Goal: Transaction & Acquisition: Purchase product/service

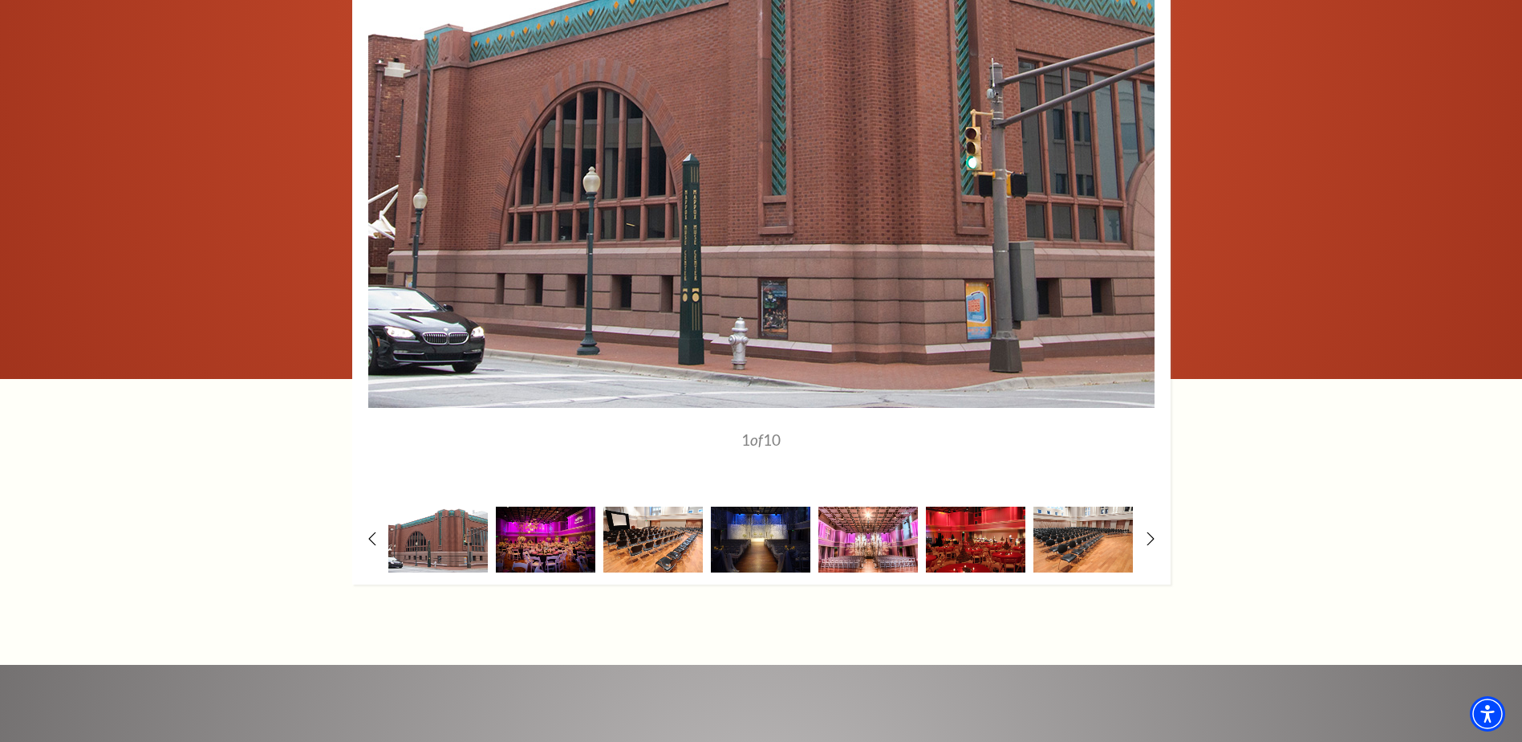
scroll to position [2488, 0]
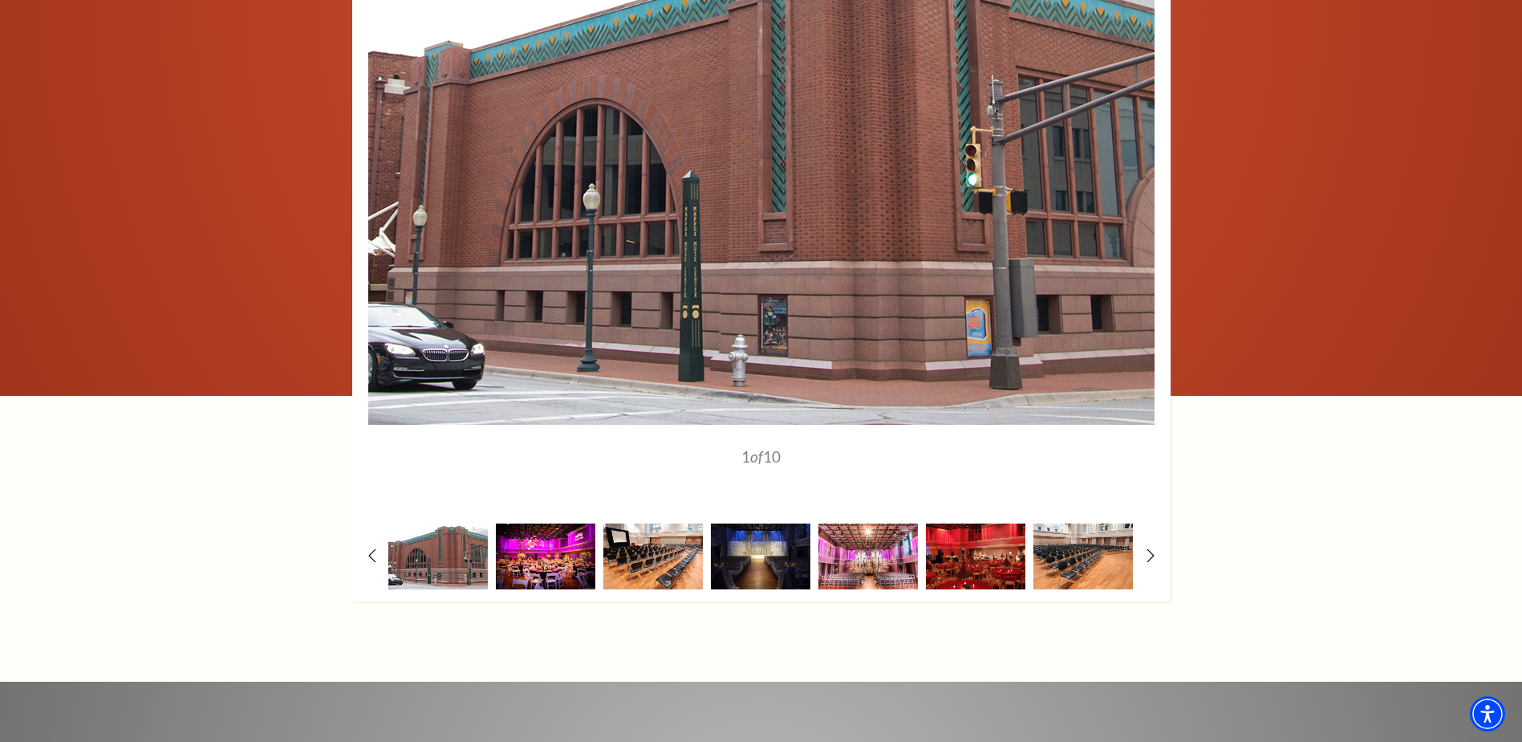
click at [526, 552] on img at bounding box center [546, 555] width 100 height 65
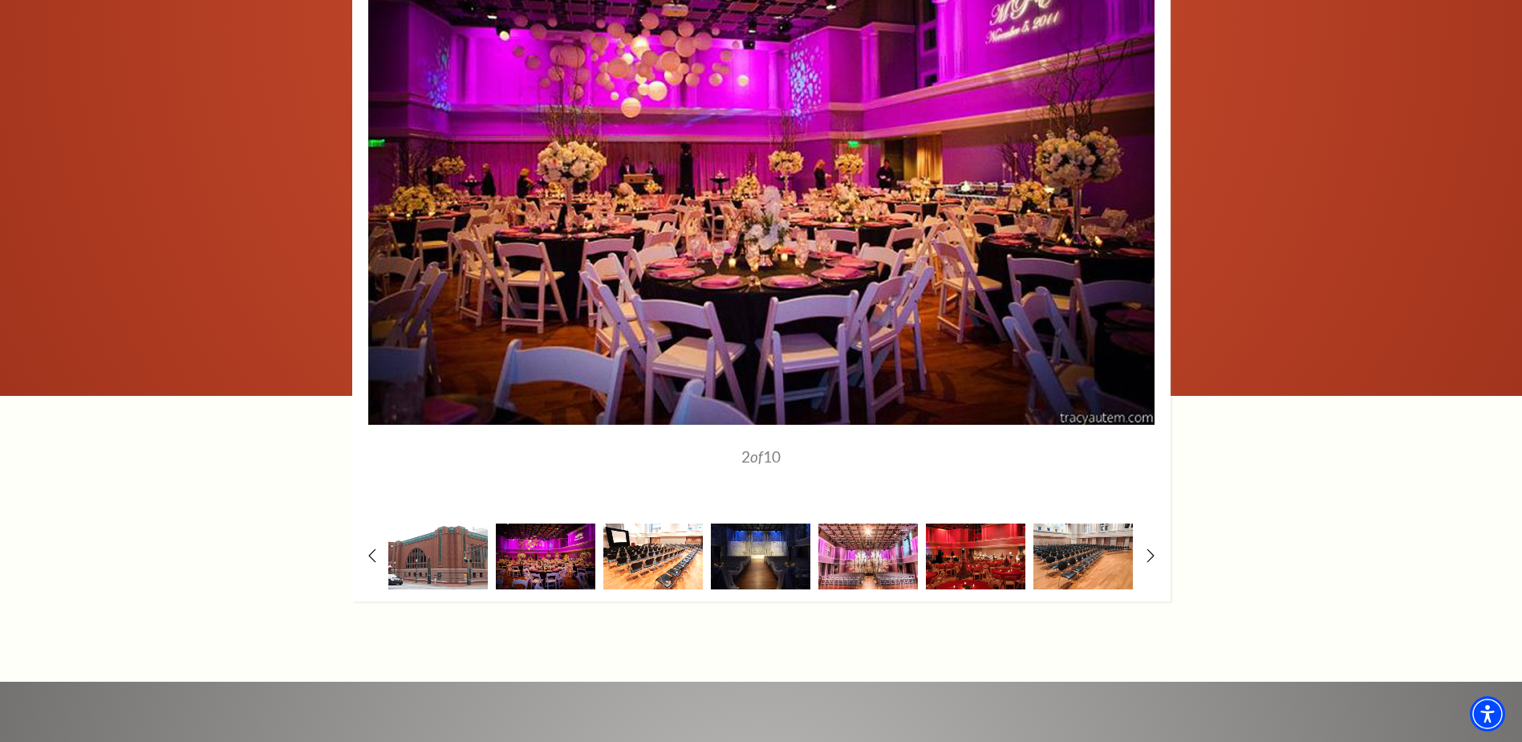
click at [685, 563] on img at bounding box center [653, 555] width 100 height 65
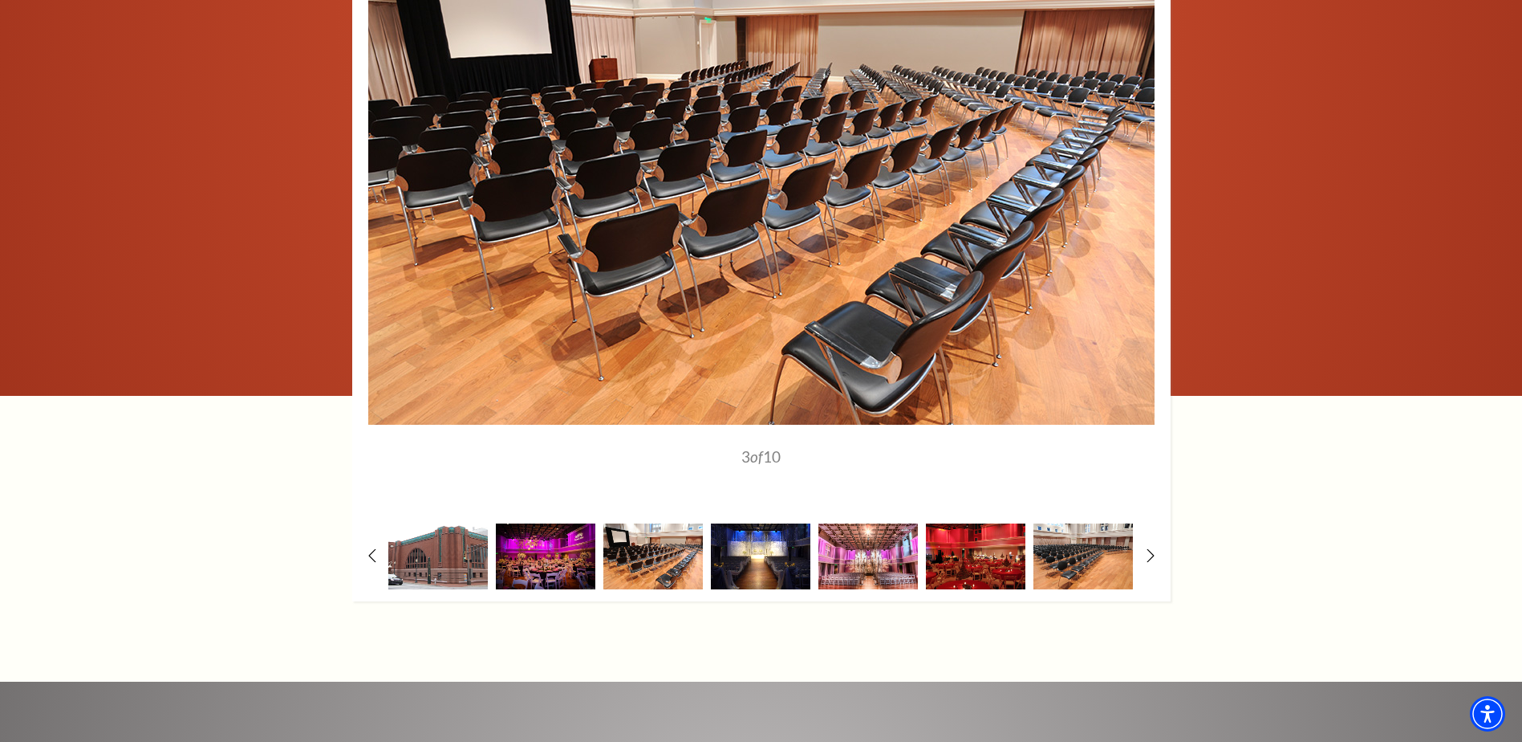
click at [748, 560] on img at bounding box center [761, 555] width 100 height 65
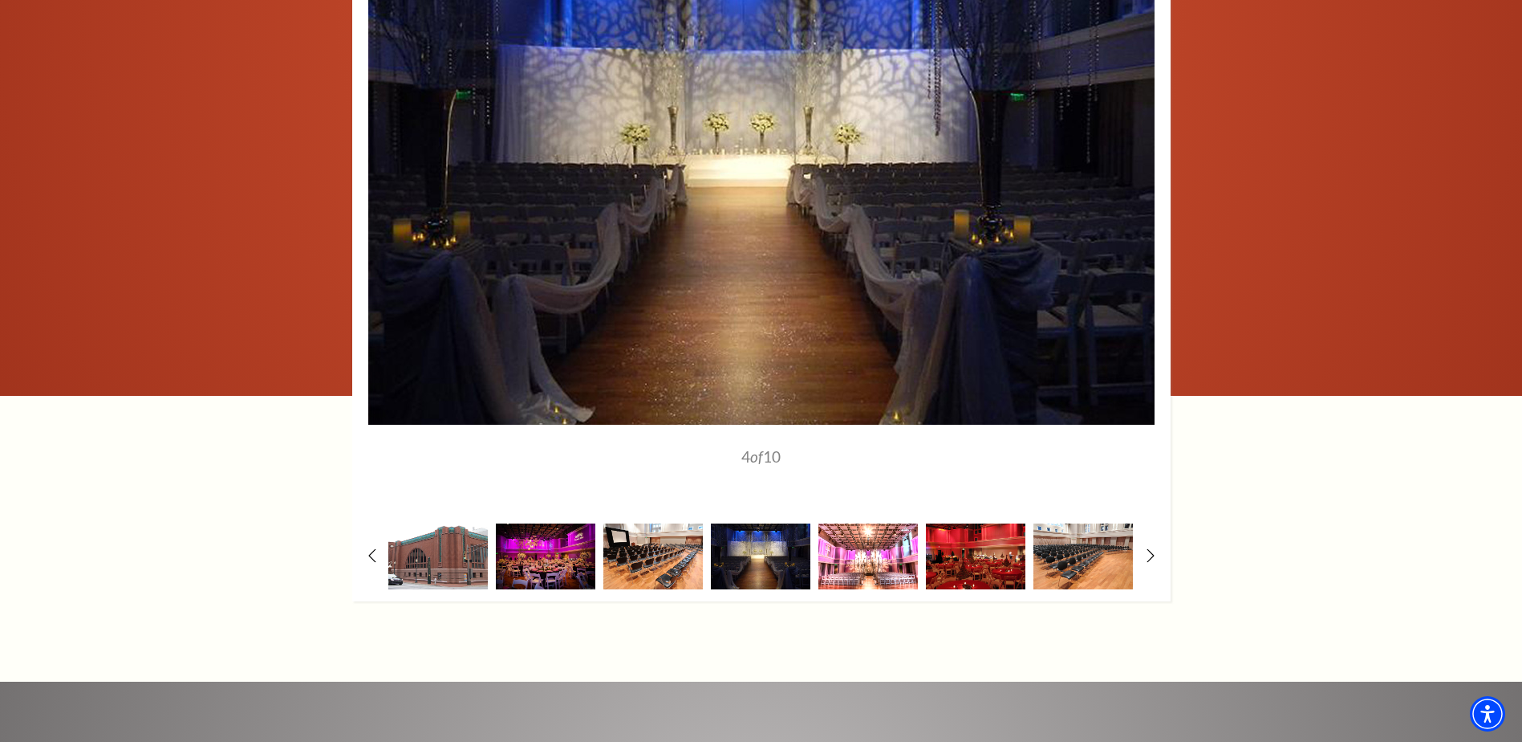
click at [750, 561] on img at bounding box center [869, 555] width 100 height 65
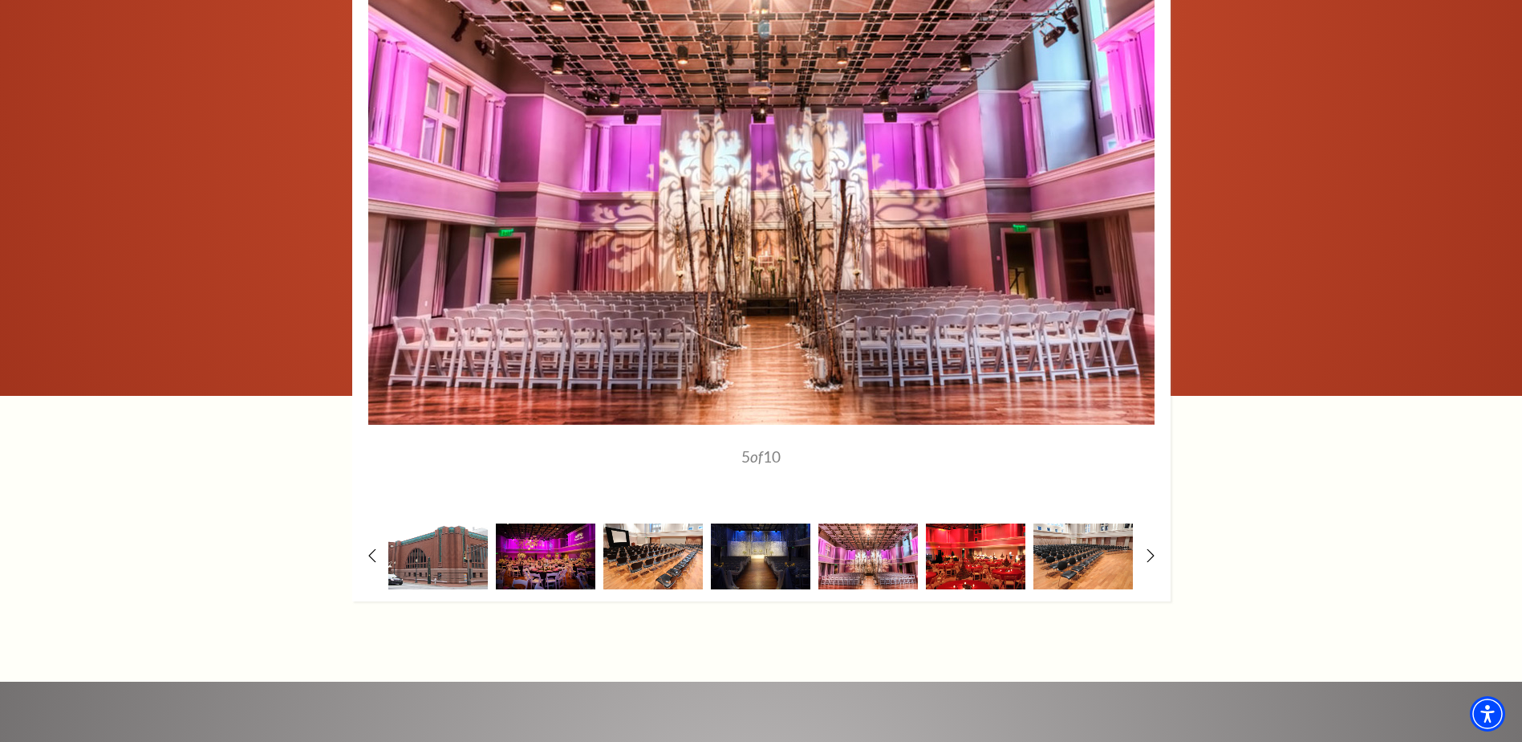
click at [750, 559] on img at bounding box center [976, 555] width 100 height 65
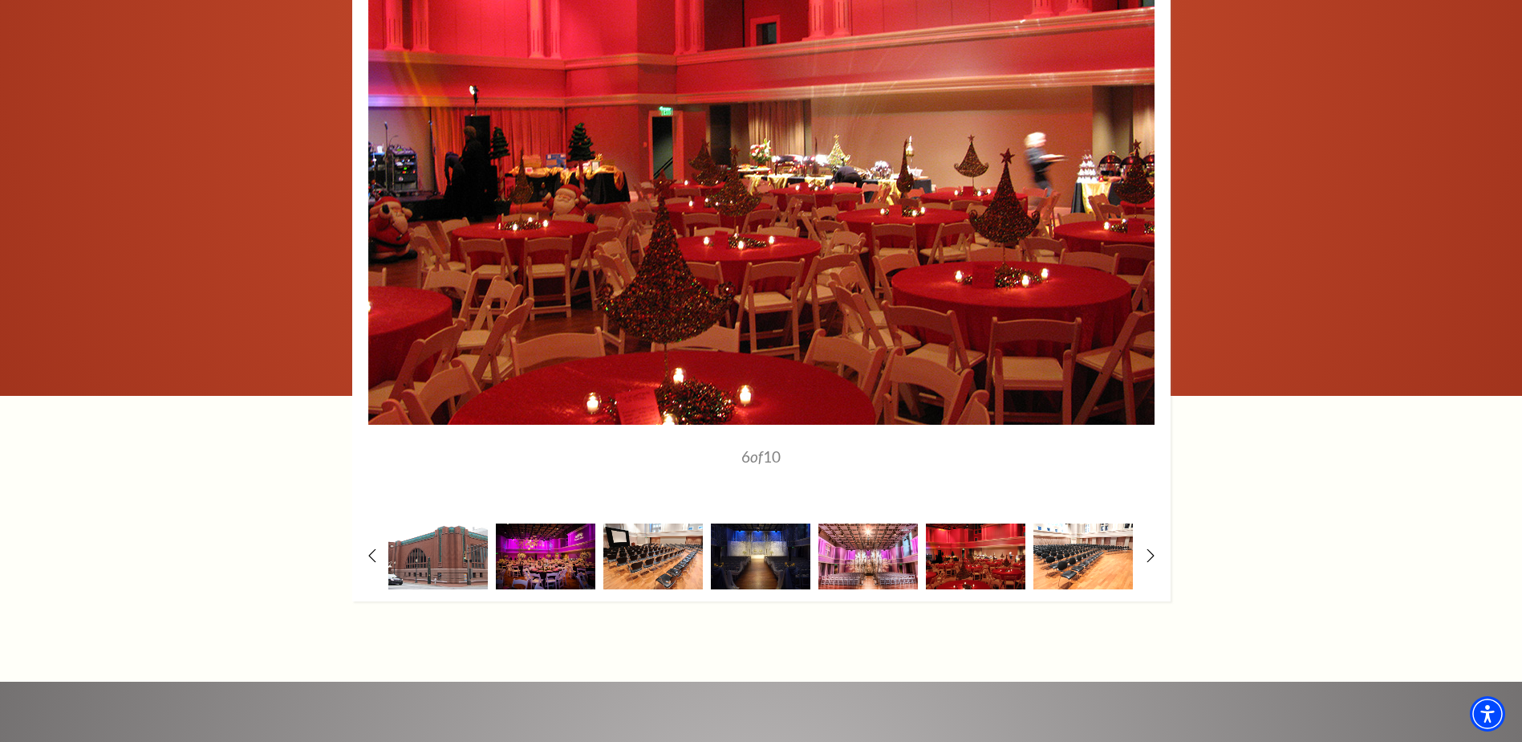
click at [750, 570] on img at bounding box center [1084, 555] width 100 height 65
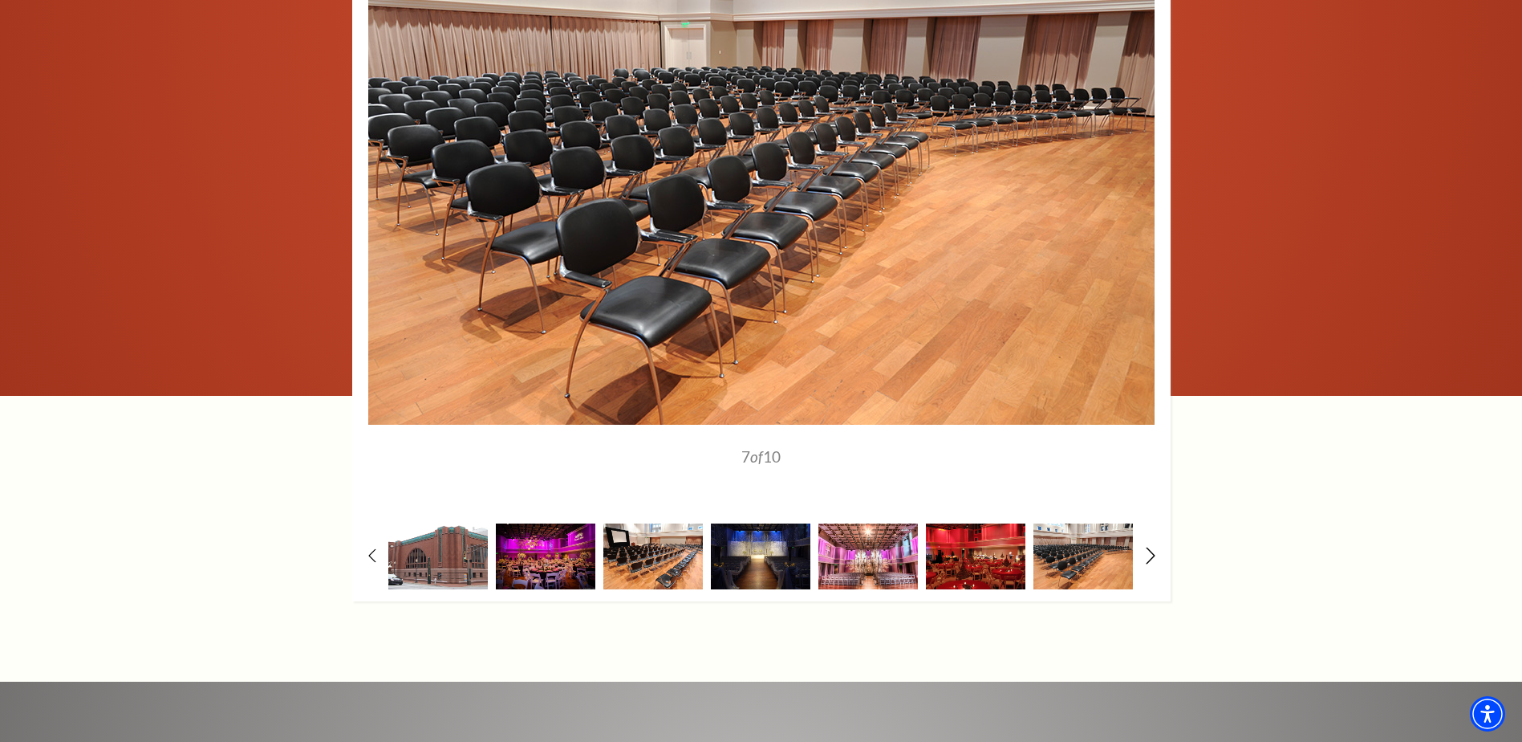
click at [750, 555] on icon at bounding box center [1150, 555] width 10 height 17
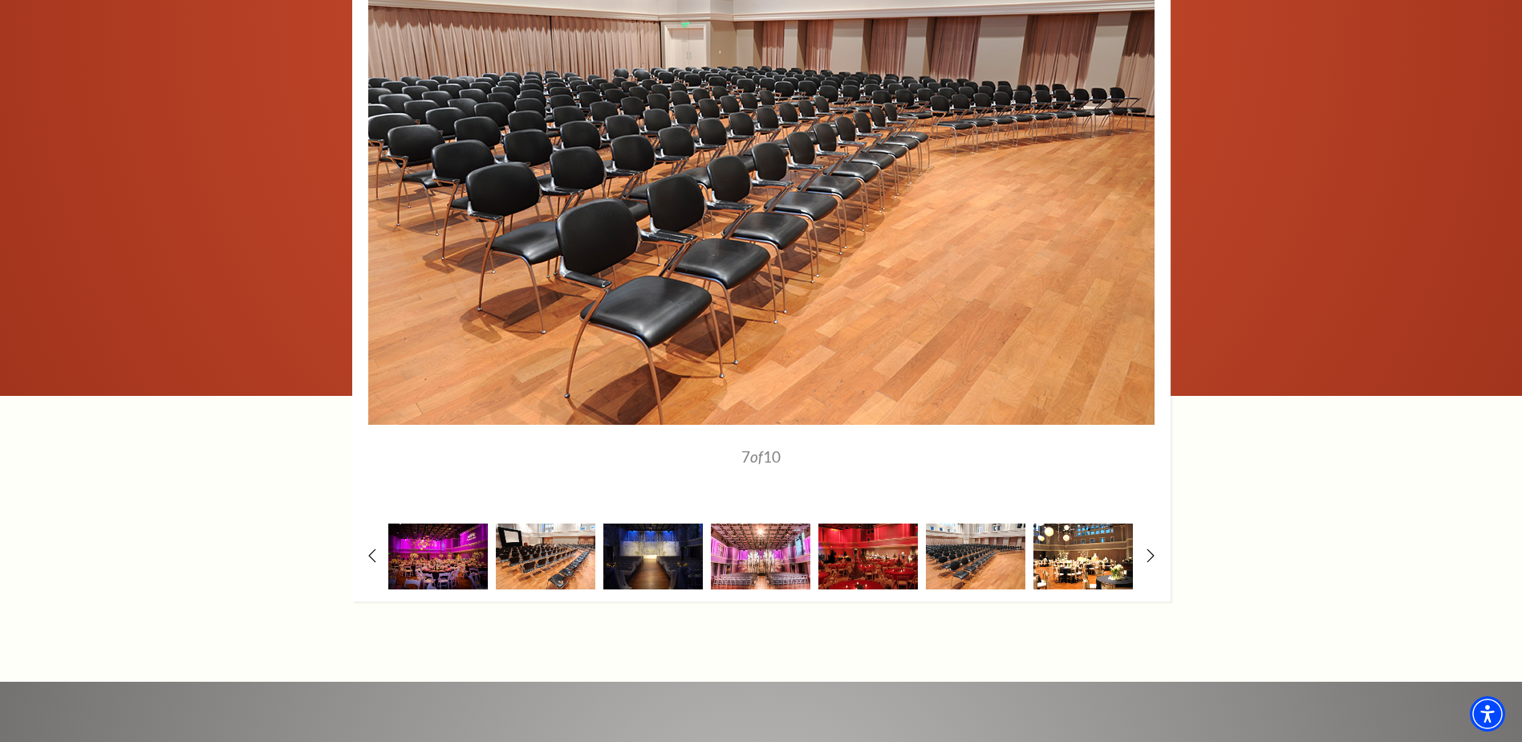
click at [750, 559] on img at bounding box center [1084, 555] width 100 height 65
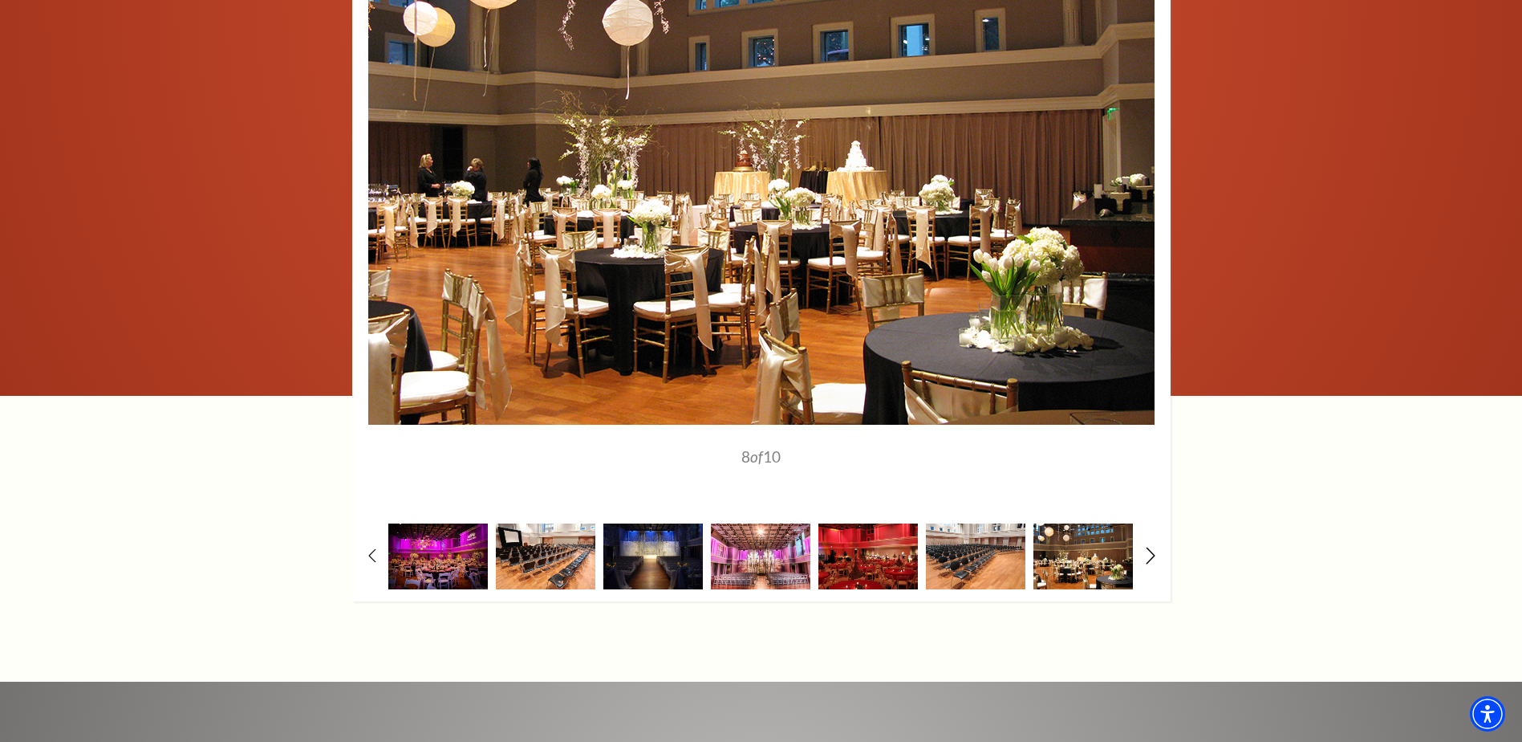
click at [750, 552] on icon at bounding box center [1150, 555] width 10 height 17
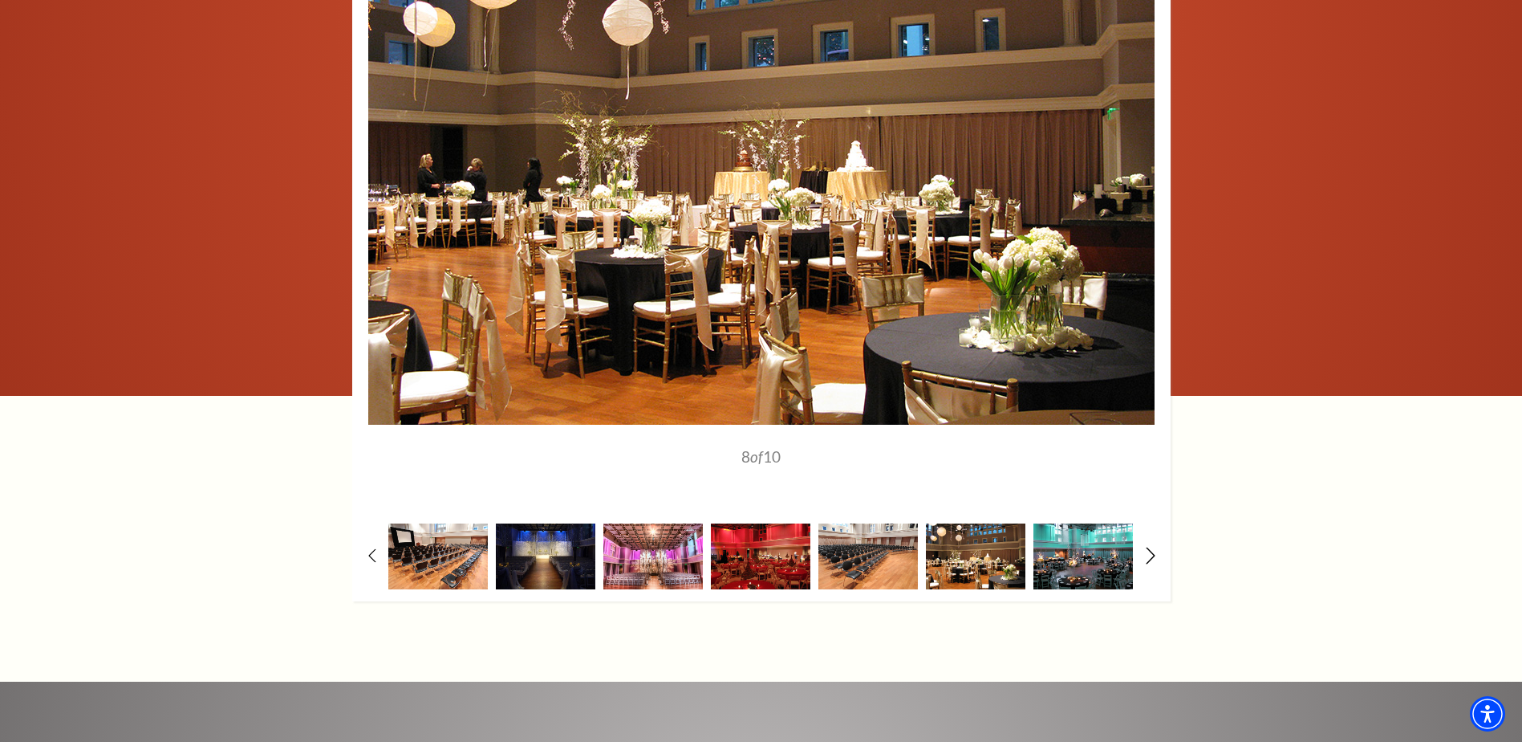
click at [750, 552] on icon at bounding box center [1150, 555] width 10 height 17
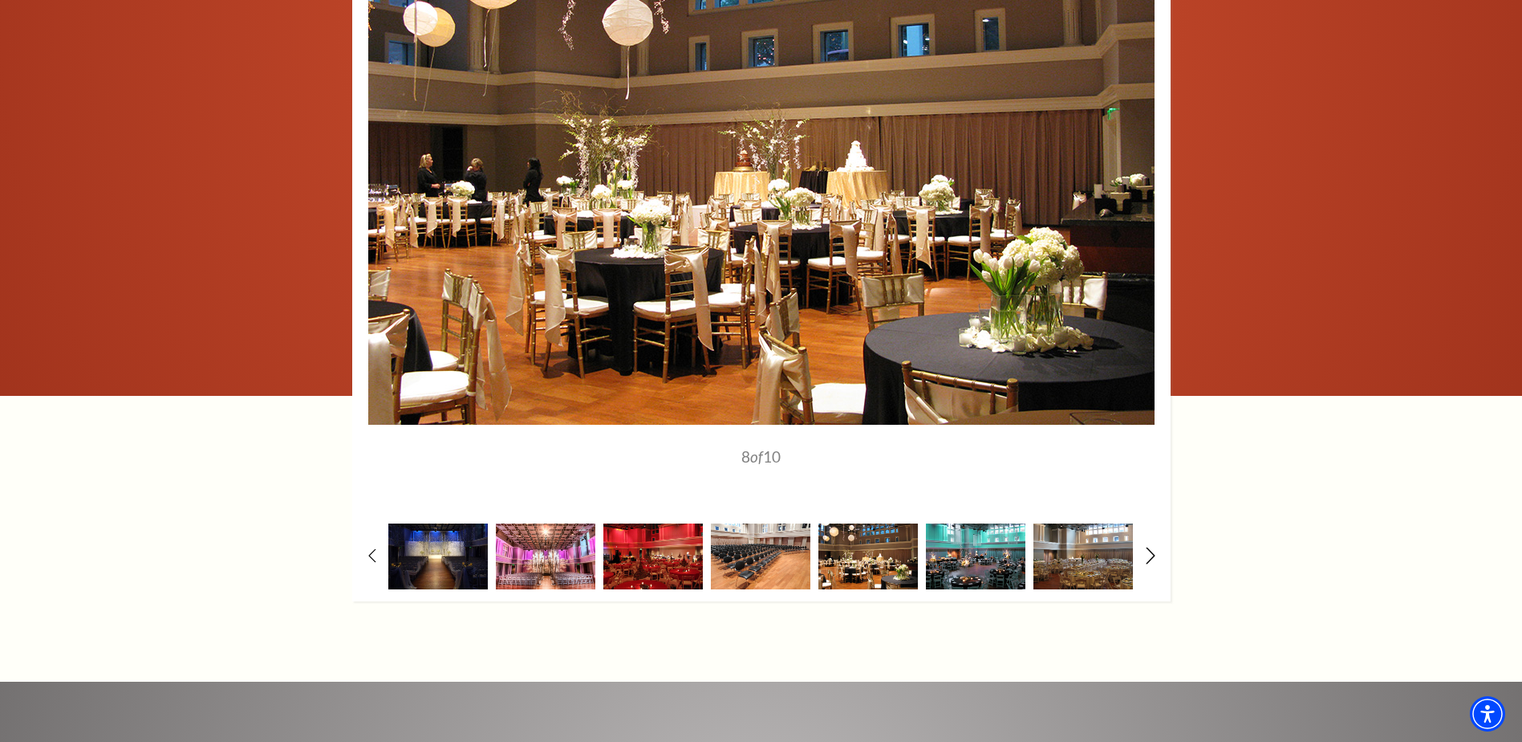
click at [750, 552] on icon at bounding box center [1150, 555] width 10 height 17
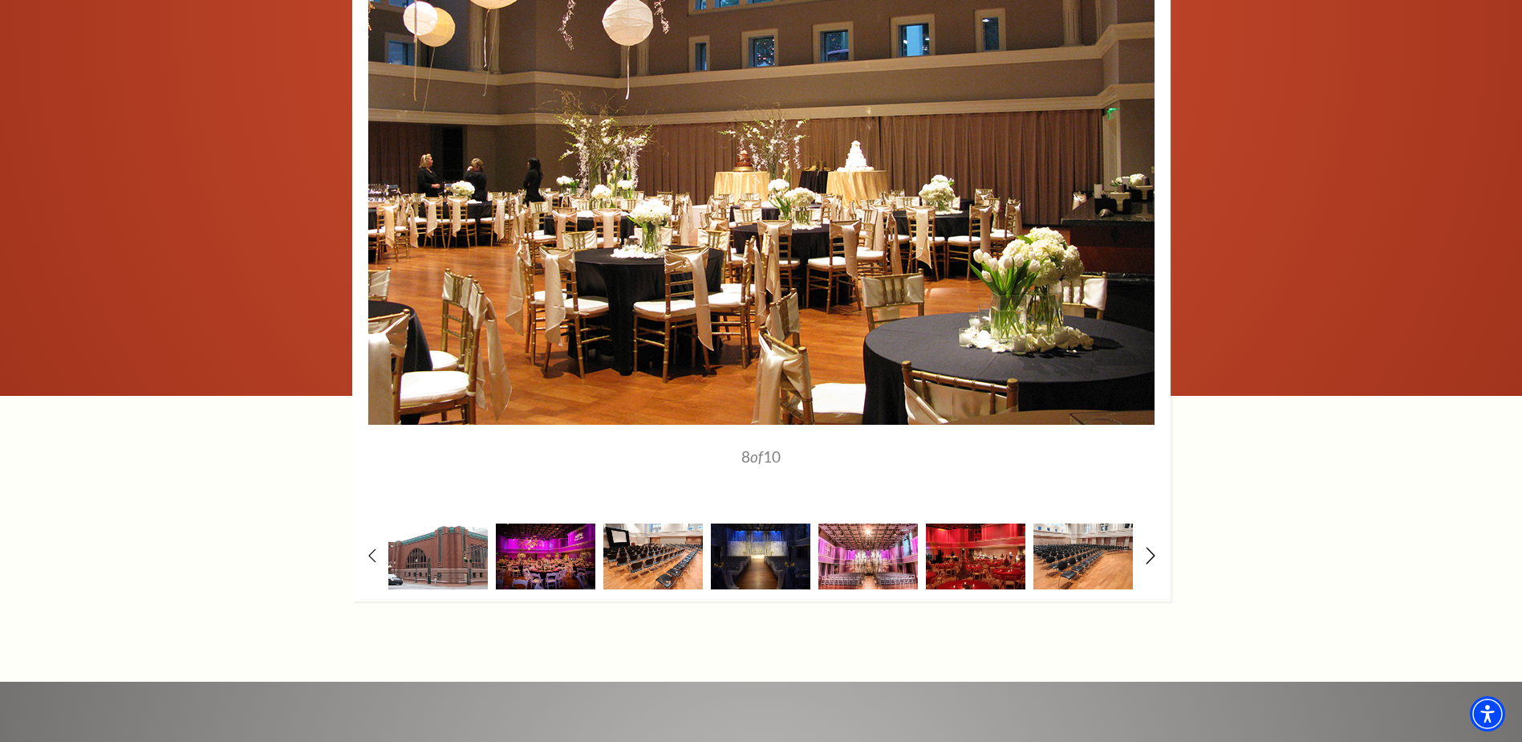
click at [750, 552] on icon at bounding box center [1150, 555] width 10 height 17
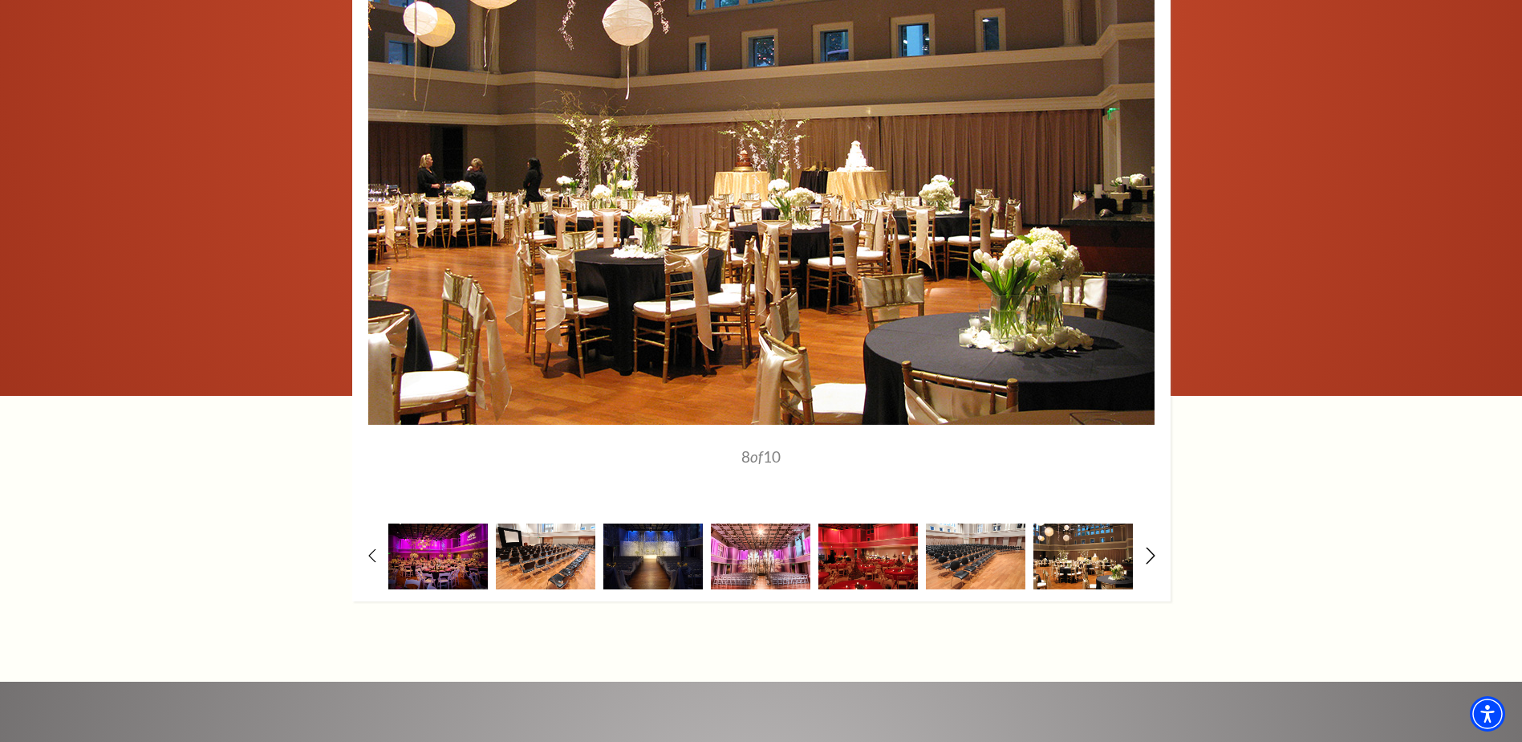
click at [750, 552] on icon at bounding box center [1150, 555] width 10 height 17
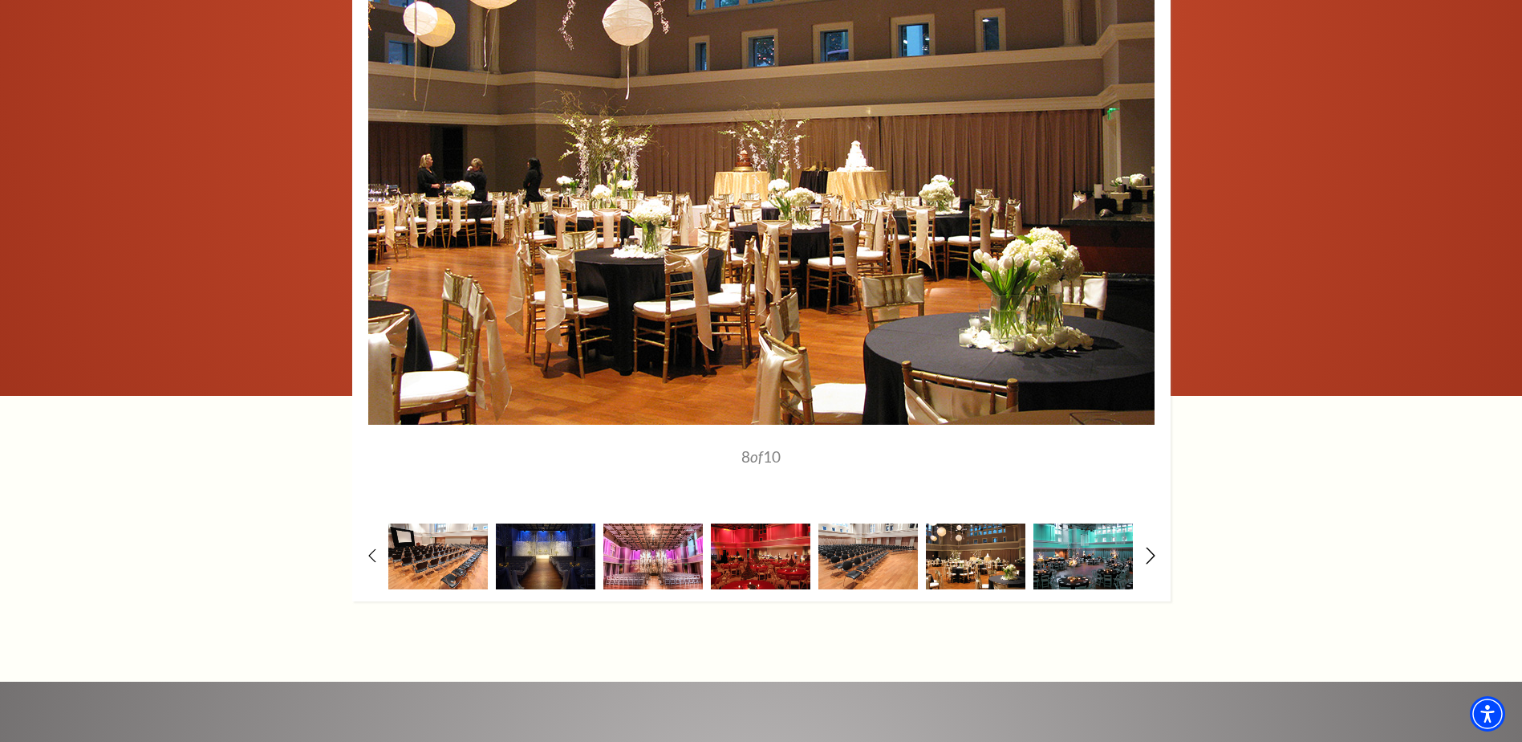
click at [750, 551] on icon at bounding box center [1150, 555] width 10 height 17
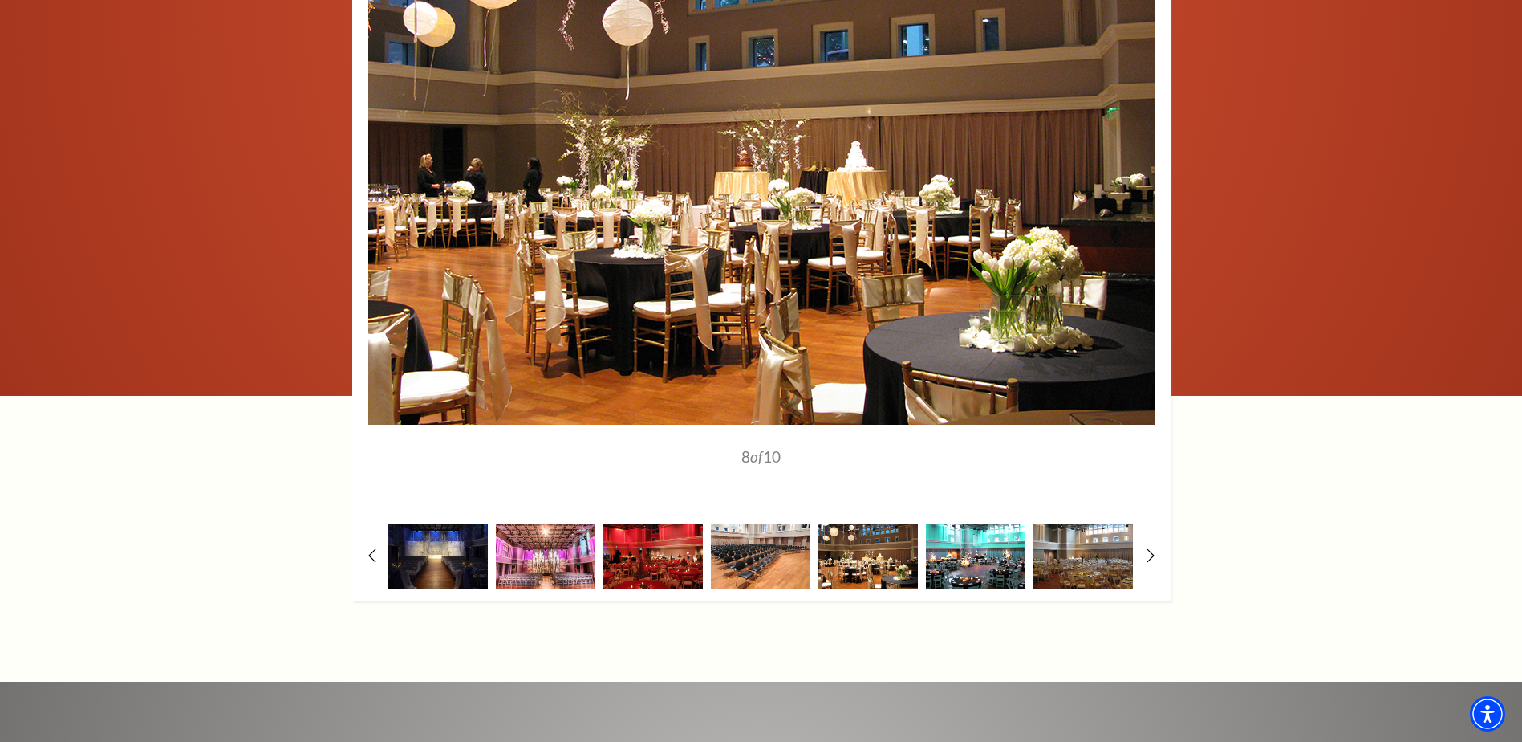
click at [750, 550] on img at bounding box center [976, 555] width 100 height 65
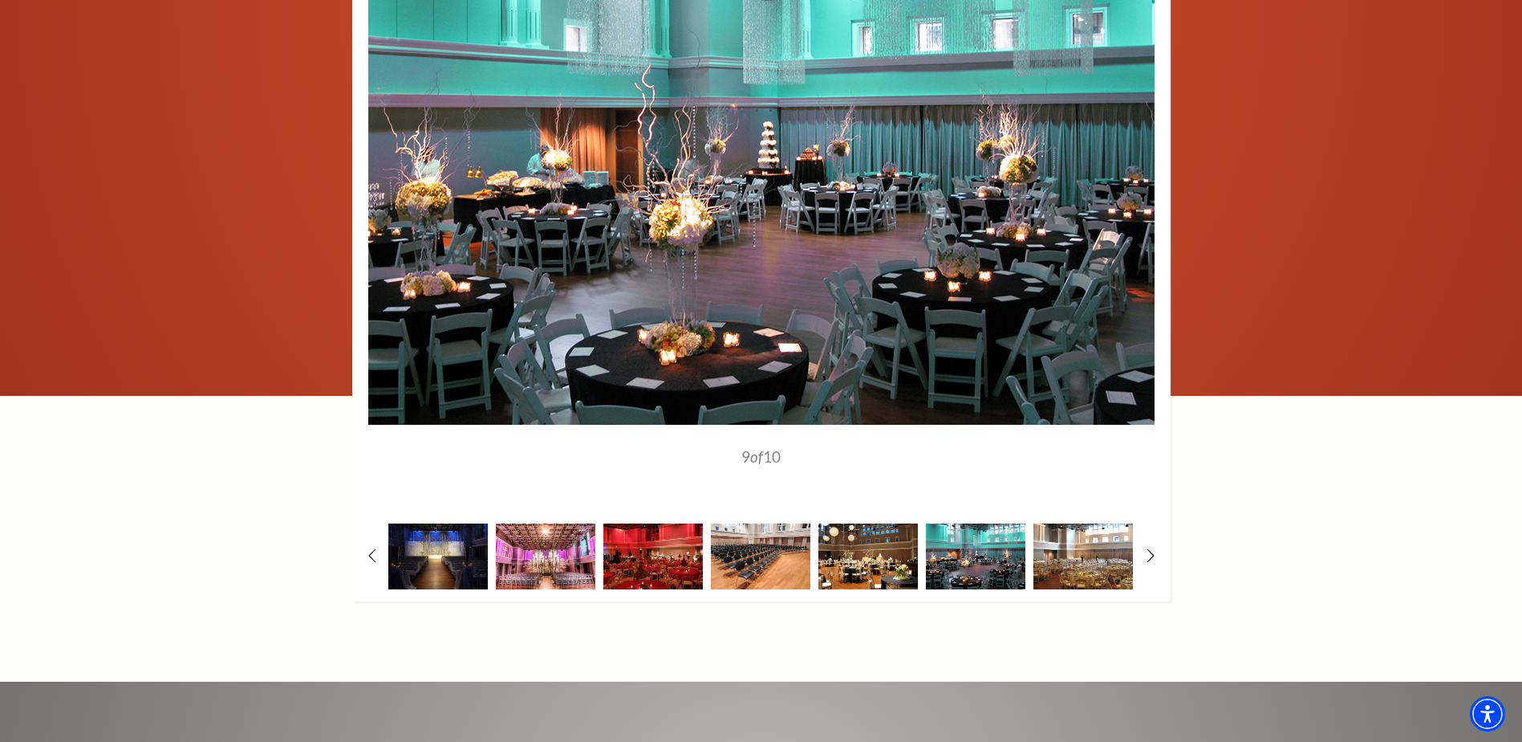
click at [750, 551] on img at bounding box center [1084, 555] width 100 height 65
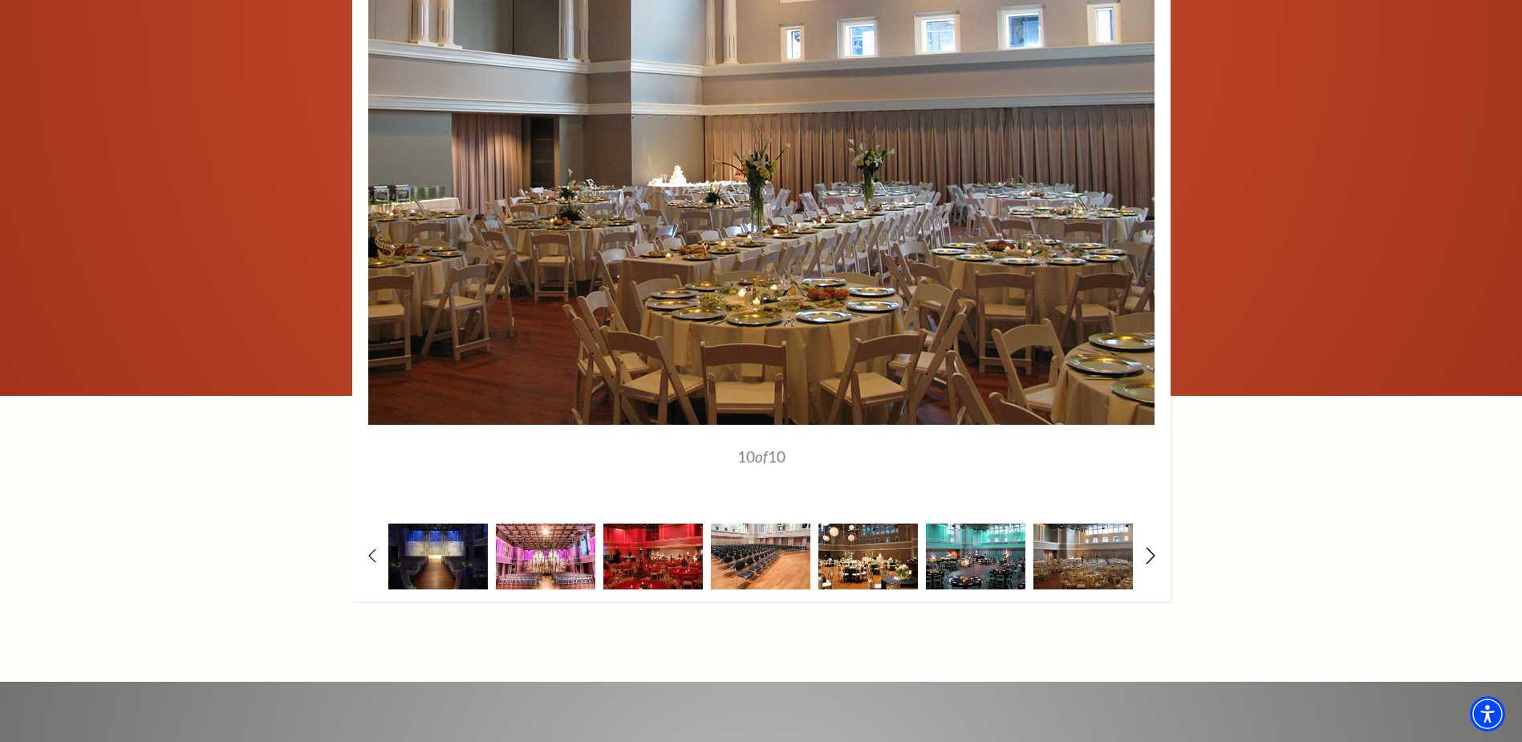
click at [750, 552] on use at bounding box center [1150, 555] width 9 height 17
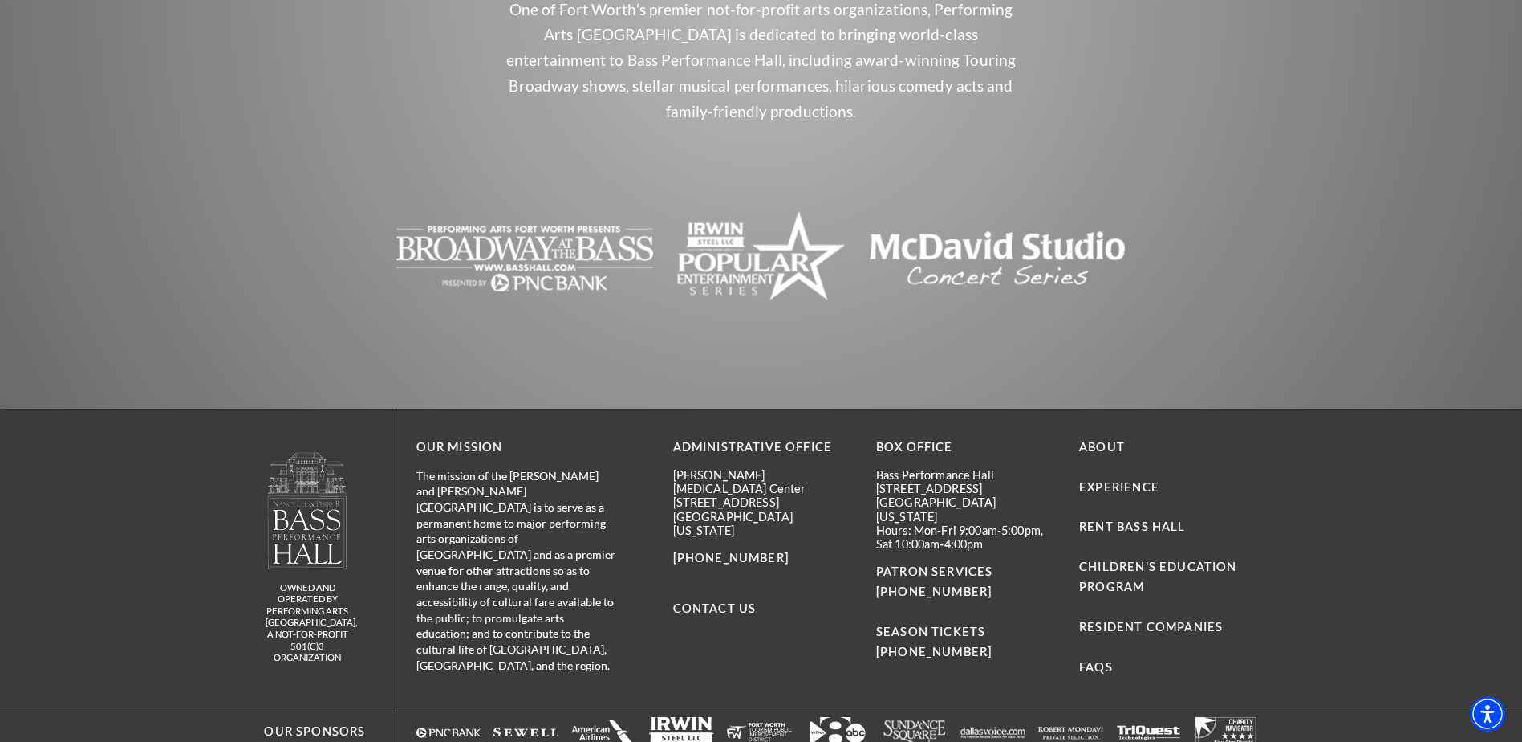
scroll to position [3332, 0]
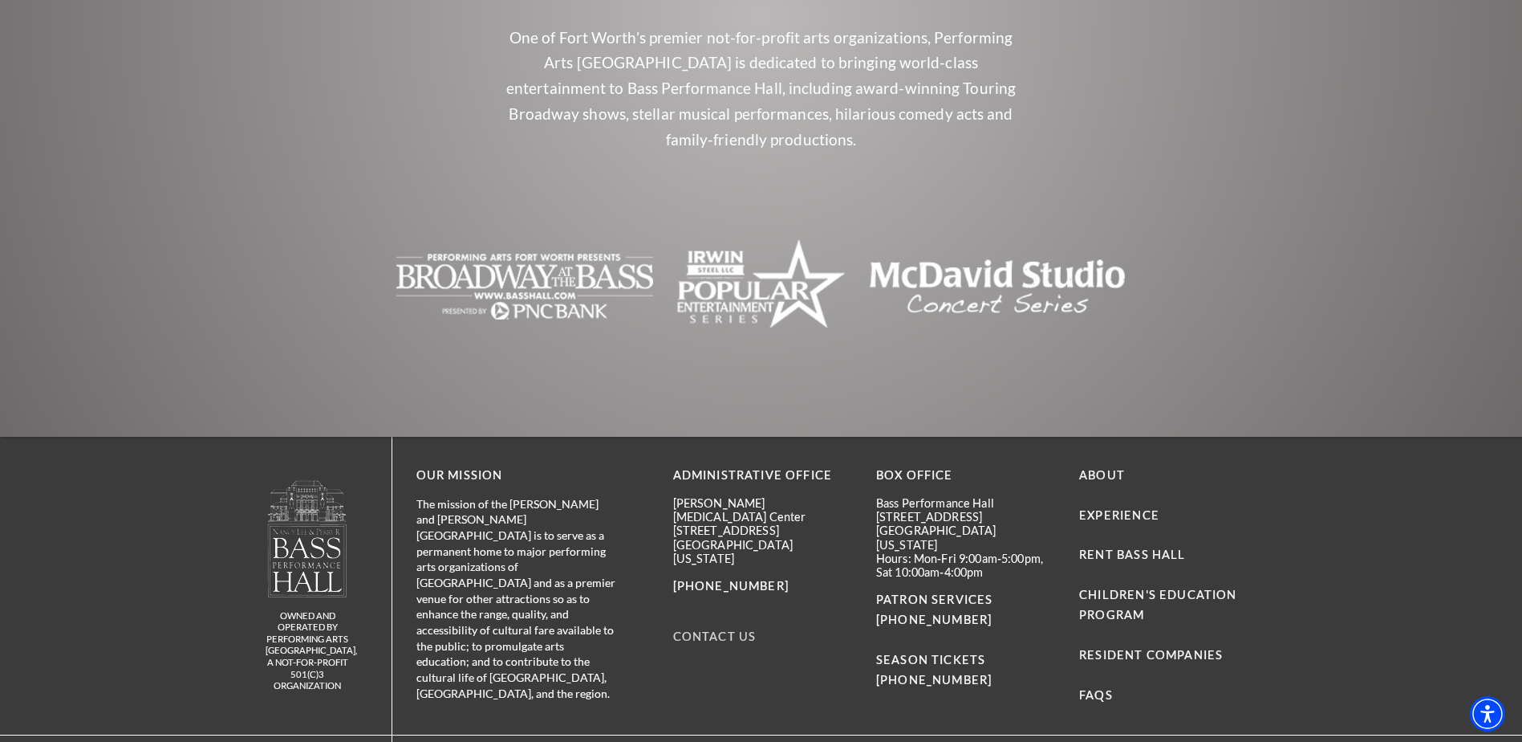
click at [702, 629] on link "Contact Us" at bounding box center [714, 636] width 83 height 14
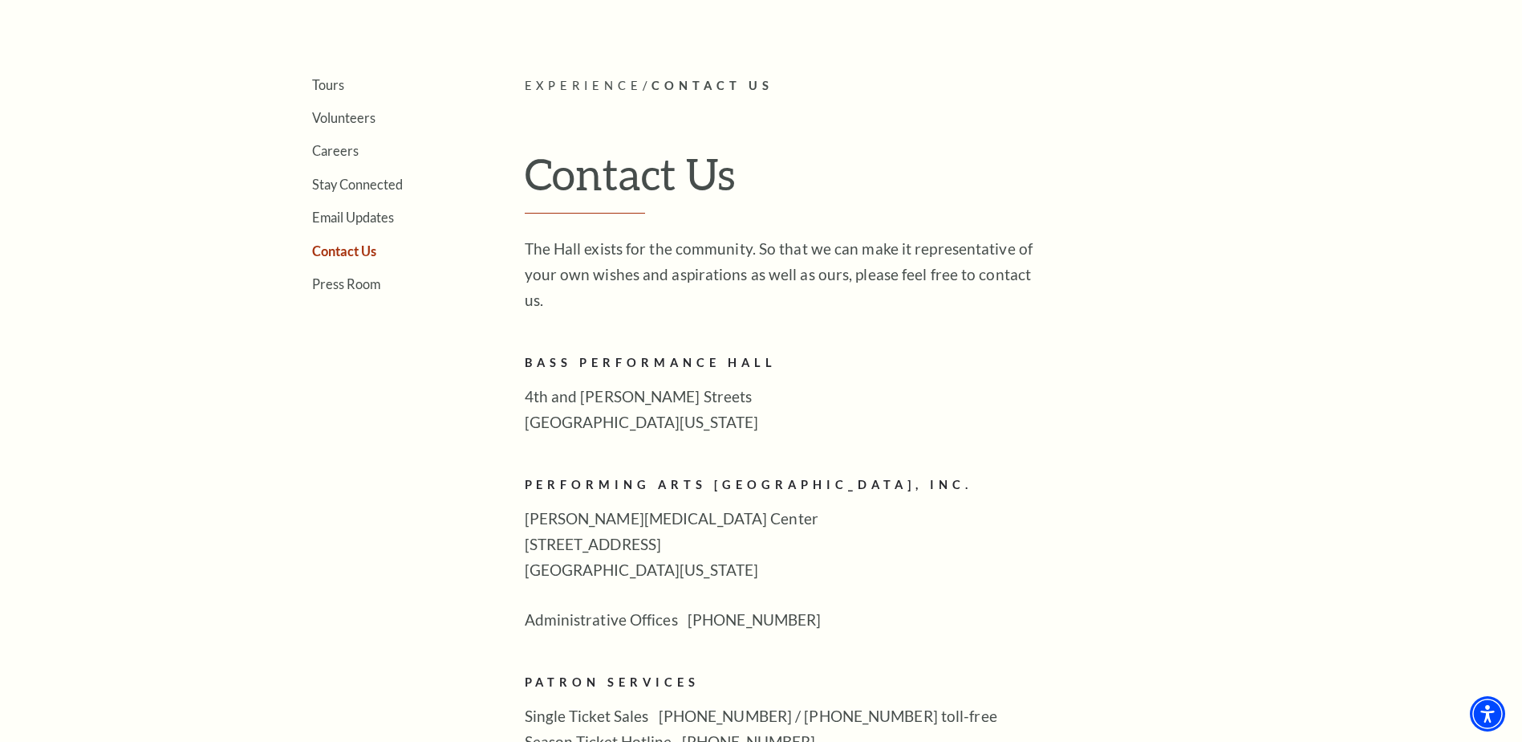
scroll to position [401, 0]
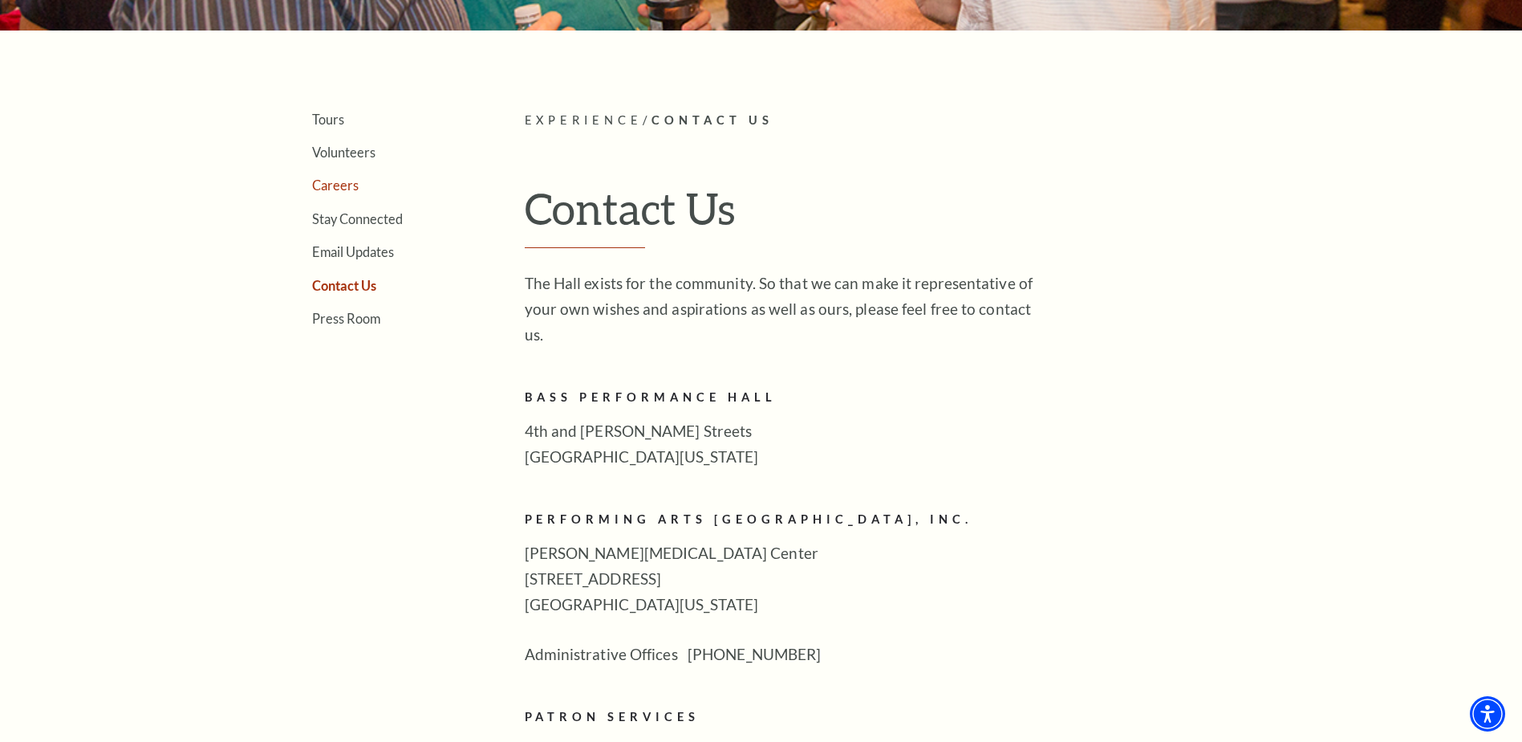
click at [335, 187] on link "Careers" at bounding box center [335, 184] width 47 height 15
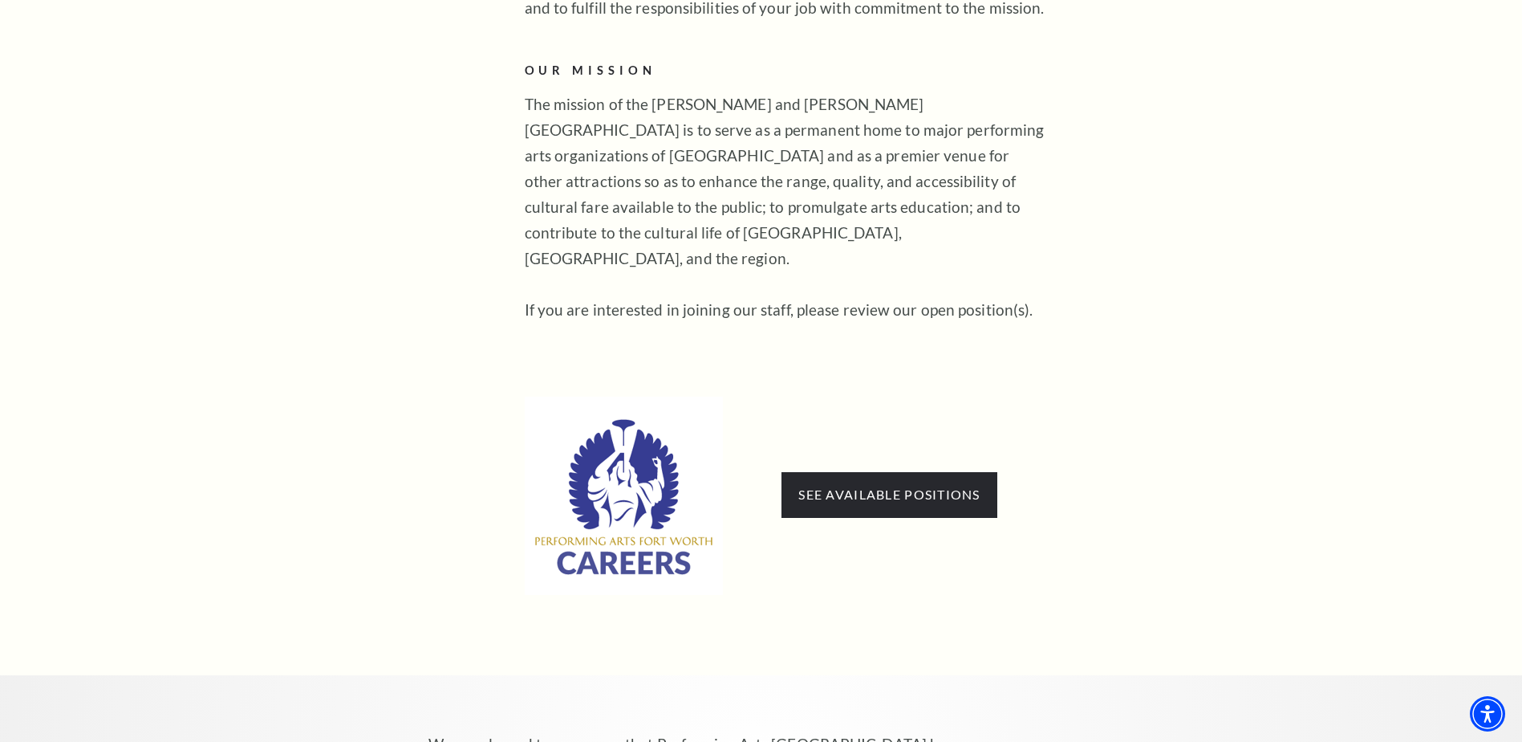
scroll to position [803, 0]
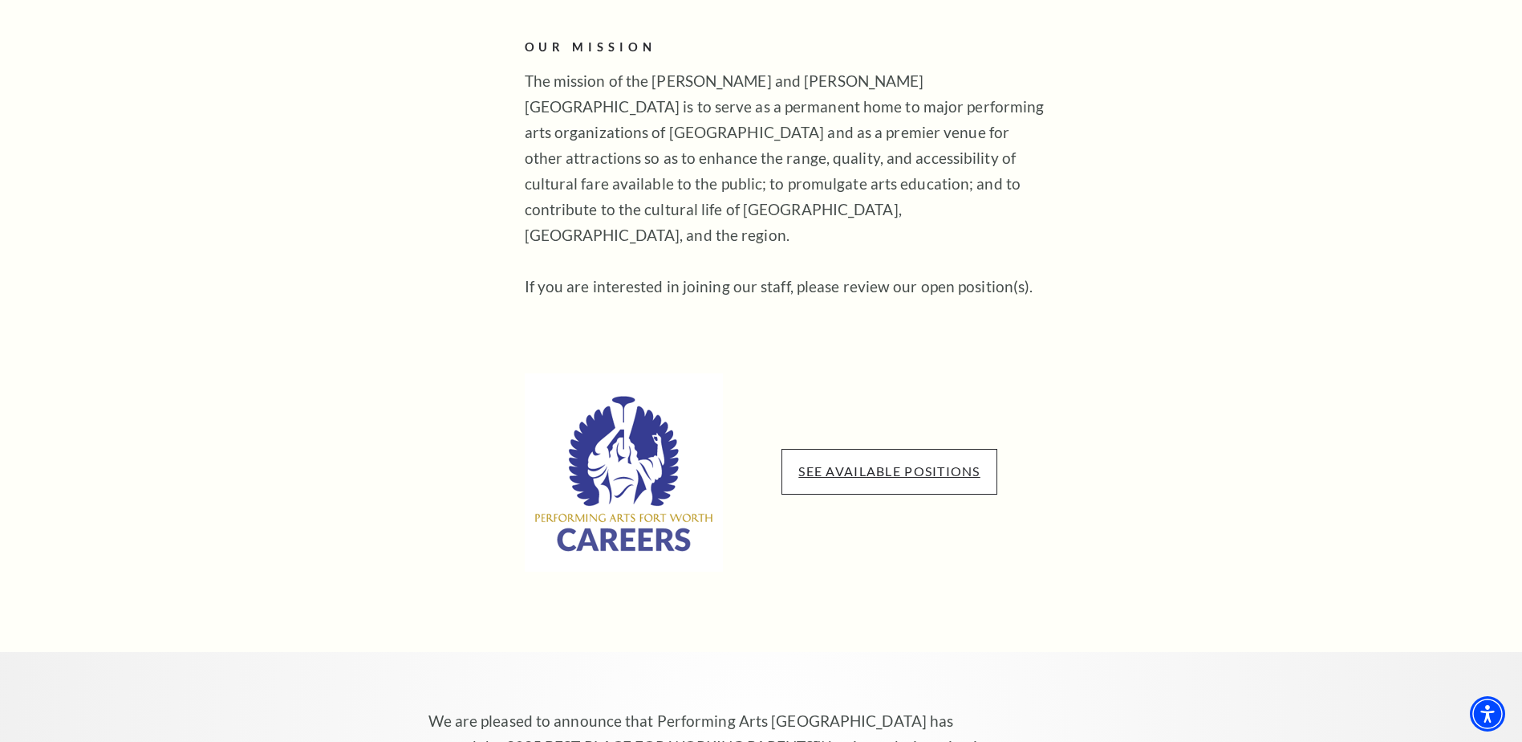
click at [798, 463] on link "See available positions" at bounding box center [888, 470] width 181 height 15
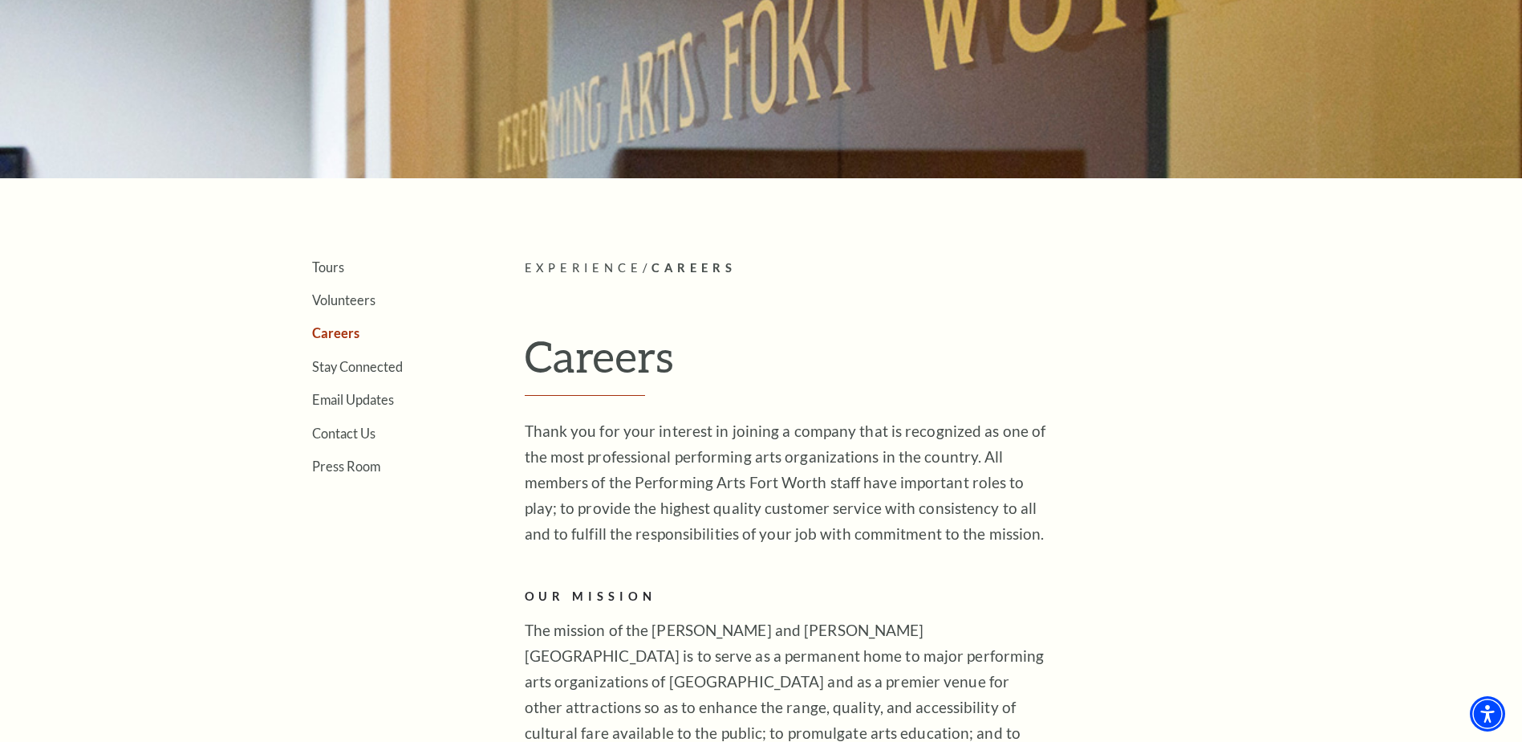
scroll to position [241, 0]
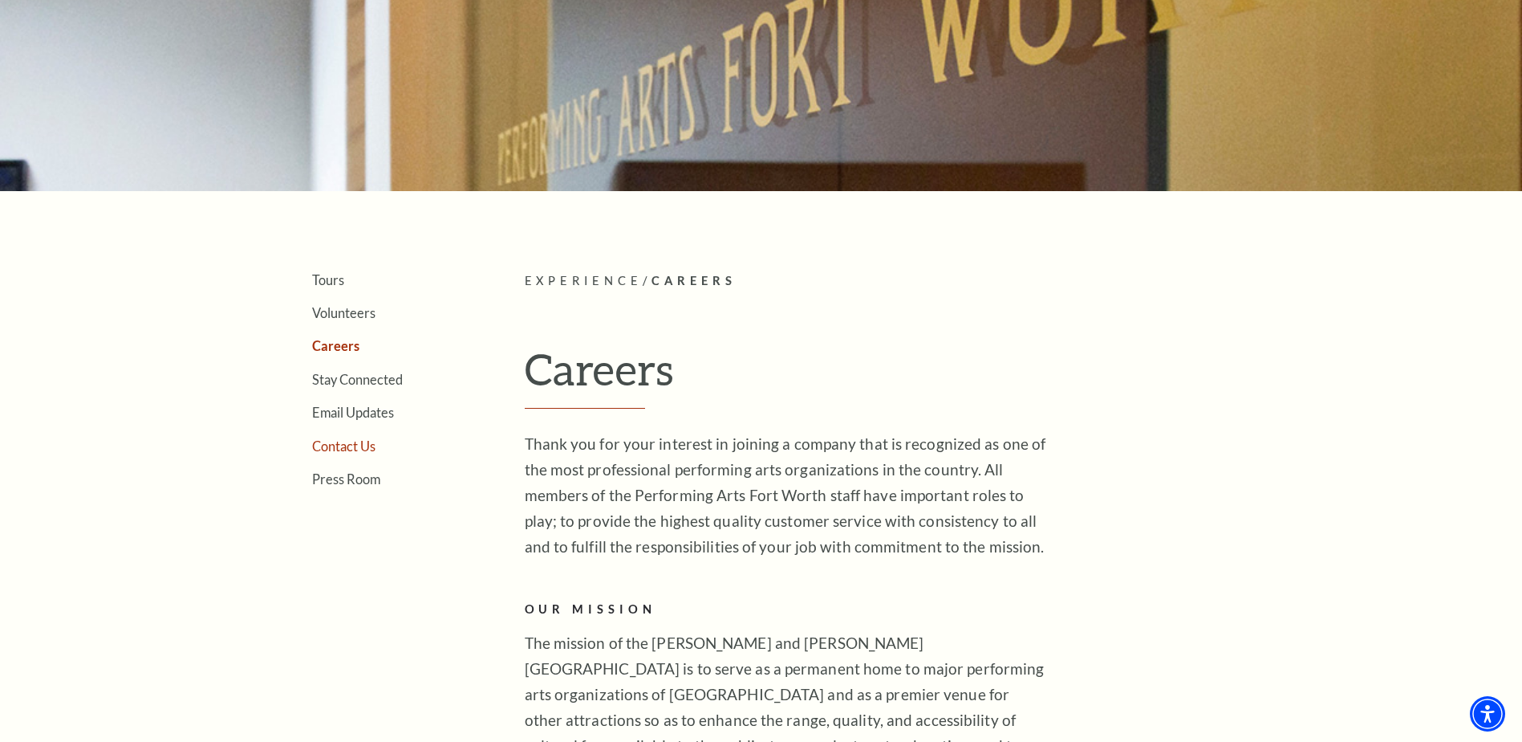
click at [339, 443] on link "Contact Us" at bounding box center [343, 445] width 63 height 15
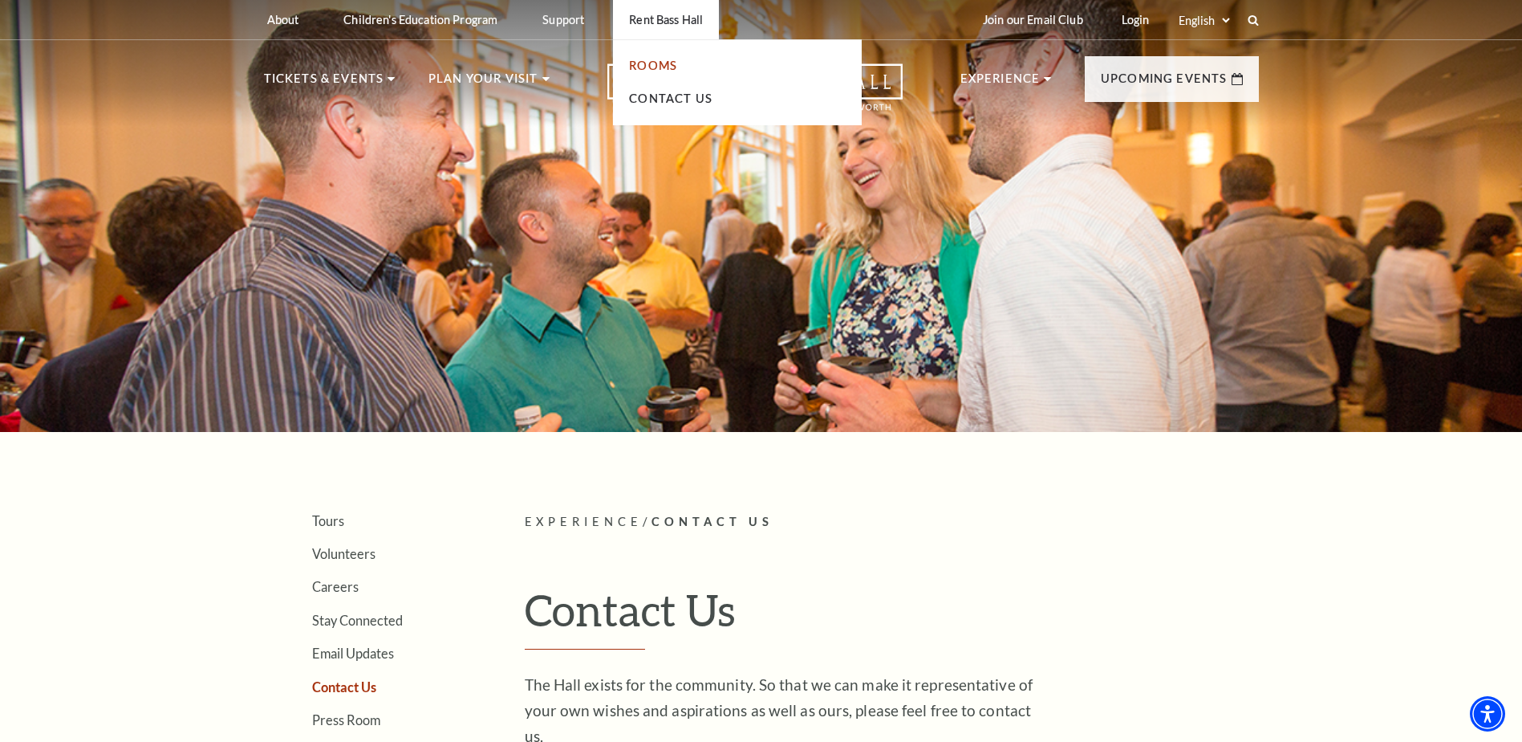
click at [651, 67] on link "Rooms" at bounding box center [653, 66] width 48 height 14
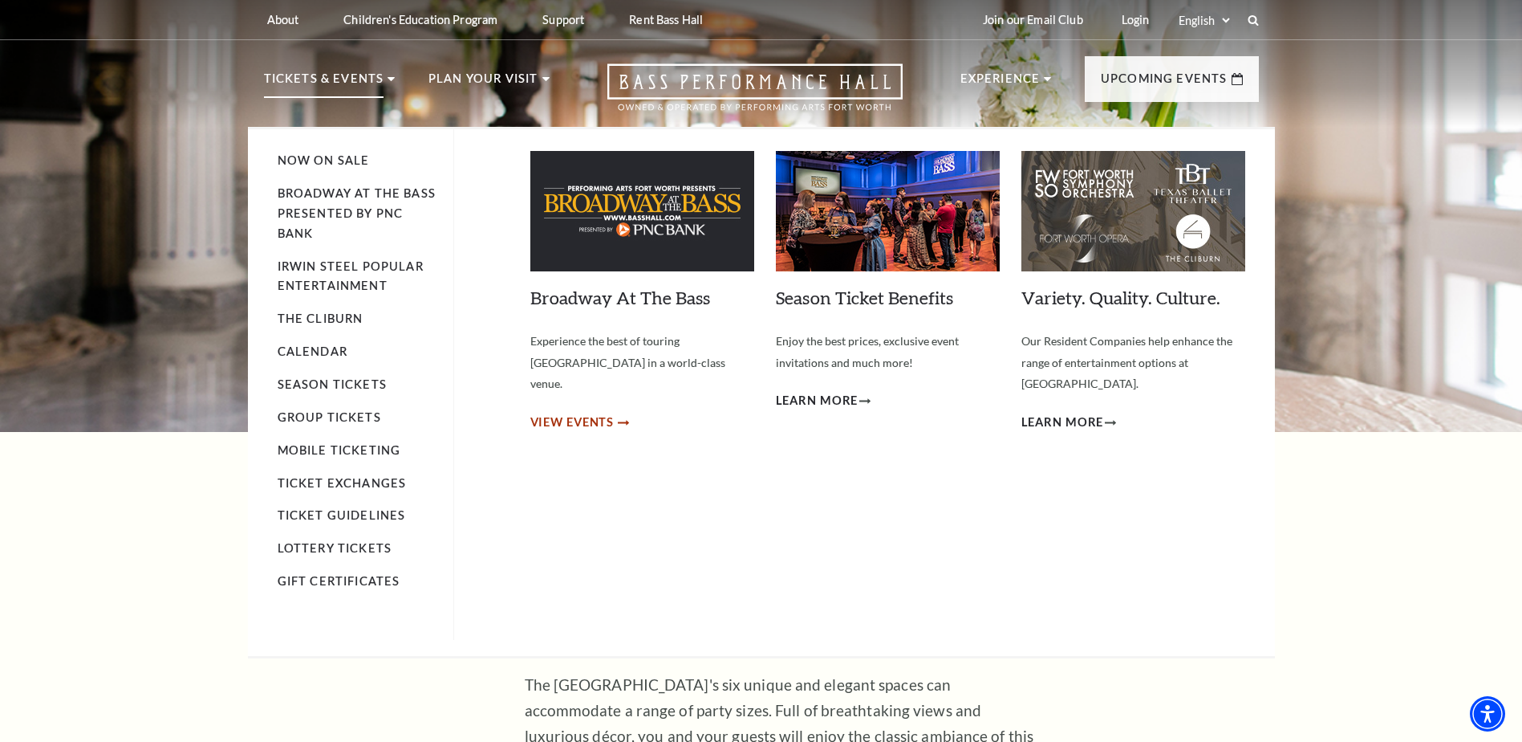
click at [571, 412] on span "View Events" at bounding box center [572, 422] width 84 height 20
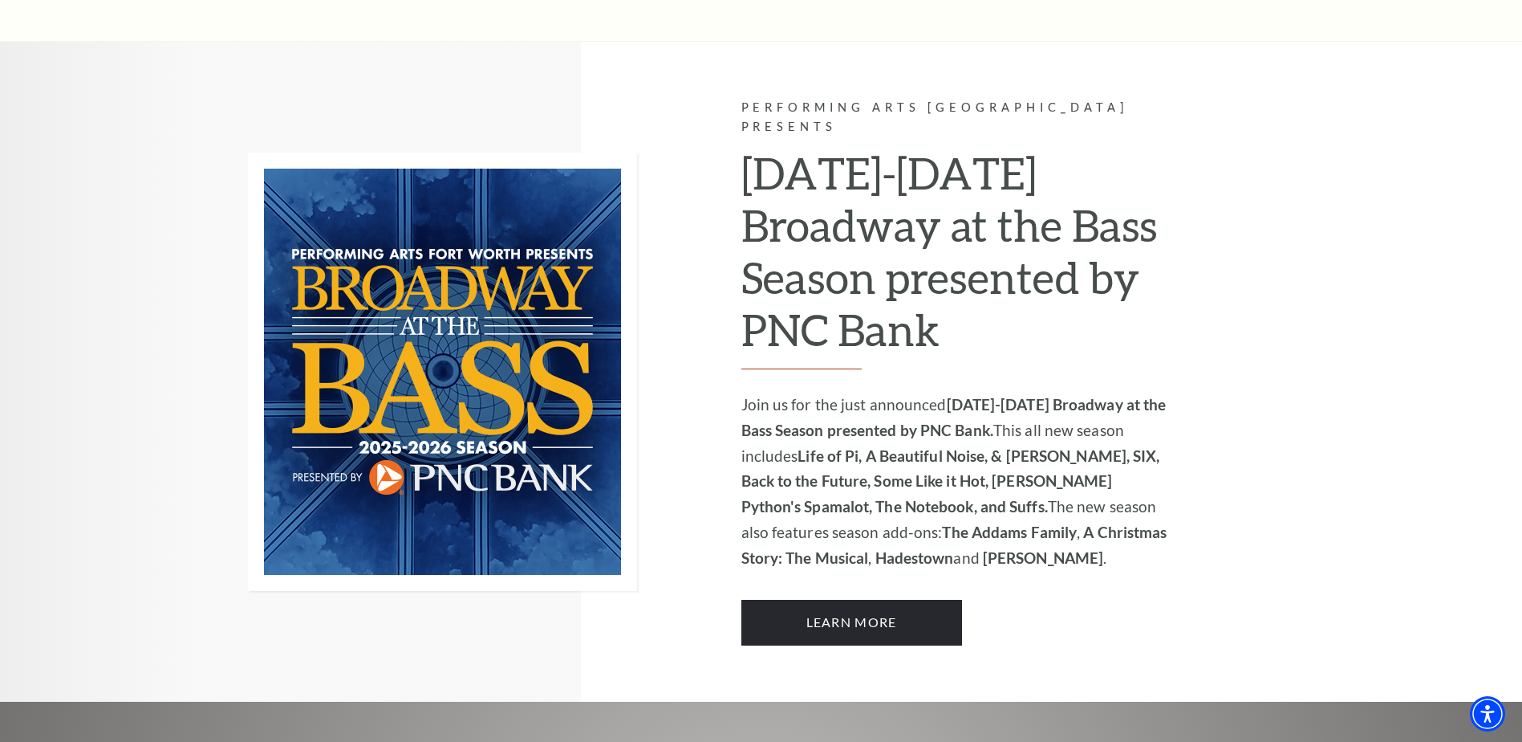
scroll to position [1124, 0]
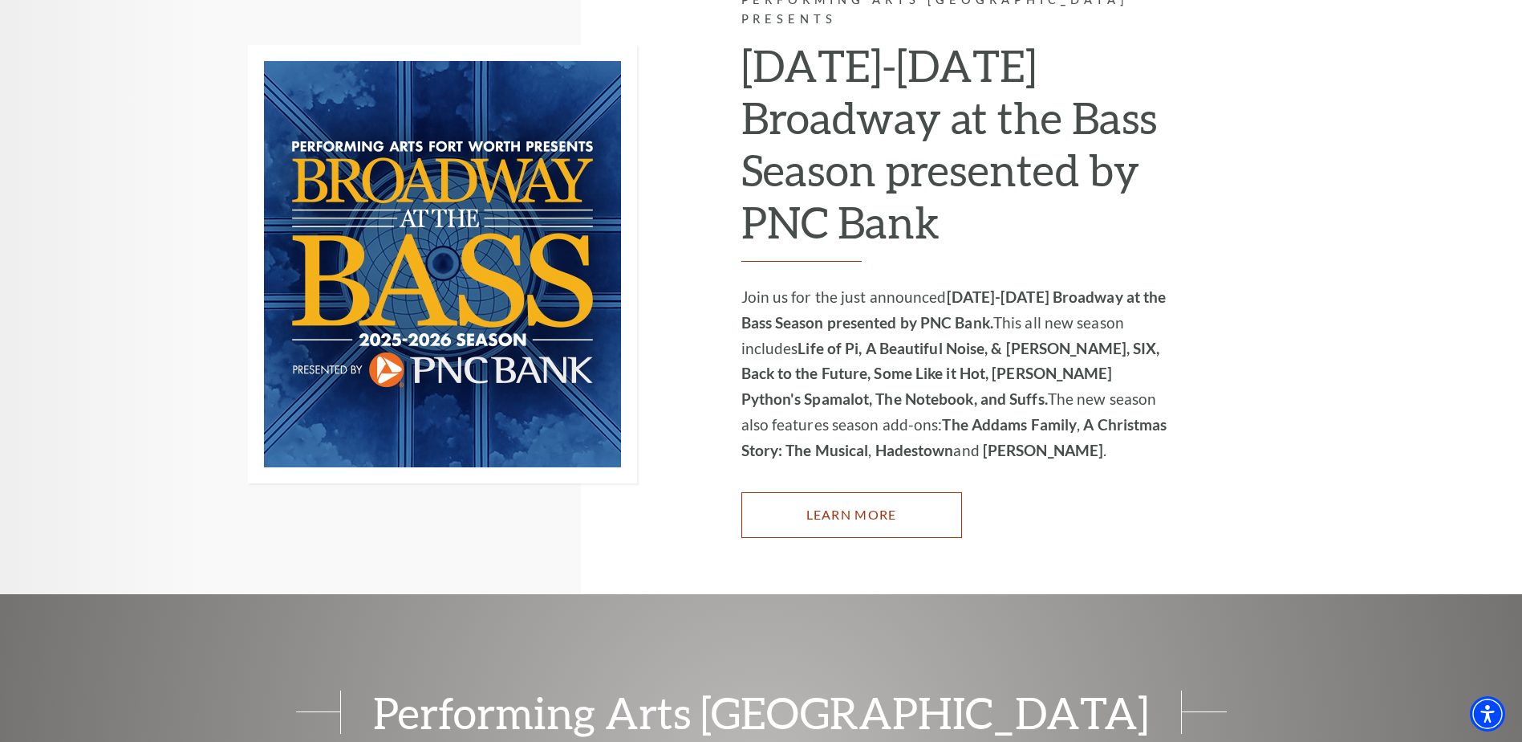
click at [848, 507] on link "Learn More" at bounding box center [852, 514] width 221 height 45
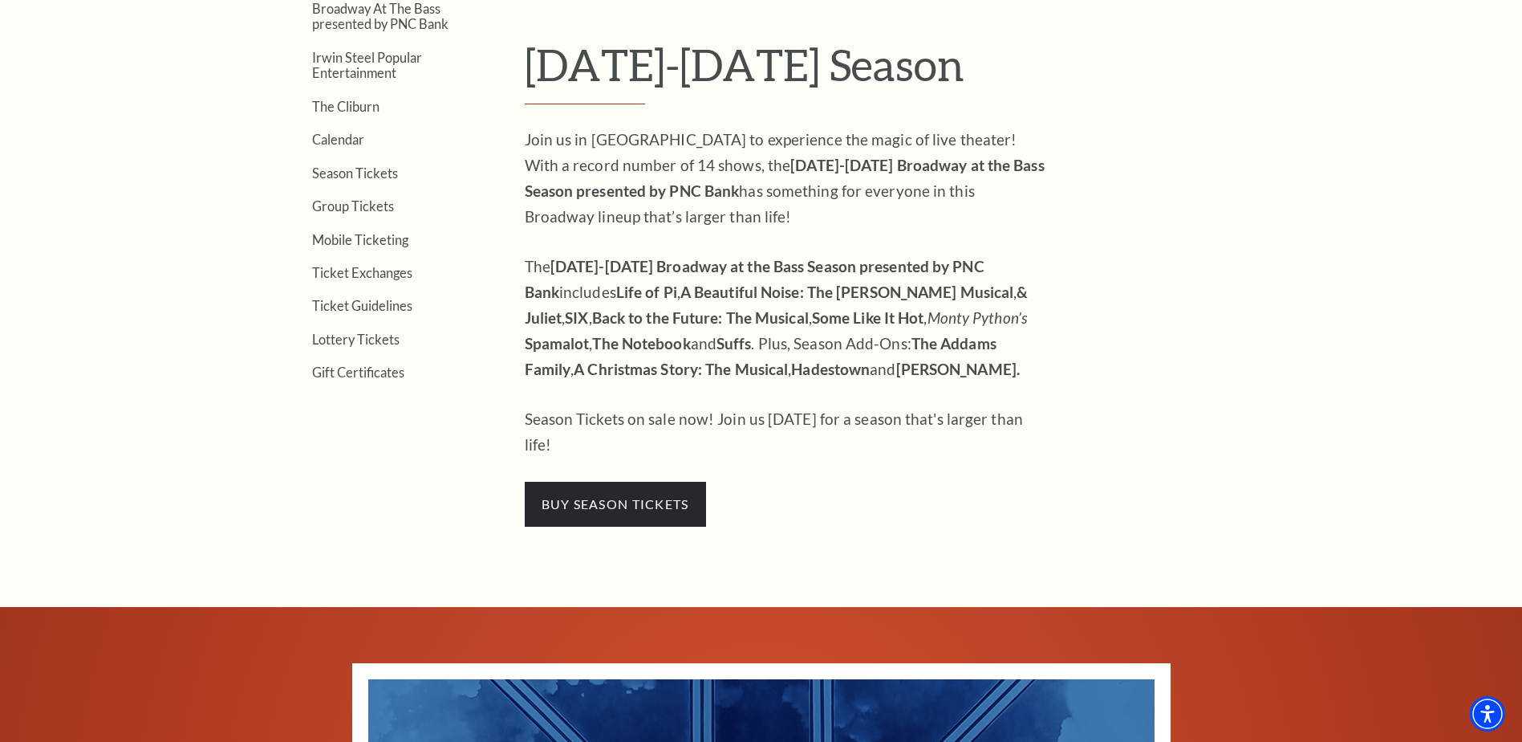
scroll to position [562, 0]
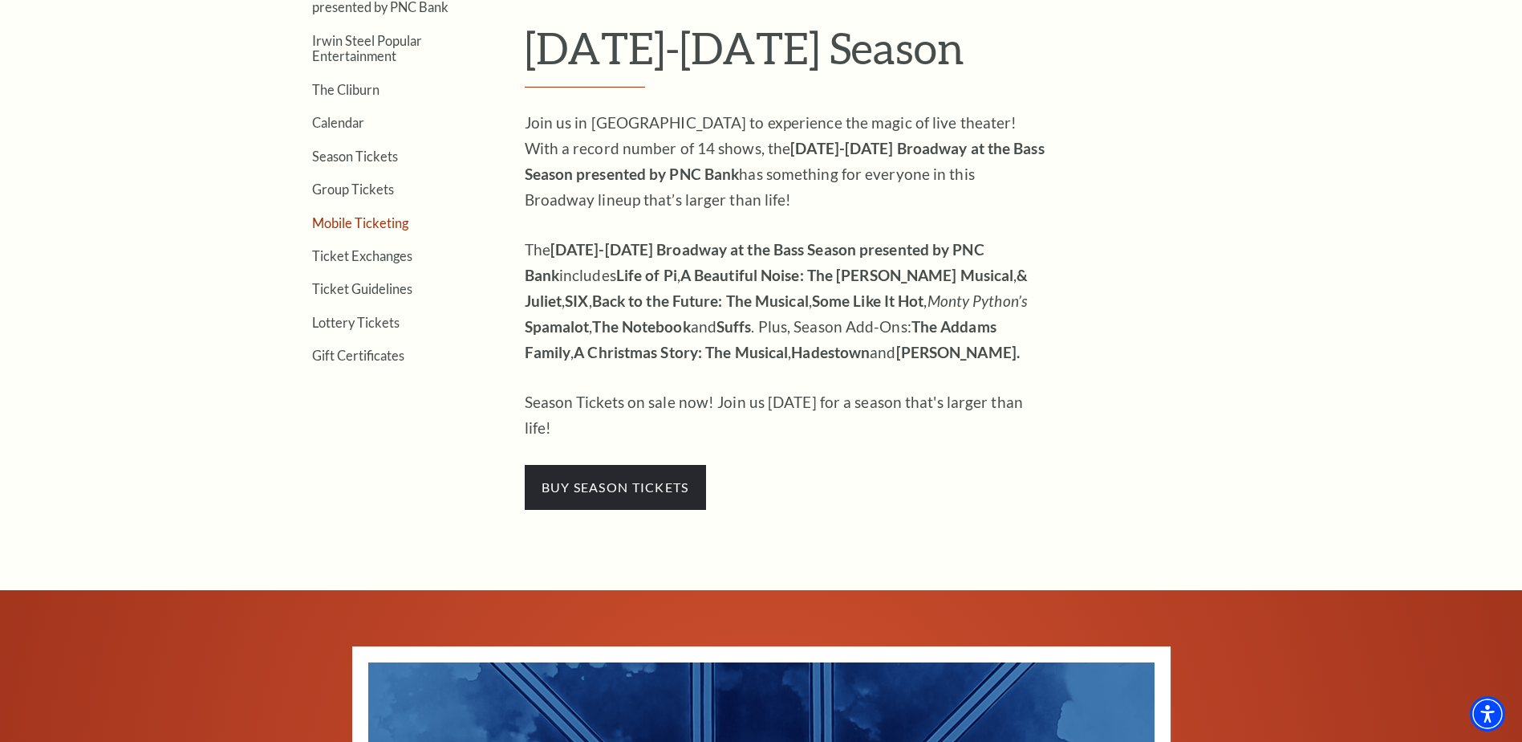
click at [353, 221] on link "Mobile Ticketing" at bounding box center [360, 222] width 96 height 15
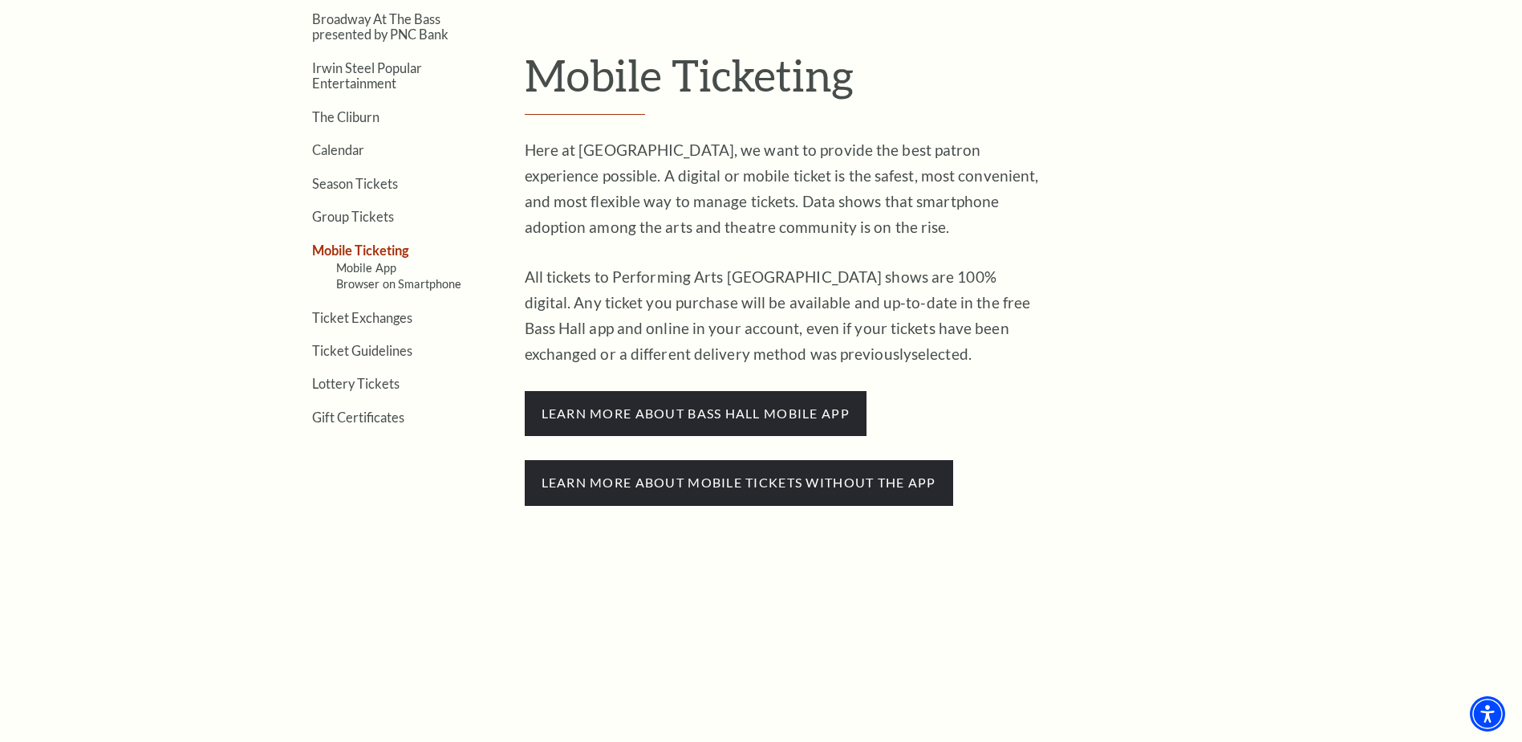
scroll to position [562, 0]
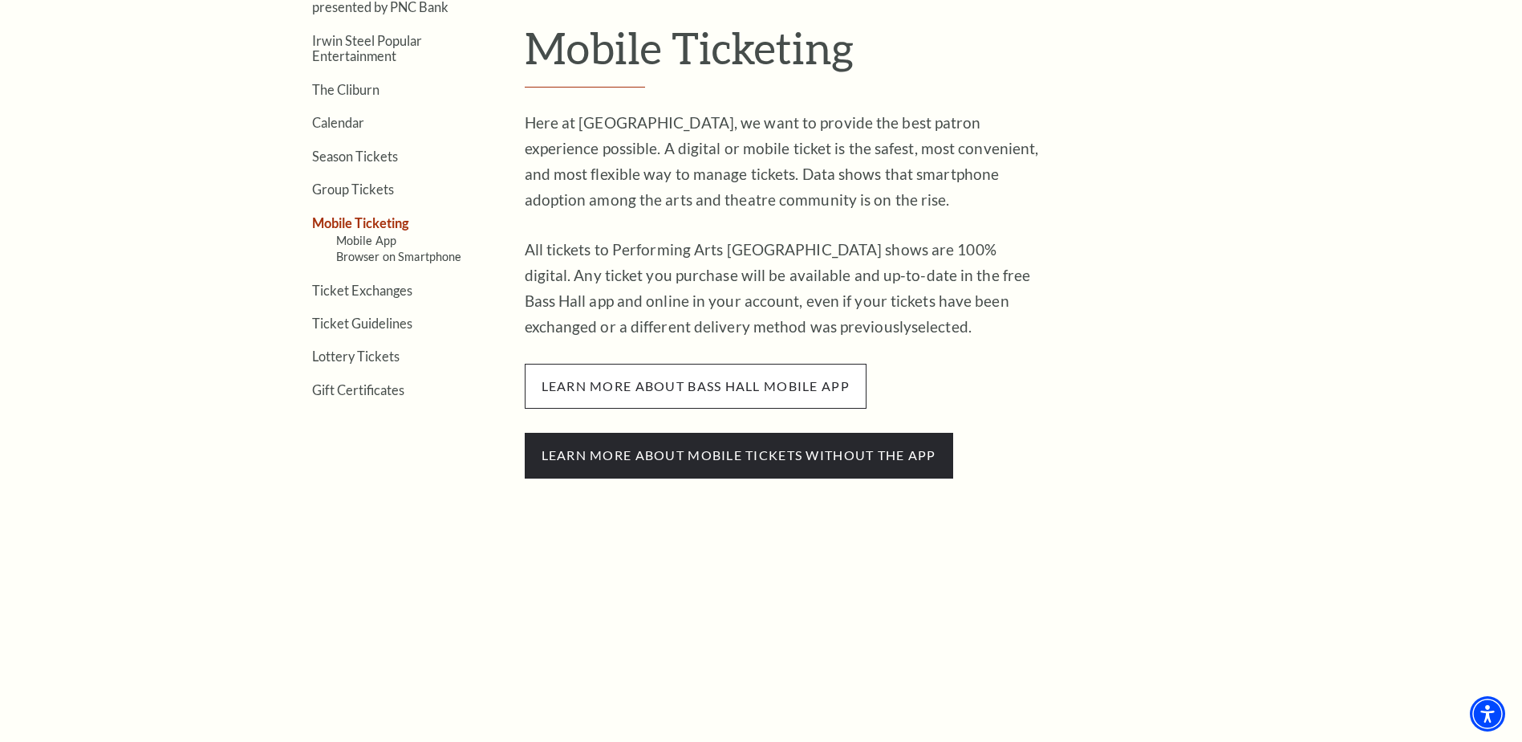
click at [627, 386] on span "learn more about bass hall mobile app" at bounding box center [696, 386] width 342 height 45
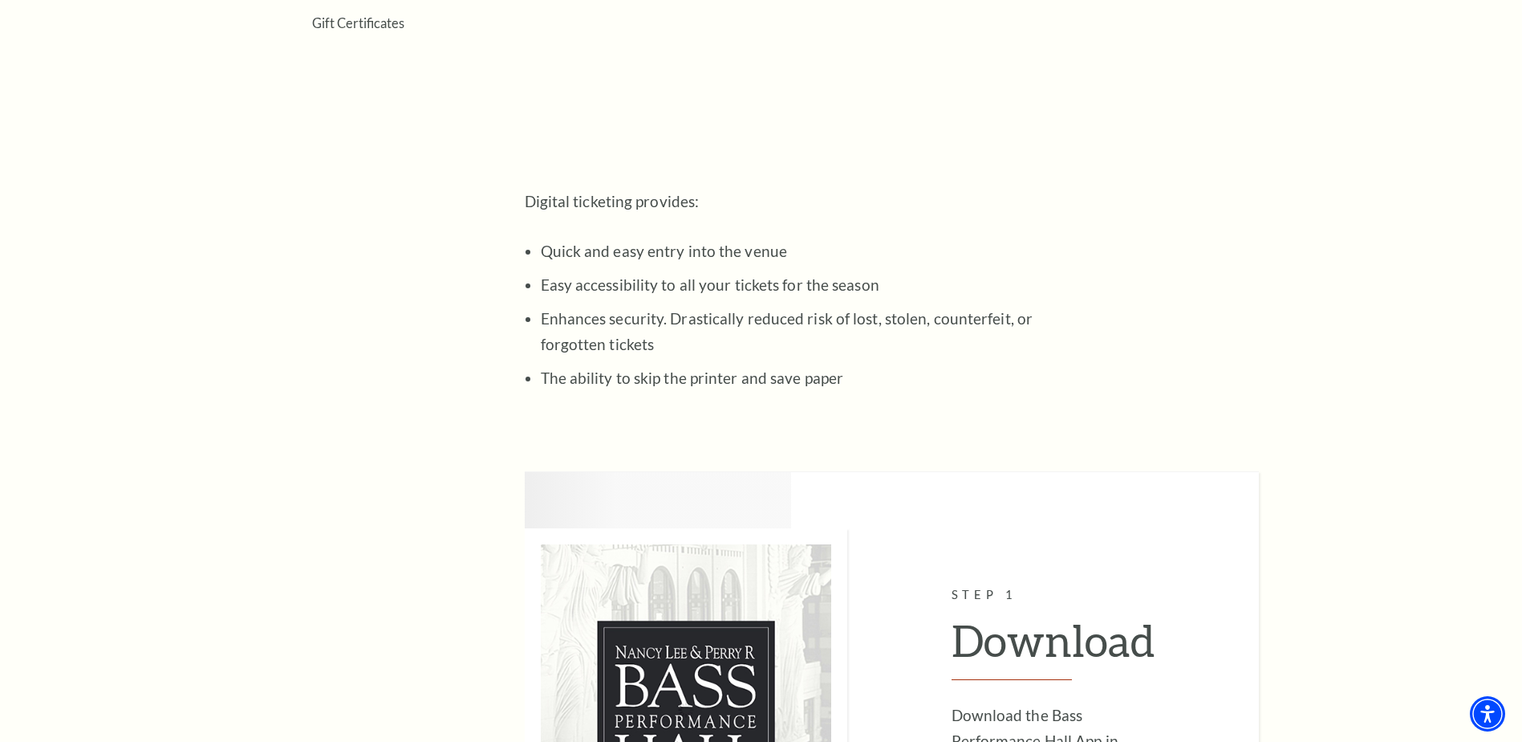
scroll to position [803, 0]
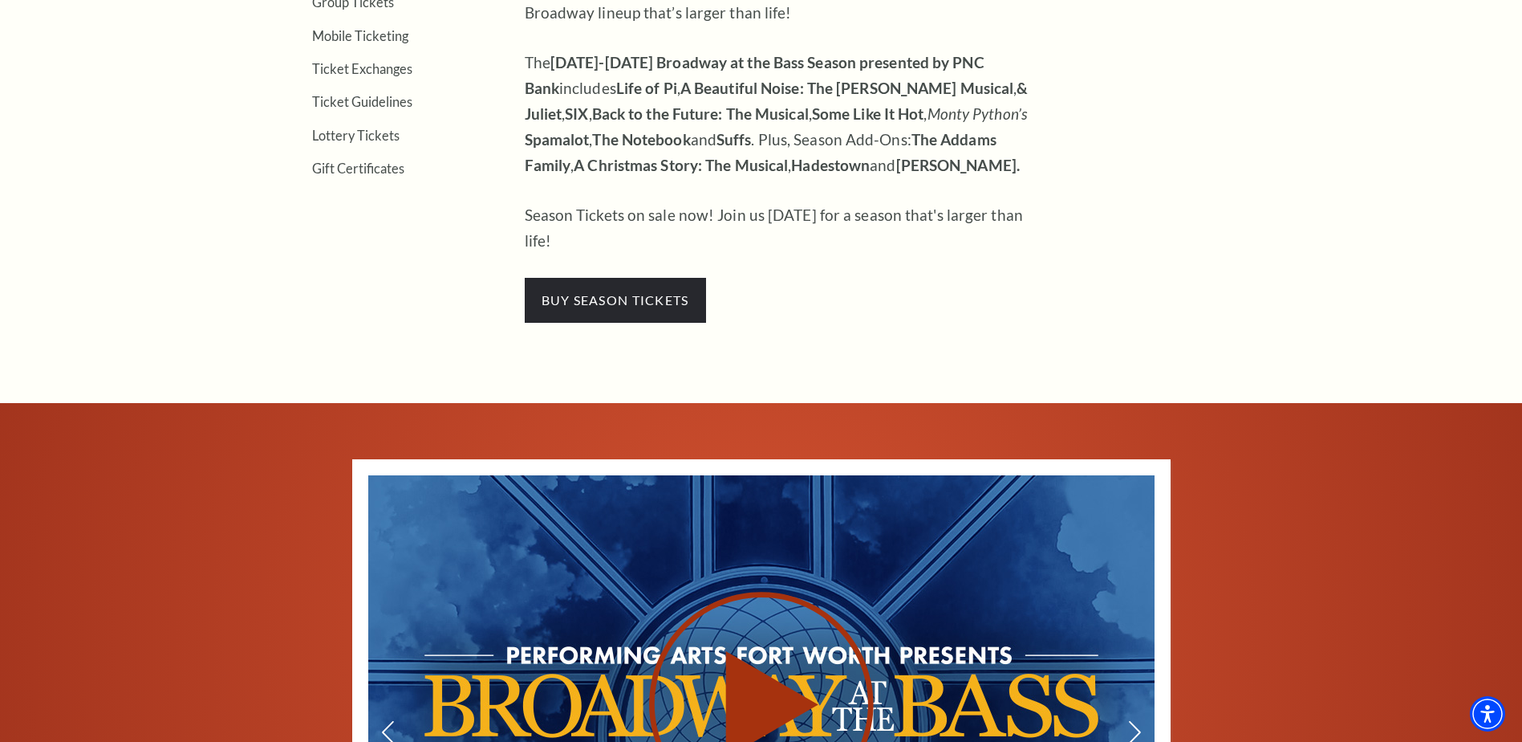
scroll to position [722, 0]
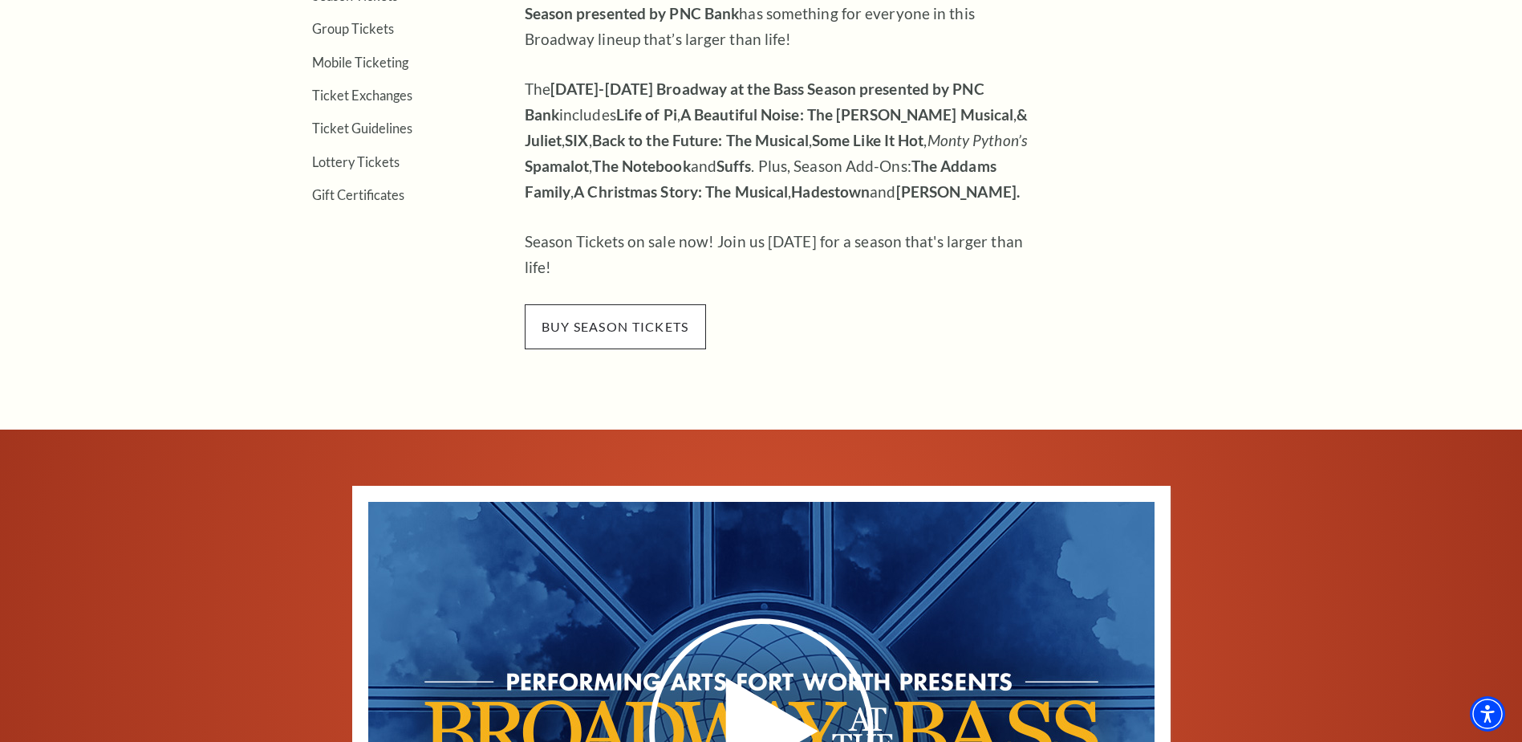
click at [607, 304] on span "buy season tickets" at bounding box center [615, 326] width 181 height 45
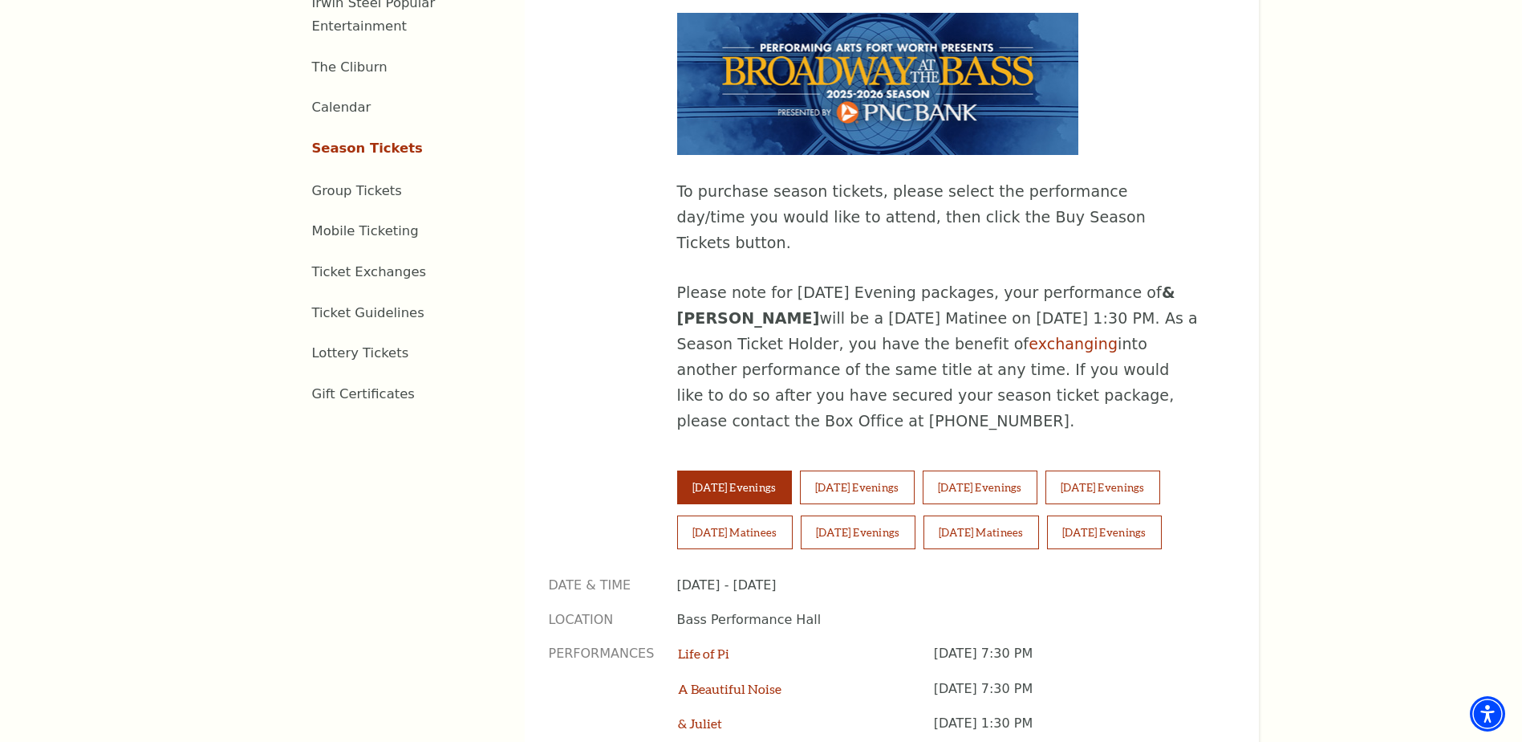
scroll to position [1043, 0]
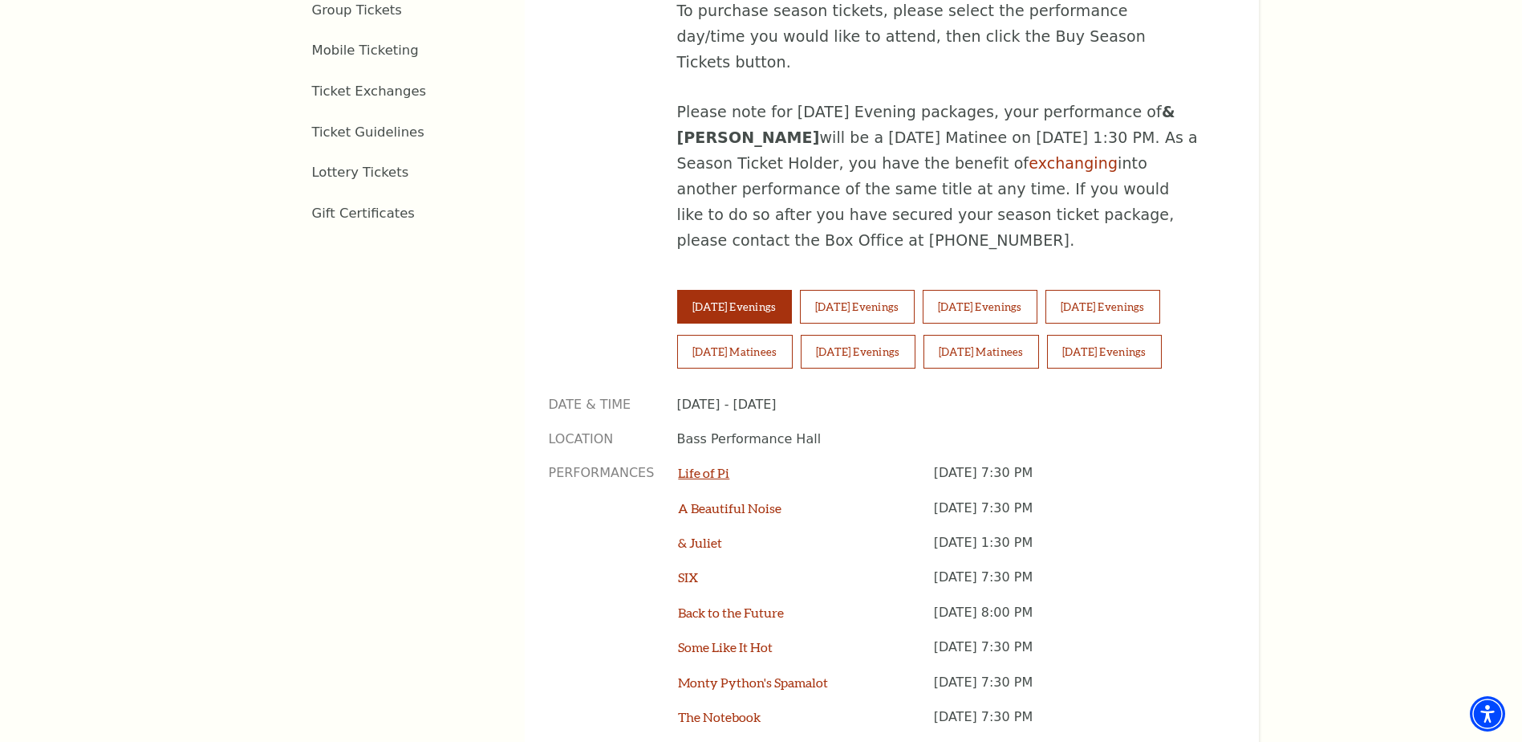
click at [702, 465] on link "Life of Pi" at bounding box center [703, 472] width 51 height 15
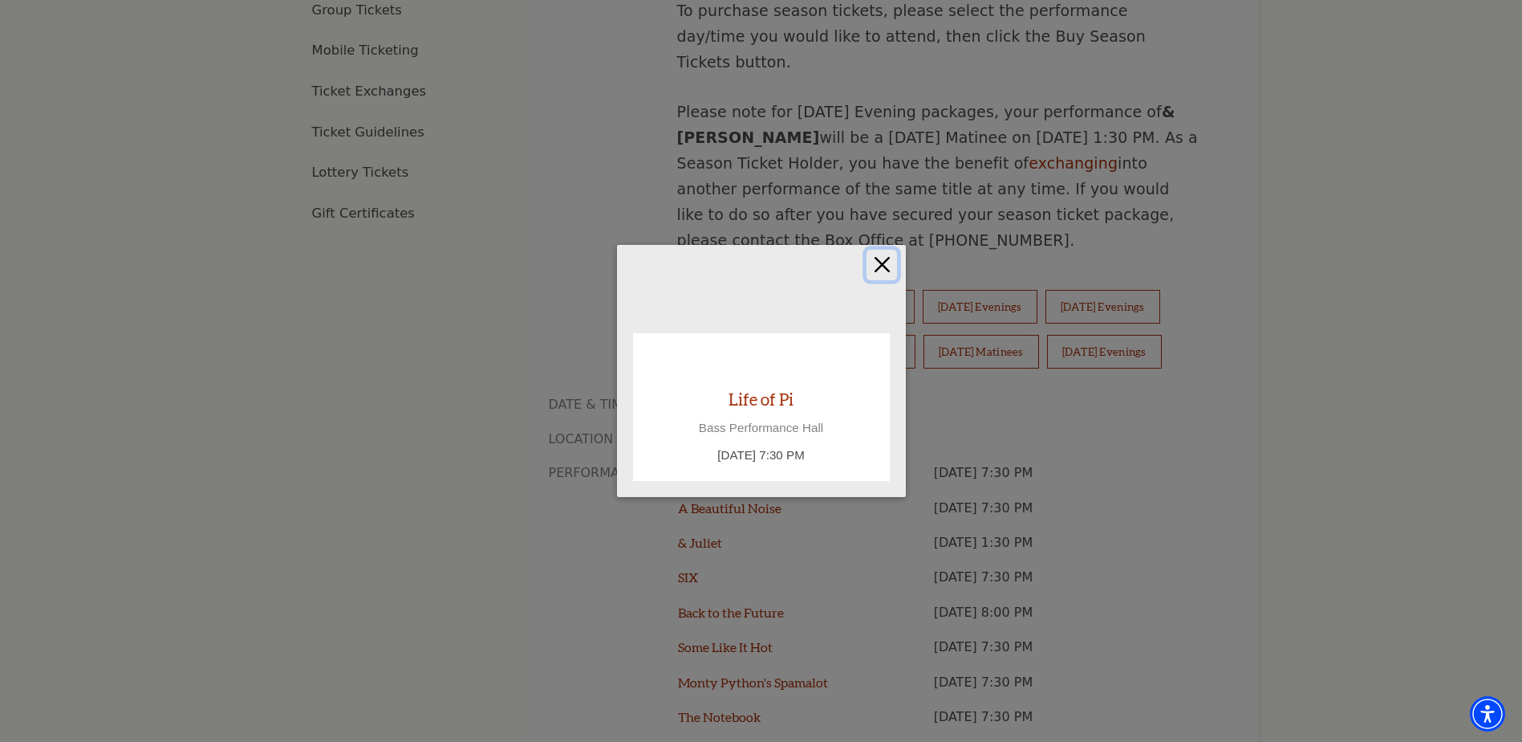
click at [884, 262] on button "Close" at bounding box center [882, 265] width 30 height 30
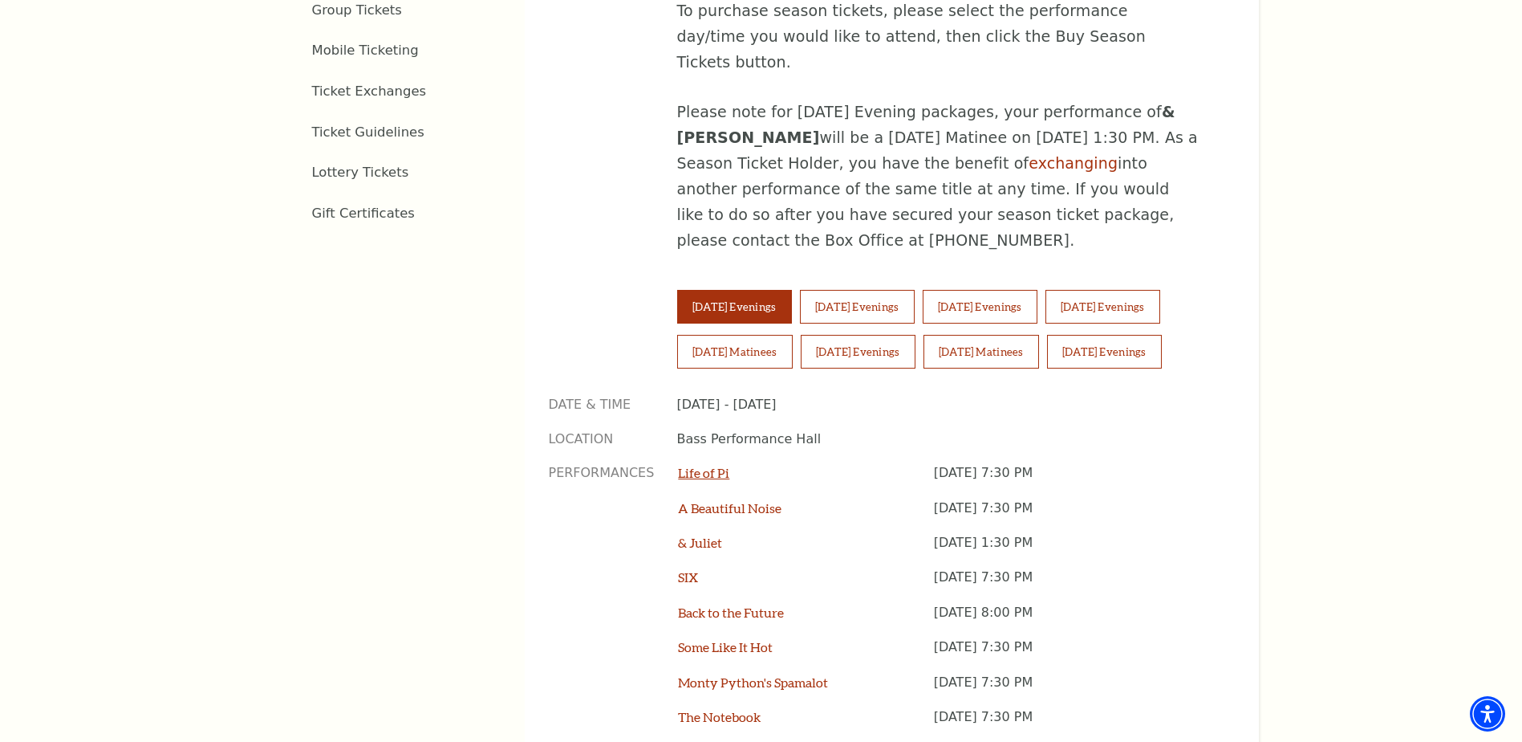
click at [710, 465] on link "Life of Pi" at bounding box center [703, 472] width 51 height 15
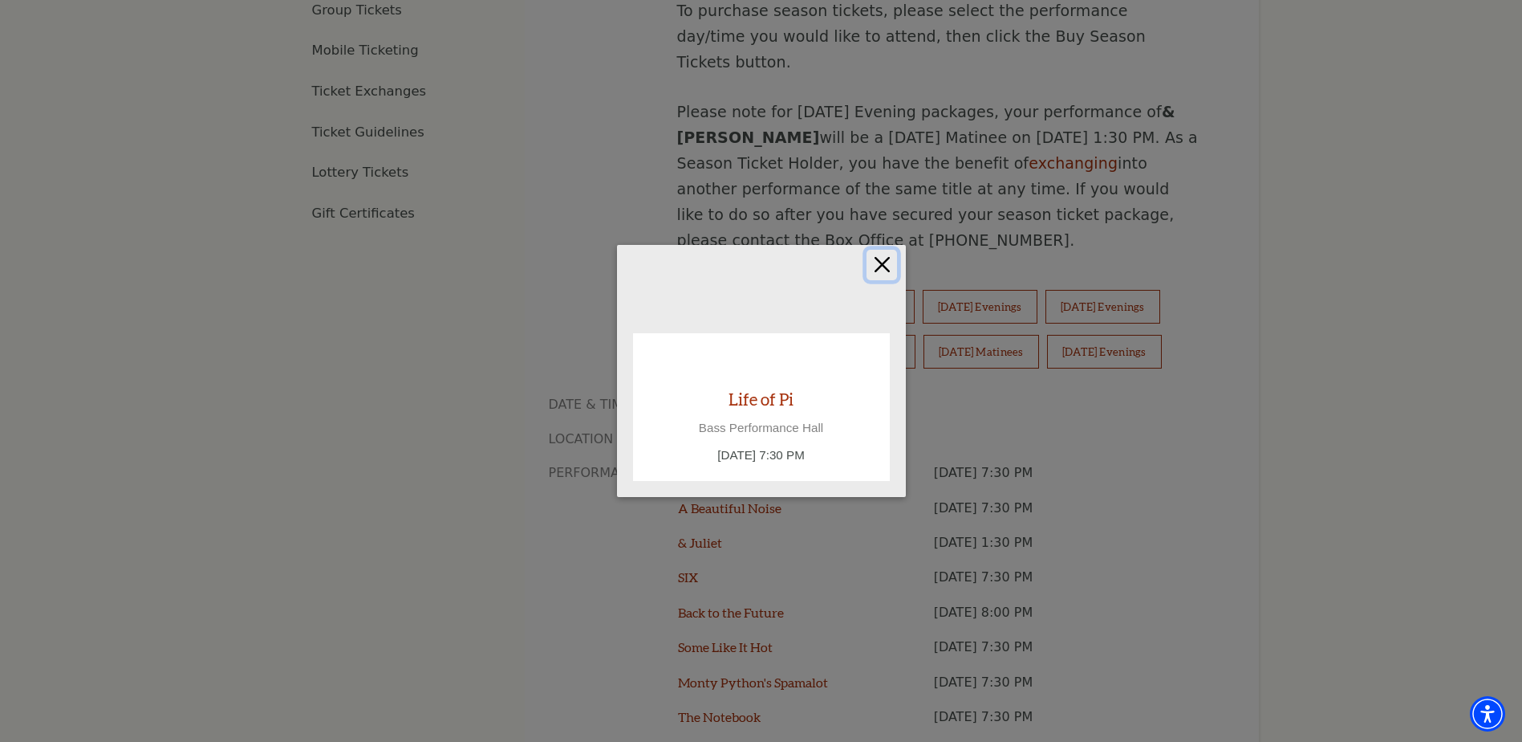
click at [882, 259] on button "Close" at bounding box center [882, 265] width 30 height 30
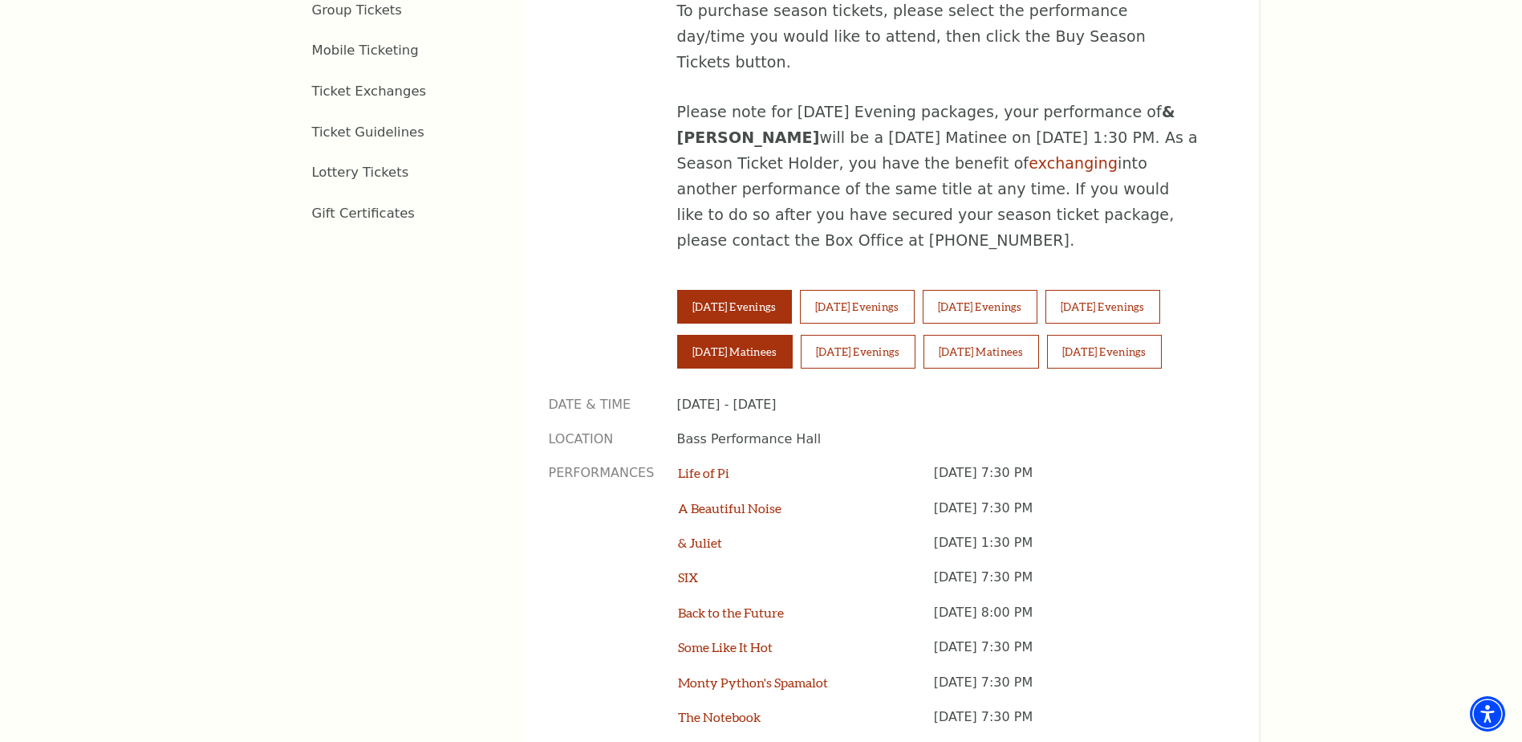
click at [746, 335] on button "Saturday Matinees" at bounding box center [735, 352] width 116 height 34
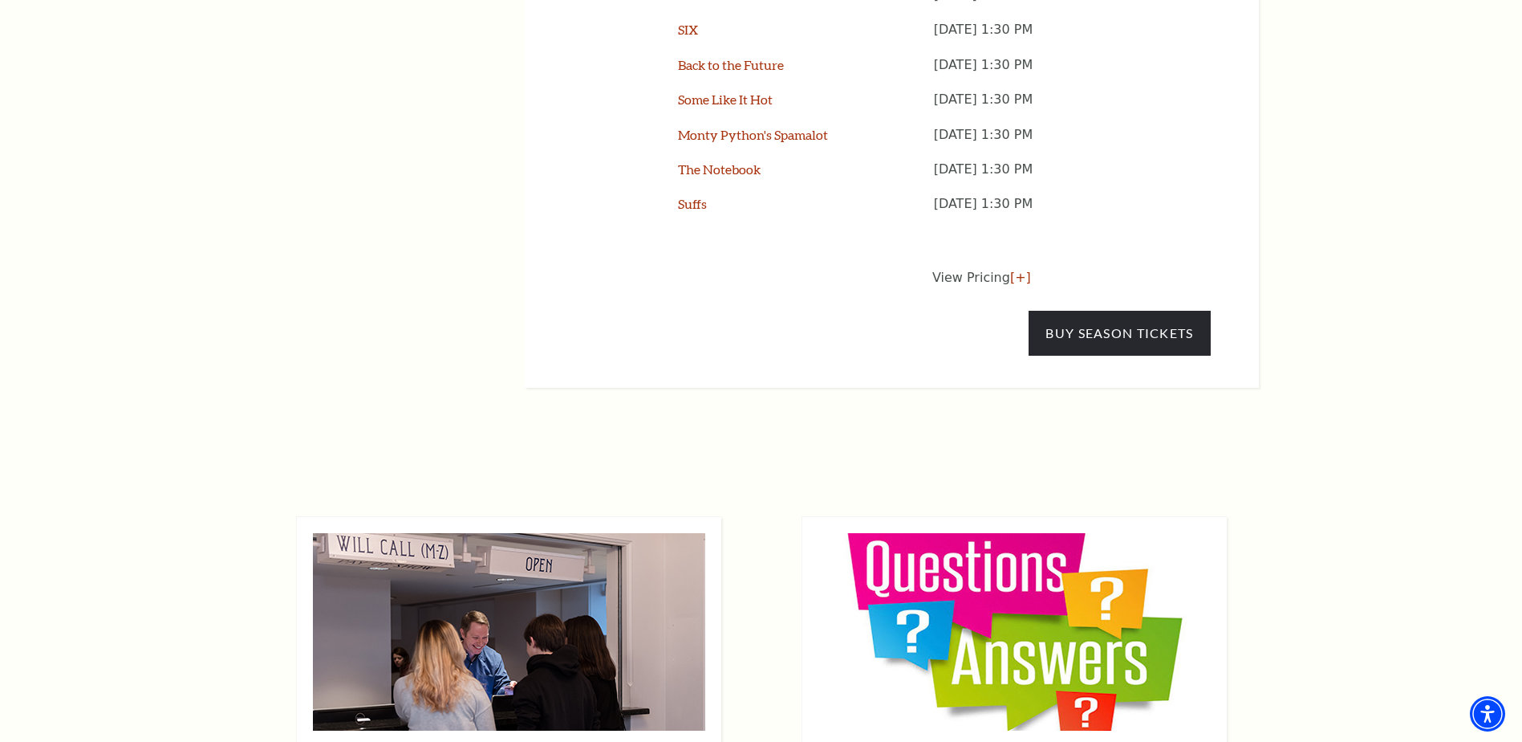
scroll to position [1605, 0]
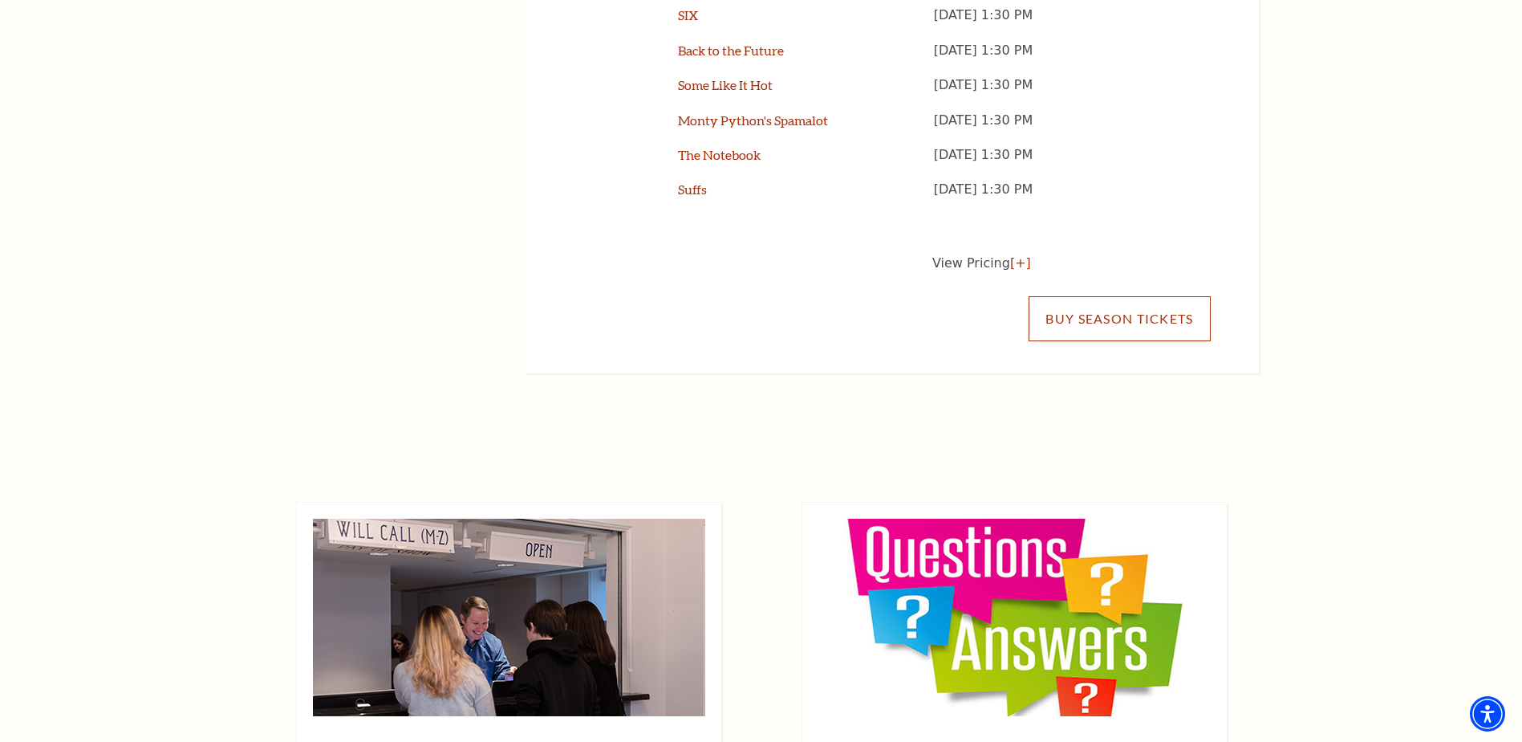
click at [1095, 296] on link "Buy Season Tickets" at bounding box center [1119, 318] width 181 height 45
click at [961, 254] on p "View Pricing [+]" at bounding box center [1072, 263] width 278 height 19
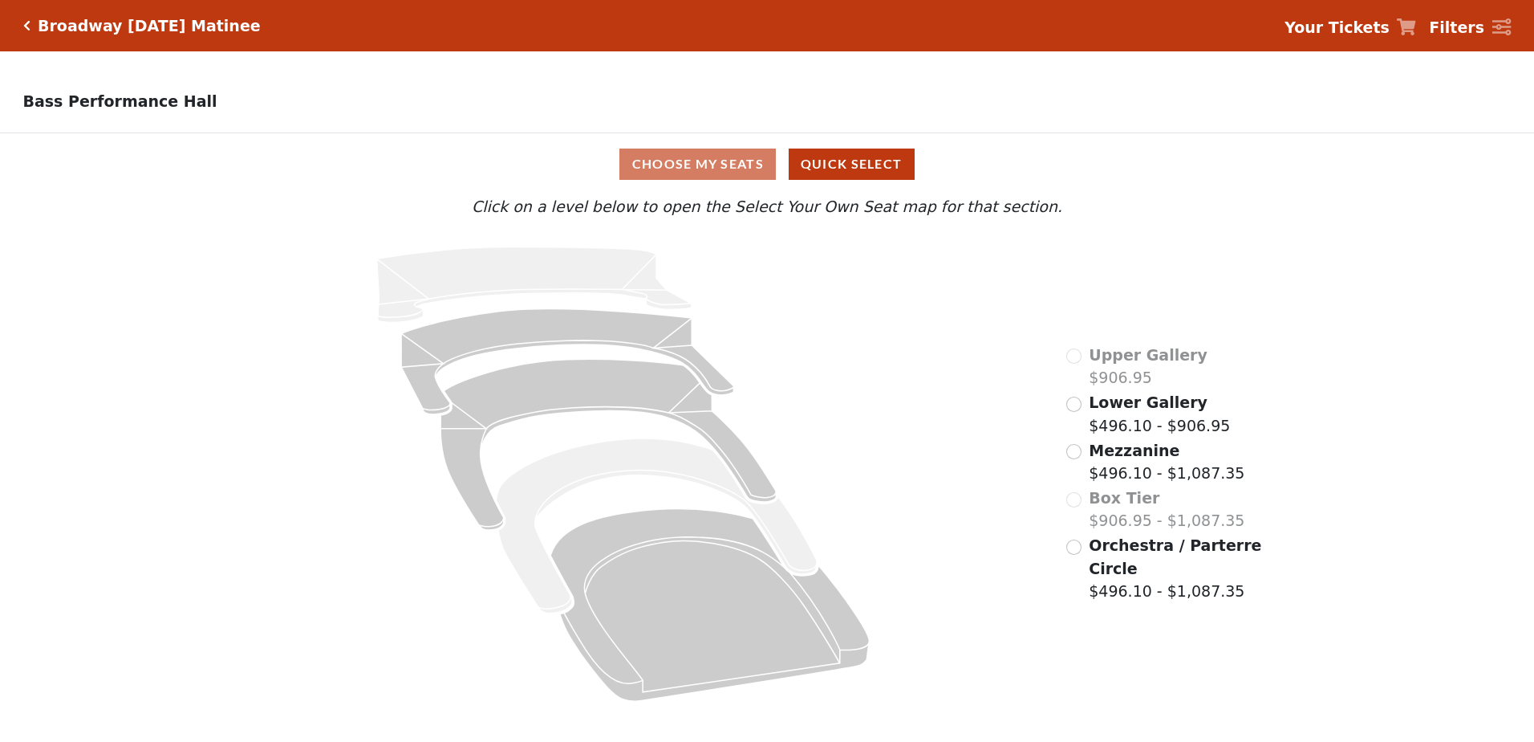
click at [959, 187] on div "Choose My Seats Quick Select" at bounding box center [767, 164] width 1151 height 62
click at [22, 26] on div "Broadway [DATE] Matinee Your Tickets Filters" at bounding box center [767, 25] width 1534 height 51
click at [26, 26] on icon "Click here to go back to filters" at bounding box center [26, 25] width 7 height 11
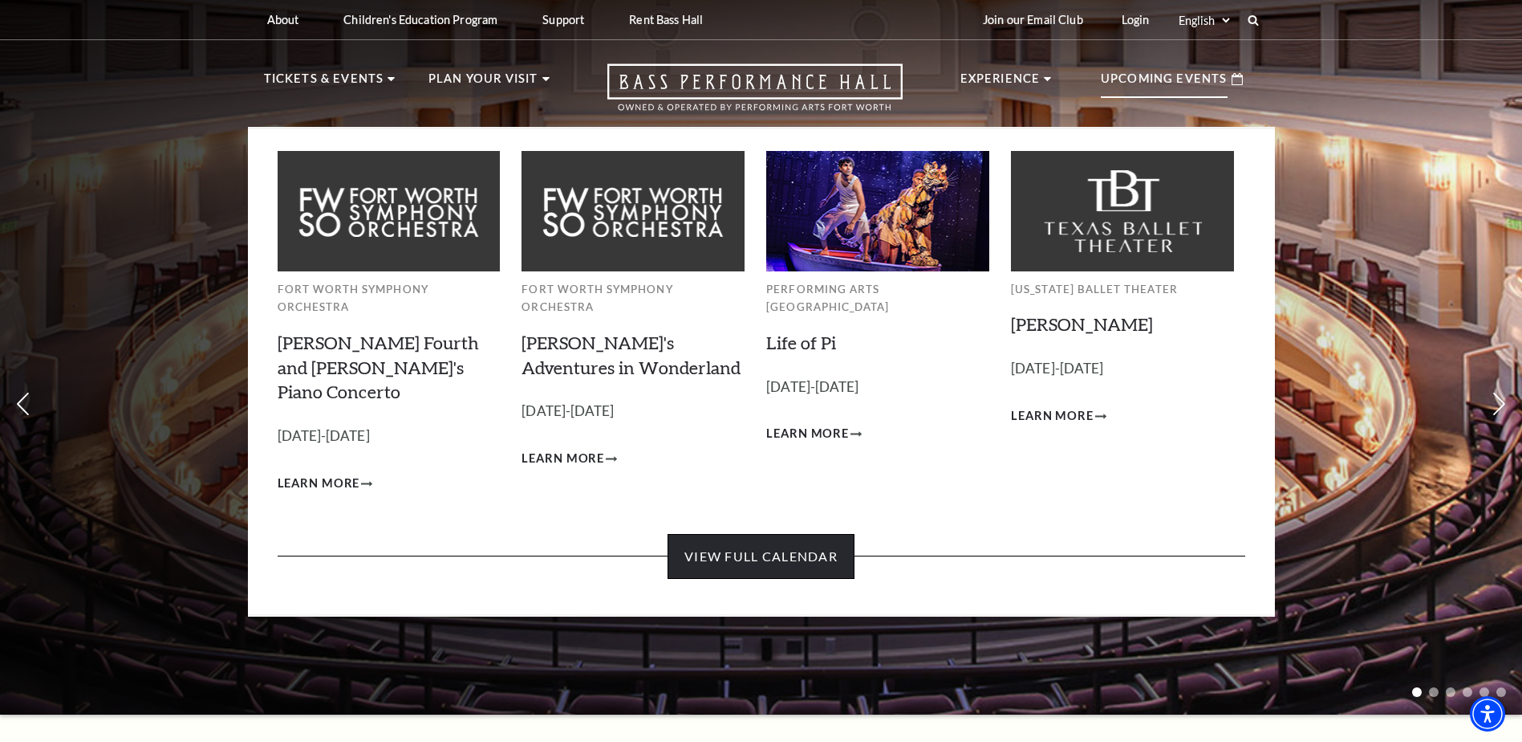
click at [726, 534] on link "View Full Calendar" at bounding box center [761, 556] width 187 height 45
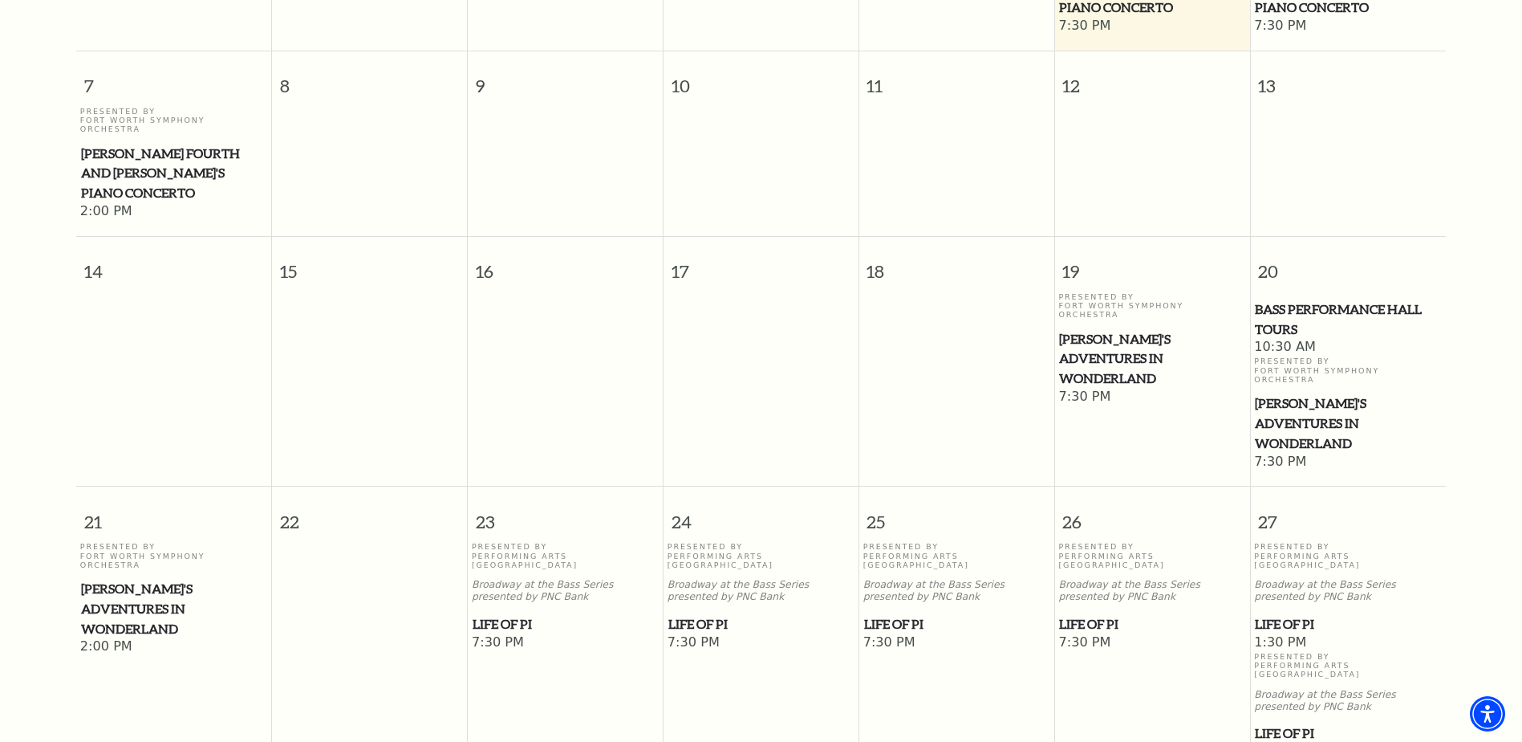
scroll to position [864, 0]
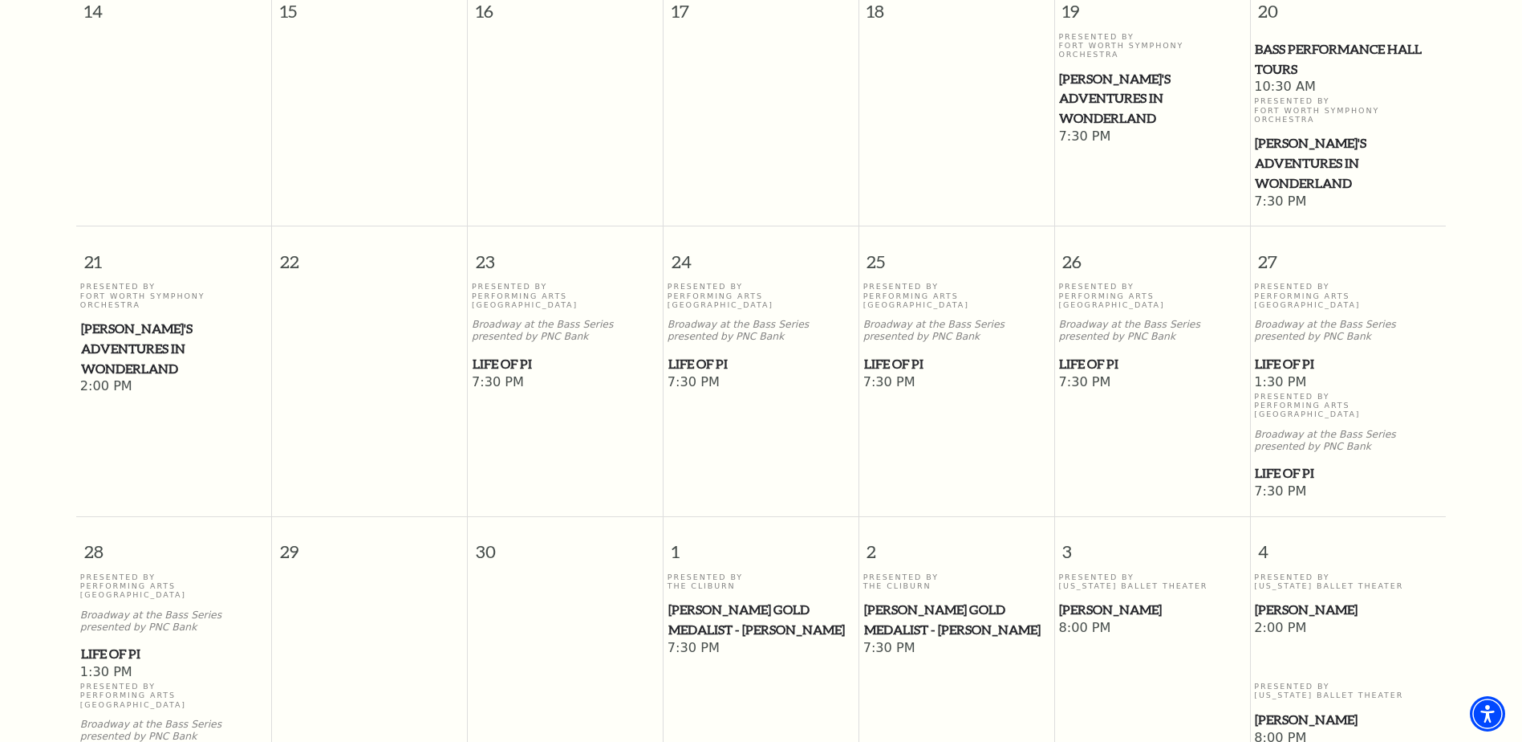
click at [498, 354] on span "Life of Pi" at bounding box center [565, 364] width 185 height 20
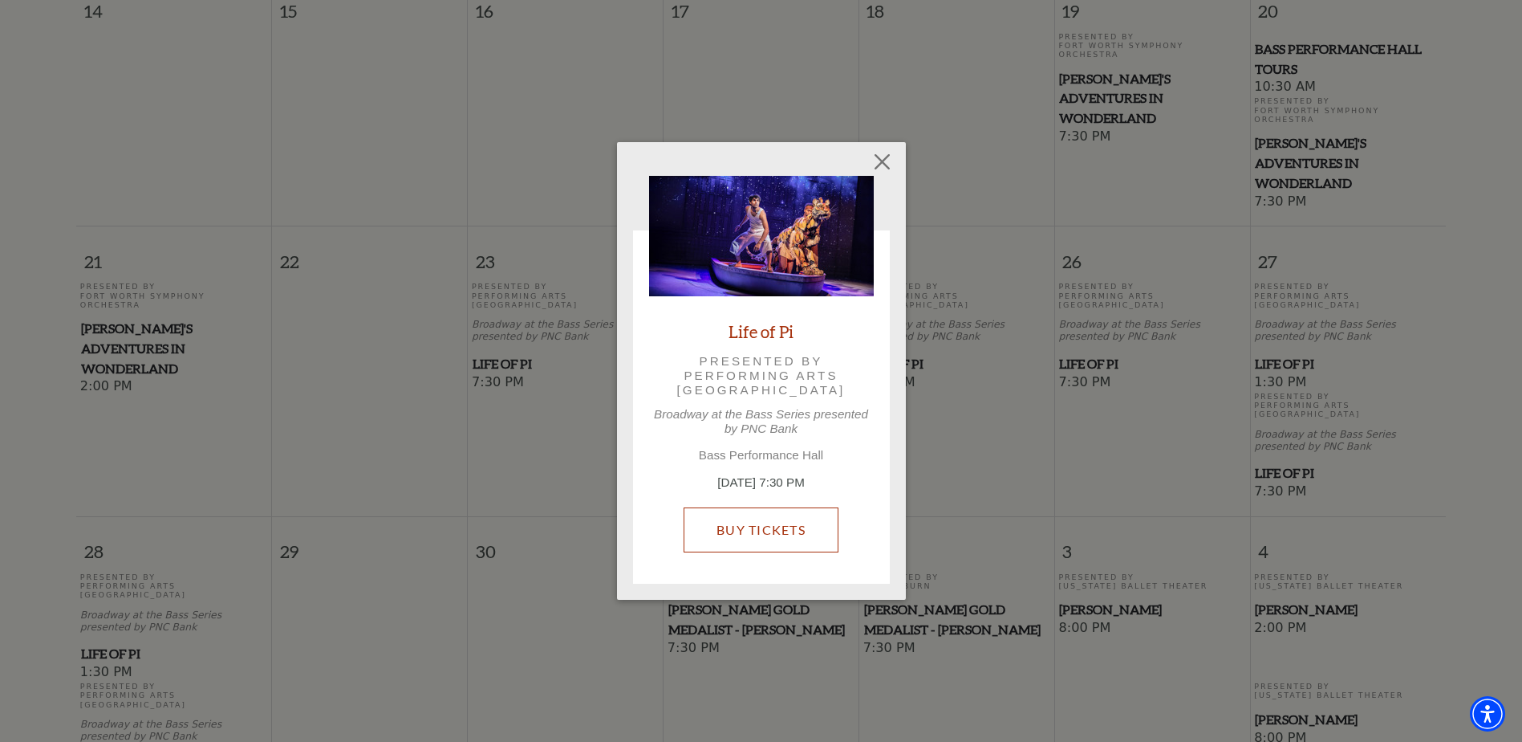
click at [750, 534] on link "Buy Tickets" at bounding box center [761, 529] width 155 height 45
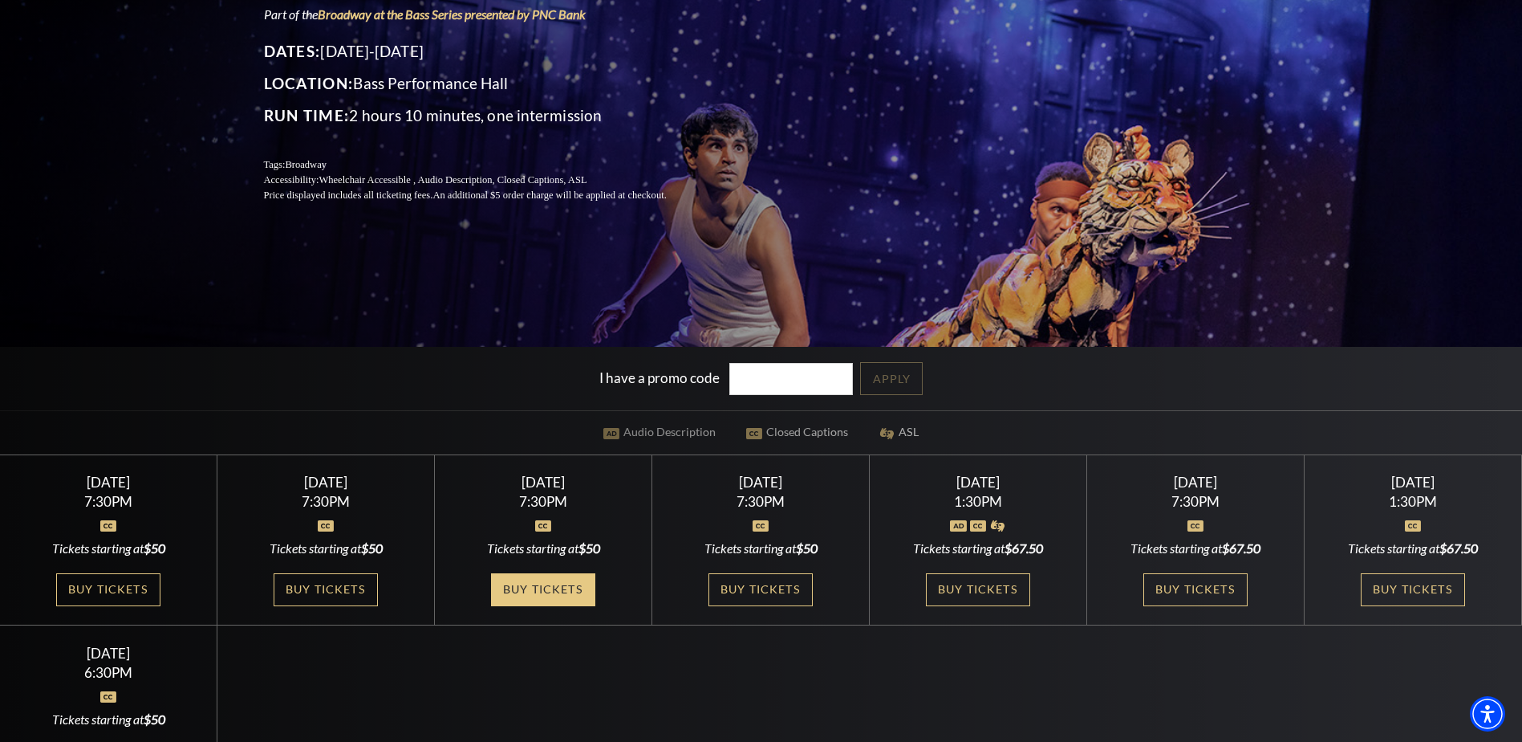
scroll to position [241, 0]
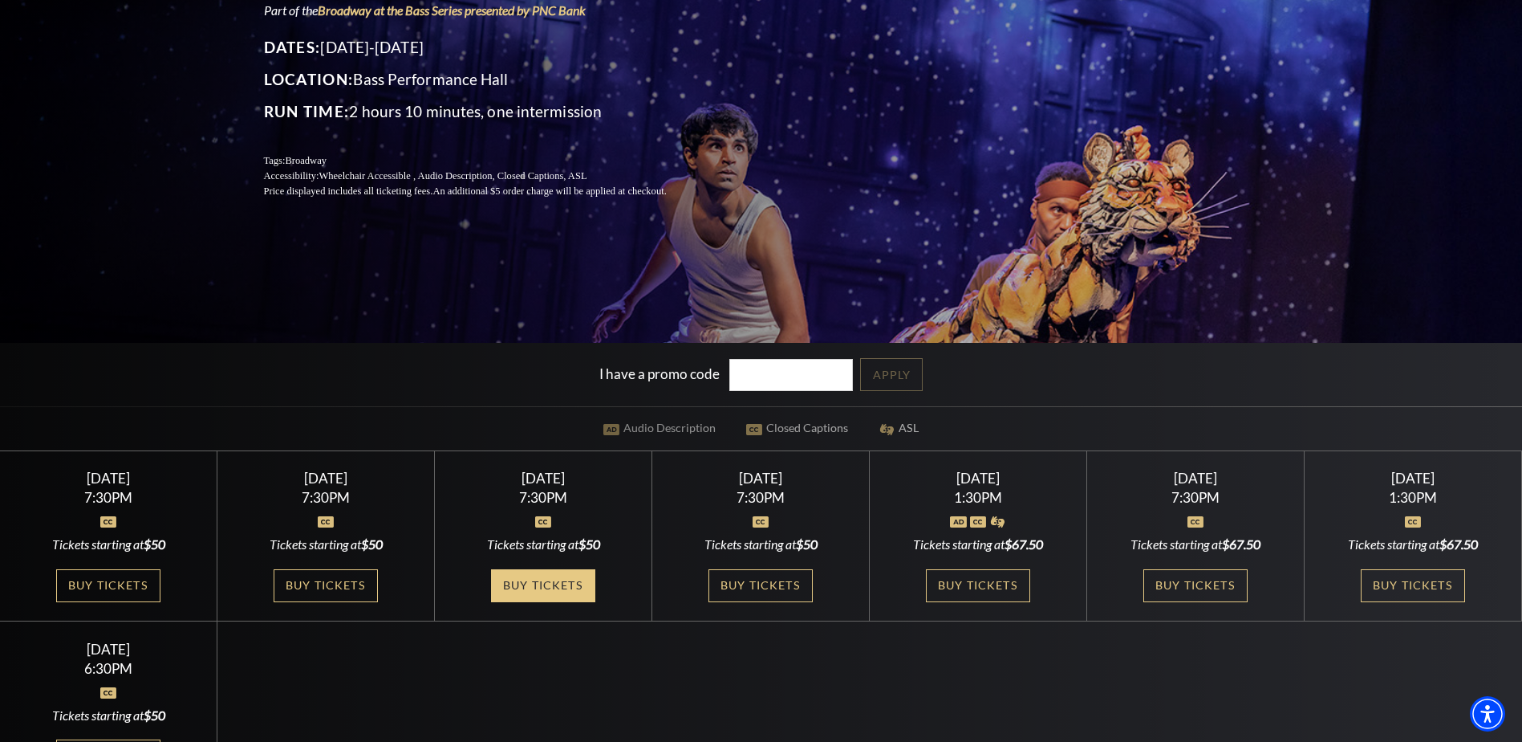
click at [513, 590] on link "Buy Tickets" at bounding box center [543, 585] width 104 height 33
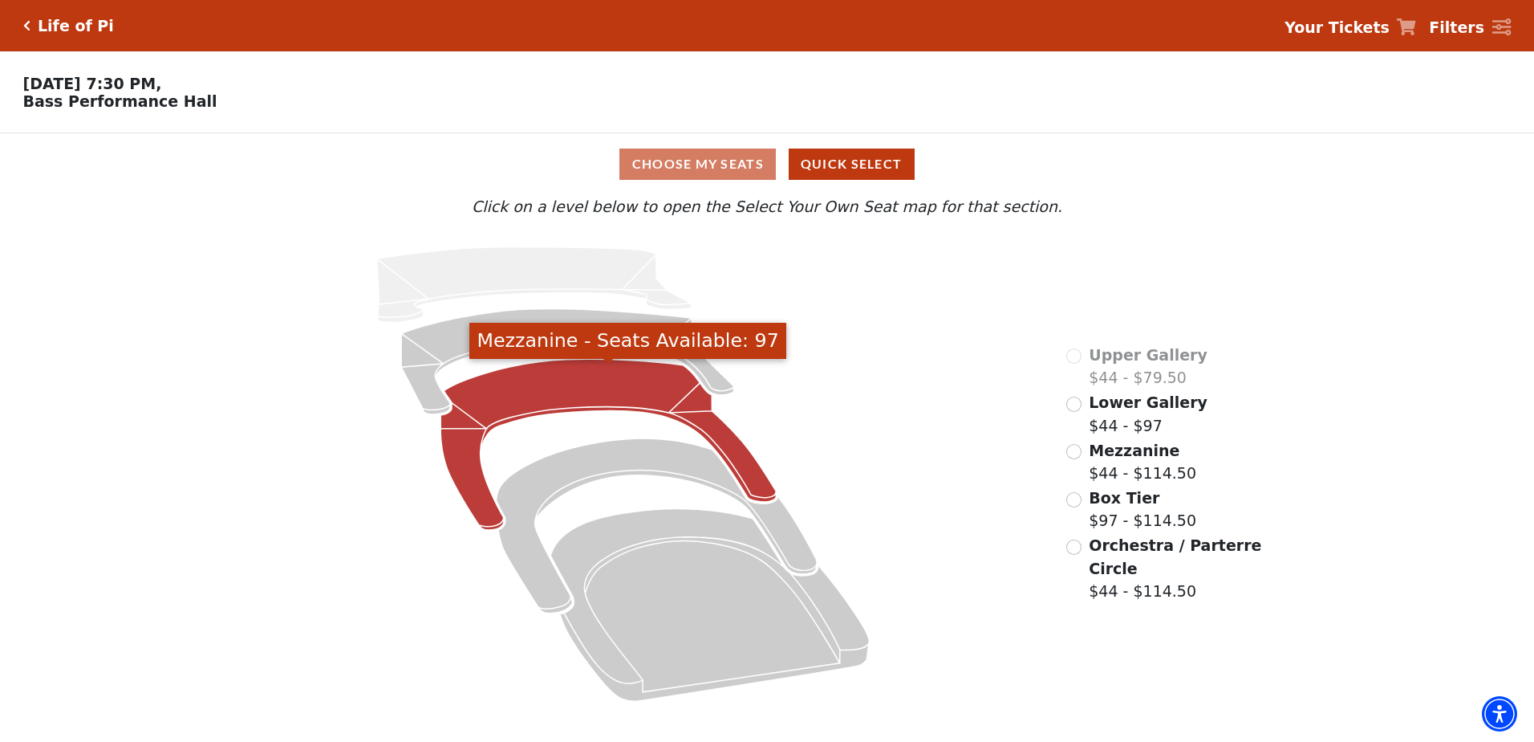
click at [542, 389] on icon "Mezzanine - Seats Available: 97" at bounding box center [608, 444] width 335 height 171
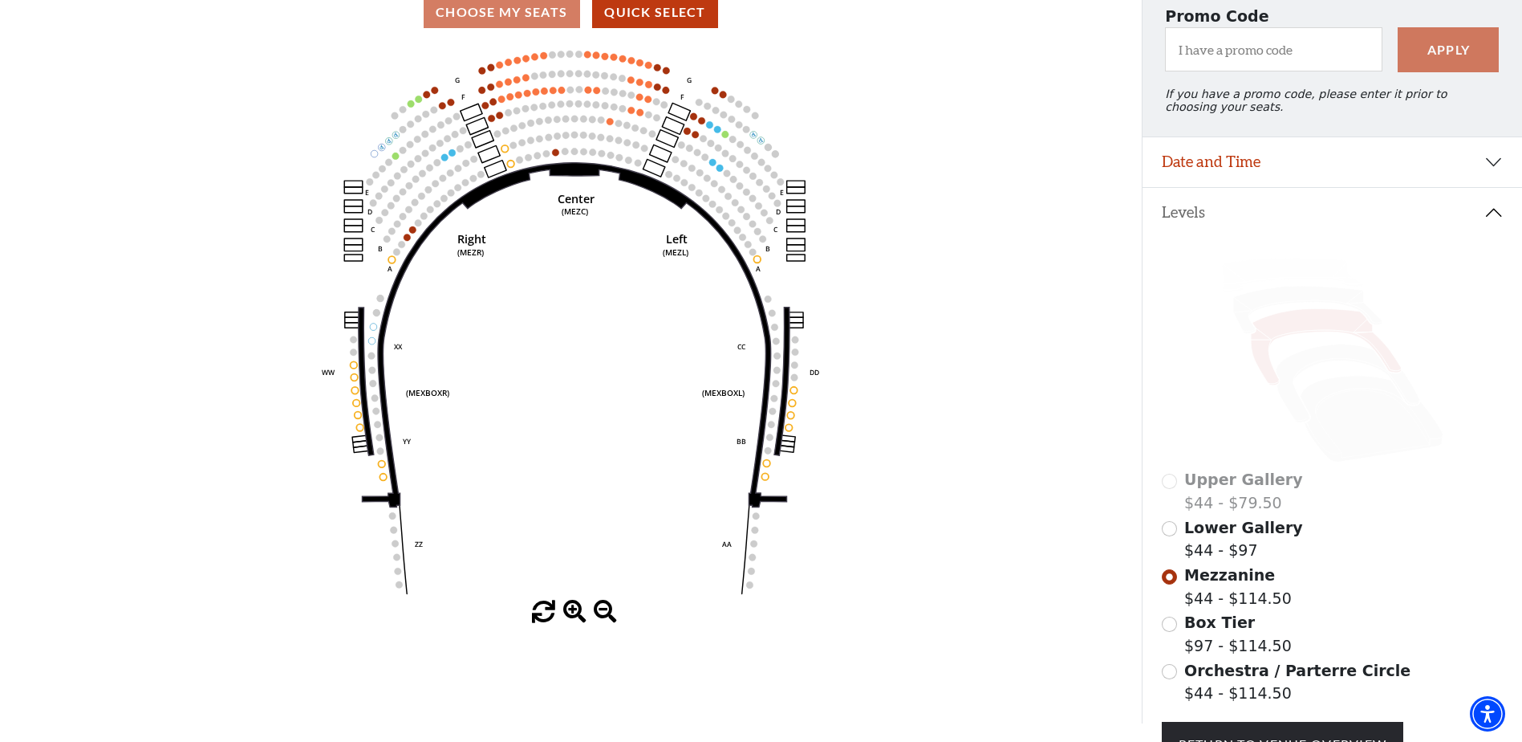
scroll to position [241, 0]
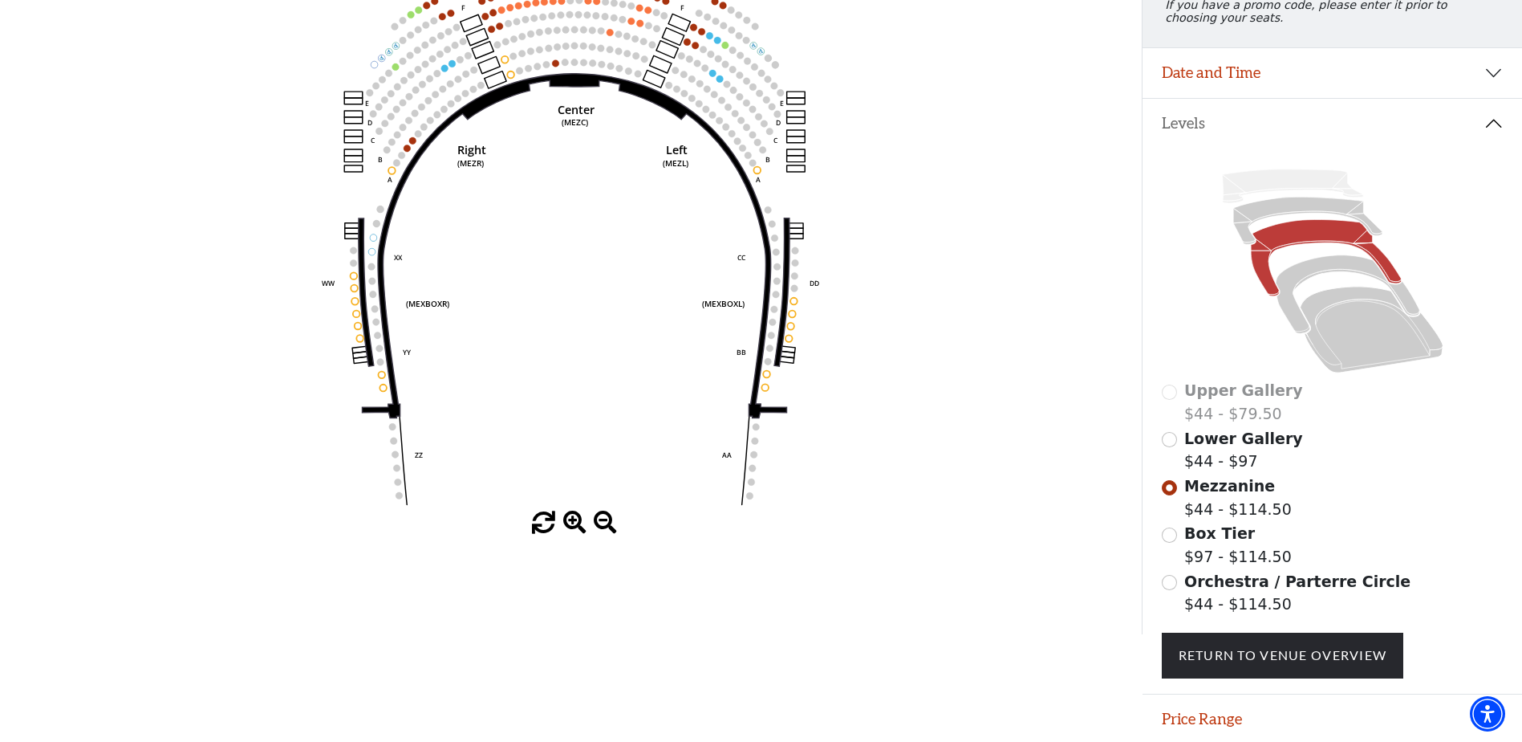
click at [573, 526] on span at bounding box center [574, 522] width 23 height 23
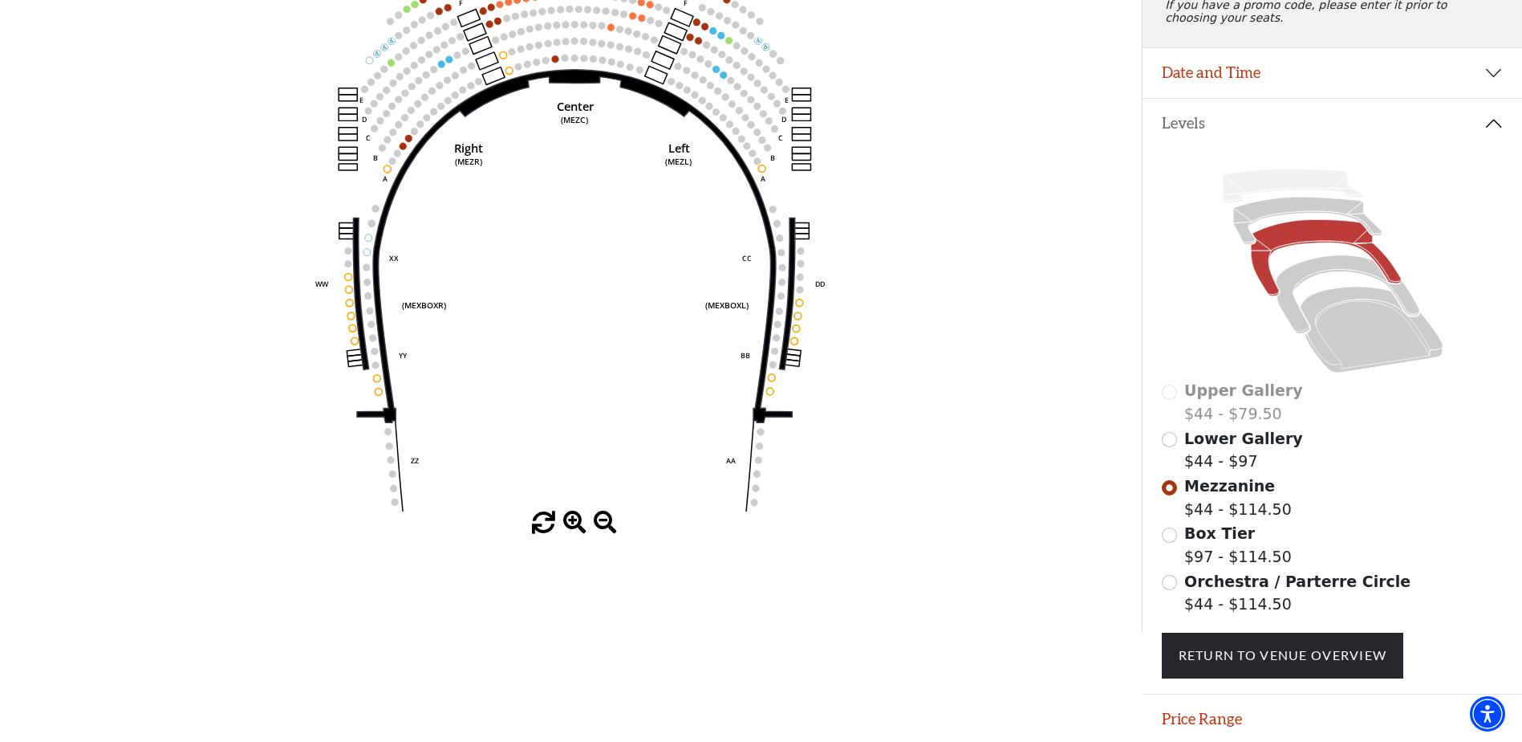
click at [573, 526] on span at bounding box center [574, 522] width 23 height 23
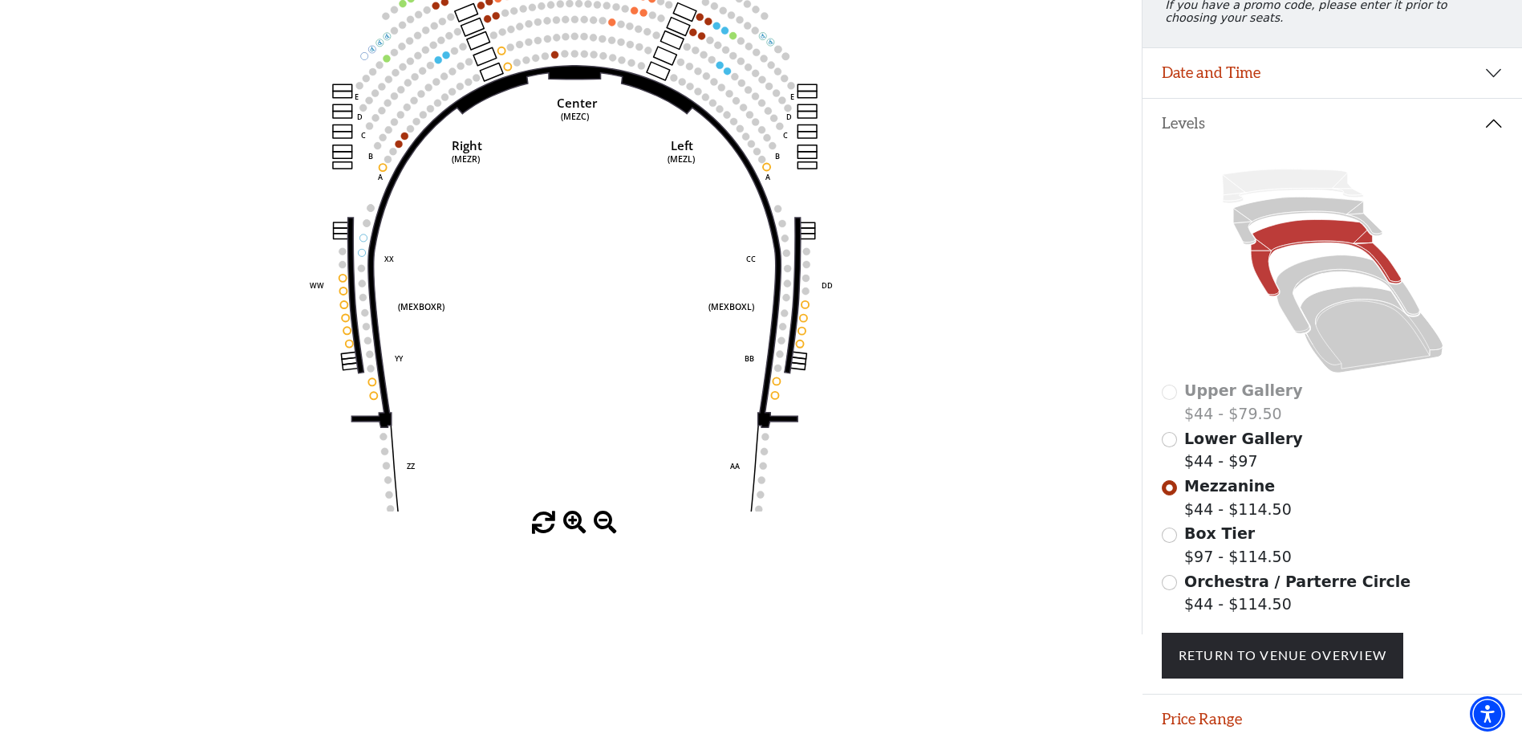
click at [573, 526] on span at bounding box center [574, 522] width 23 height 23
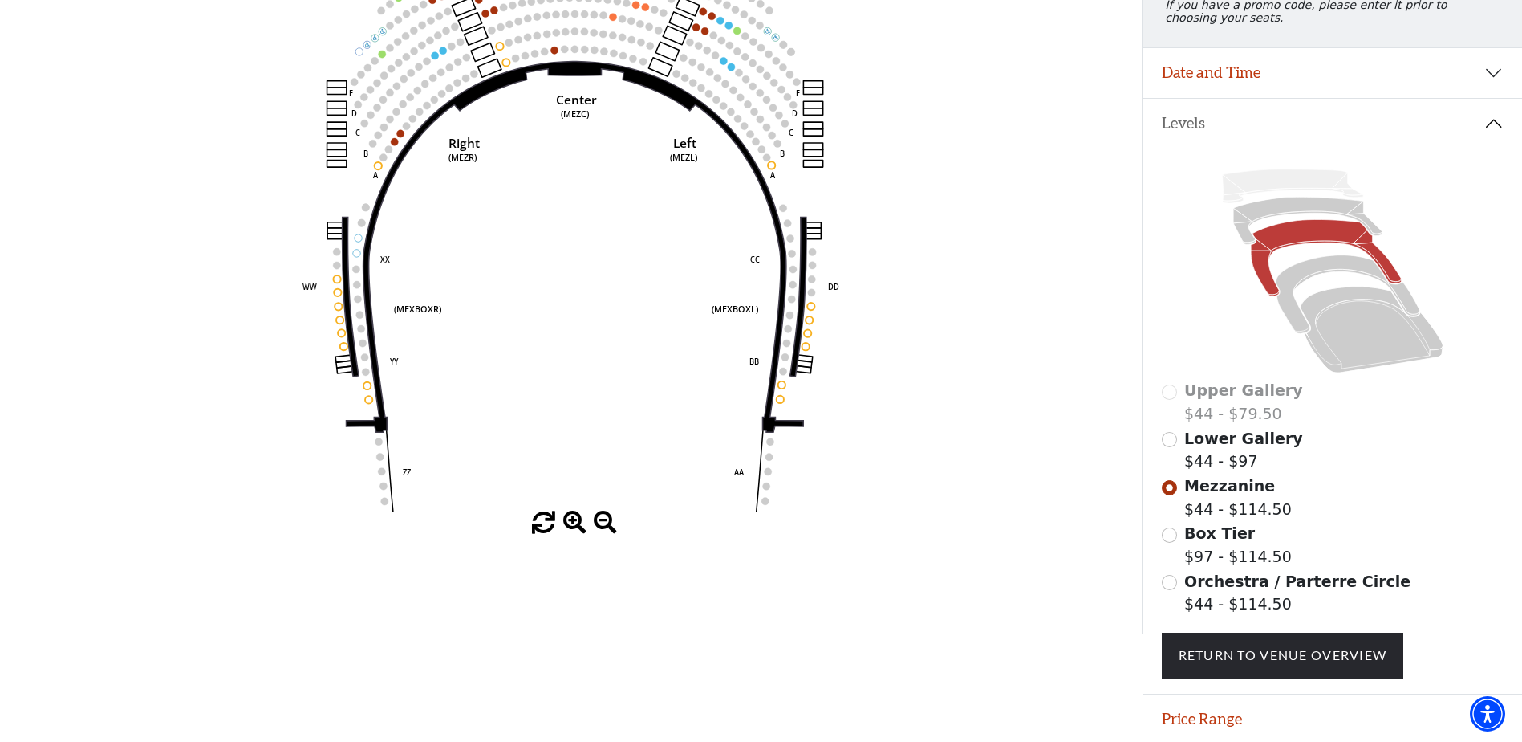
click at [573, 526] on span at bounding box center [574, 522] width 23 height 23
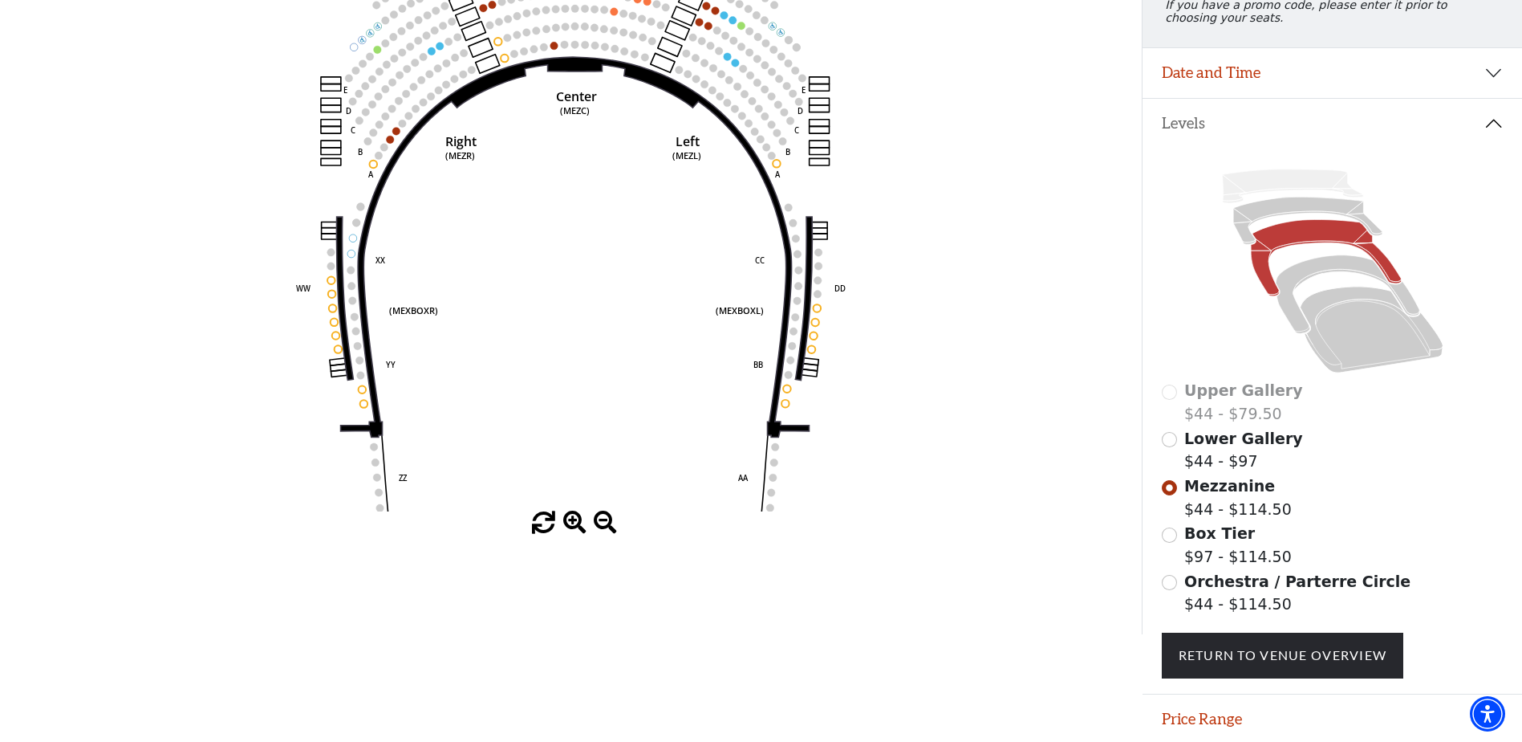
click at [573, 526] on span at bounding box center [574, 522] width 23 height 23
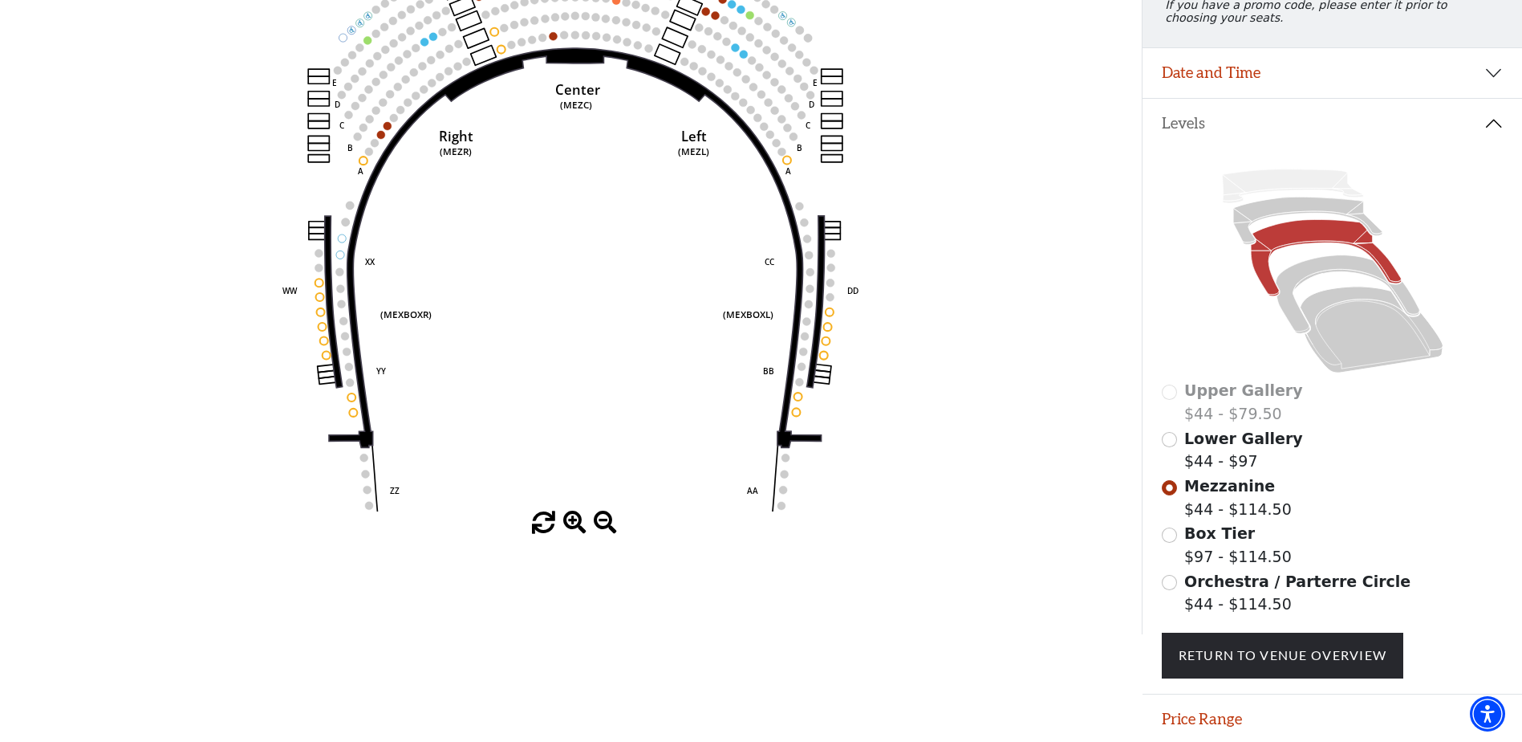
click at [573, 526] on span at bounding box center [574, 522] width 23 height 23
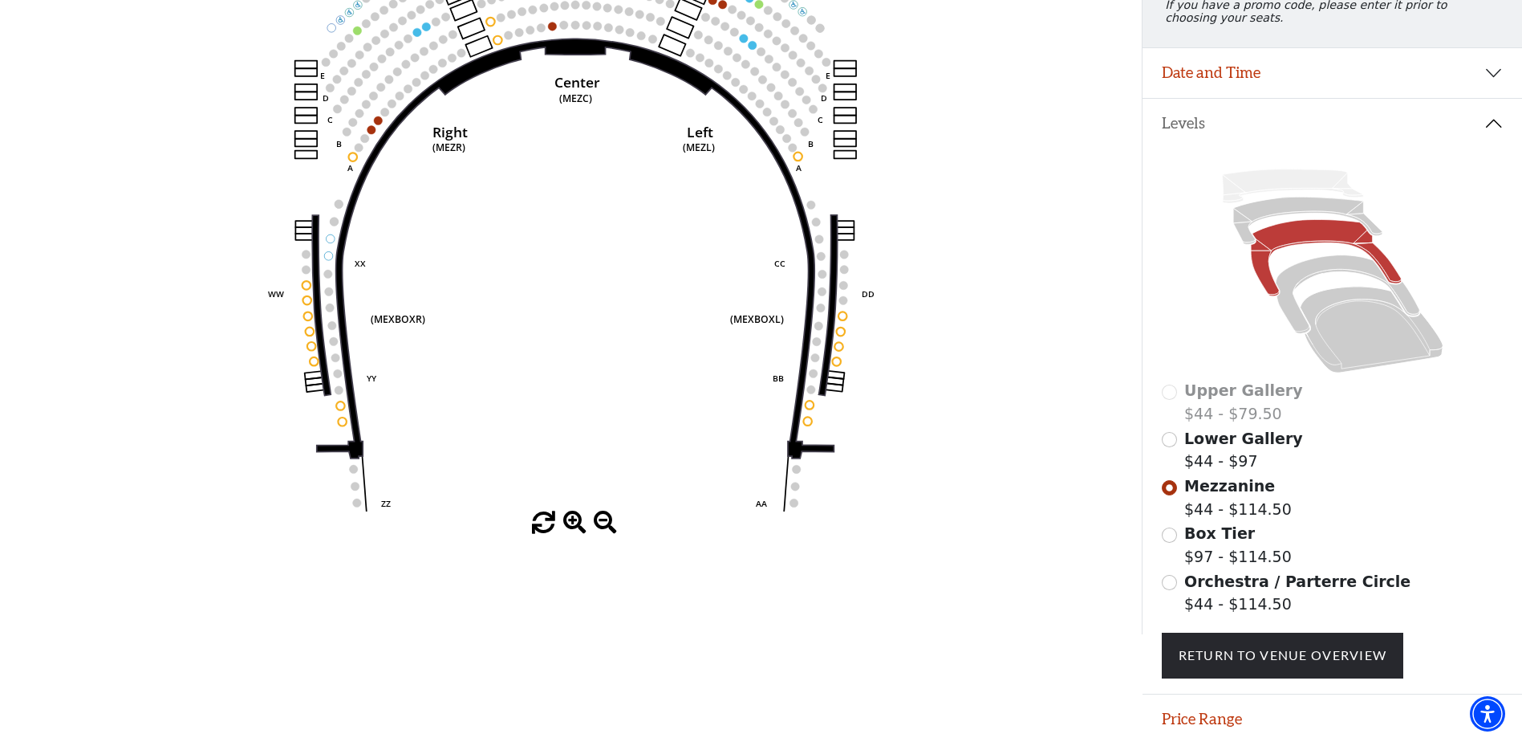
click at [573, 526] on span at bounding box center [574, 522] width 23 height 23
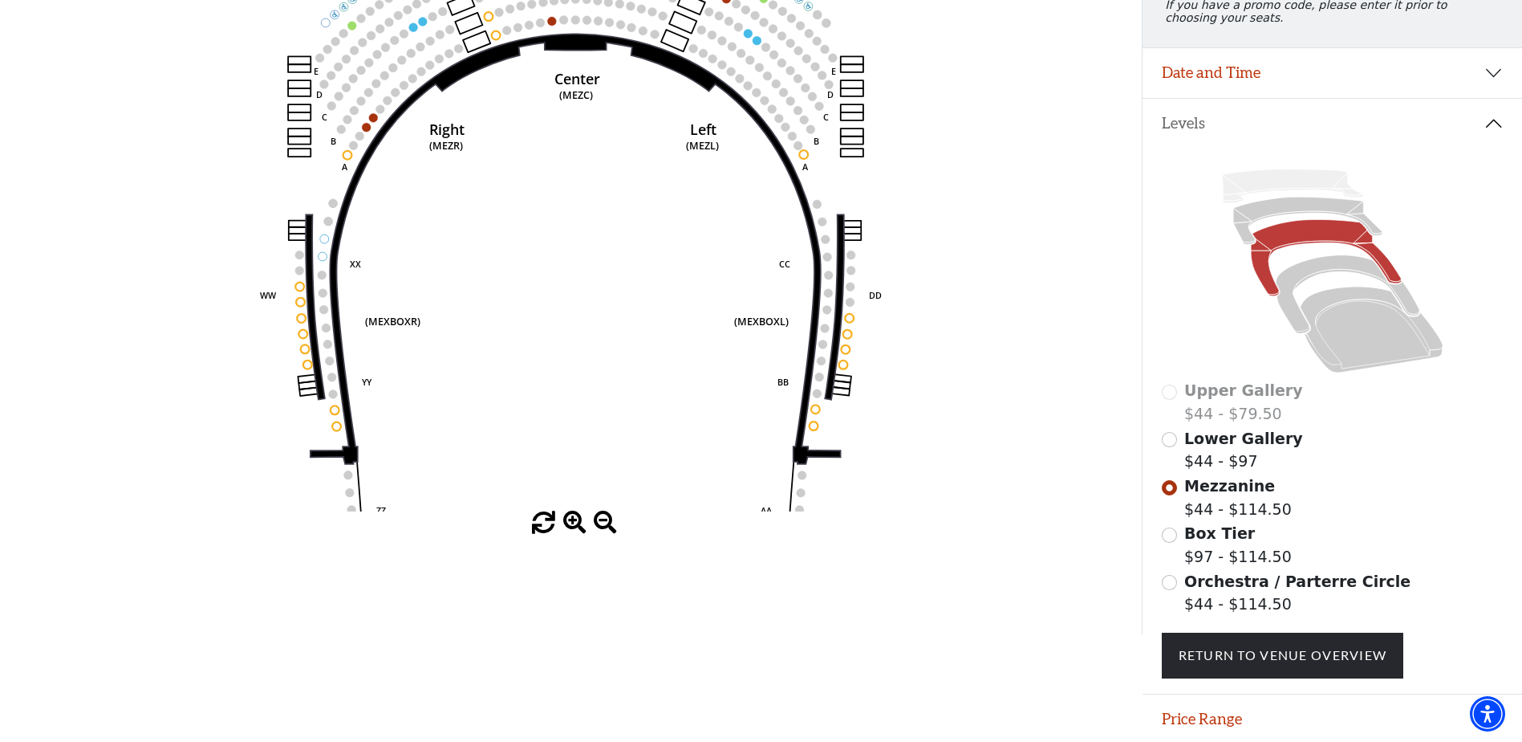
click at [573, 526] on span at bounding box center [574, 522] width 23 height 23
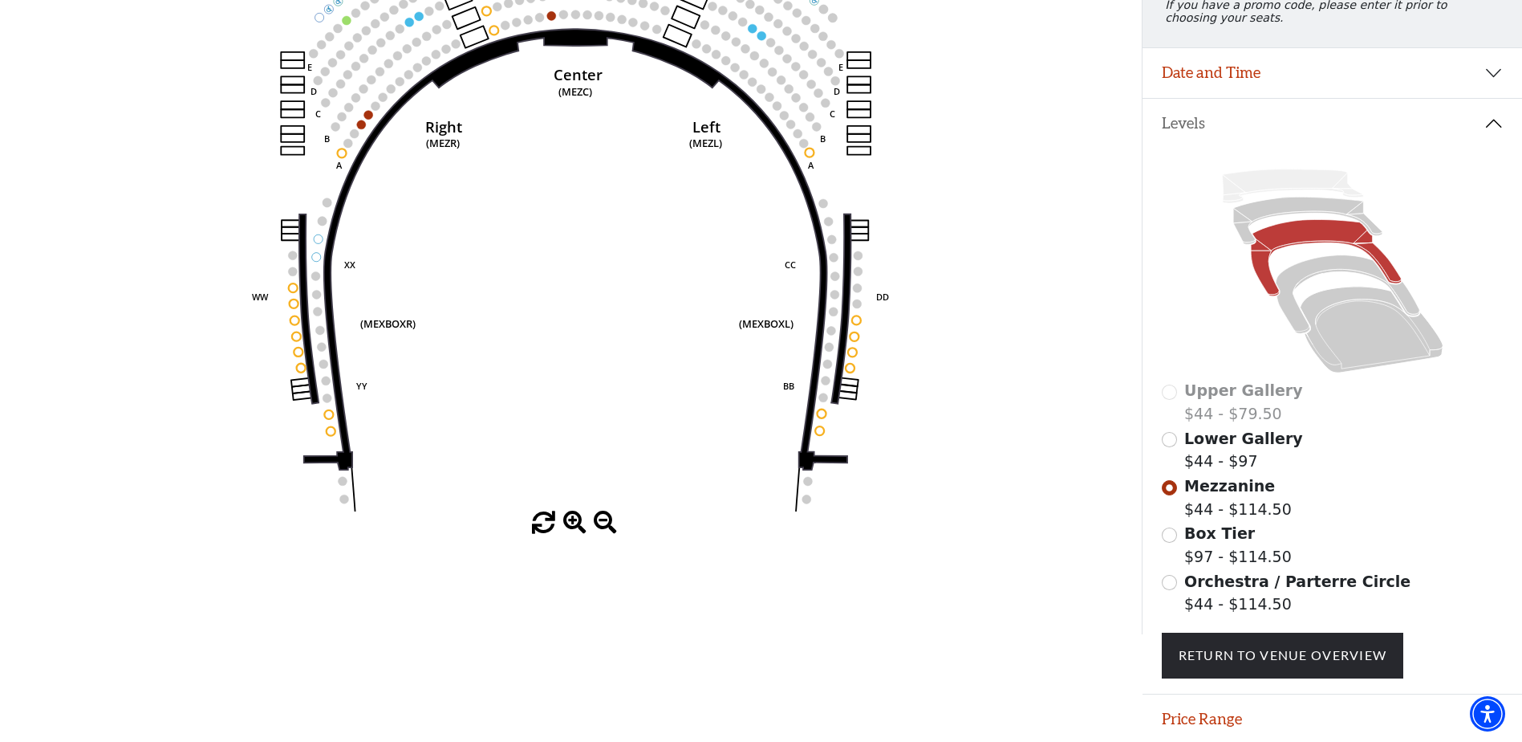
click at [573, 526] on span at bounding box center [574, 522] width 23 height 23
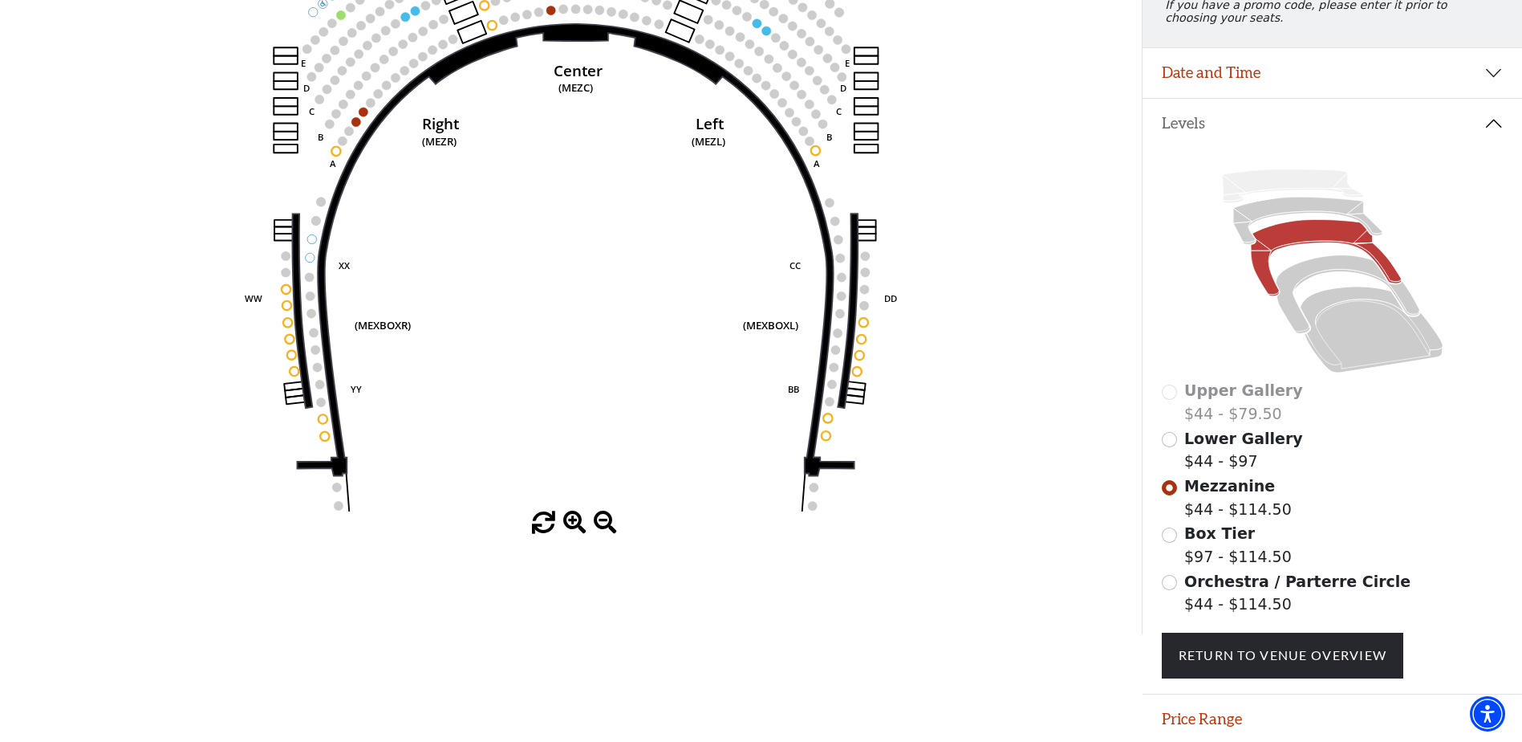
click at [573, 526] on span at bounding box center [574, 522] width 23 height 23
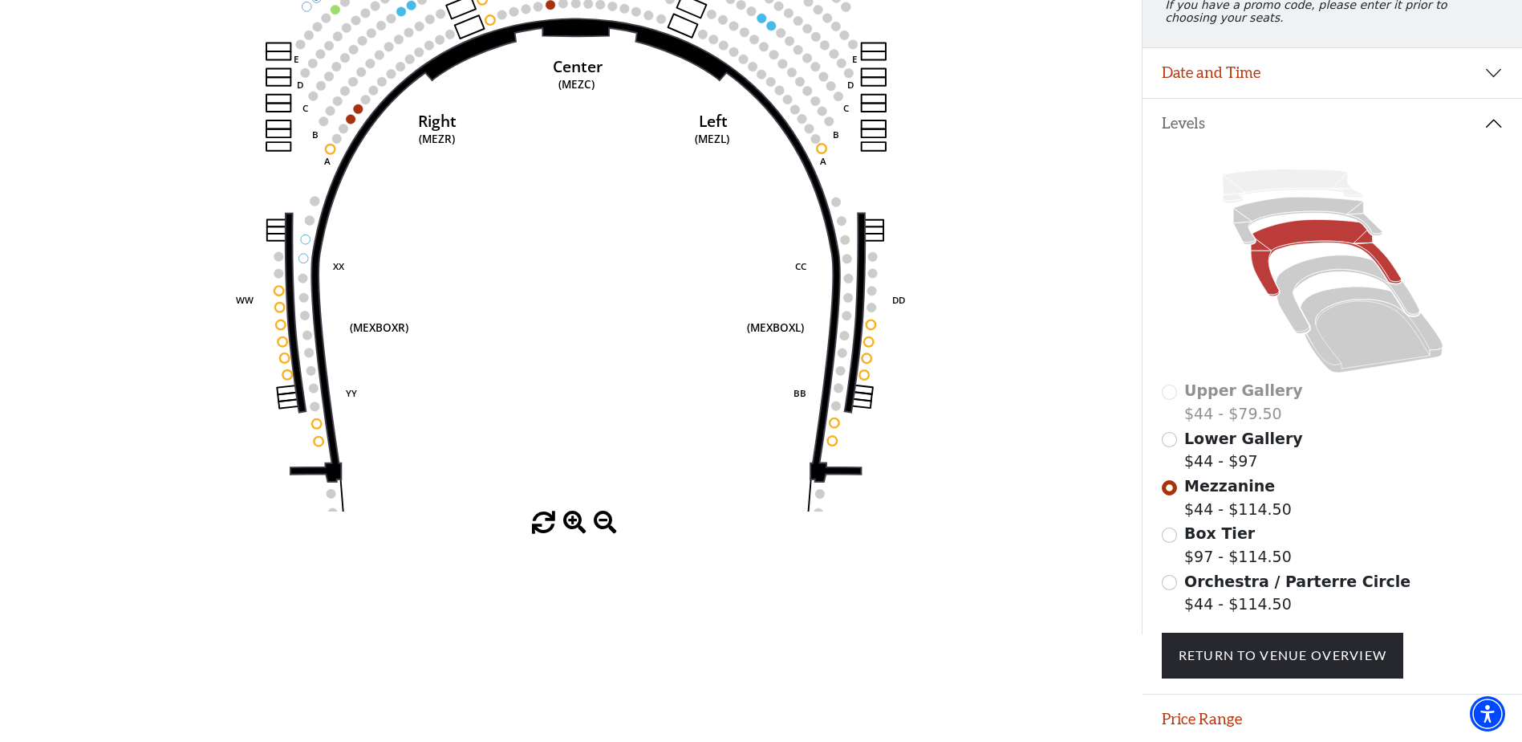
click at [573, 526] on span at bounding box center [574, 522] width 23 height 23
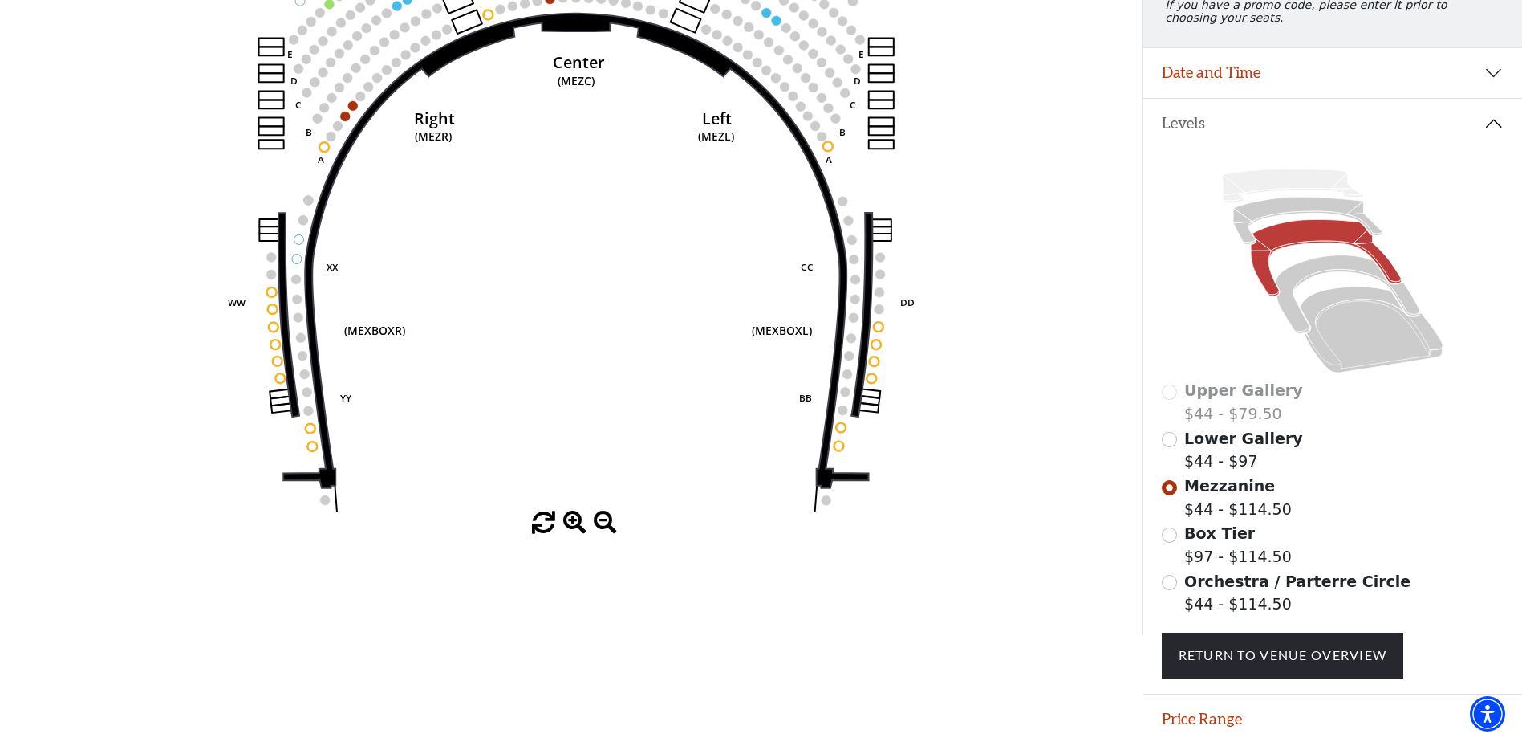
click at [572, 526] on span at bounding box center [574, 522] width 23 height 23
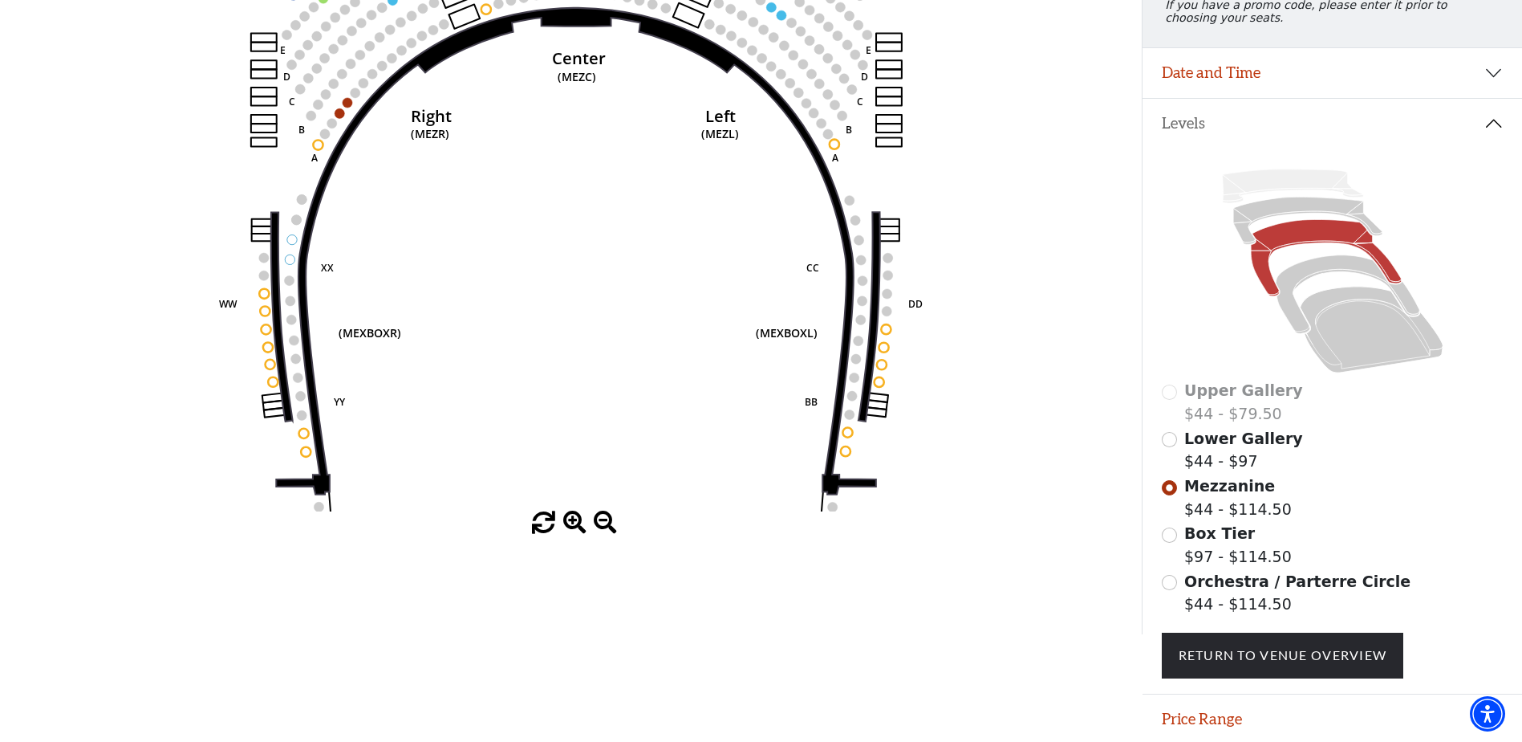
click at [572, 526] on span at bounding box center [574, 522] width 23 height 23
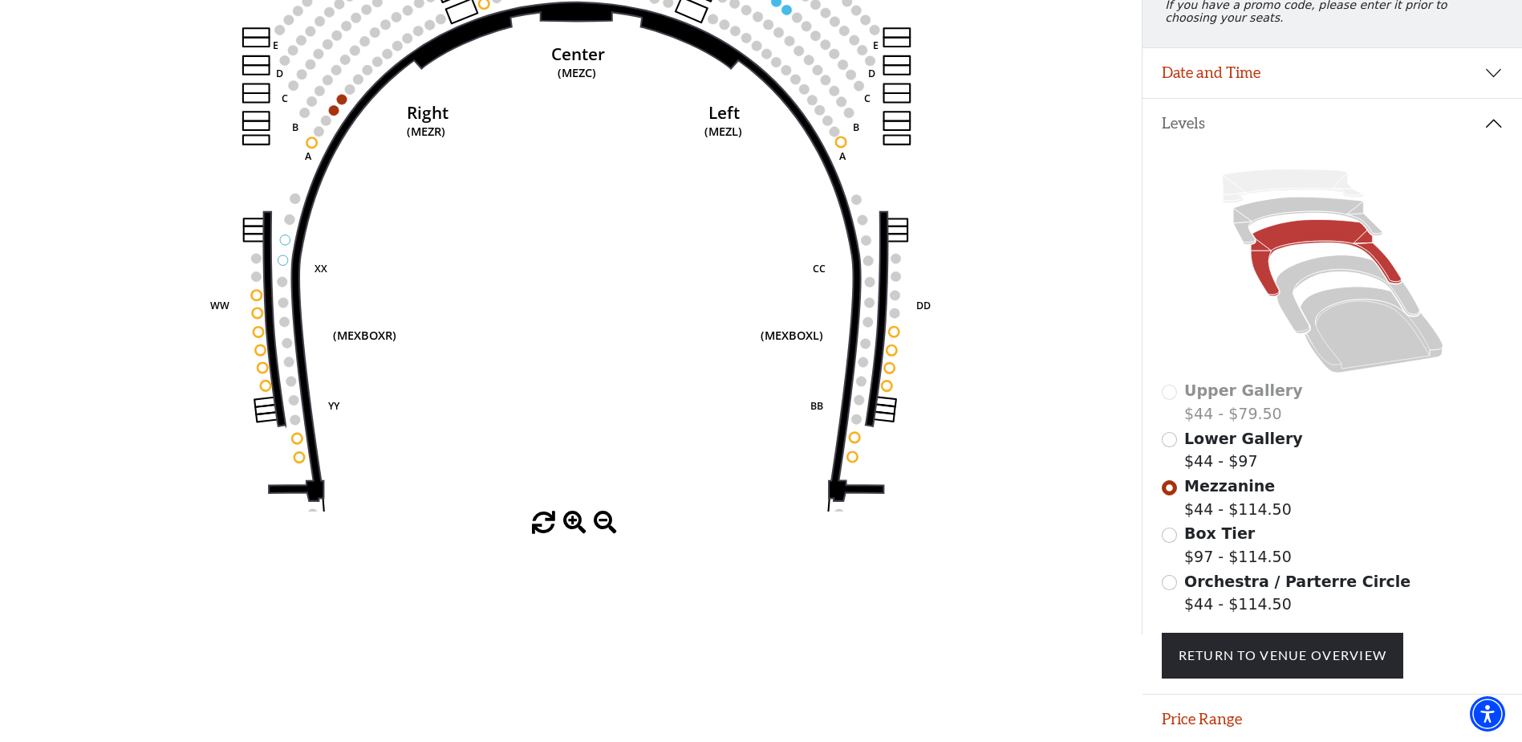
click at [572, 528] on span at bounding box center [574, 522] width 23 height 23
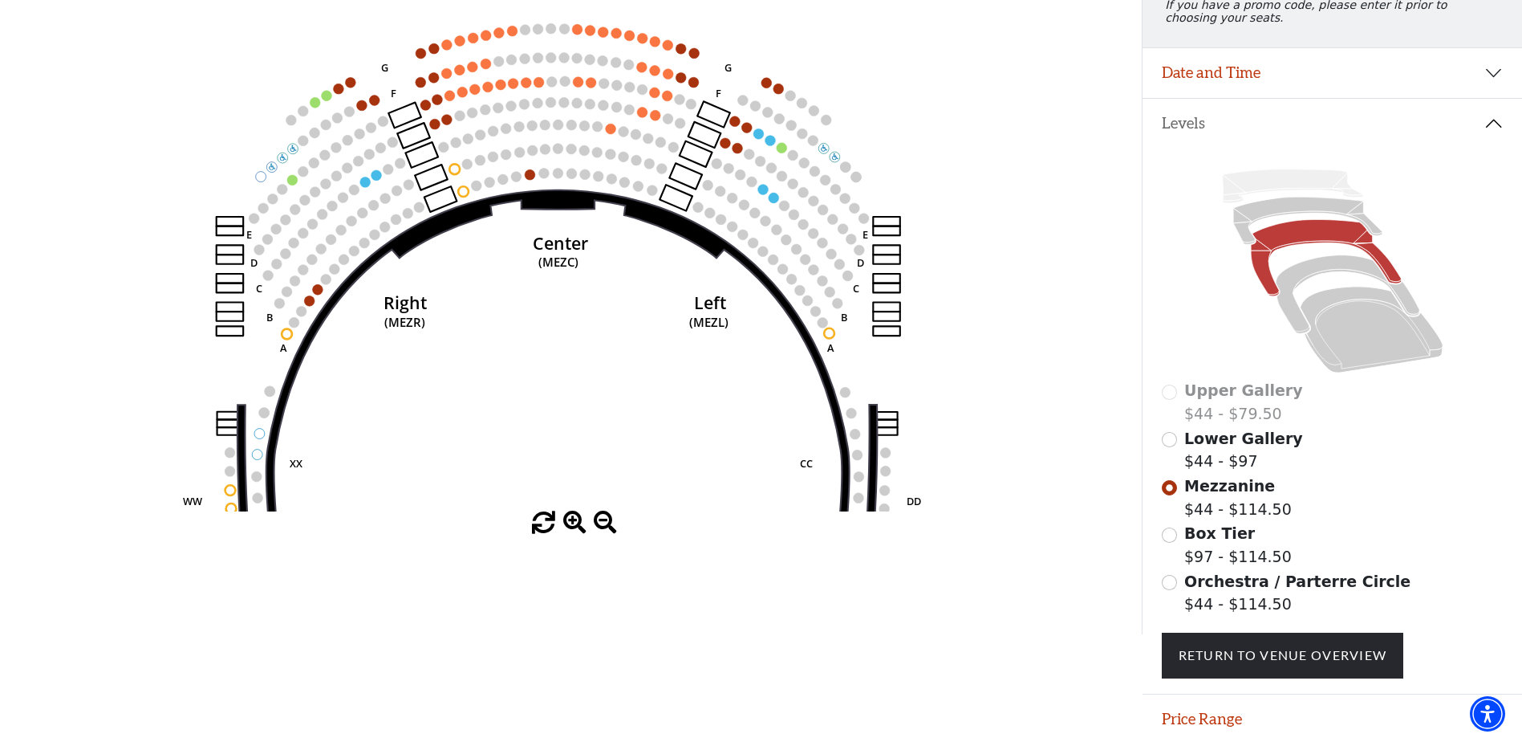
drag, startPoint x: 603, startPoint y: 286, endPoint x: 579, endPoint y: 464, distance: 179.8
click at [583, 465] on icon "Center (MEZC) Right (MEZR) Left (MEZL) (MEXBOXR) (MEXBOXL) XX WW CC DD YY BB ZZ…" at bounding box center [570, 232] width 1027 height 557
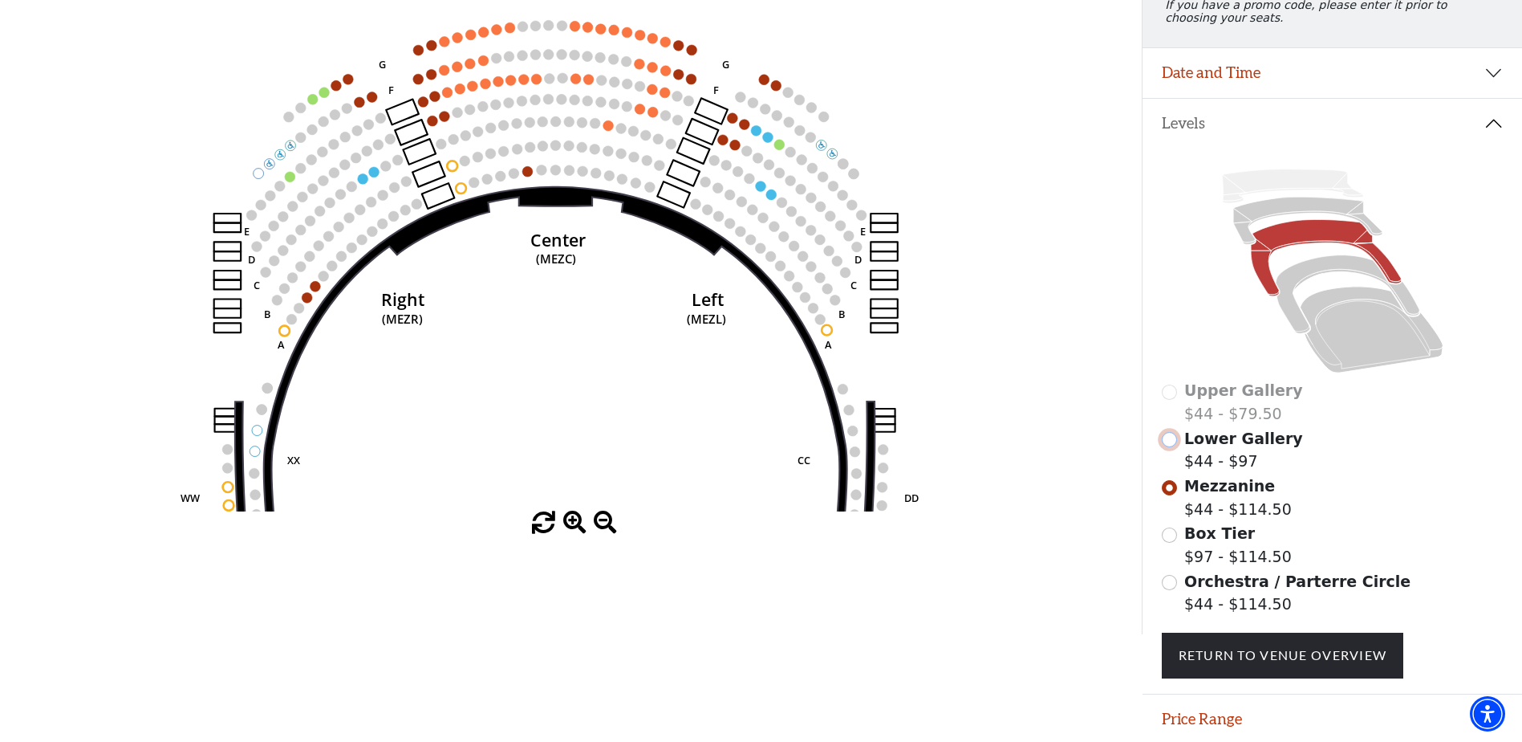
click at [1171, 447] on input "Lower Gallery$44 - $97\a" at bounding box center [1169, 439] width 15 height 15
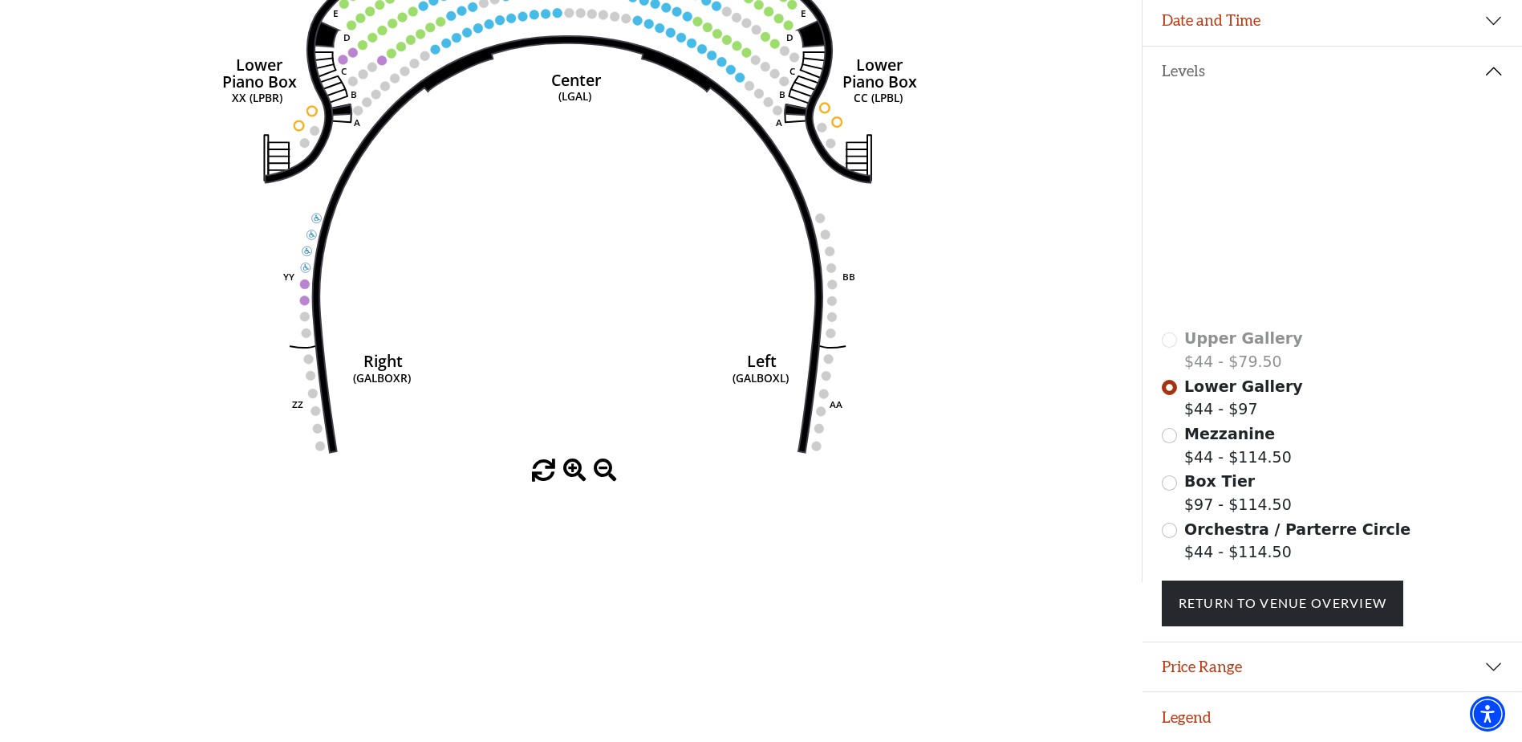
scroll to position [224, 0]
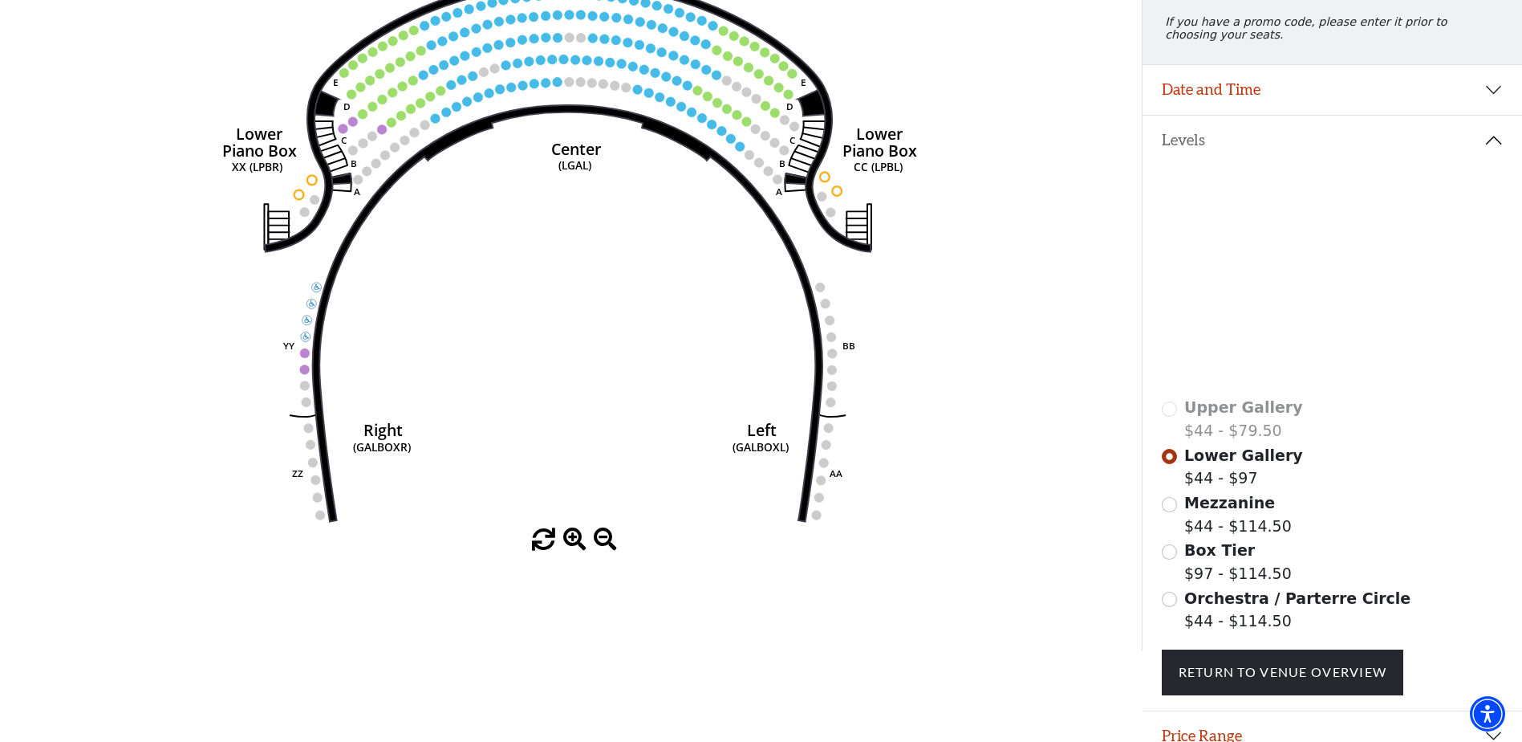
click at [571, 540] on span at bounding box center [574, 539] width 23 height 23
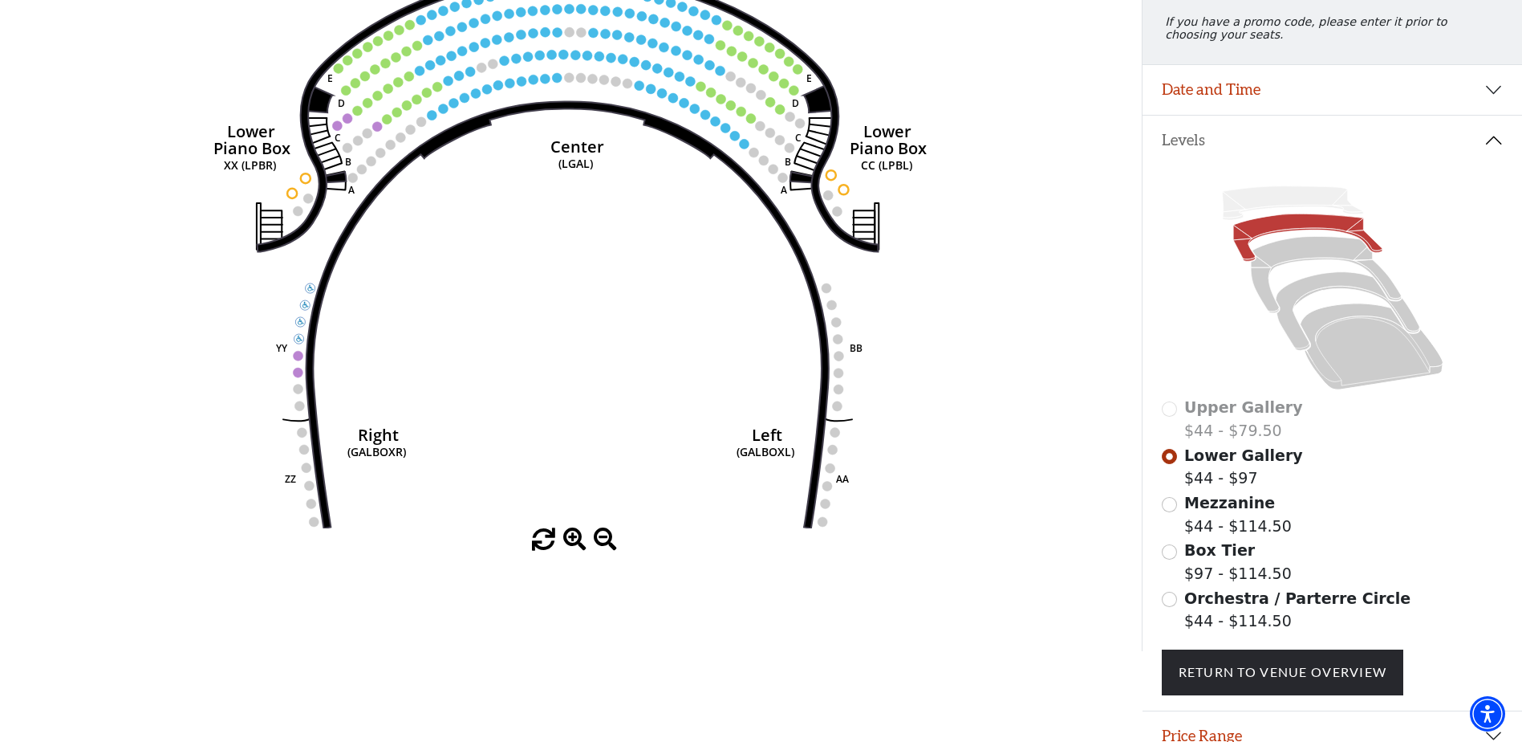
click at [571, 540] on span at bounding box center [574, 539] width 23 height 23
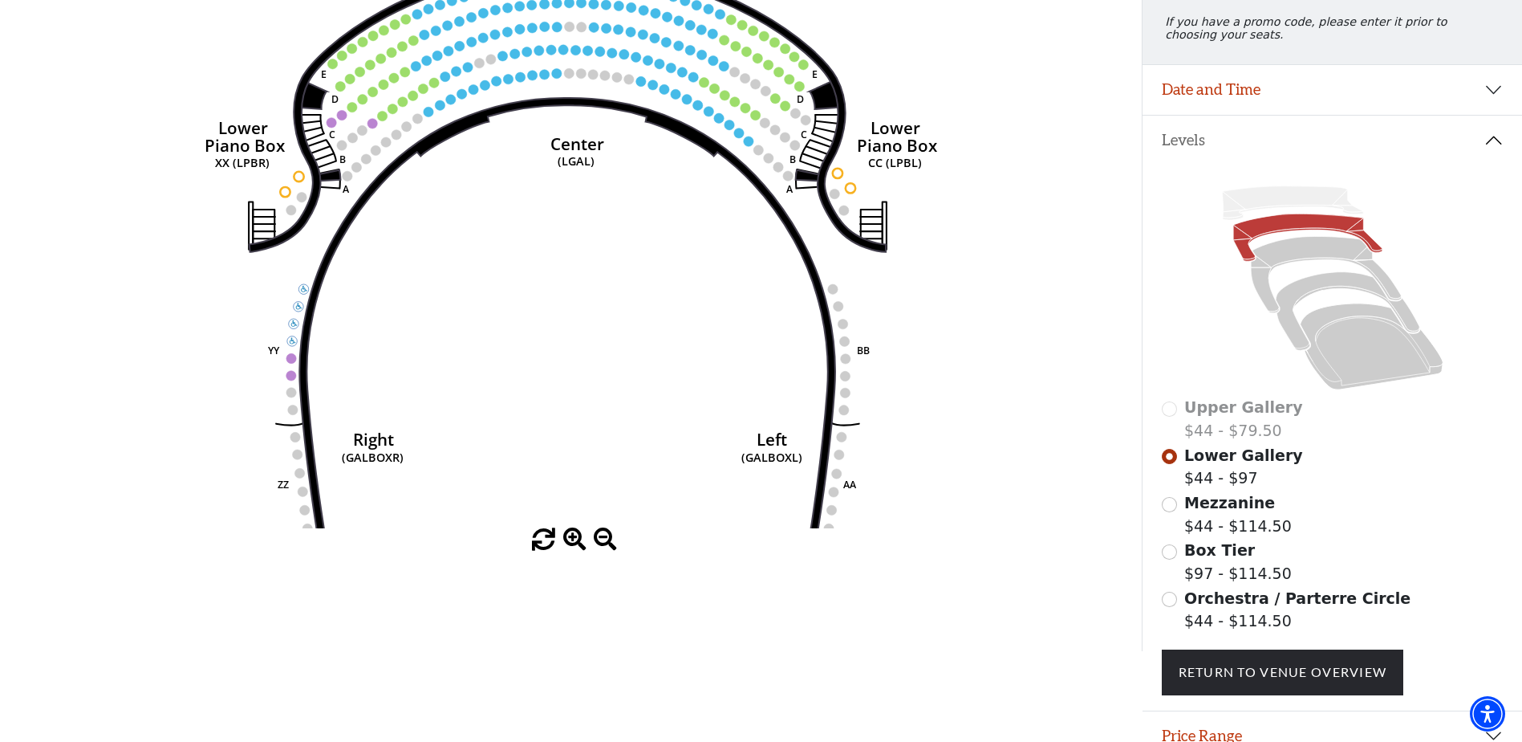
click at [571, 540] on span at bounding box center [574, 539] width 23 height 23
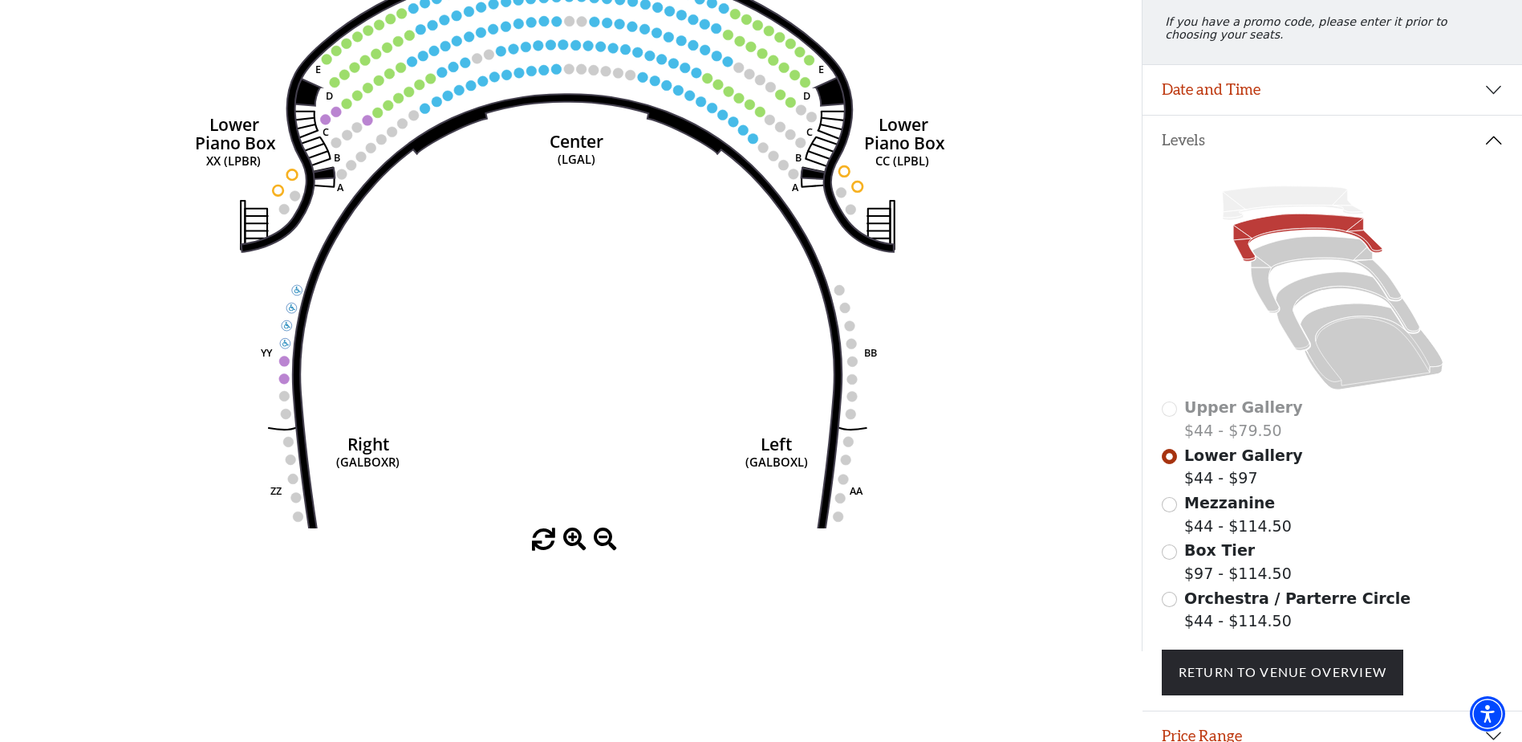
click at [571, 540] on span at bounding box center [574, 539] width 23 height 23
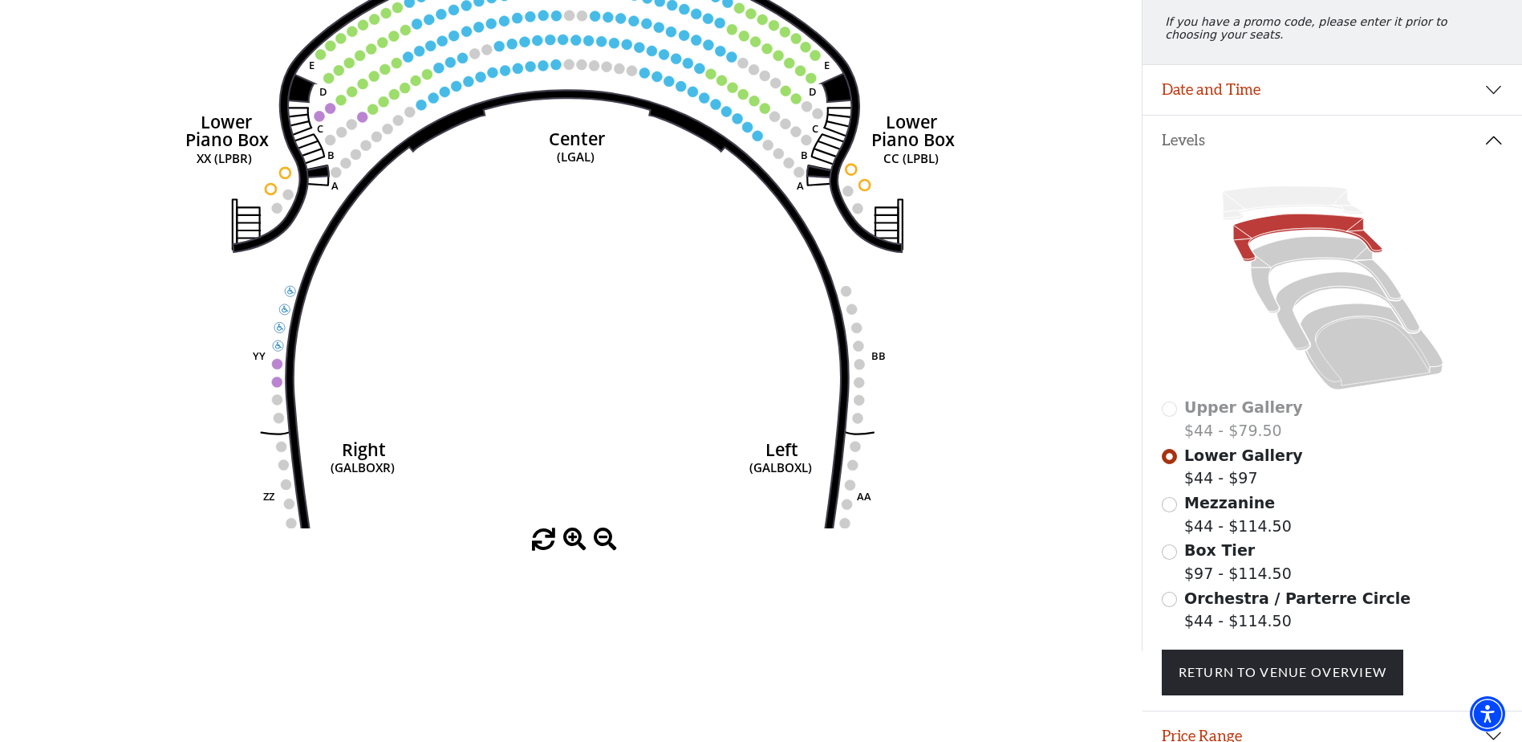
click at [571, 539] on span at bounding box center [574, 539] width 23 height 23
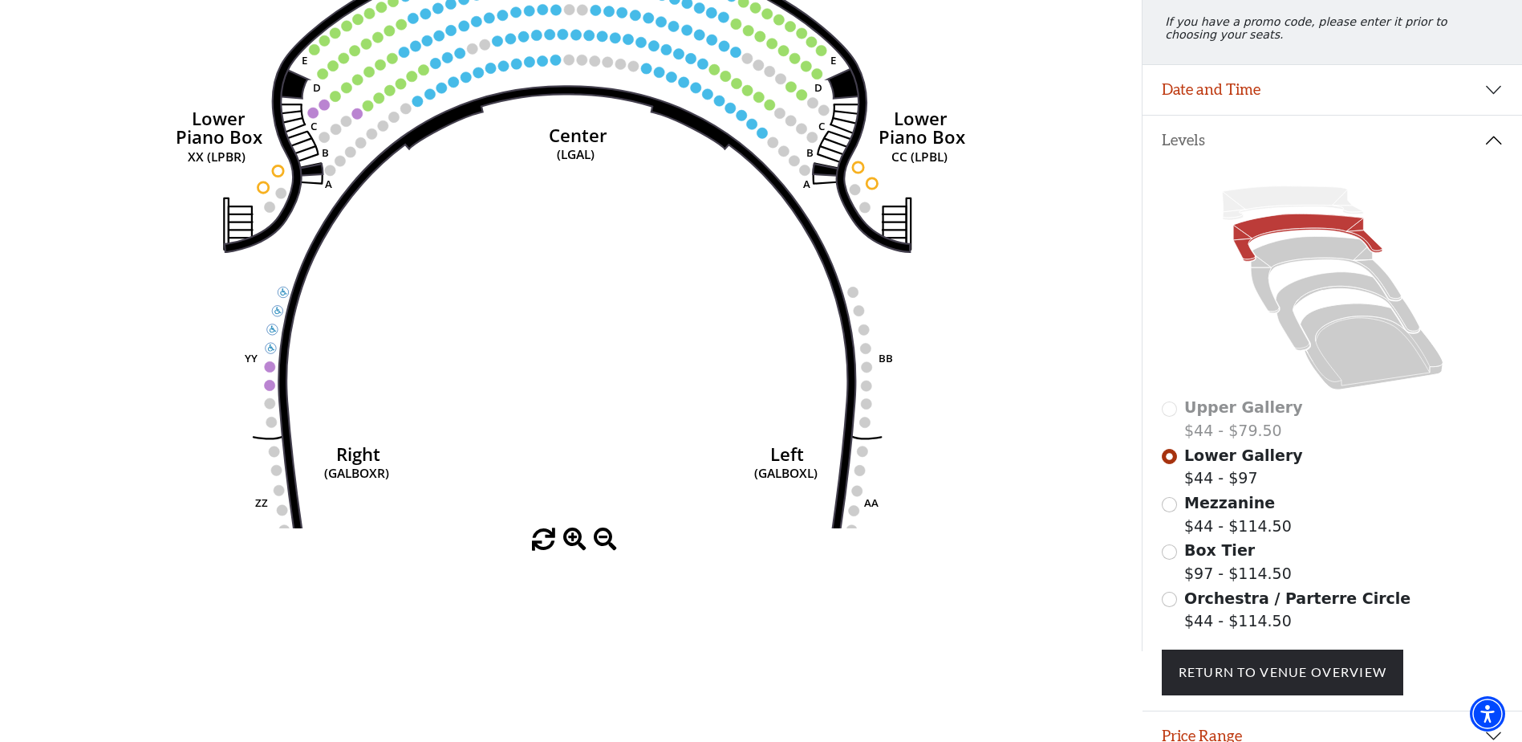
click at [571, 539] on span at bounding box center [574, 539] width 23 height 23
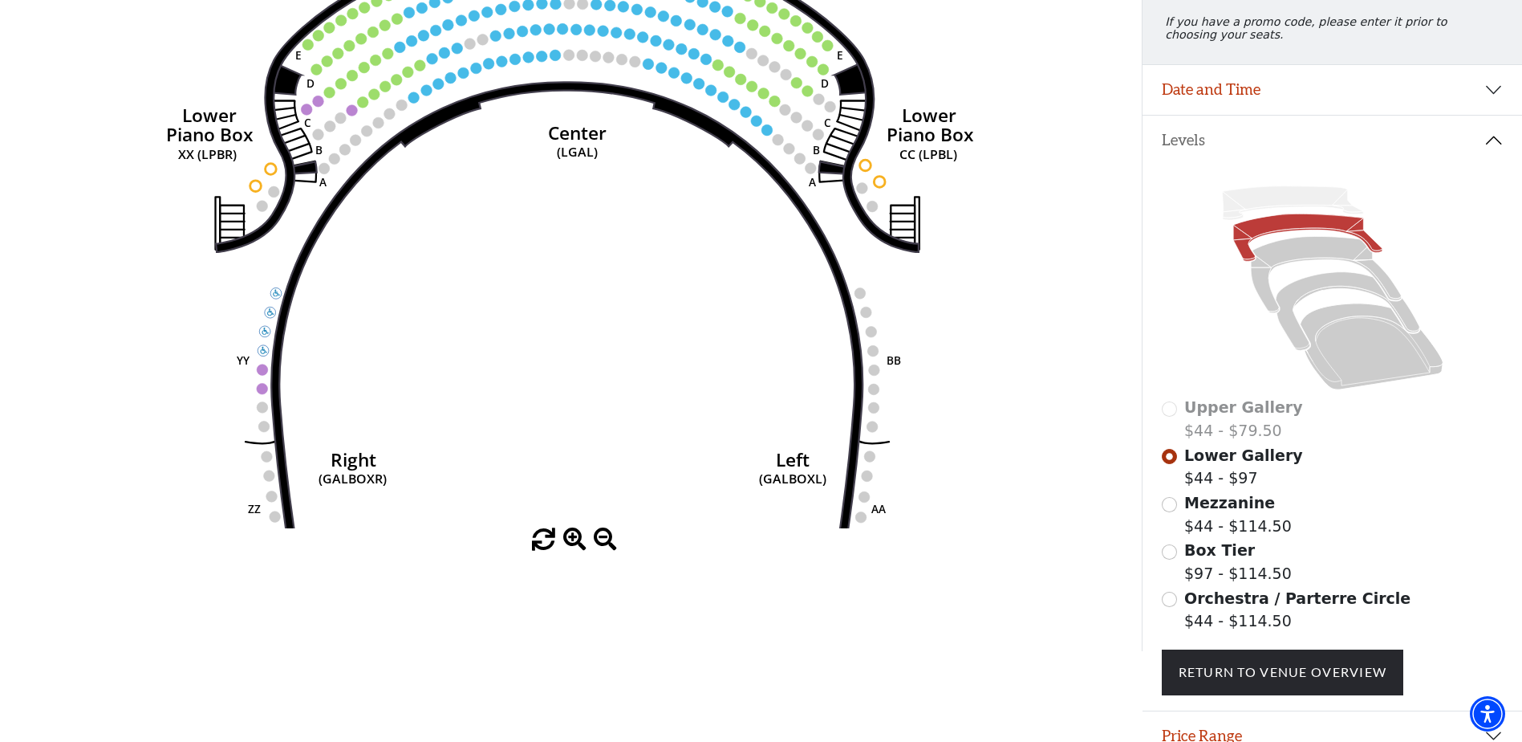
click at [571, 539] on span at bounding box center [574, 539] width 23 height 23
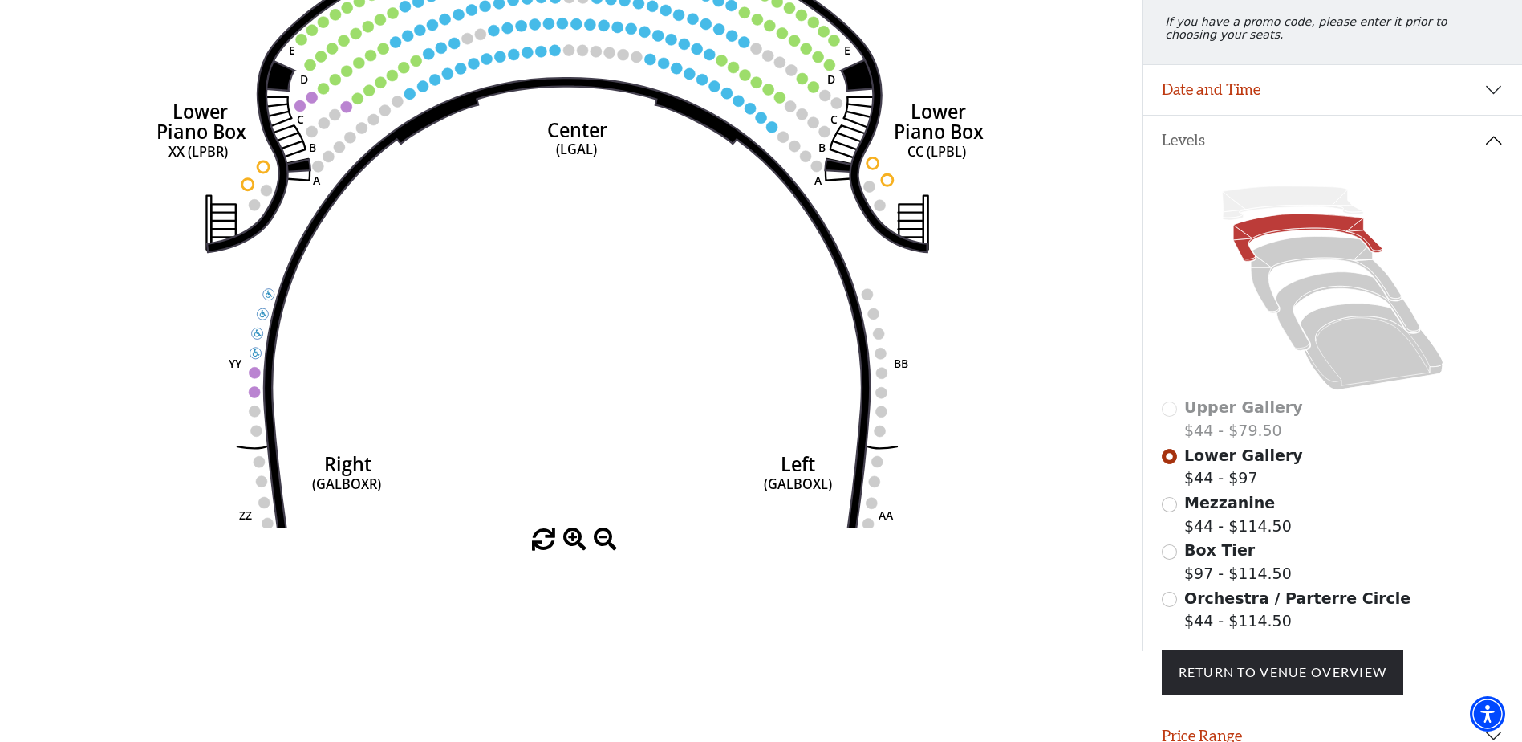
click at [571, 539] on span at bounding box center [574, 539] width 23 height 23
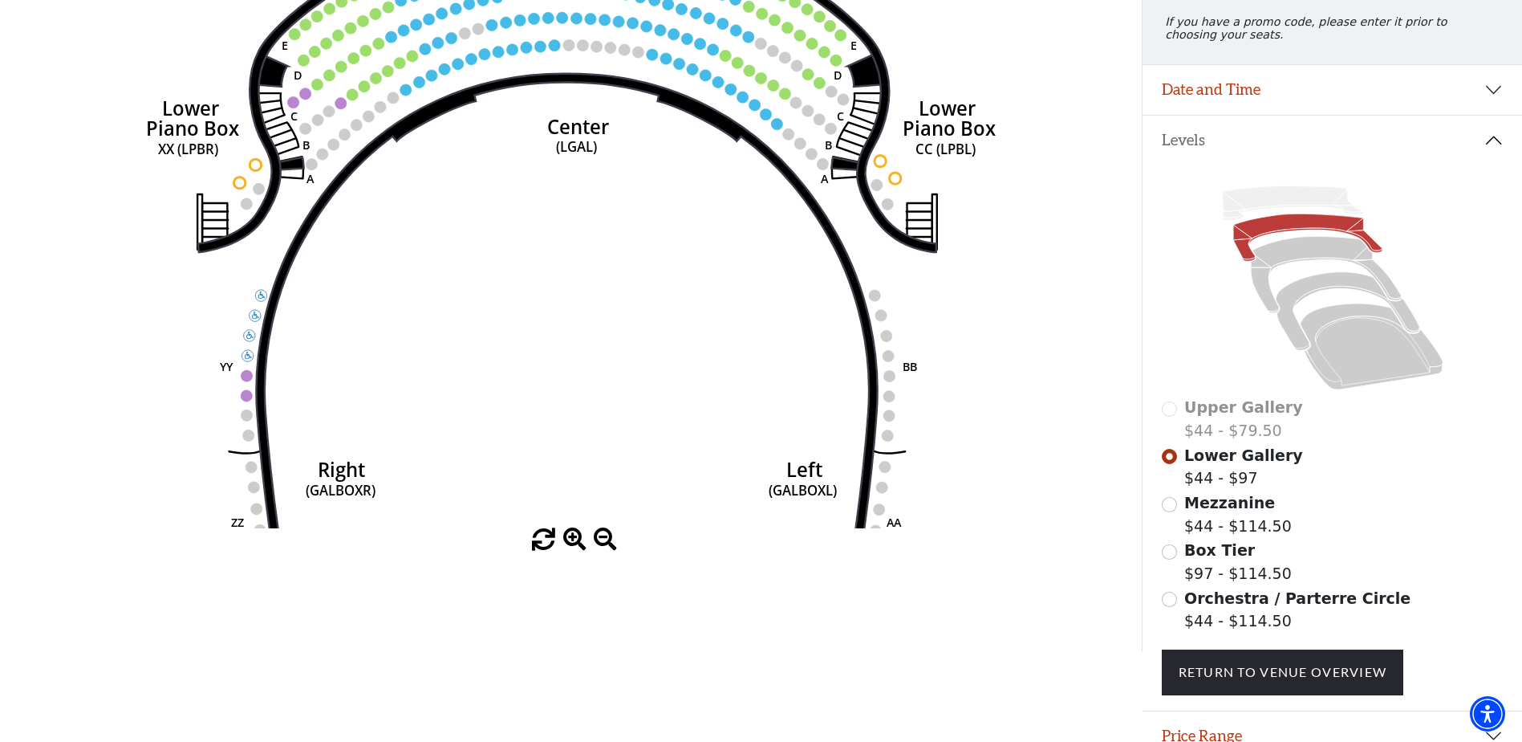
click at [571, 539] on span at bounding box center [574, 539] width 23 height 23
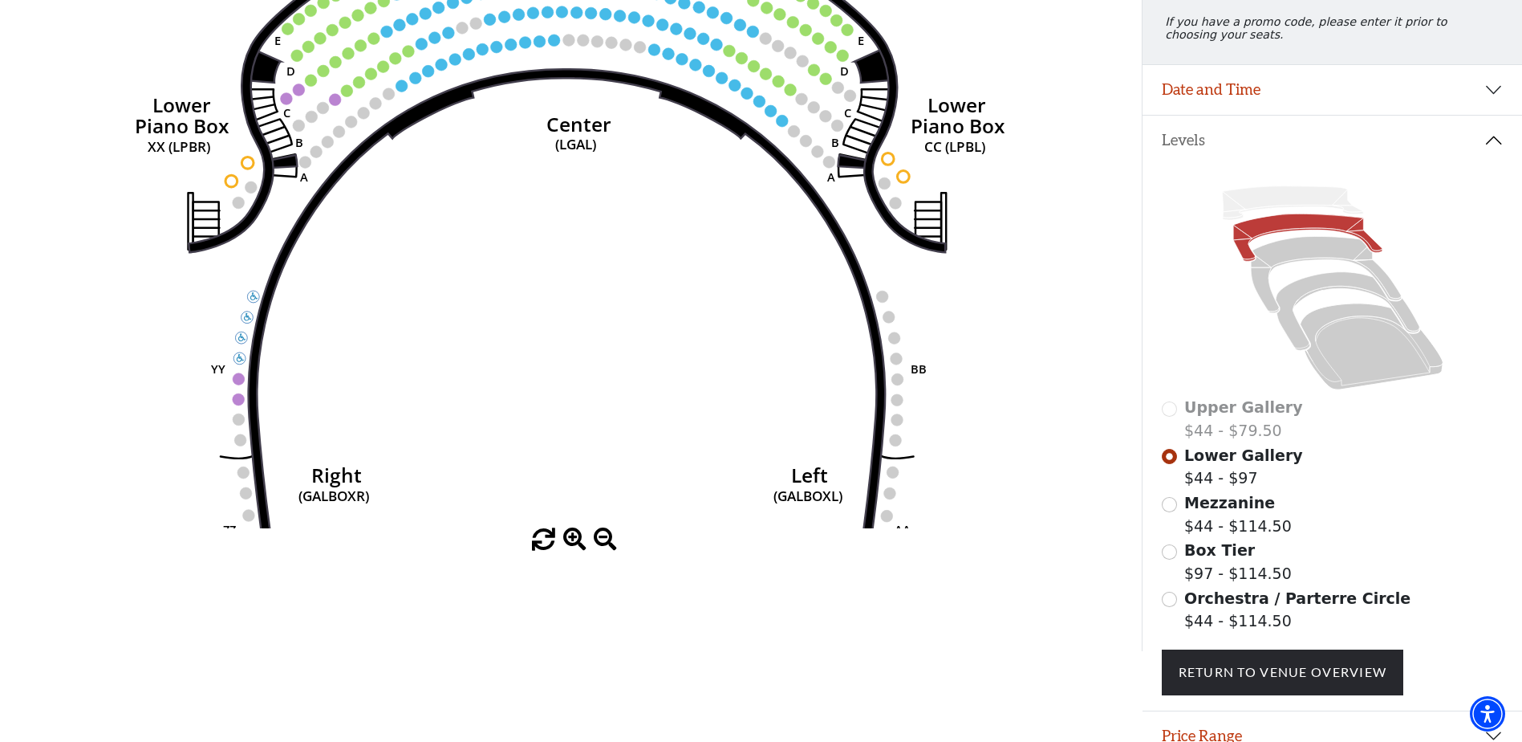
click at [571, 539] on span at bounding box center [574, 539] width 23 height 23
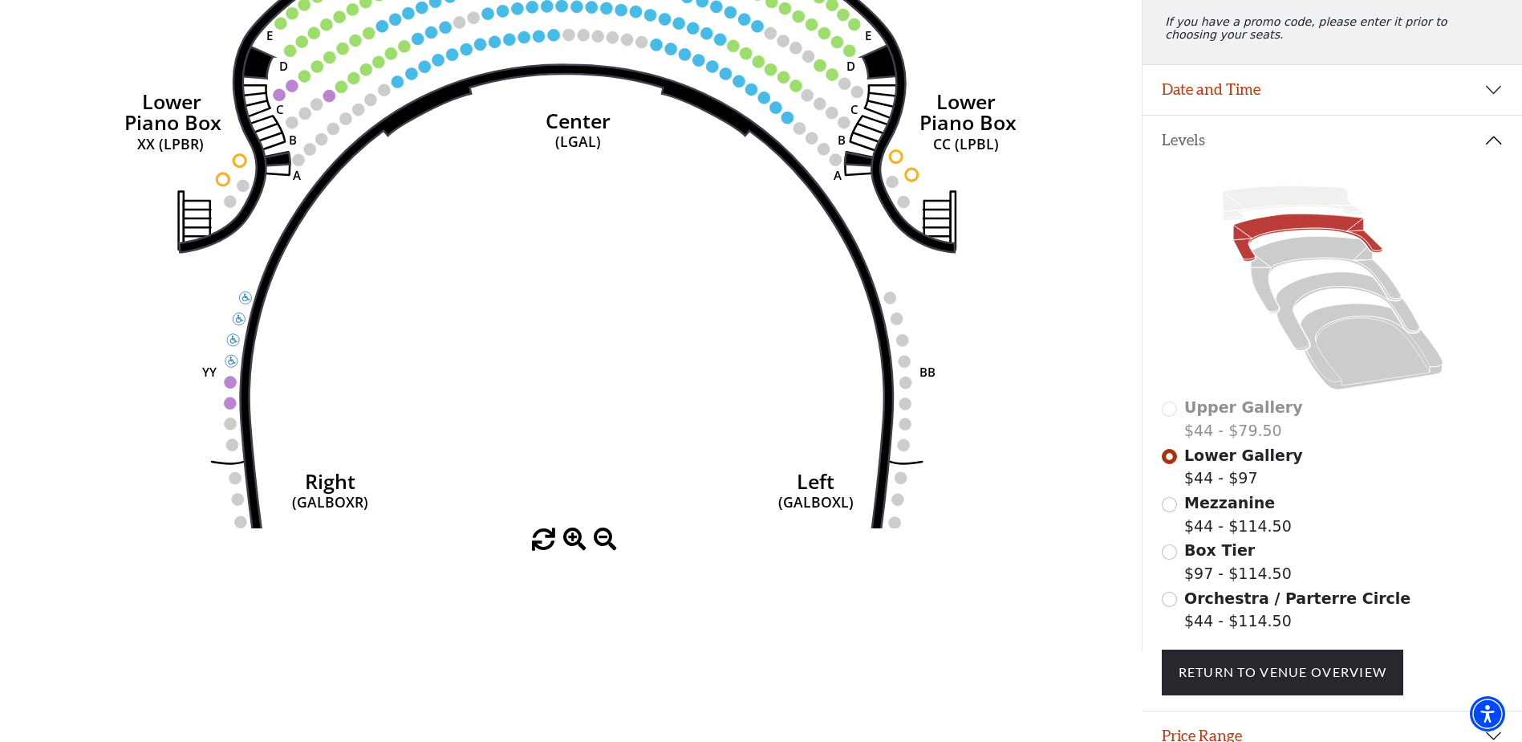
click at [571, 539] on span at bounding box center [574, 539] width 23 height 23
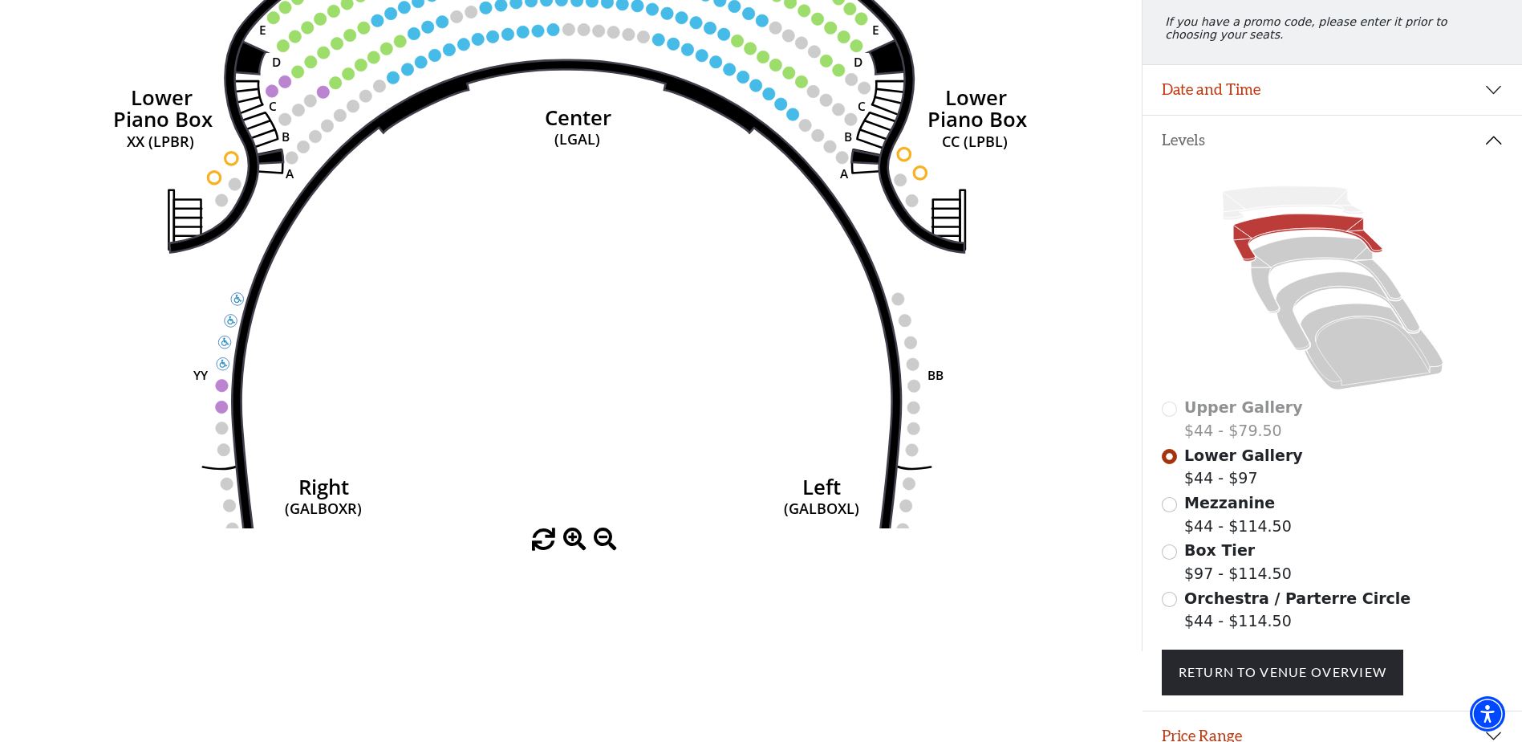
click at [571, 539] on span at bounding box center [574, 539] width 23 height 23
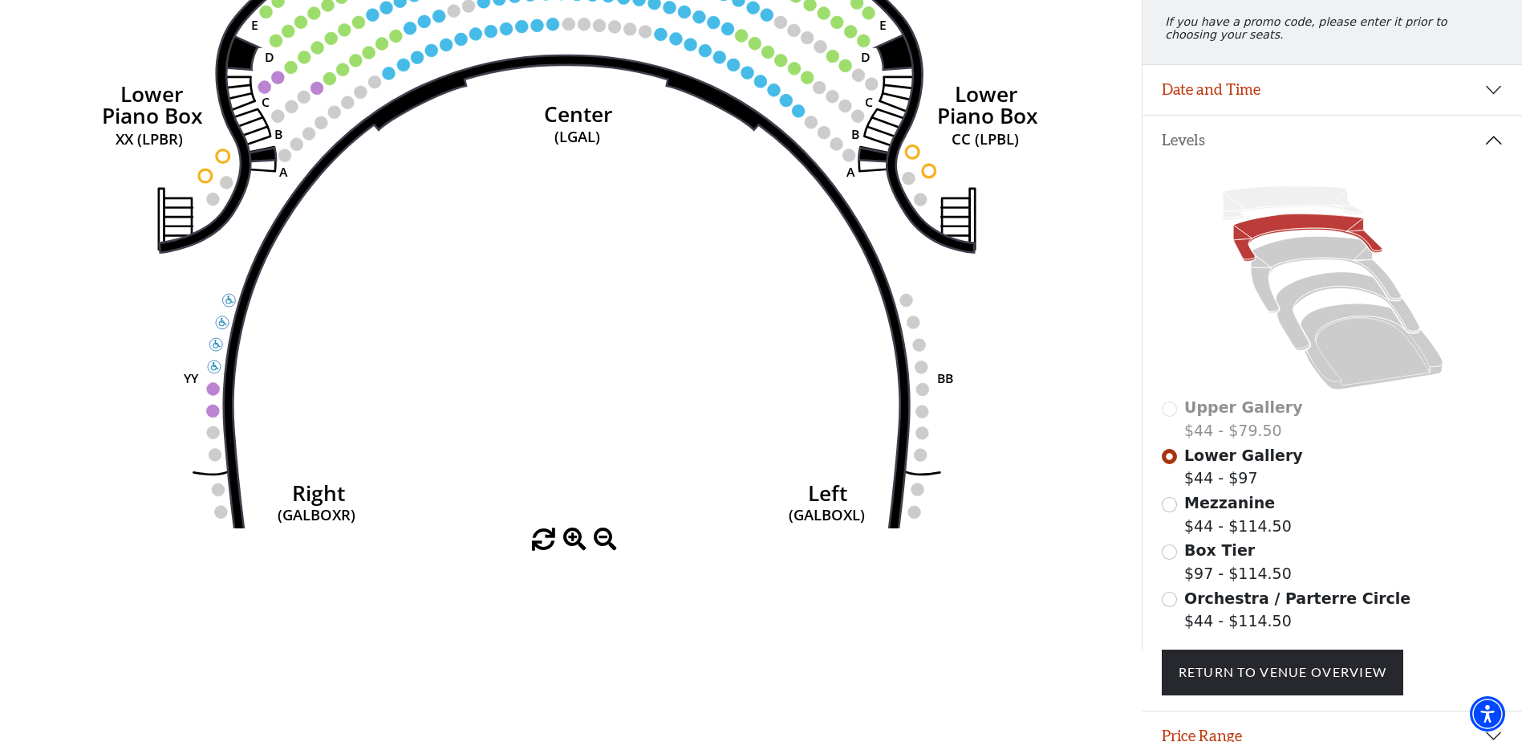
click at [571, 539] on span at bounding box center [574, 539] width 23 height 23
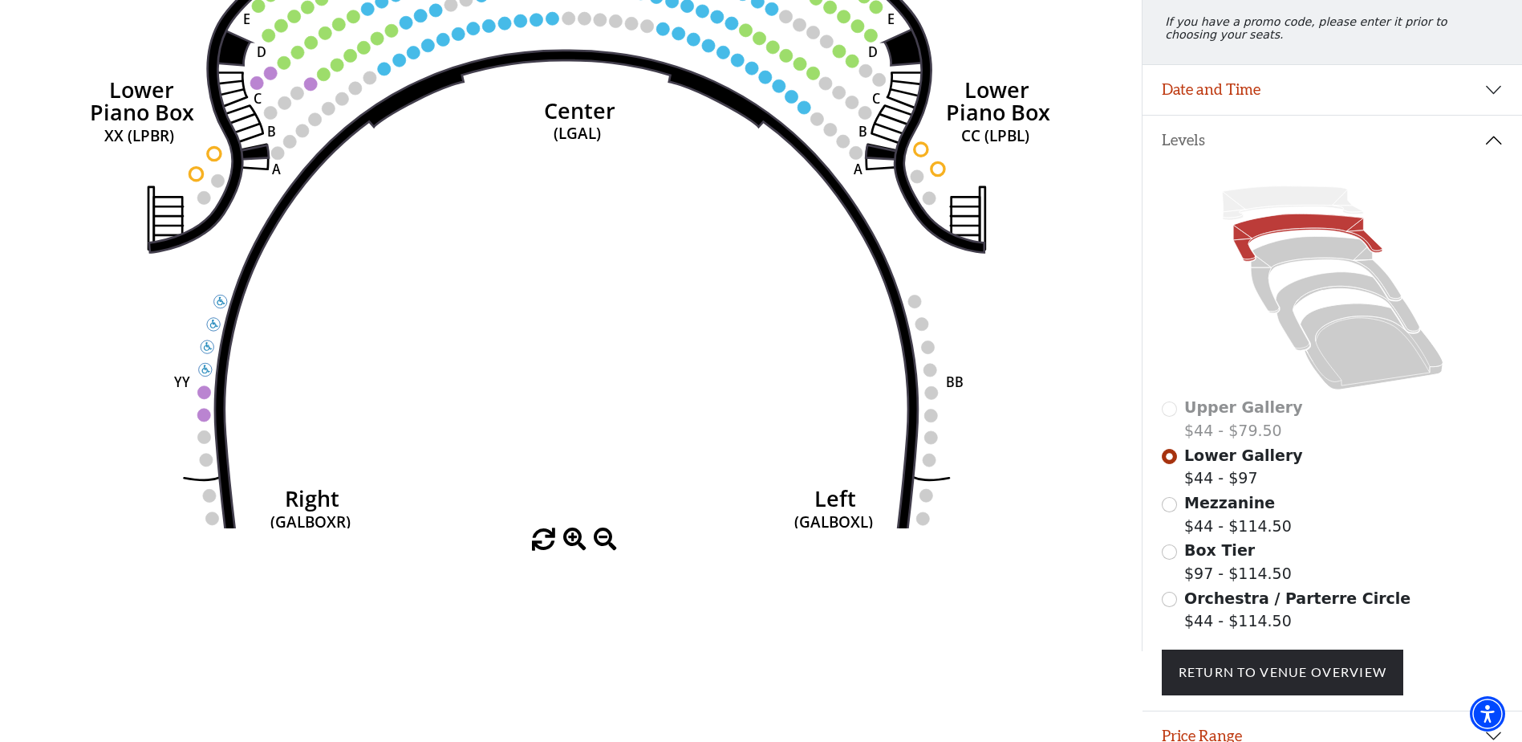
click at [571, 539] on span at bounding box center [574, 539] width 23 height 23
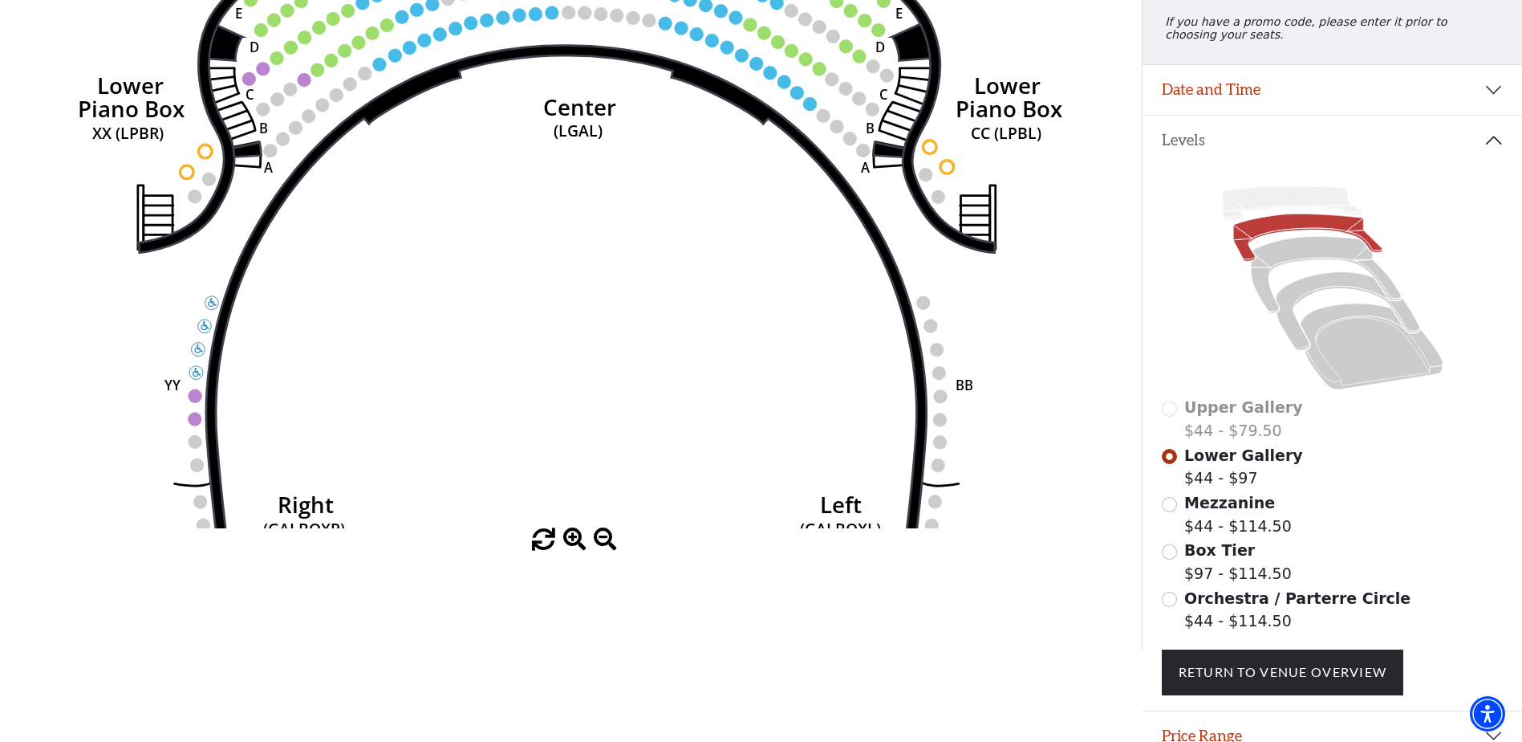
click at [571, 539] on span at bounding box center [574, 539] width 23 height 23
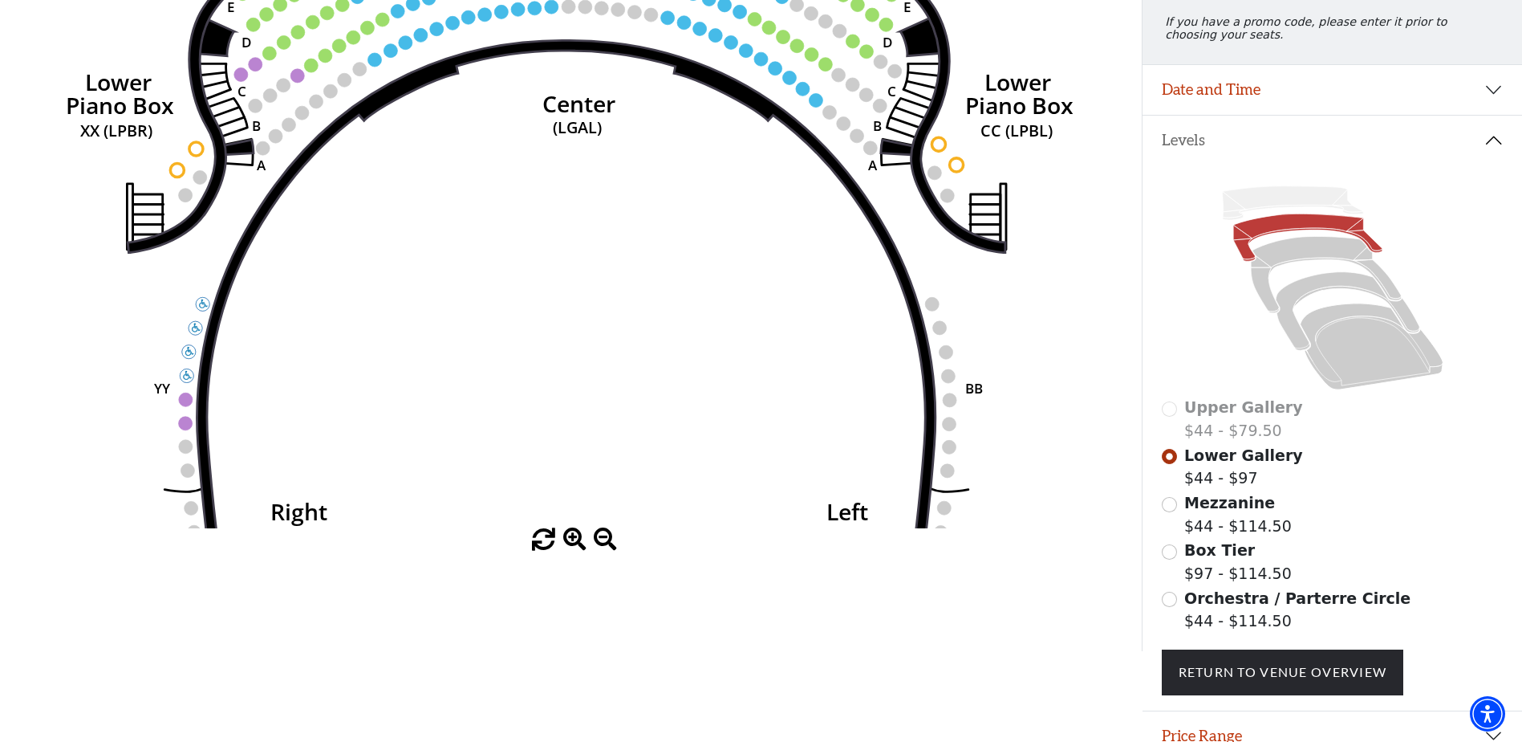
click at [570, 538] on span at bounding box center [574, 539] width 23 height 23
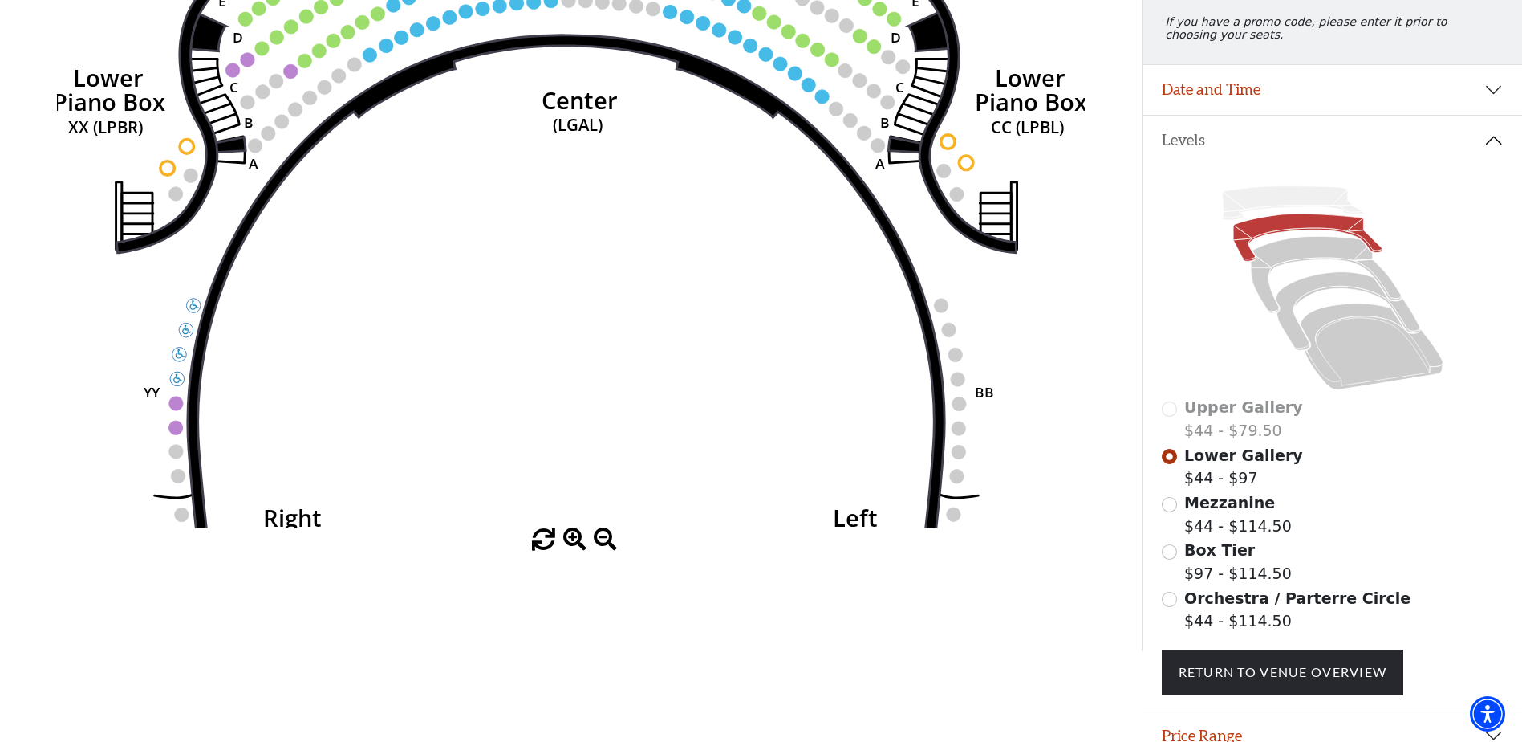
click at [570, 538] on span at bounding box center [574, 539] width 23 height 23
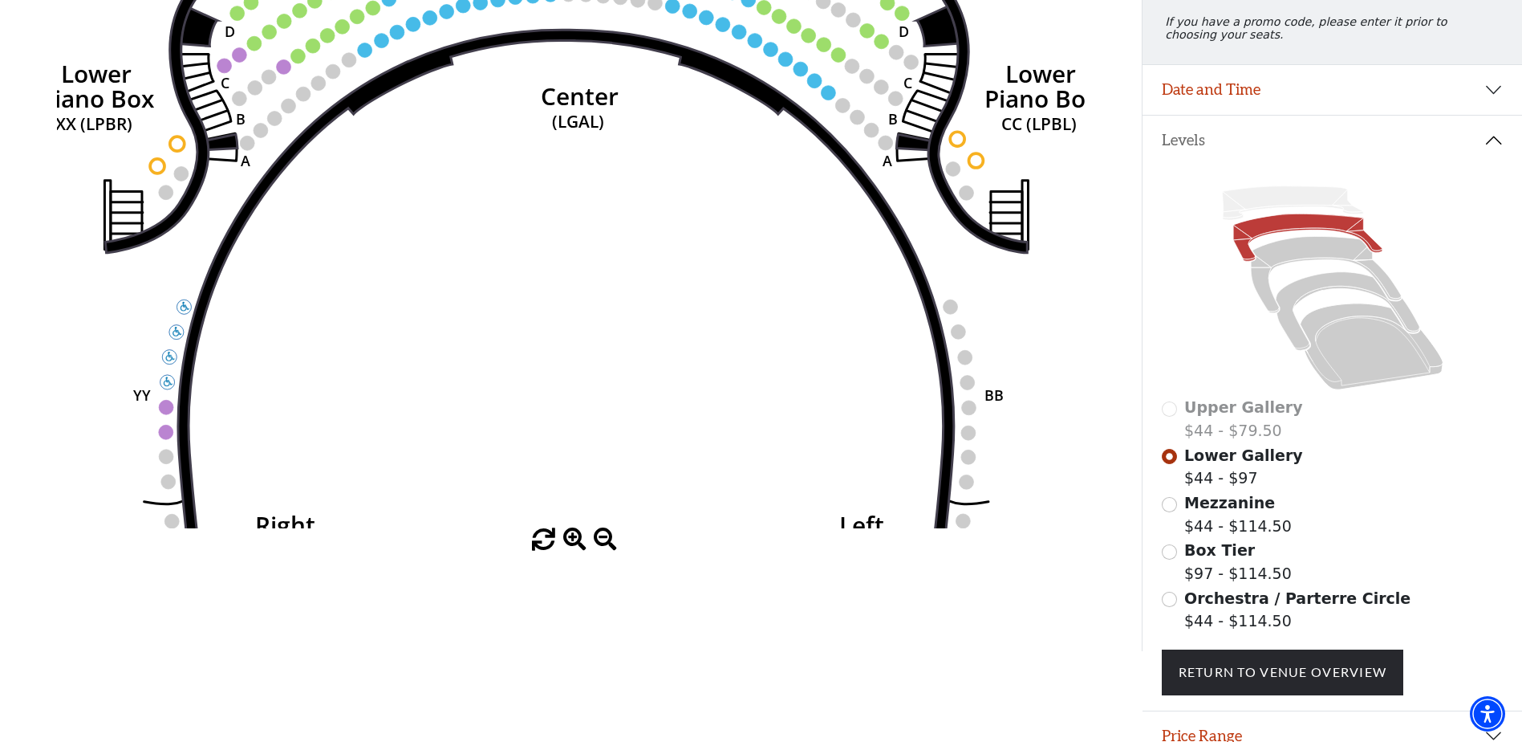
click at [570, 538] on span at bounding box center [574, 539] width 23 height 23
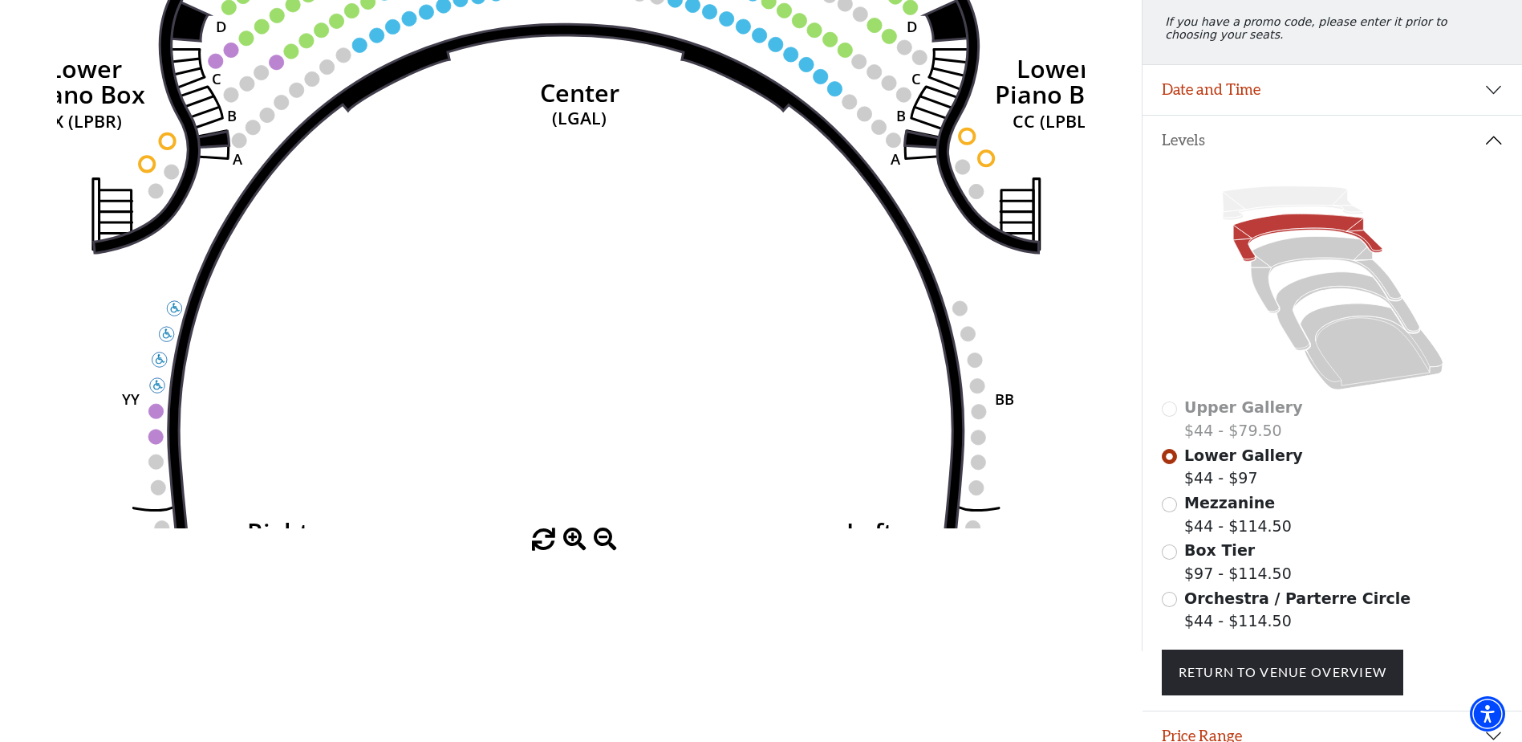
click at [570, 538] on span at bounding box center [574, 539] width 23 height 23
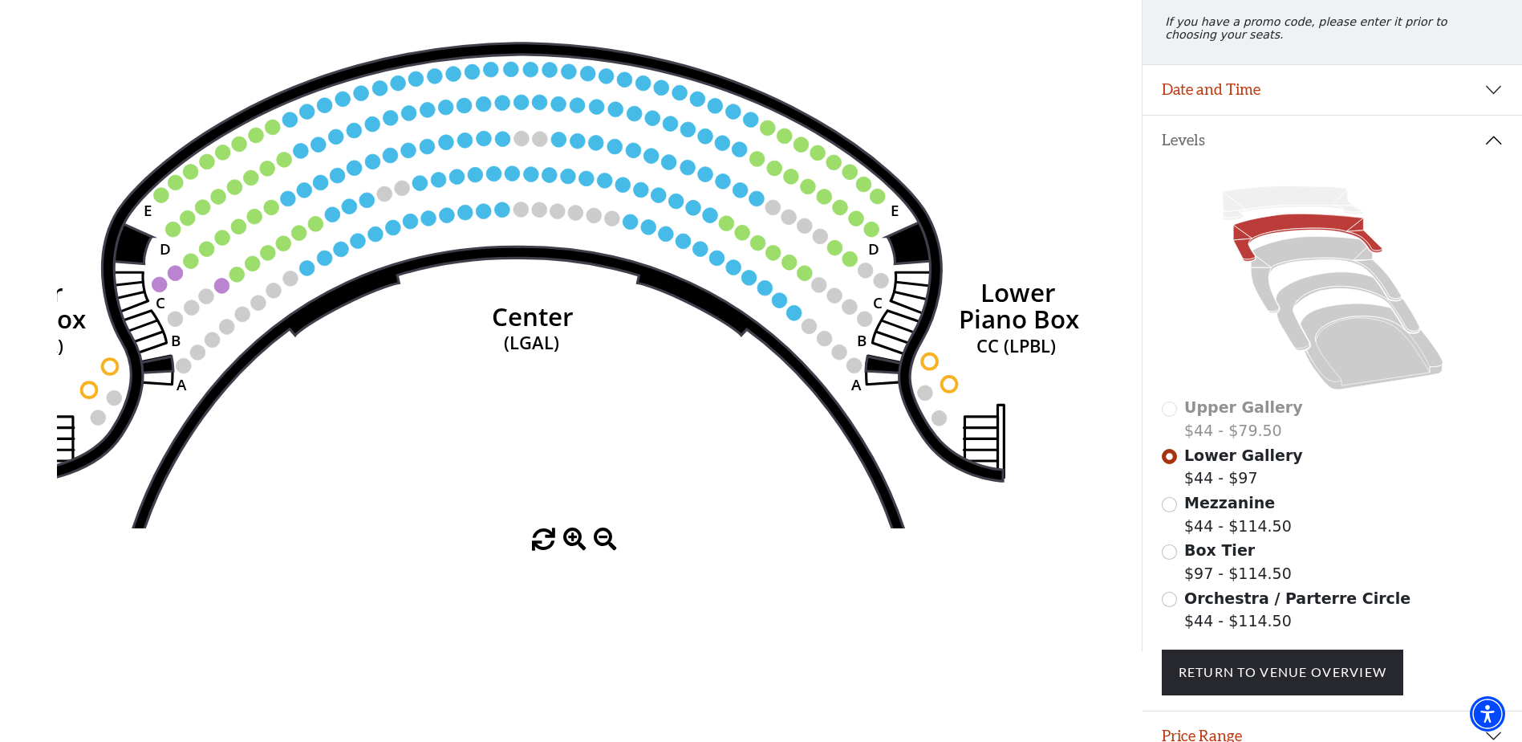
drag, startPoint x: 532, startPoint y: 314, endPoint x: 487, endPoint y: 535, distance: 226.0
click at [487, 537] on div "Current Level Lower Gallery Click on a level below to open the Select Your Own …" at bounding box center [571, 261] width 1142 height 580
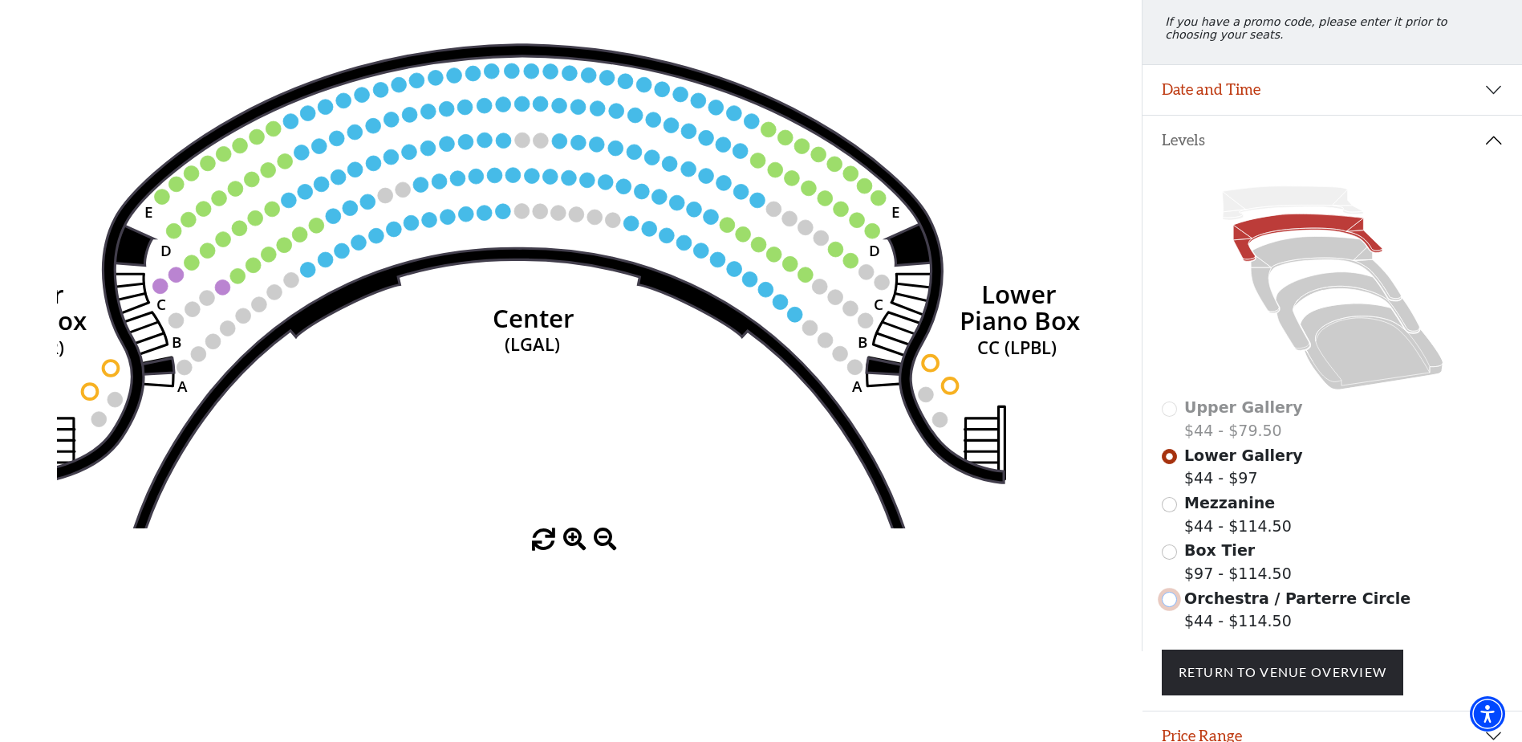
click at [1170, 607] on input "Orchestra / Parterre Circle$44 - $114.50\a" at bounding box center [1169, 598] width 15 height 15
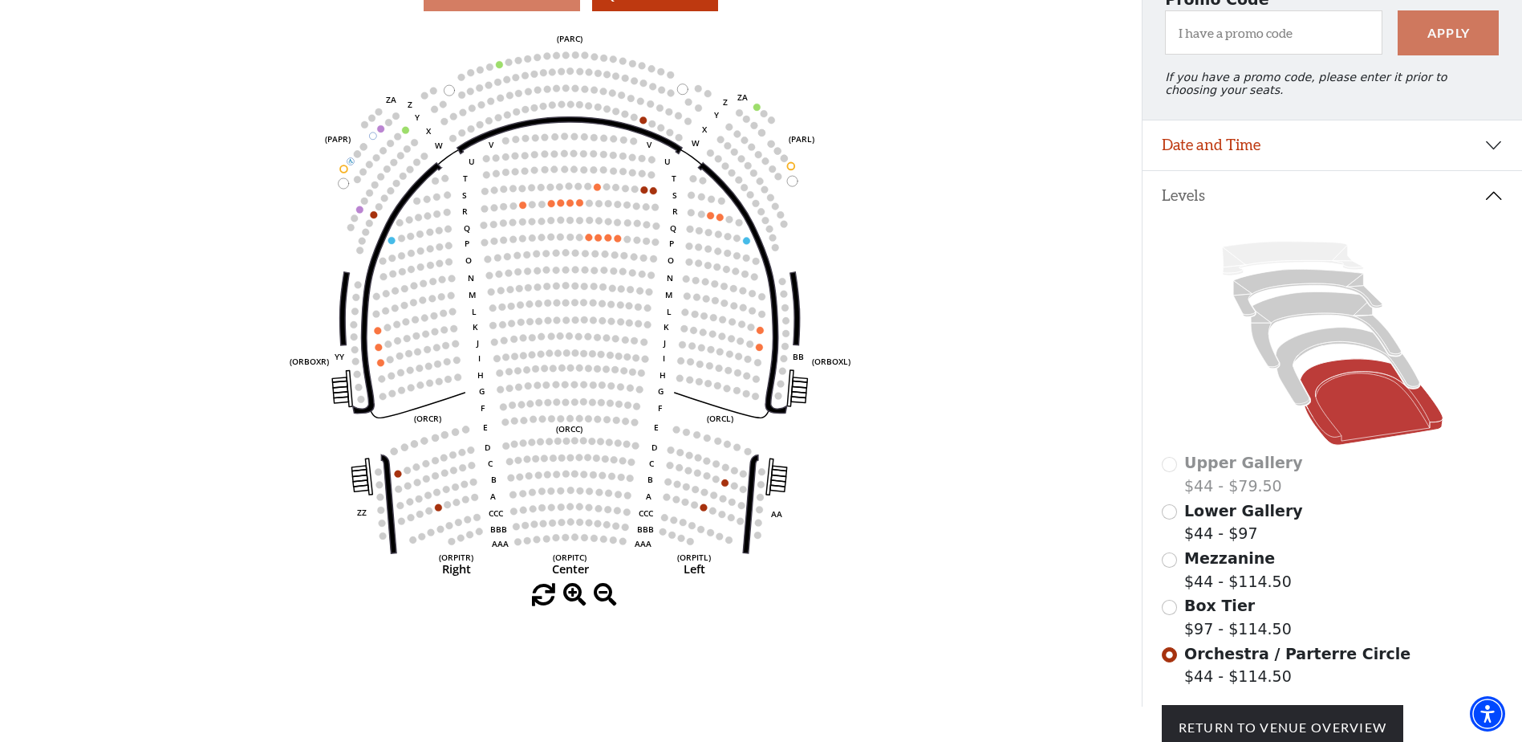
scroll to position [144, 0]
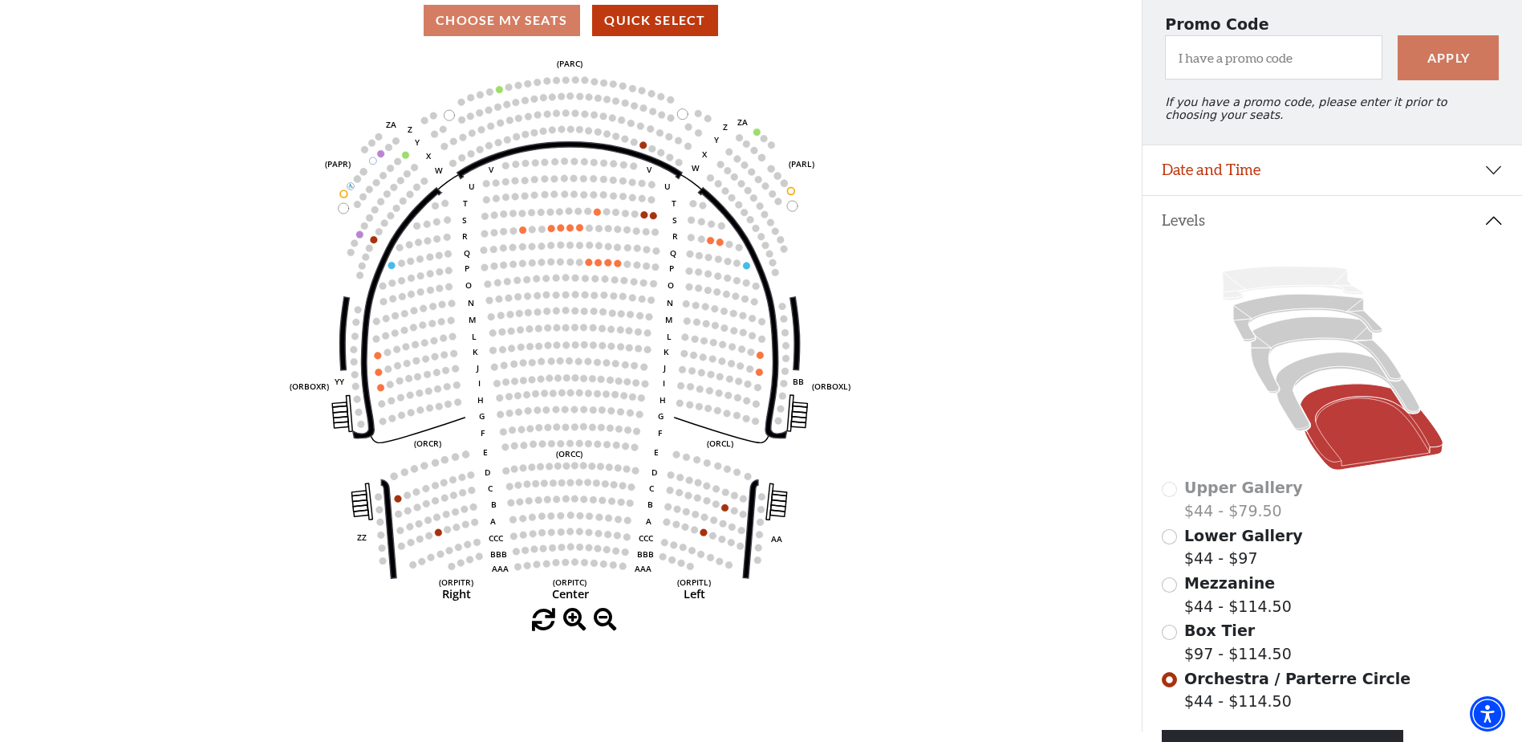
click at [578, 625] on span at bounding box center [574, 619] width 23 height 23
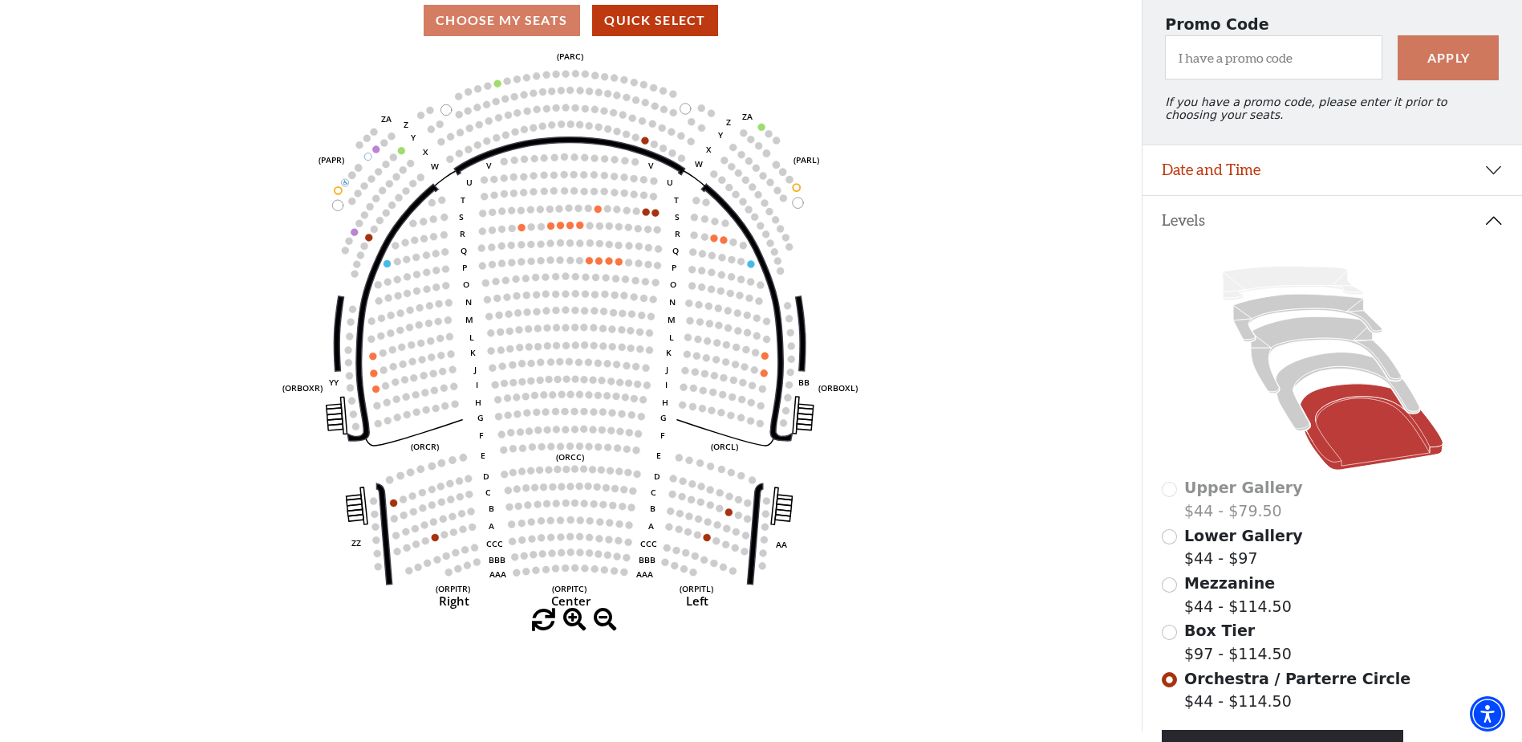
click at [578, 624] on span at bounding box center [574, 619] width 23 height 23
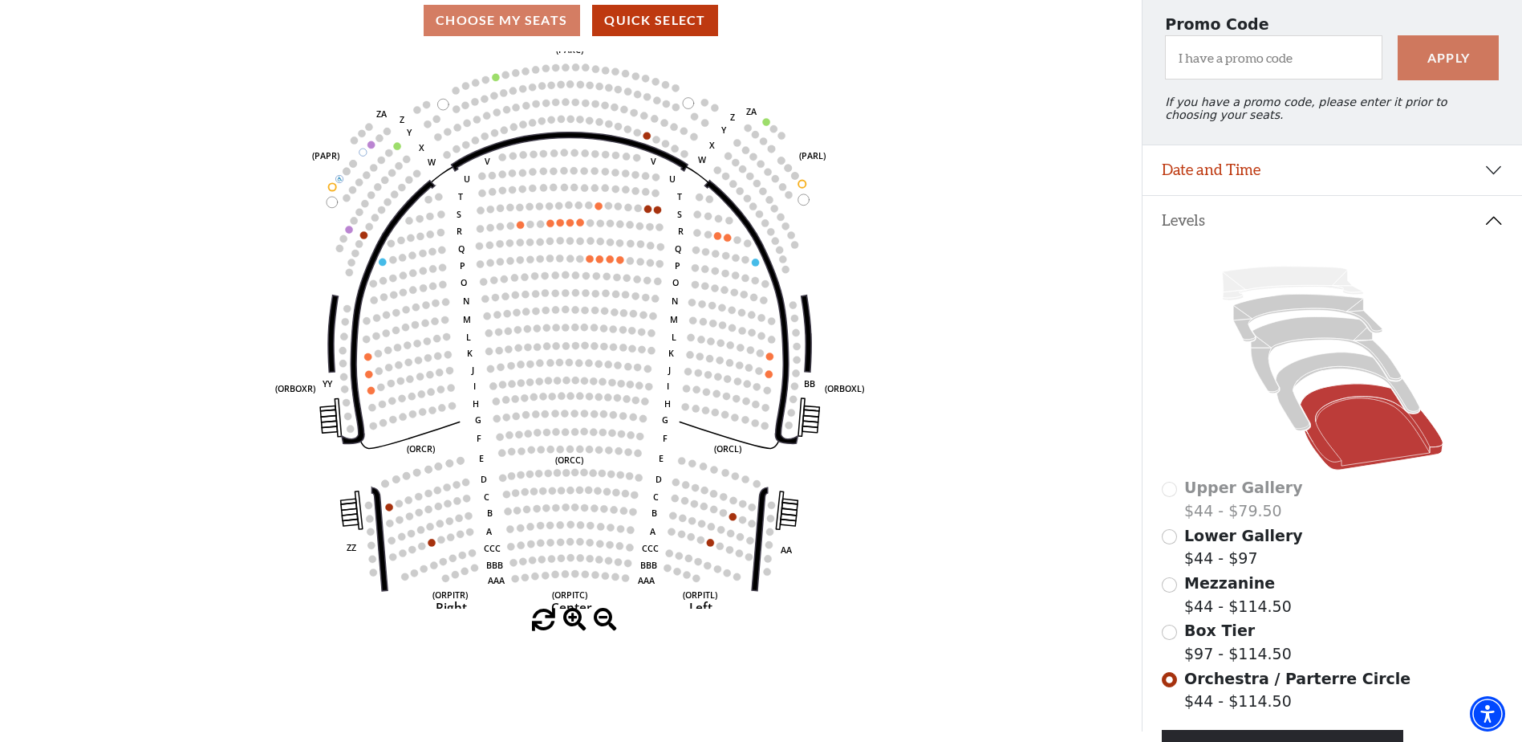
click at [578, 624] on span at bounding box center [574, 619] width 23 height 23
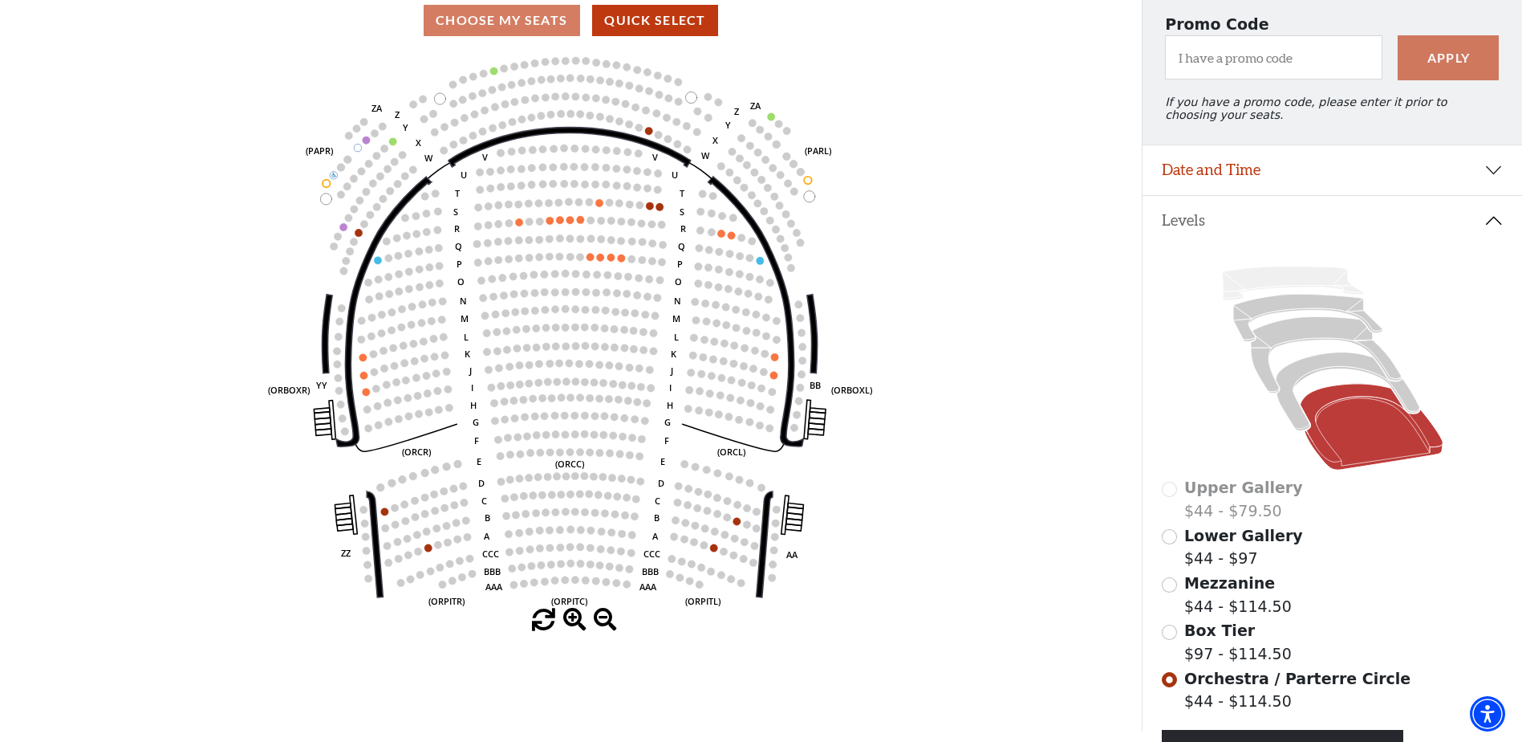
click at [578, 624] on span at bounding box center [574, 619] width 23 height 23
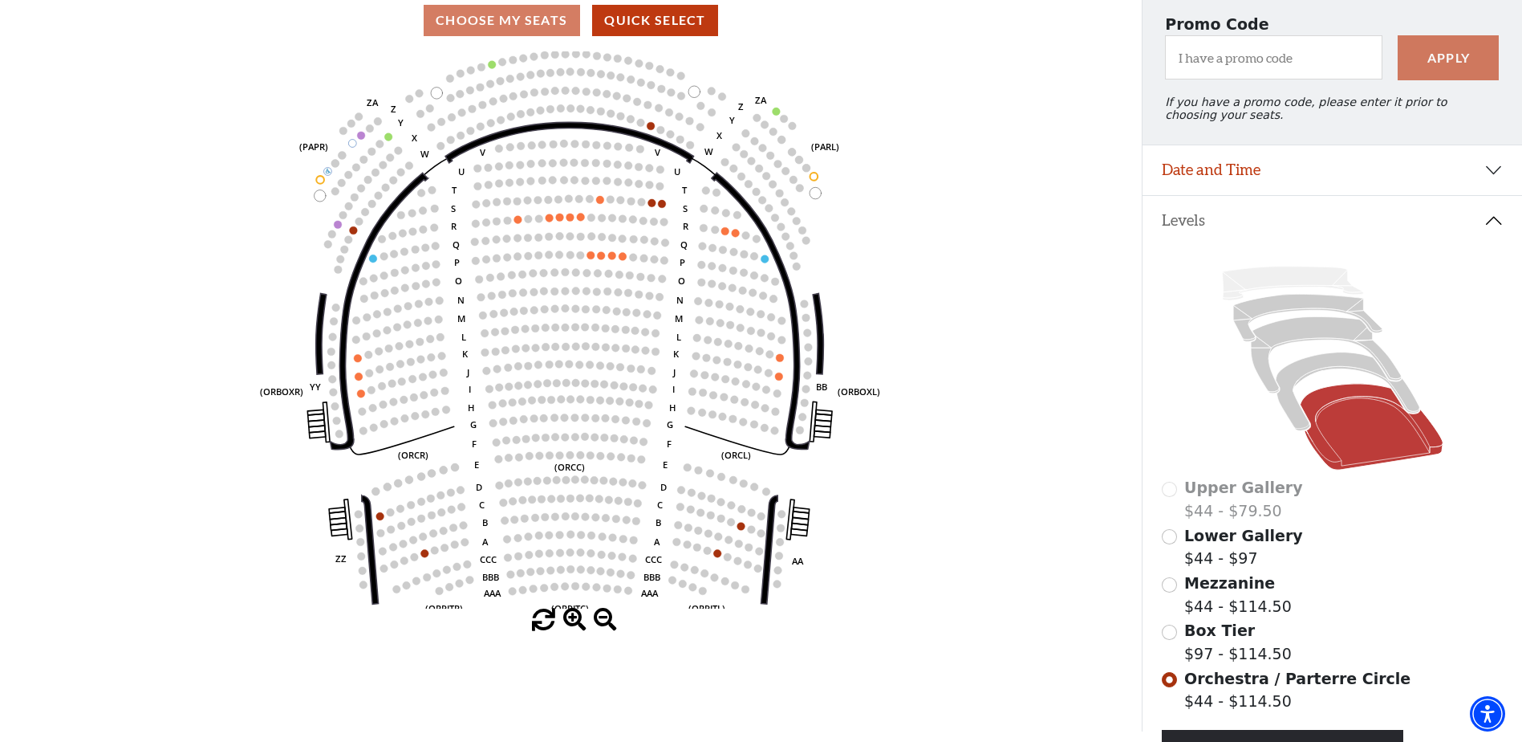
click at [578, 624] on span at bounding box center [574, 619] width 23 height 23
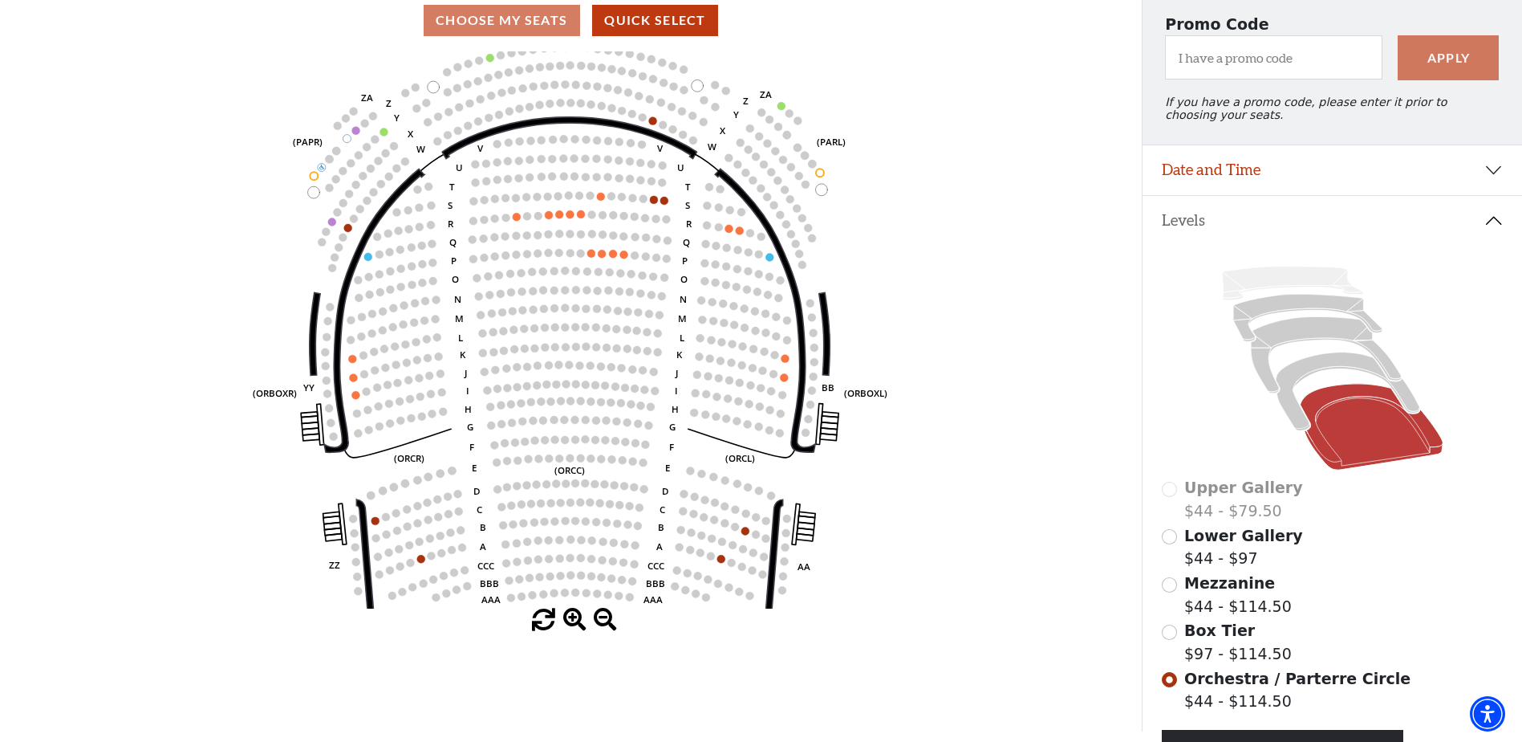
click at [578, 624] on span at bounding box center [574, 619] width 23 height 23
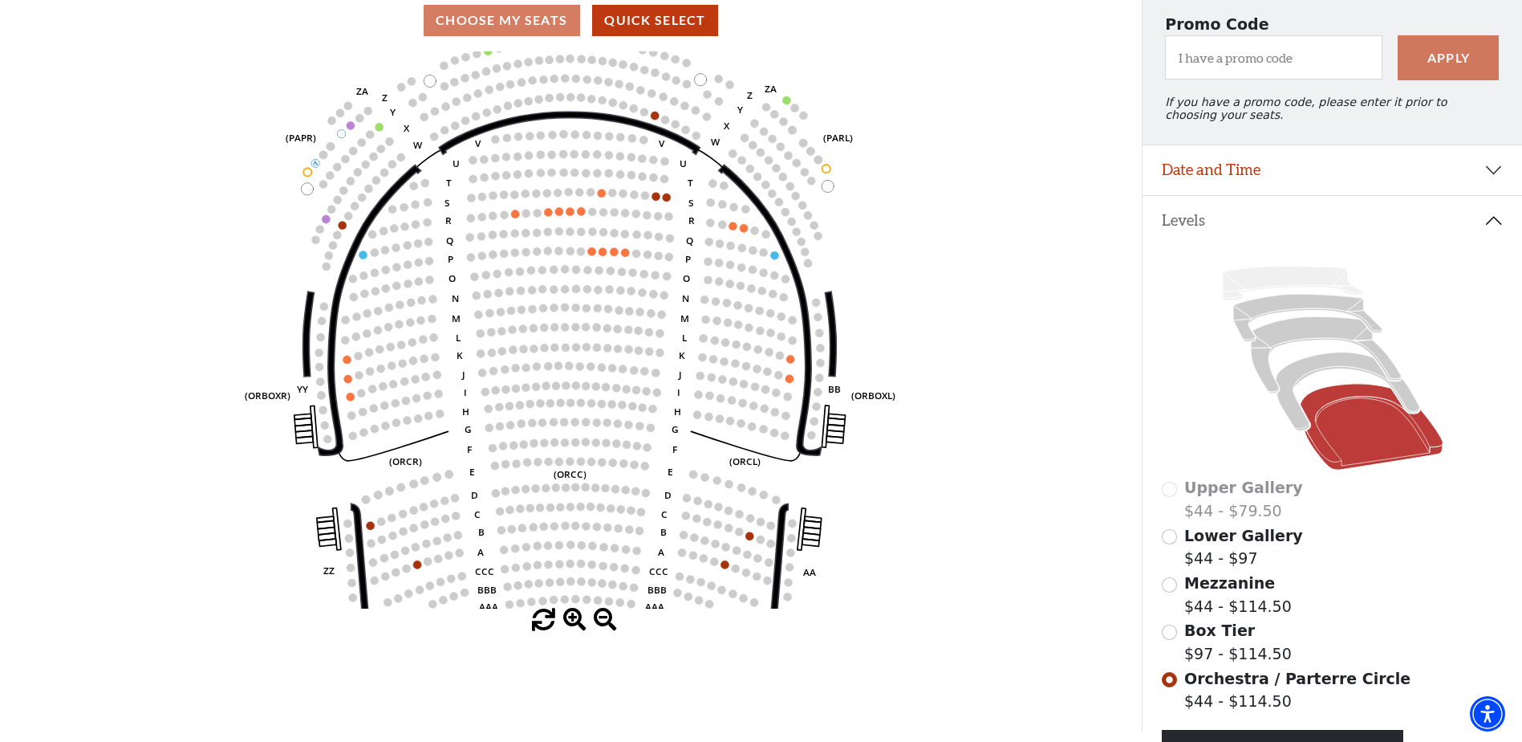
click at [578, 624] on span at bounding box center [574, 619] width 23 height 23
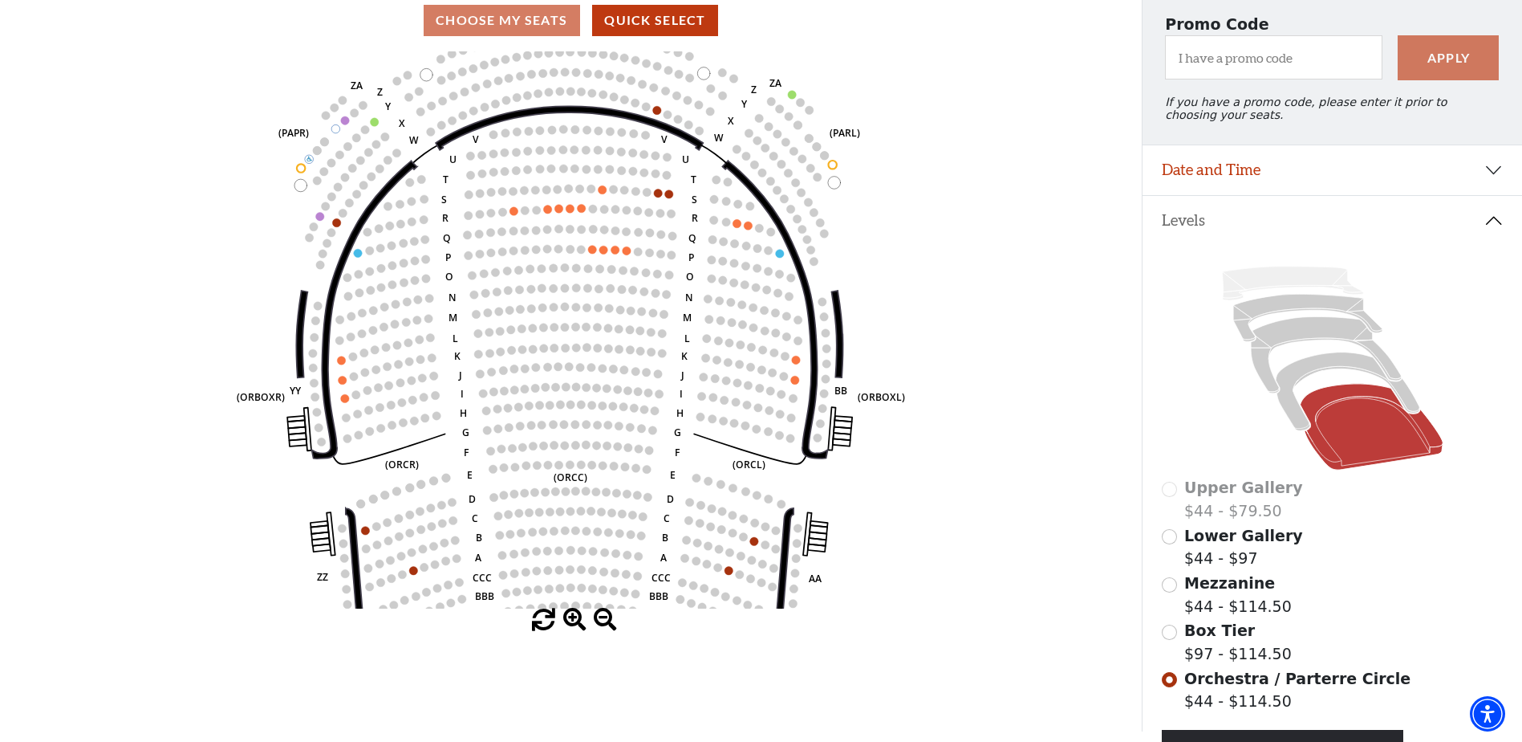
click at [578, 624] on span at bounding box center [574, 619] width 23 height 23
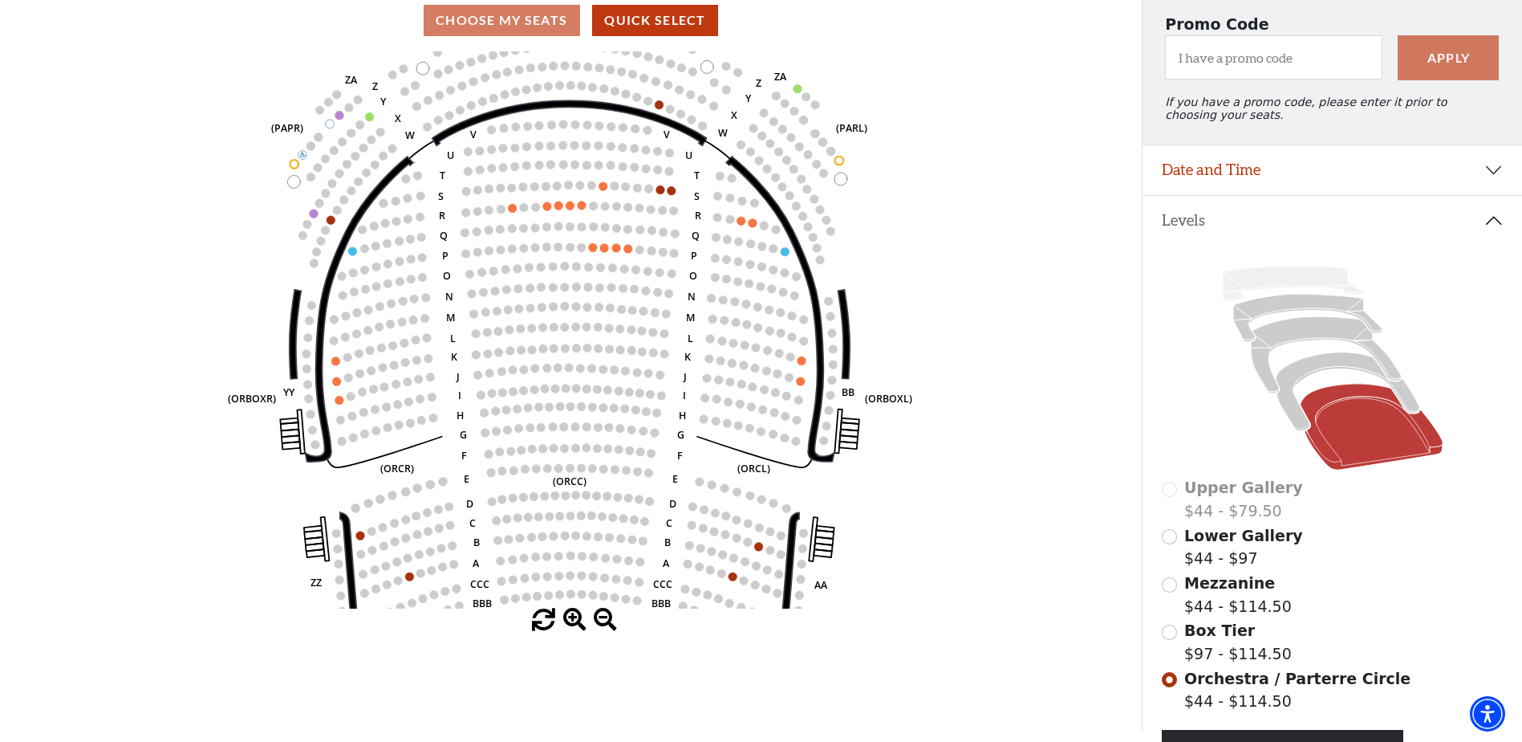
click at [578, 624] on span at bounding box center [574, 619] width 23 height 23
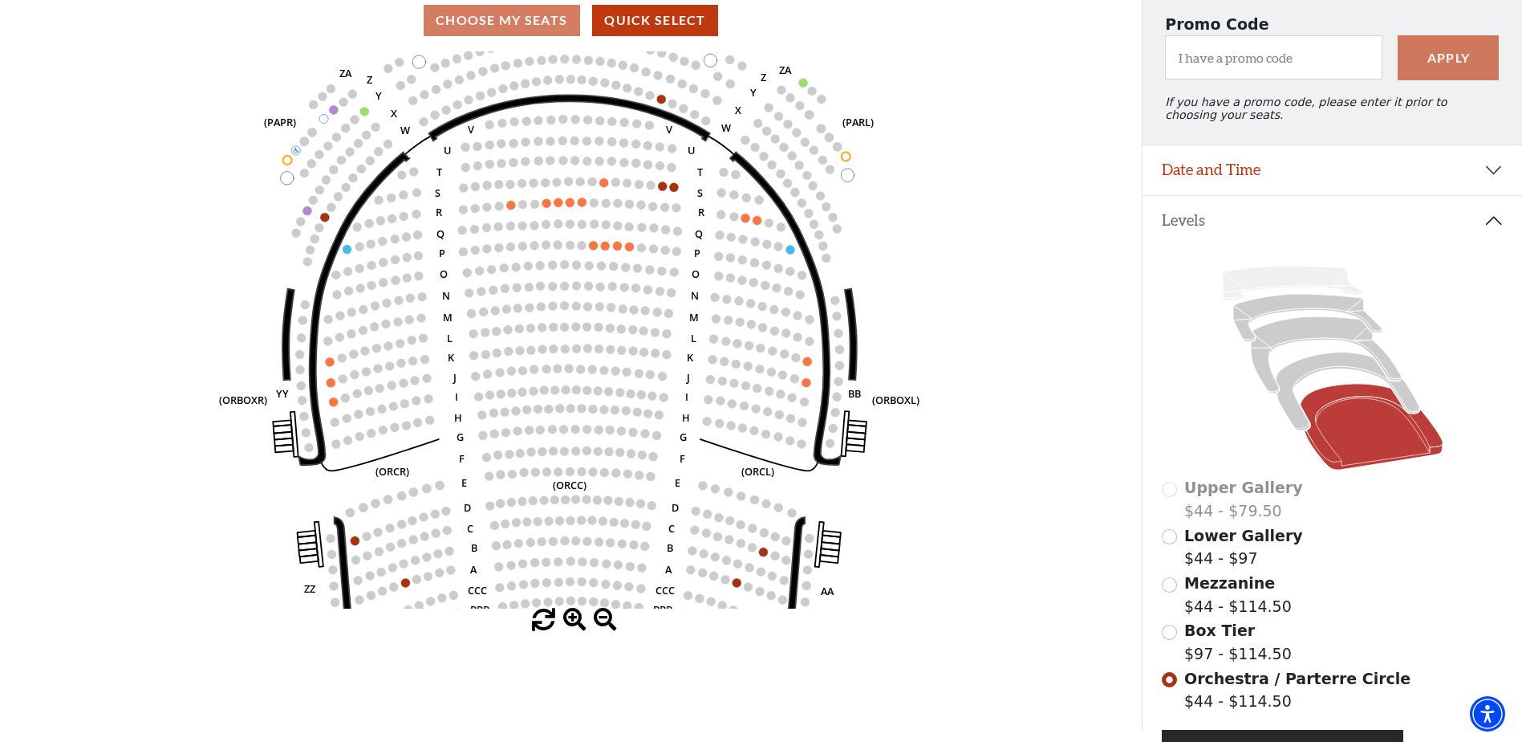
click at [578, 624] on span at bounding box center [574, 619] width 23 height 23
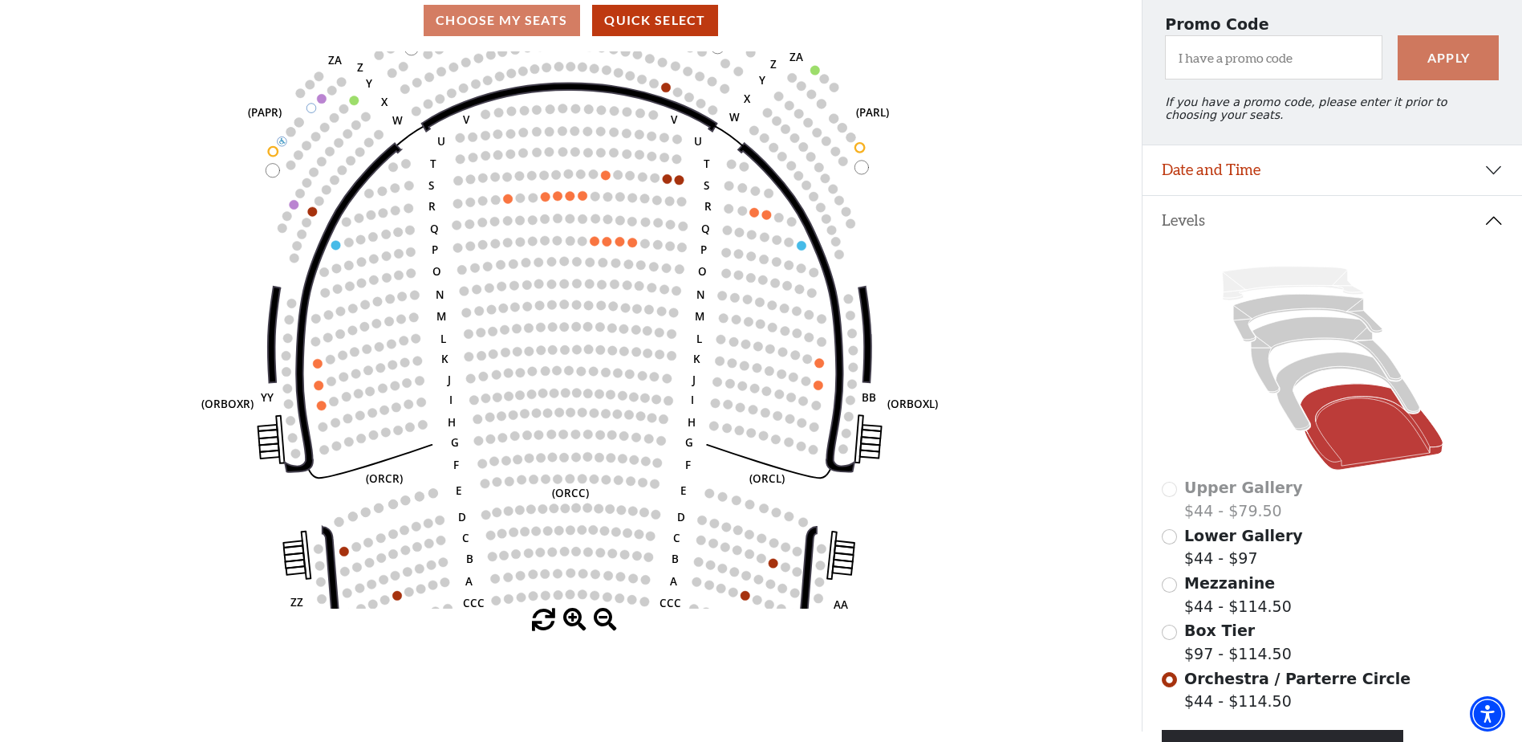
click at [578, 624] on span at bounding box center [574, 619] width 23 height 23
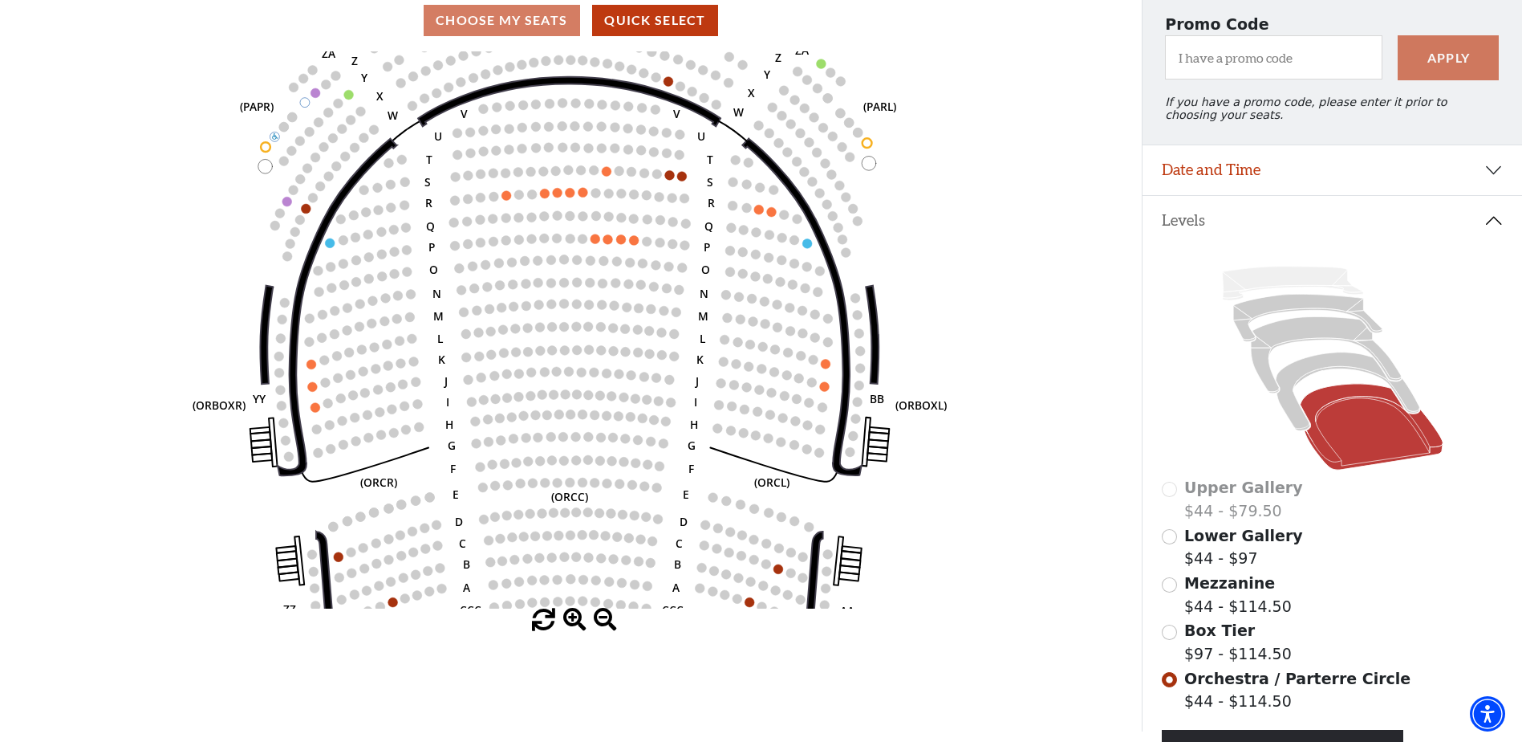
click at [578, 624] on span at bounding box center [574, 619] width 23 height 23
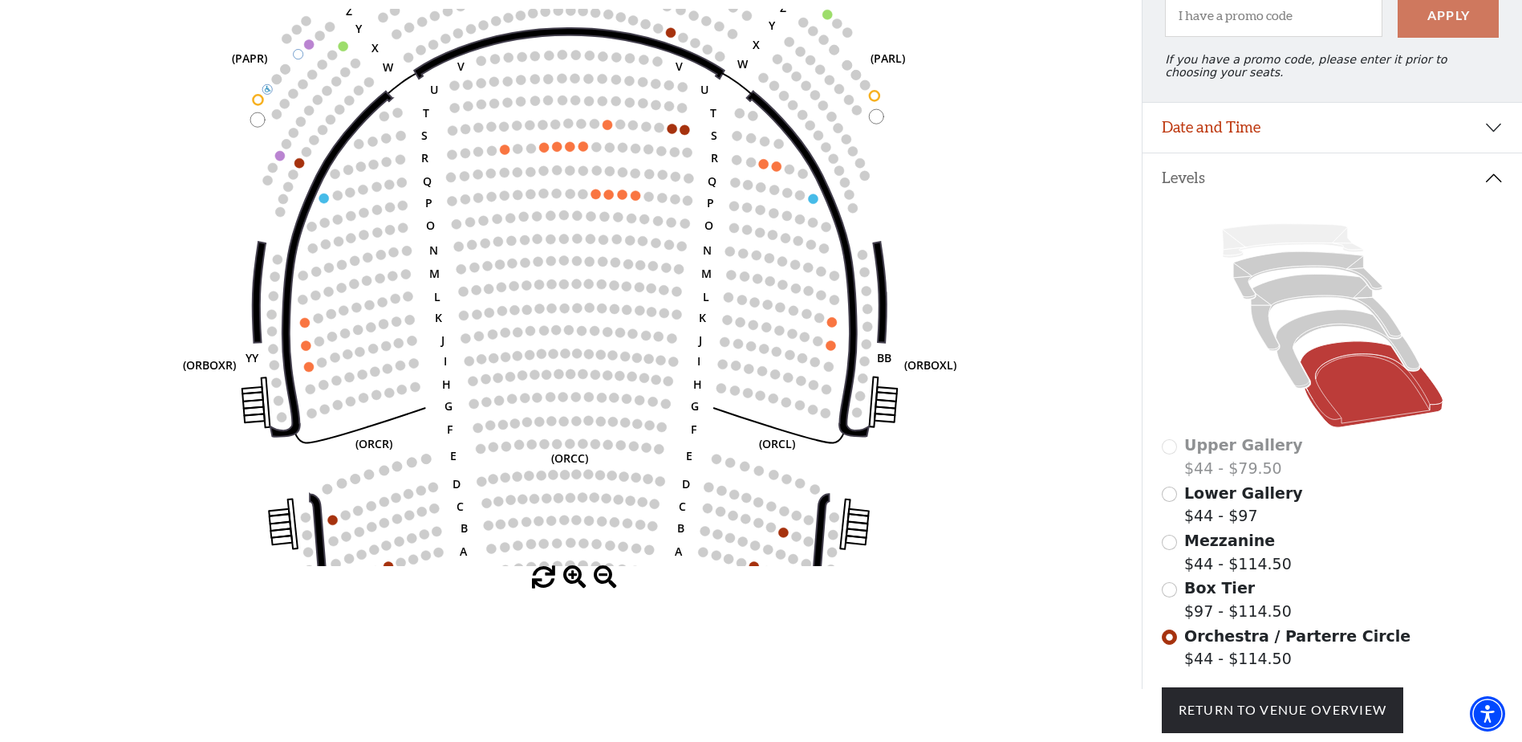
scroll to position [224, 0]
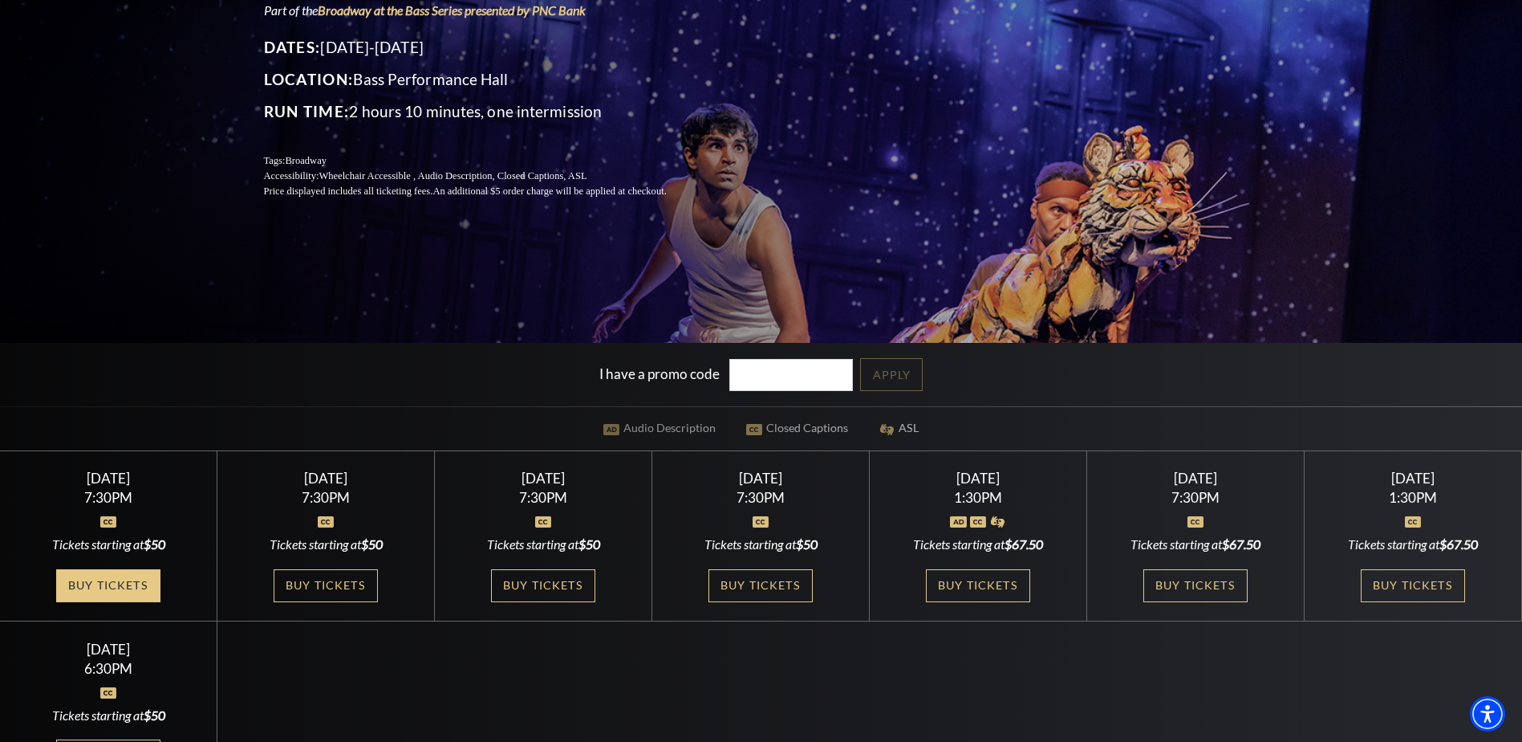
click at [125, 588] on link "Buy Tickets" at bounding box center [108, 585] width 104 height 33
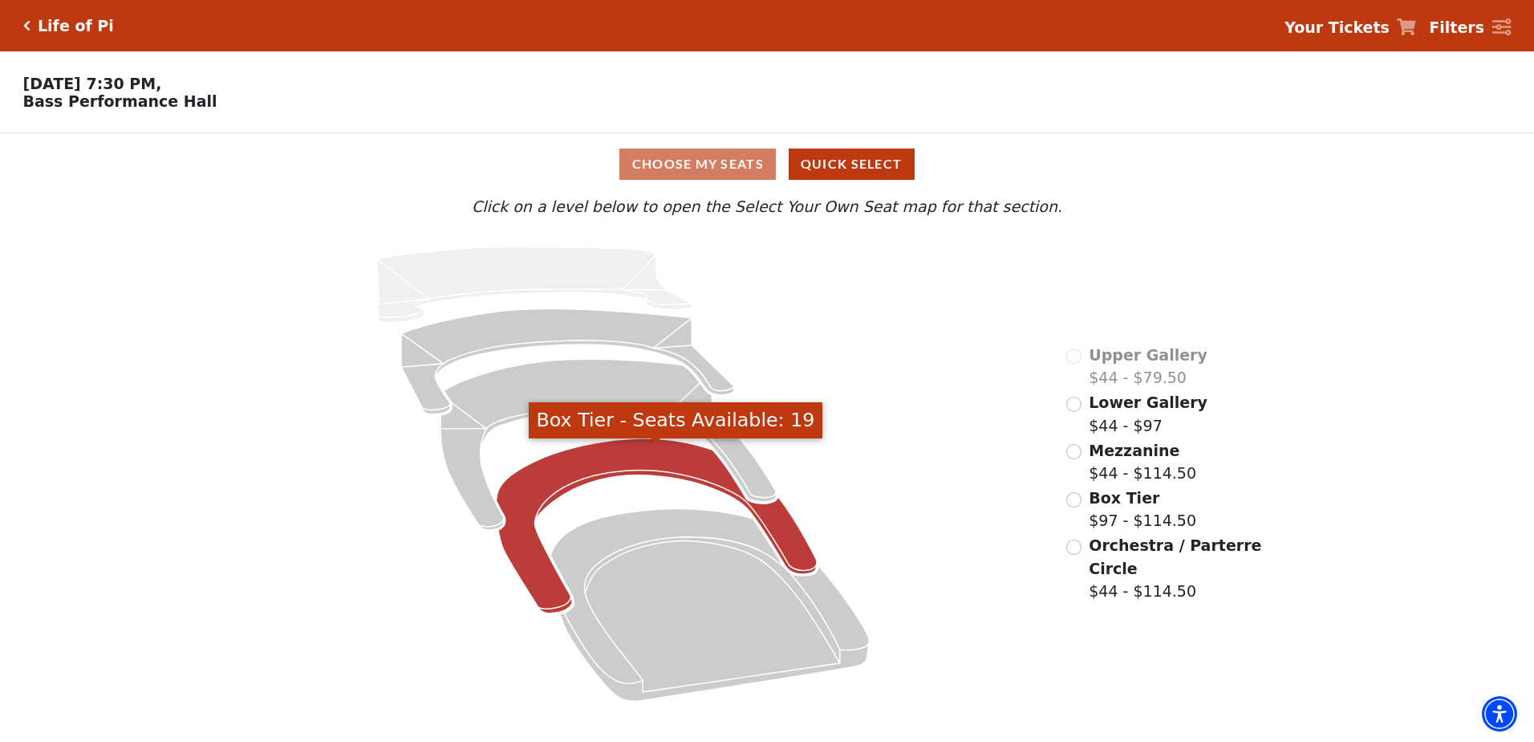
click at [553, 490] on icon "Box Tier - Seats Available: 19" at bounding box center [657, 525] width 321 height 175
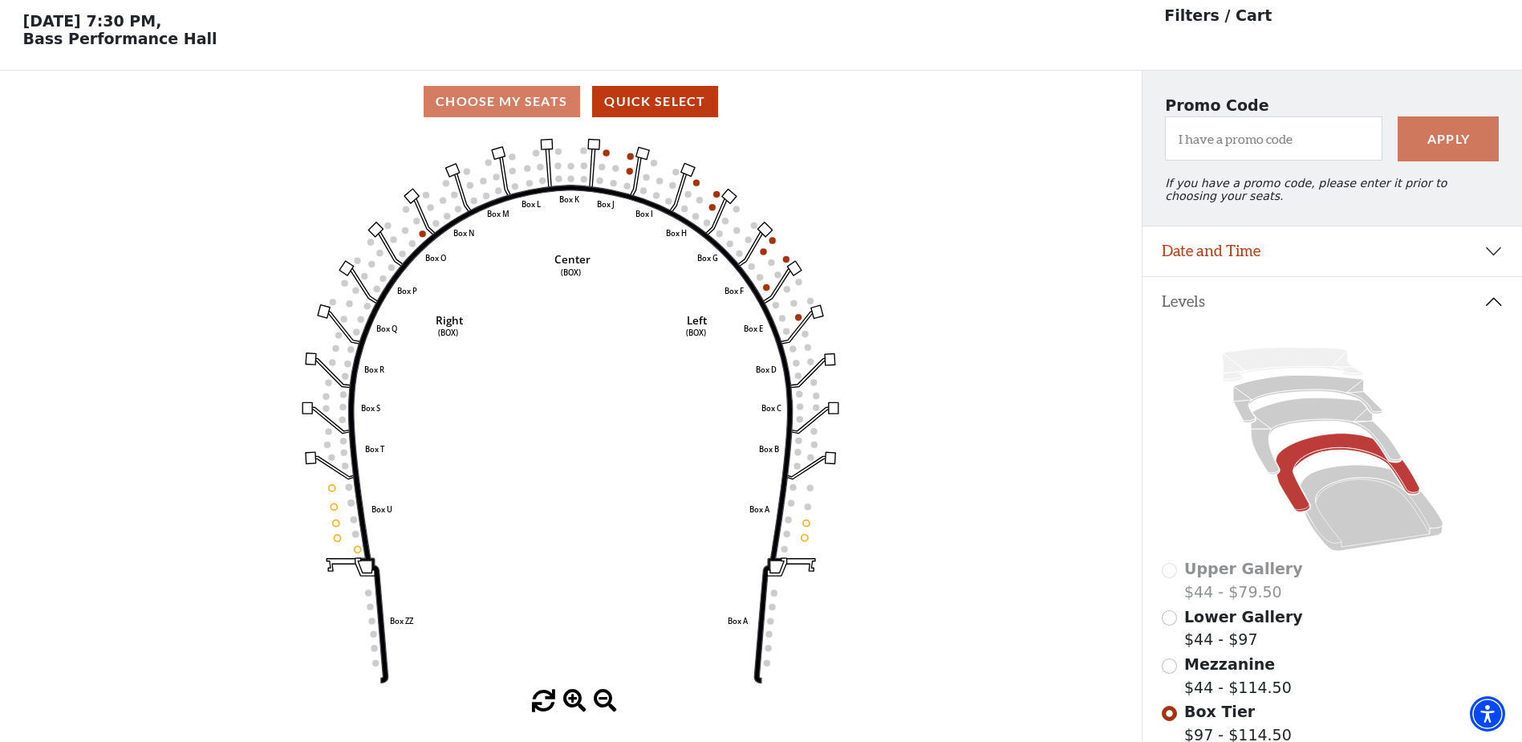
scroll to position [75, 0]
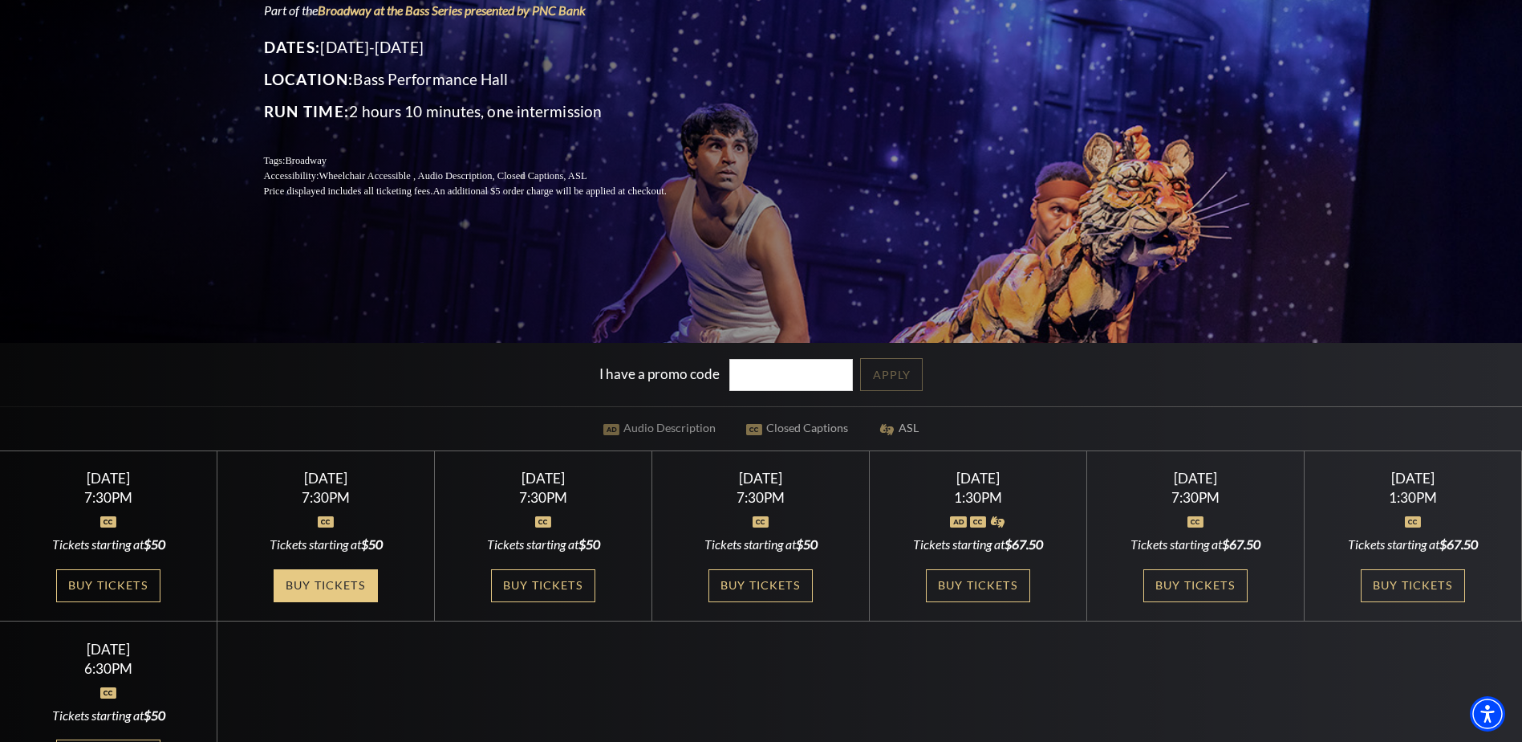
click at [316, 591] on link "Buy Tickets" at bounding box center [326, 585] width 104 height 33
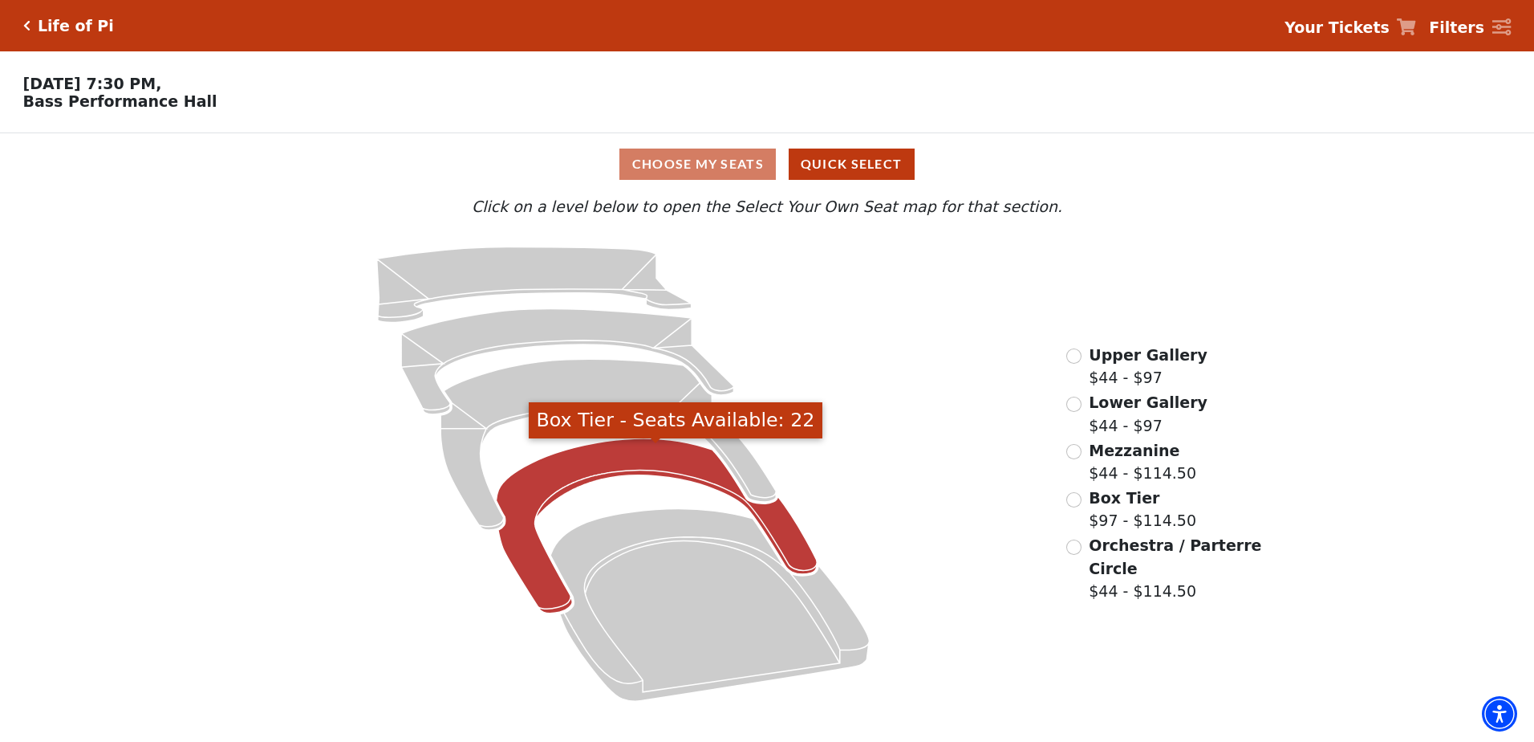
click at [595, 464] on icon "Box Tier - Seats Available: 22" at bounding box center [657, 525] width 321 height 175
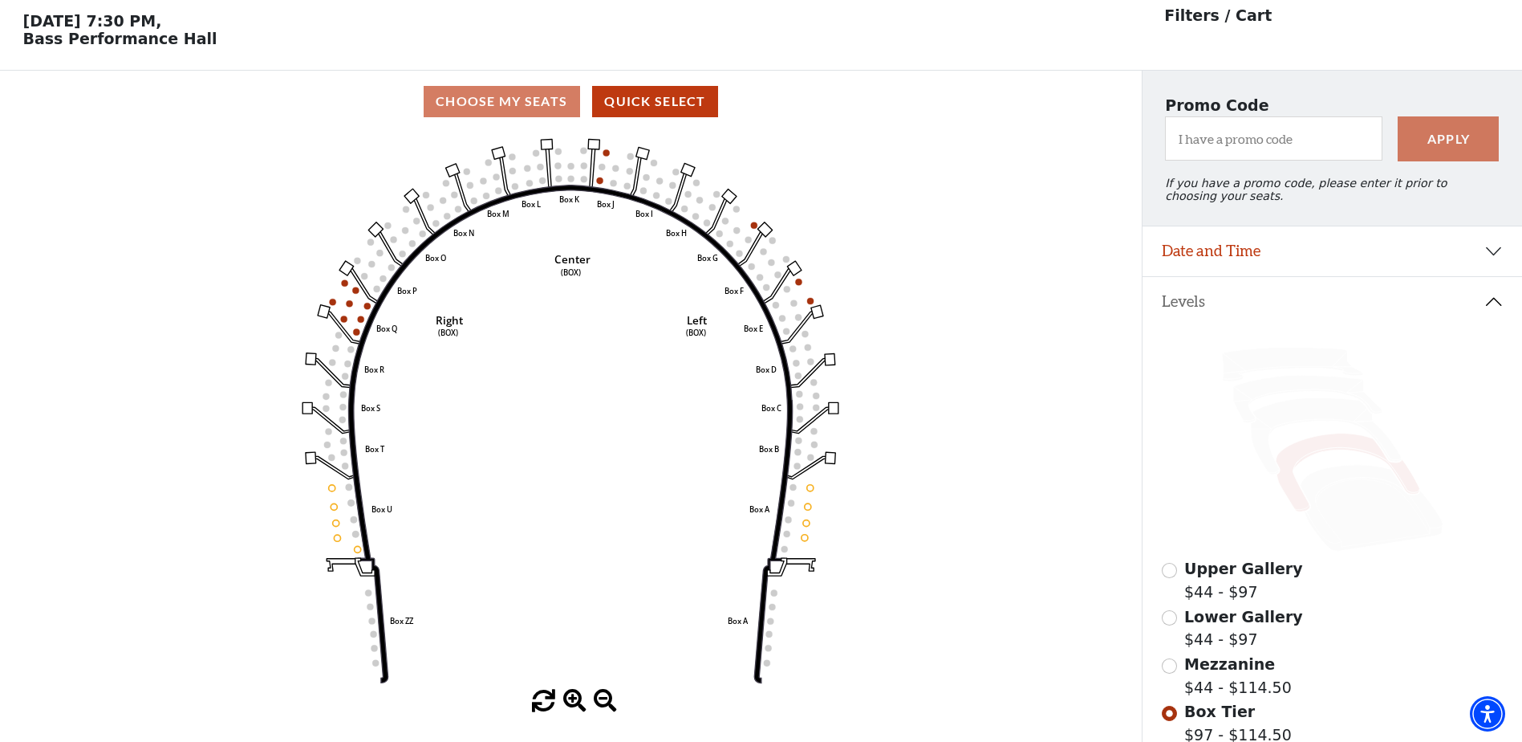
scroll to position [75, 0]
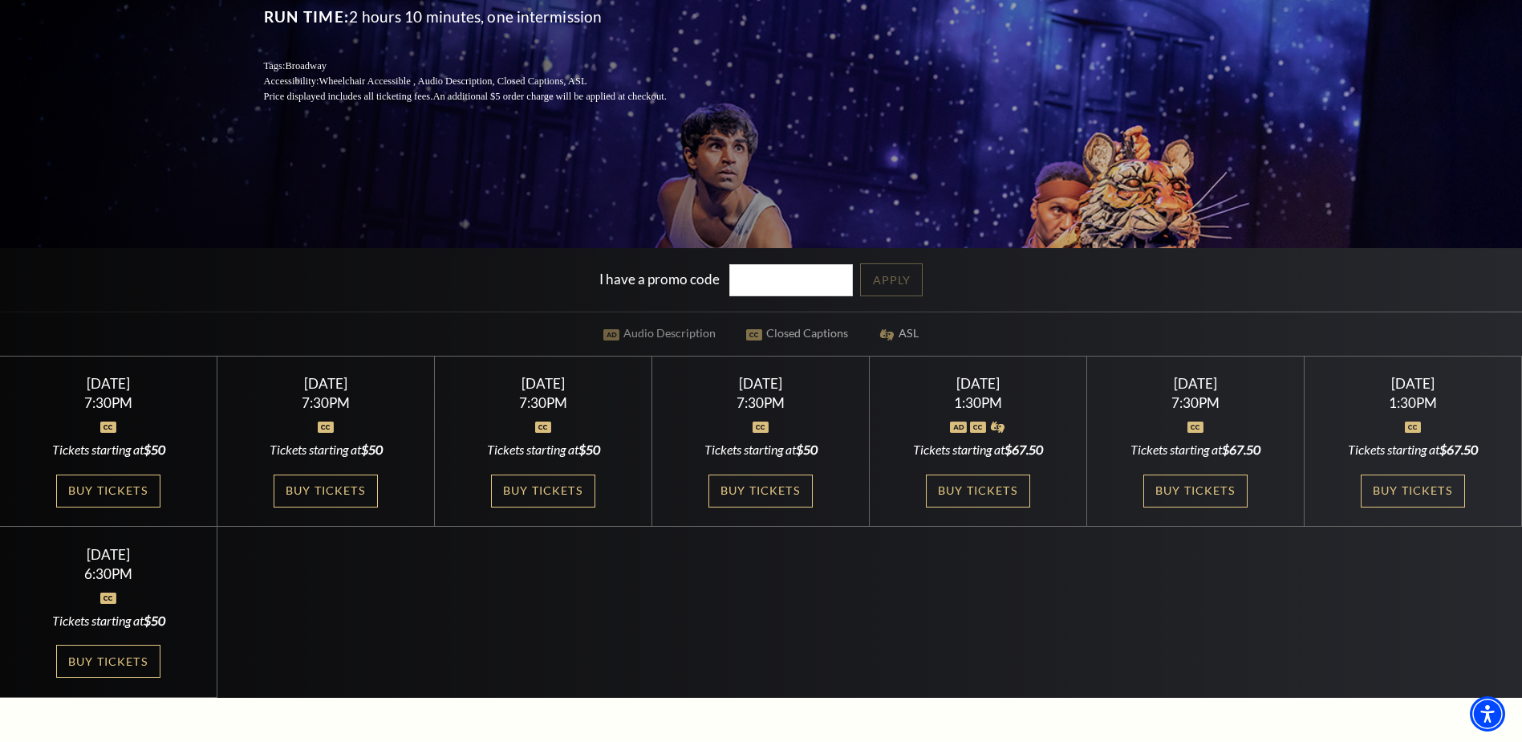
scroll to position [321, 0]
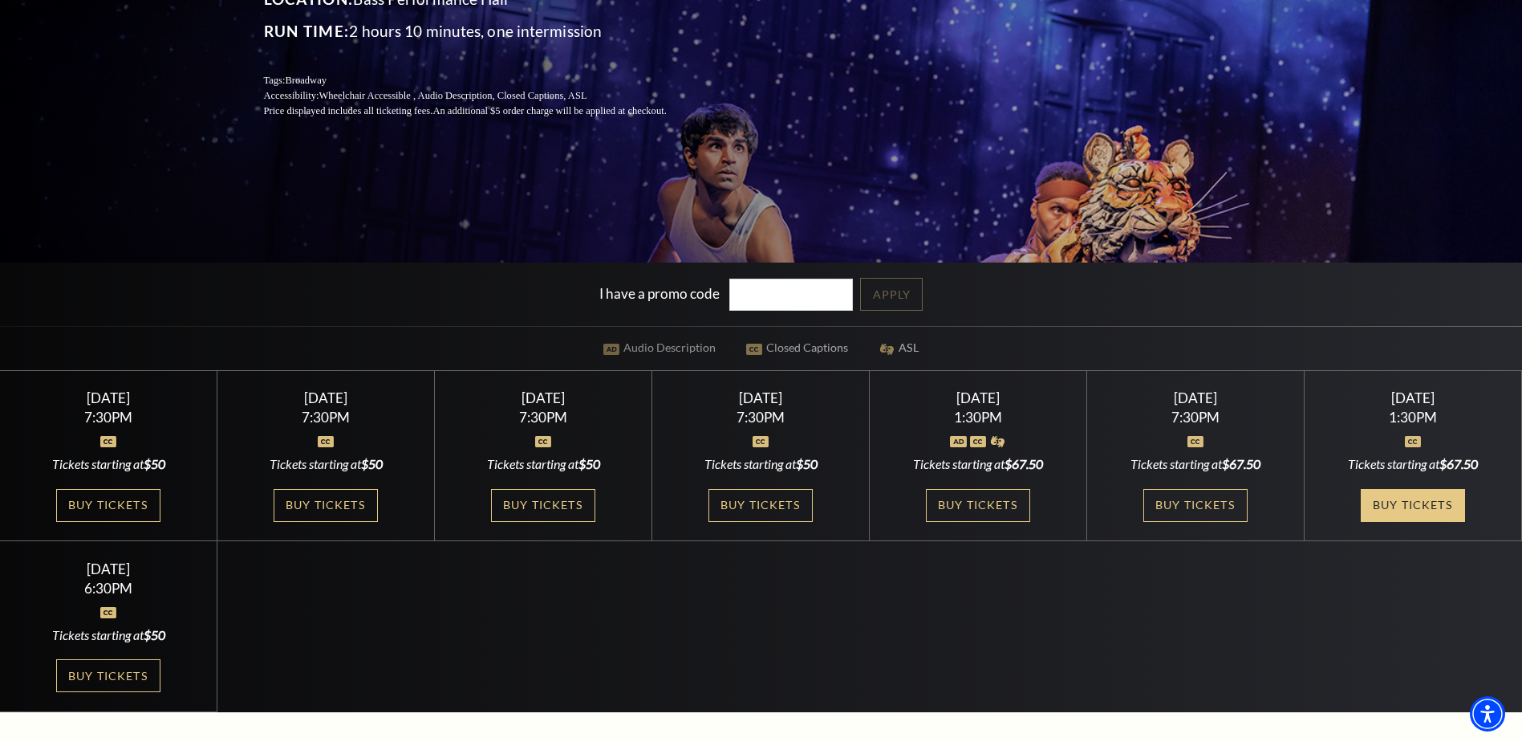
click at [1412, 502] on link "Buy Tickets" at bounding box center [1413, 505] width 104 height 33
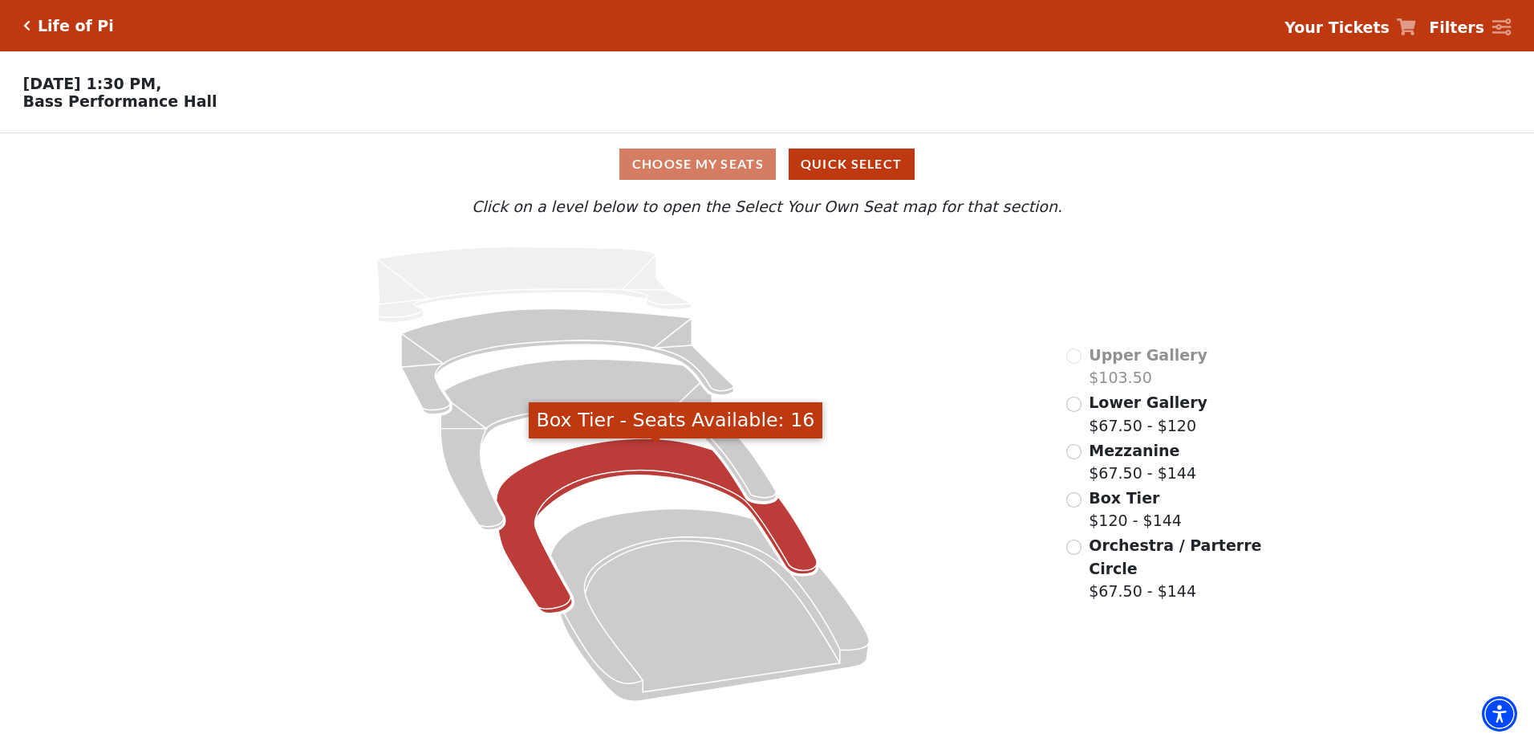
click at [577, 477] on icon "Box Tier - Seats Available: 16" at bounding box center [657, 525] width 321 height 175
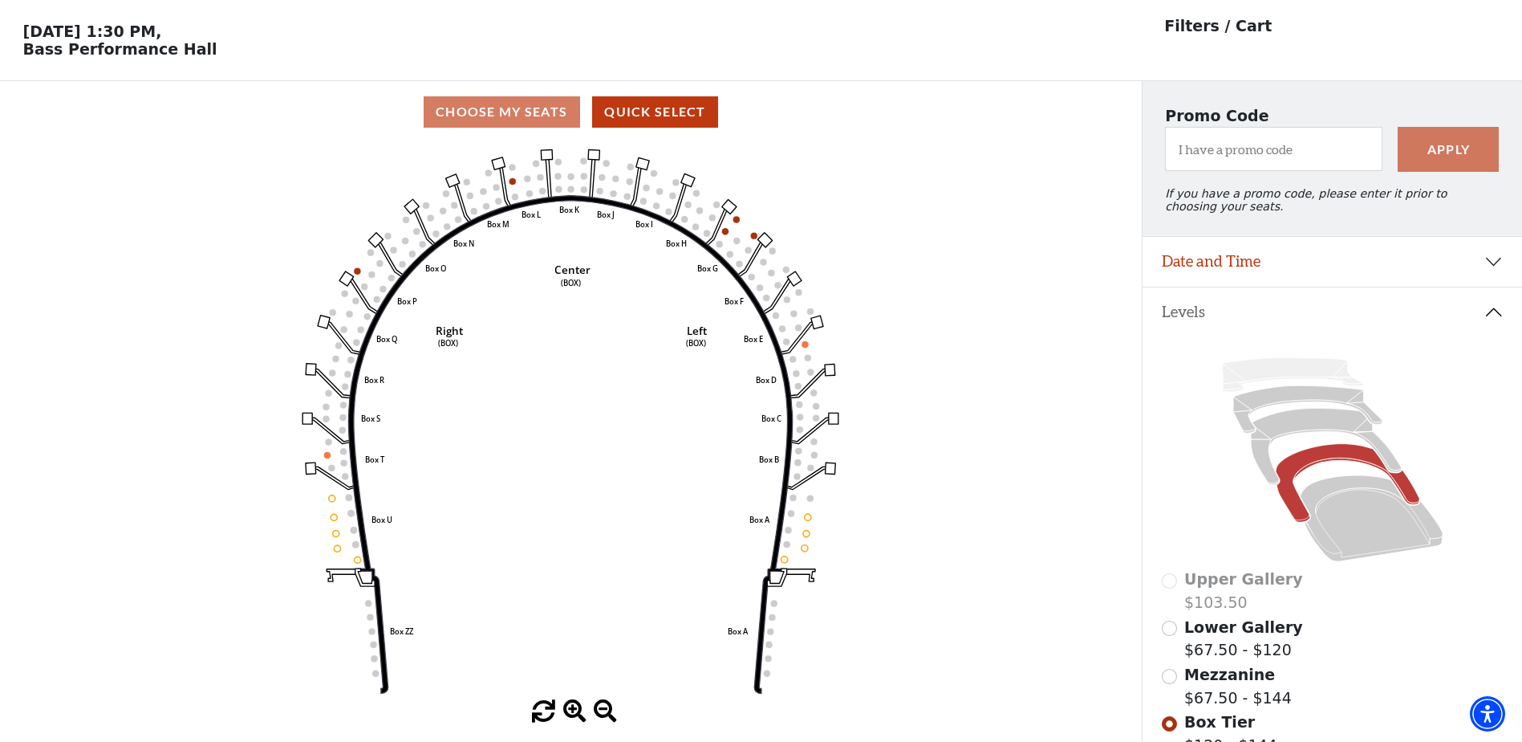
scroll to position [75, 0]
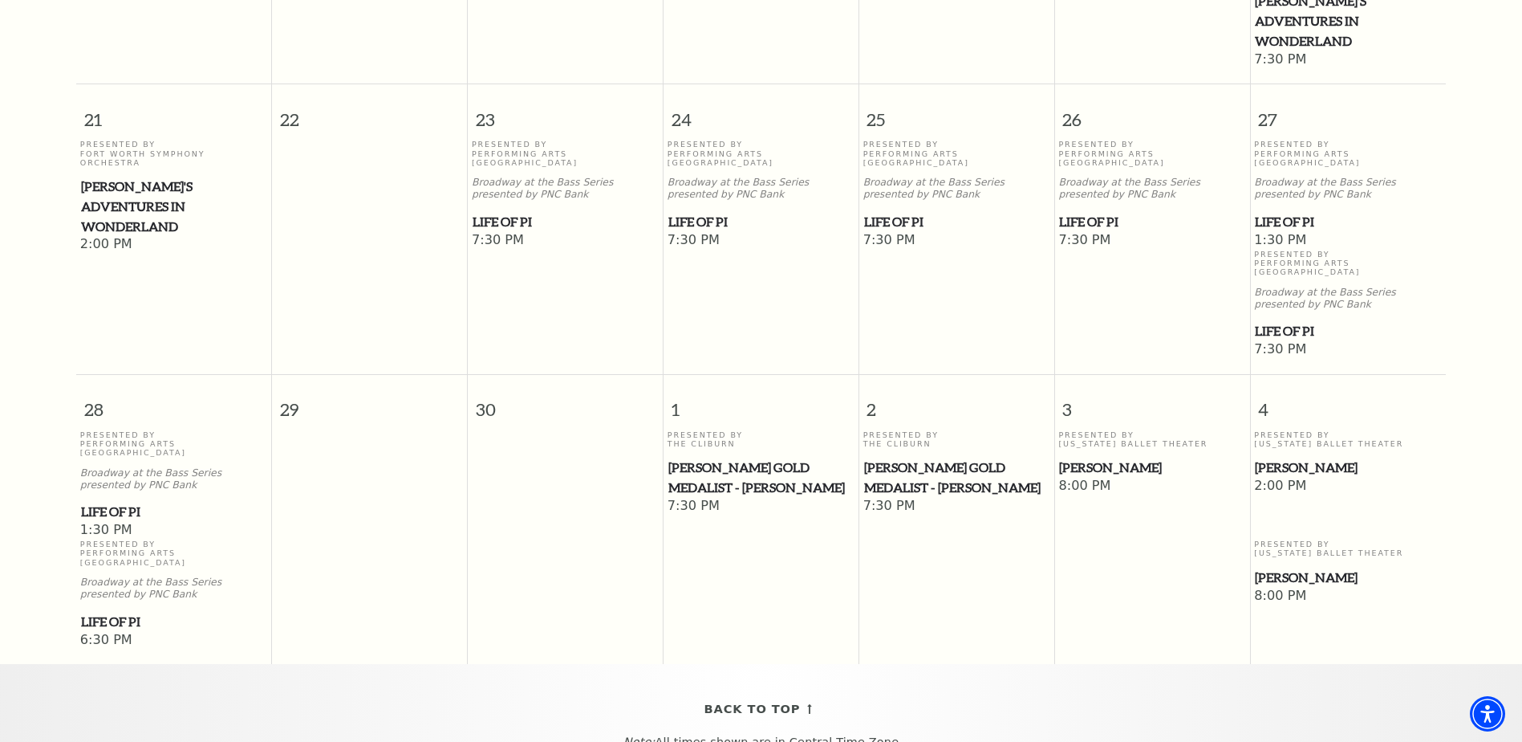
scroll to position [1025, 0]
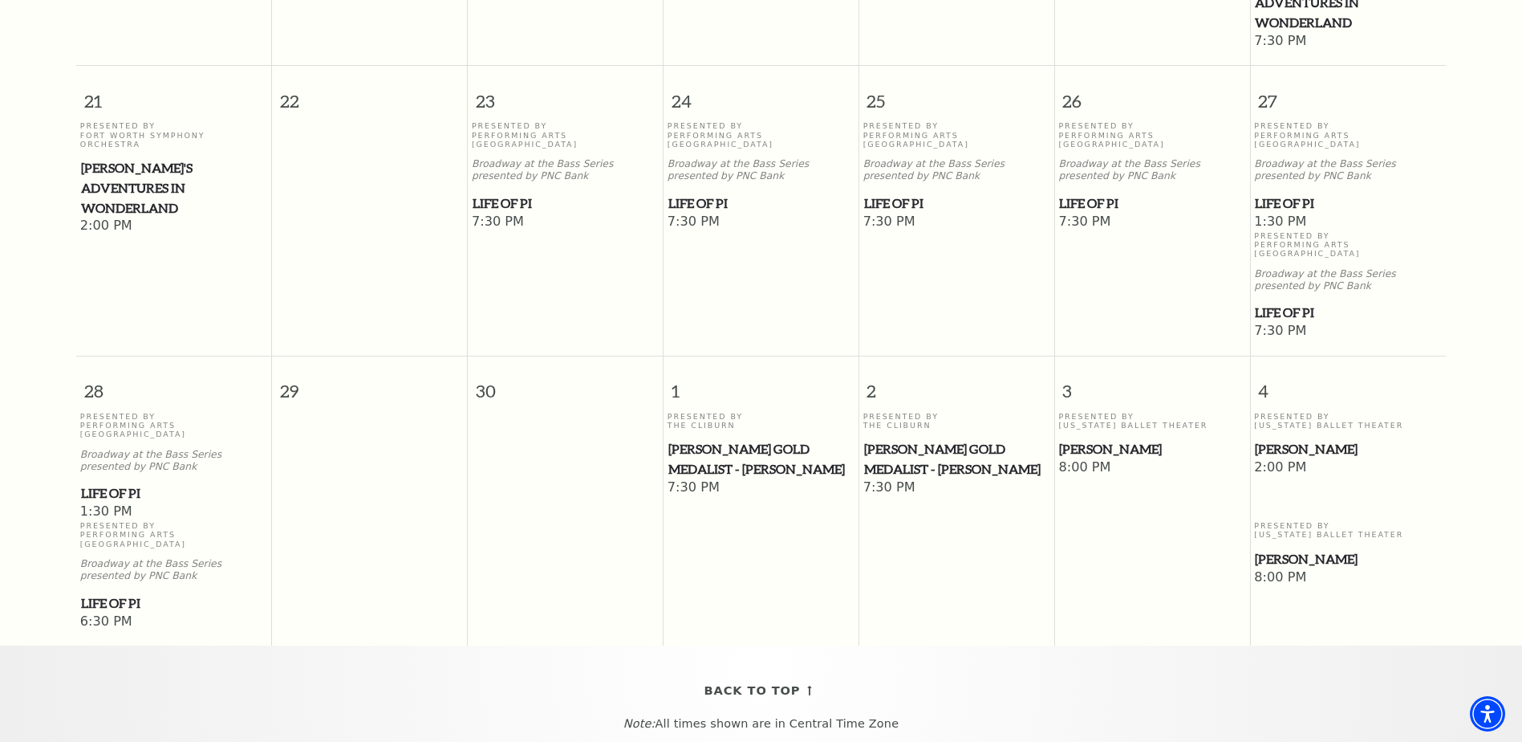
click at [1096, 439] on span "[PERSON_NAME]" at bounding box center [1151, 449] width 185 height 20
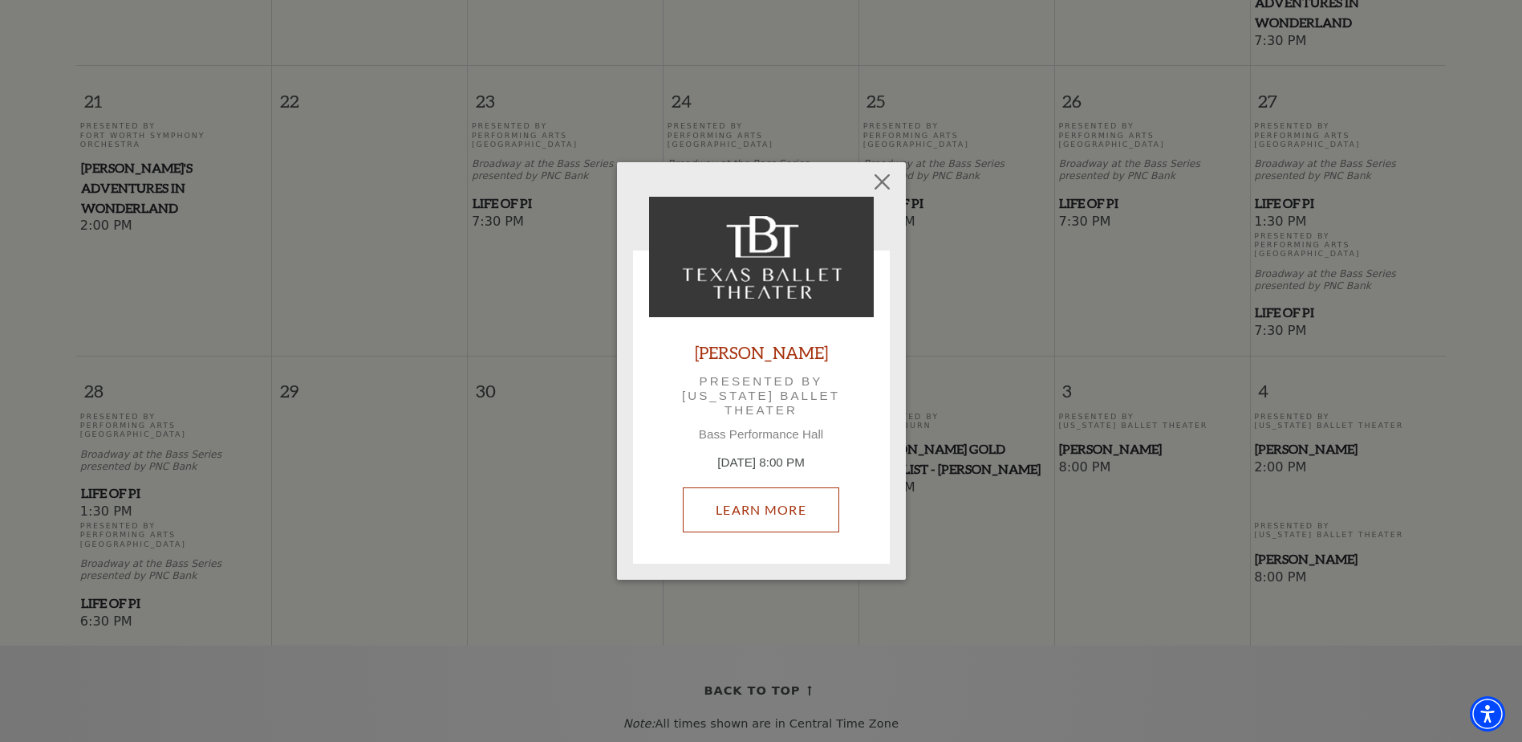
click at [731, 513] on link "Learn More" at bounding box center [761, 509] width 156 height 45
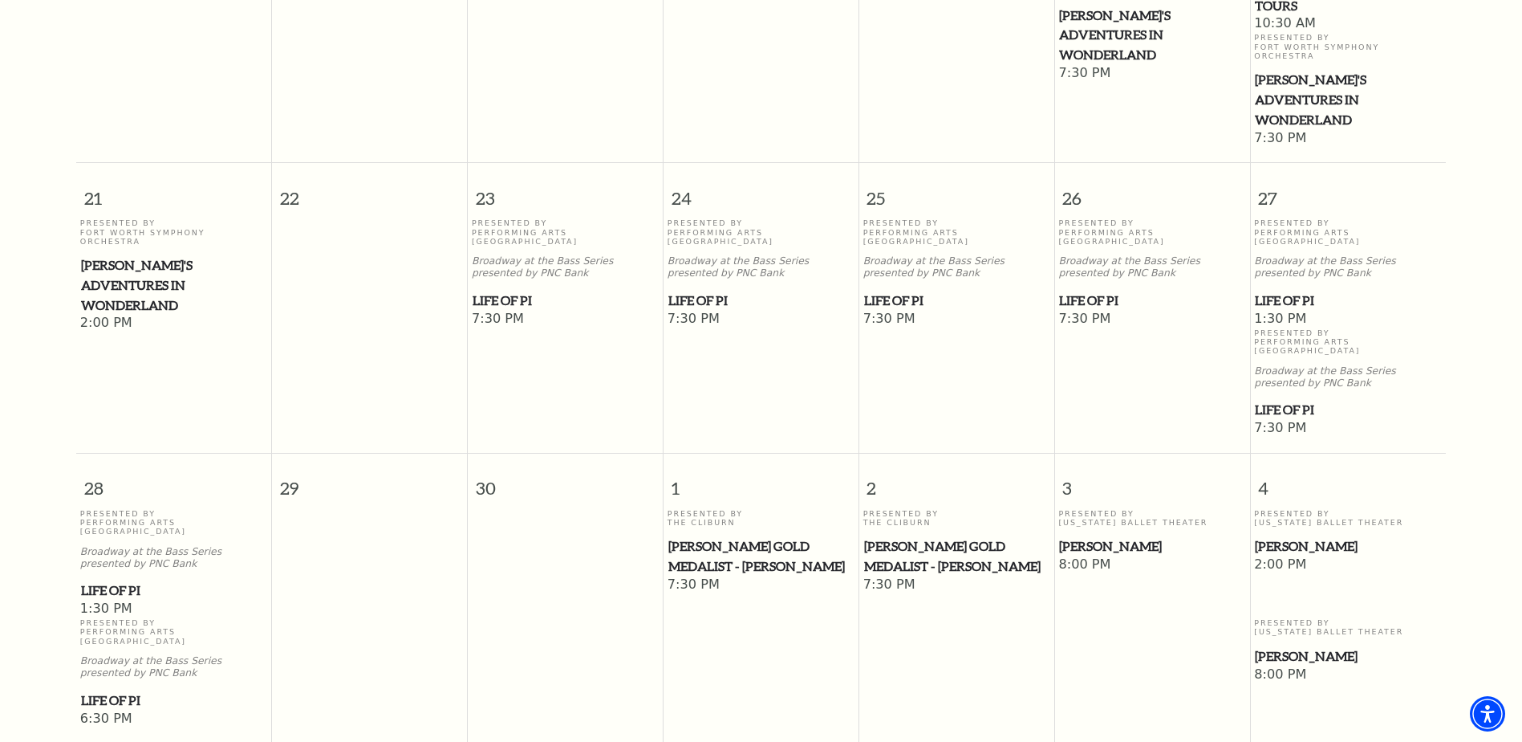
scroll to position [945, 0]
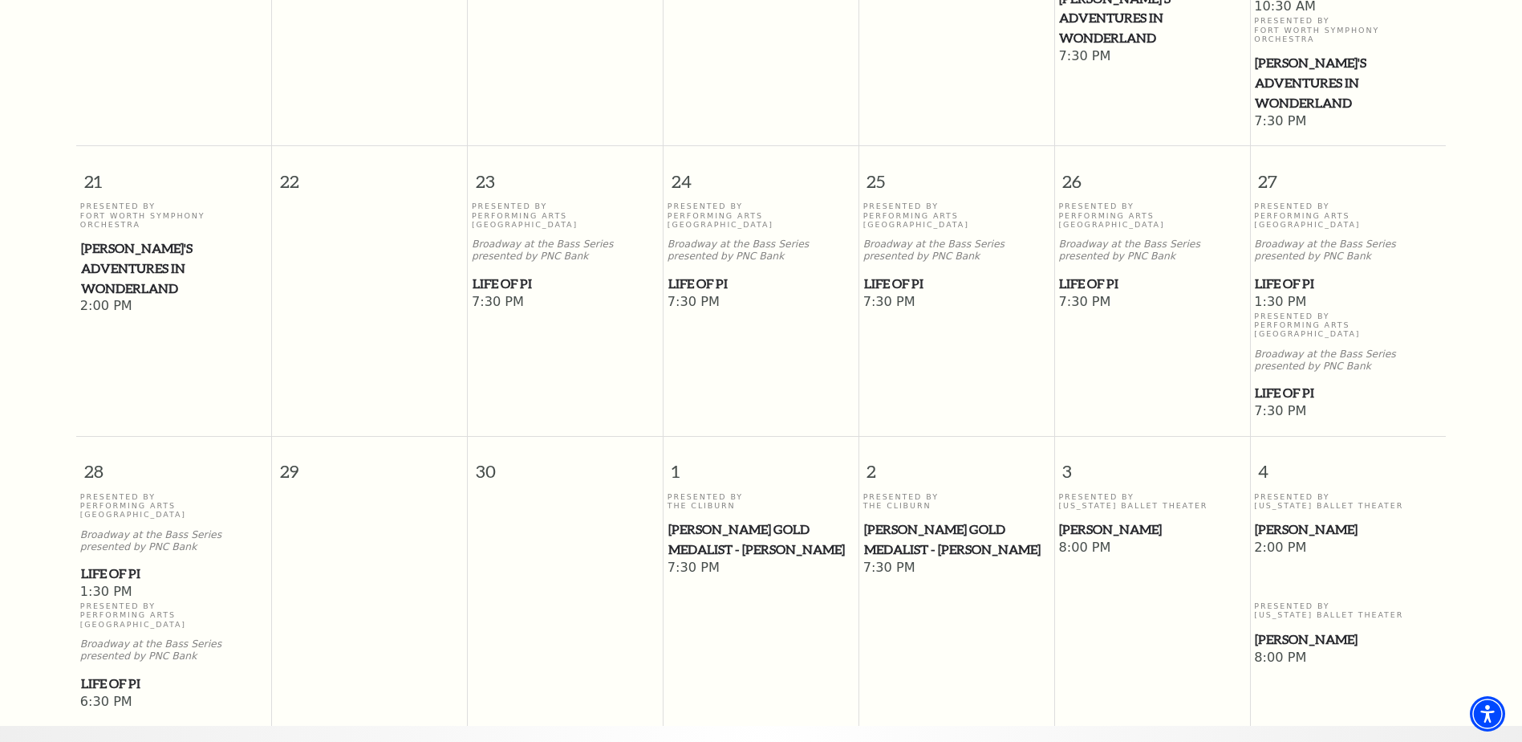
click at [1091, 519] on span "[PERSON_NAME]" at bounding box center [1151, 529] width 185 height 20
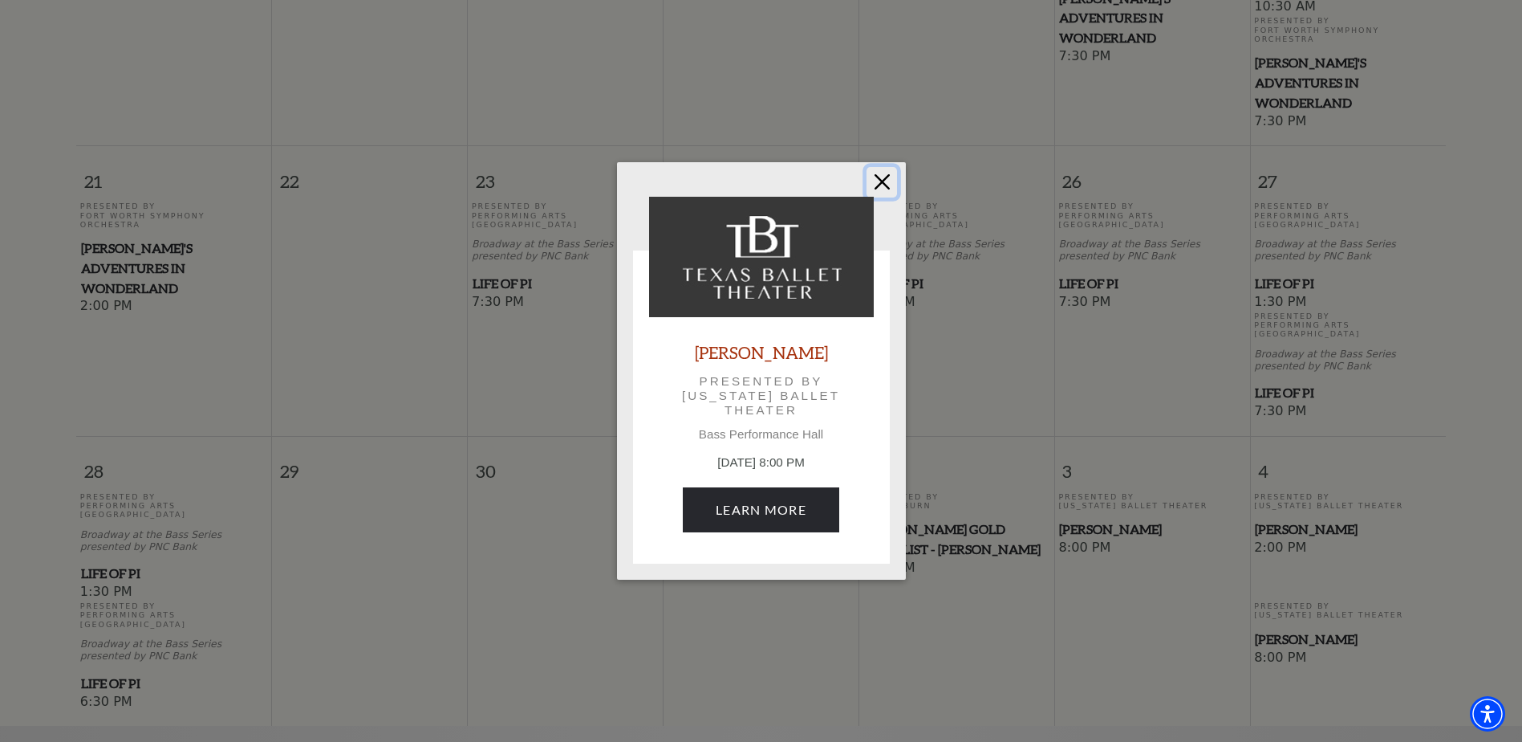
click at [890, 173] on button "Close" at bounding box center [882, 182] width 30 height 30
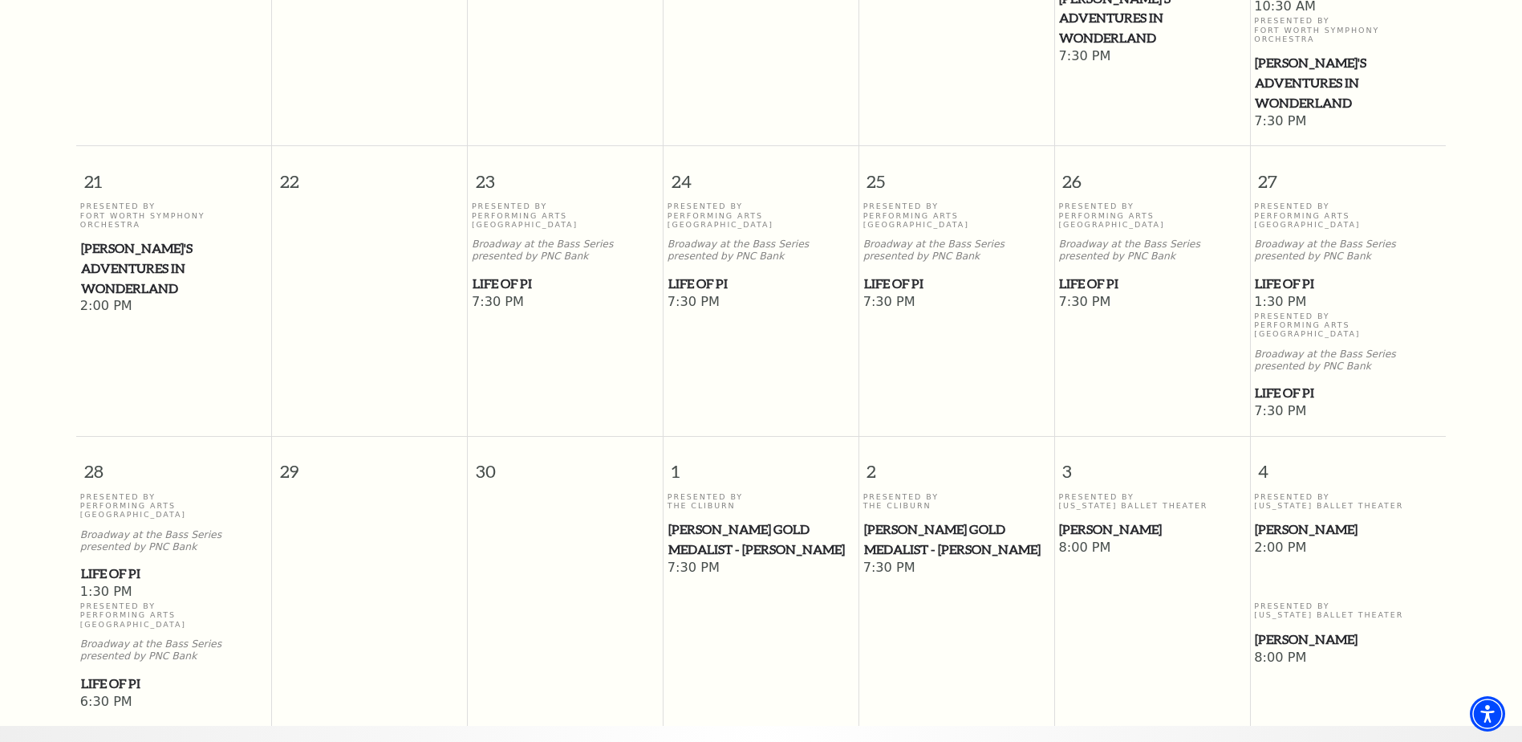
click at [693, 274] on span "Life of Pi" at bounding box center [760, 284] width 185 height 20
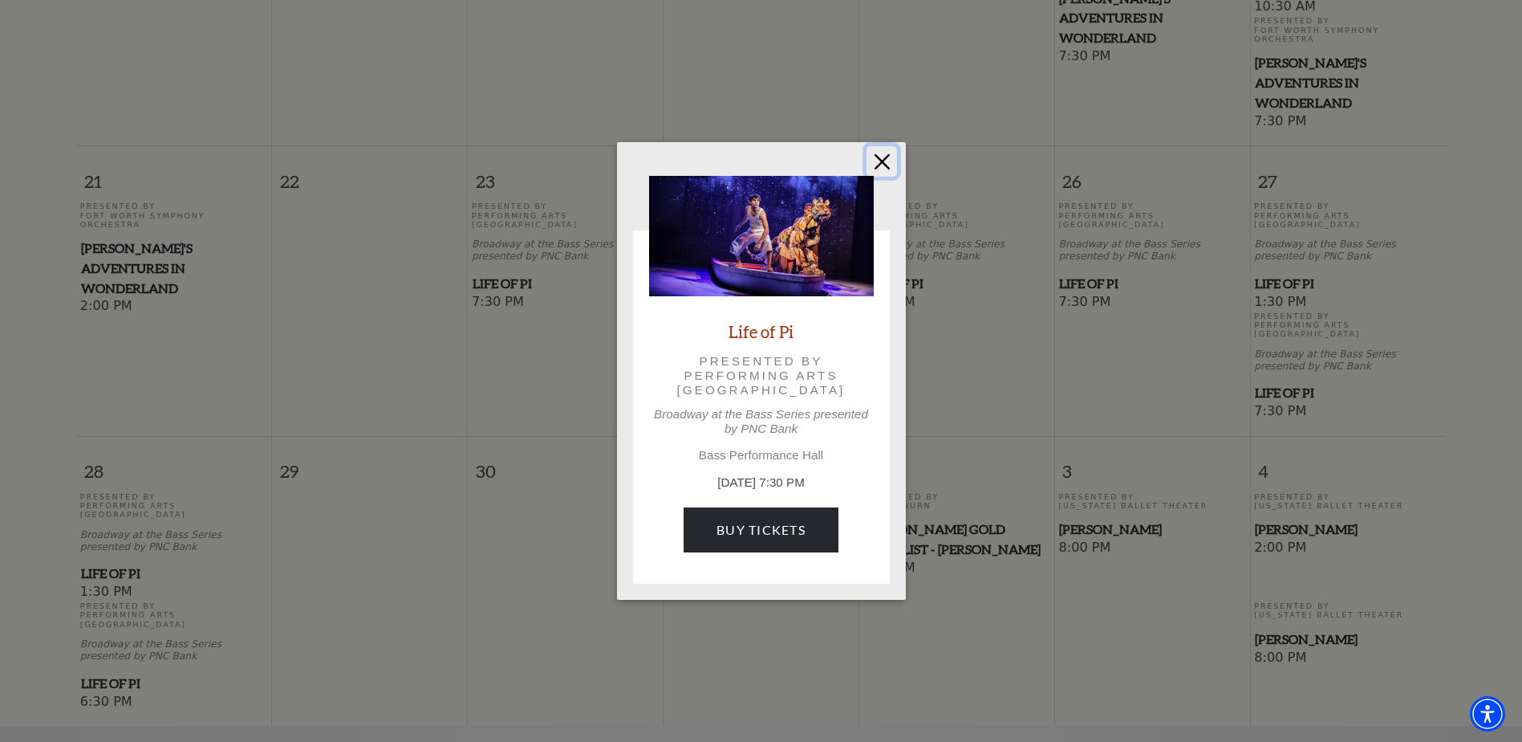
click at [887, 163] on button "Close" at bounding box center [882, 161] width 30 height 30
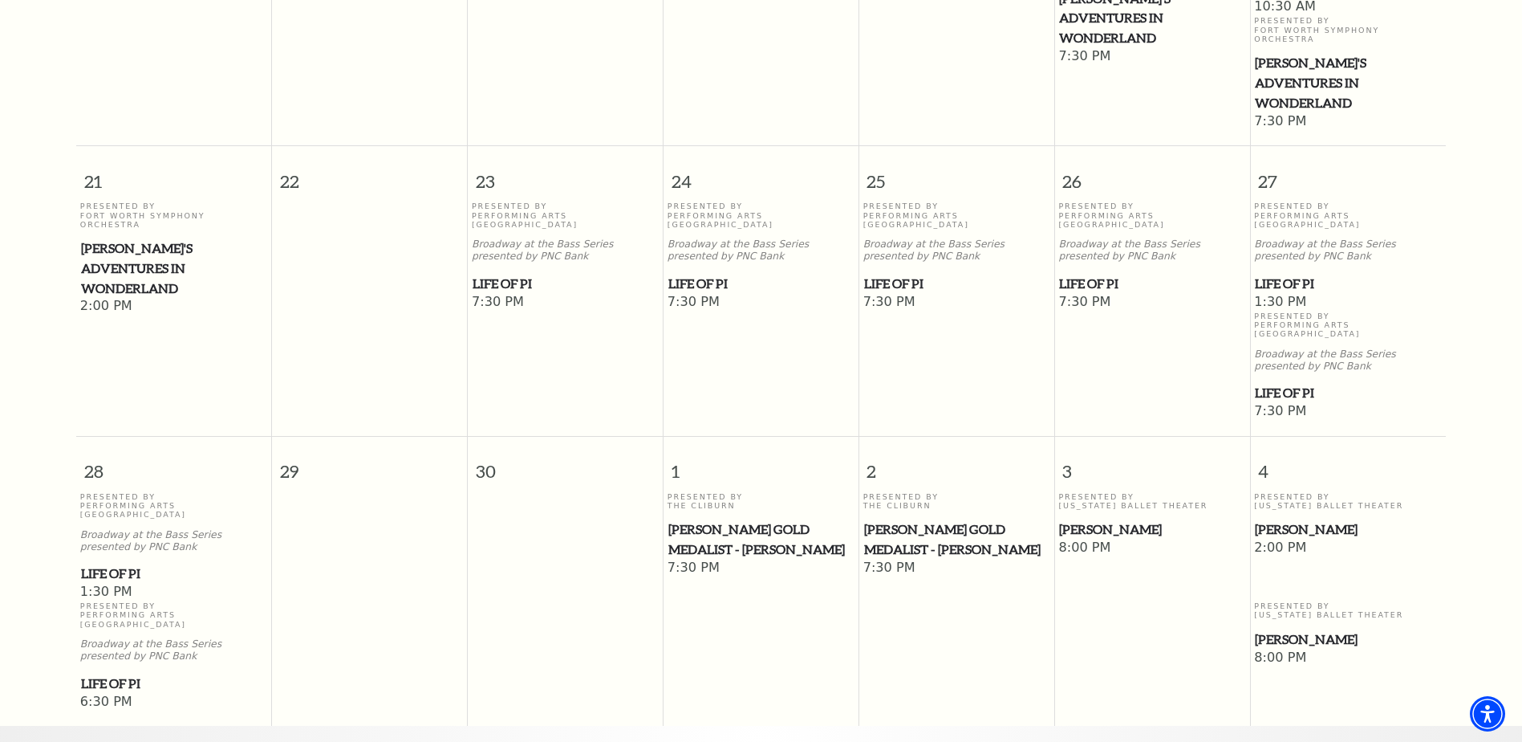
click at [1087, 519] on span "[PERSON_NAME]" at bounding box center [1151, 529] width 185 height 20
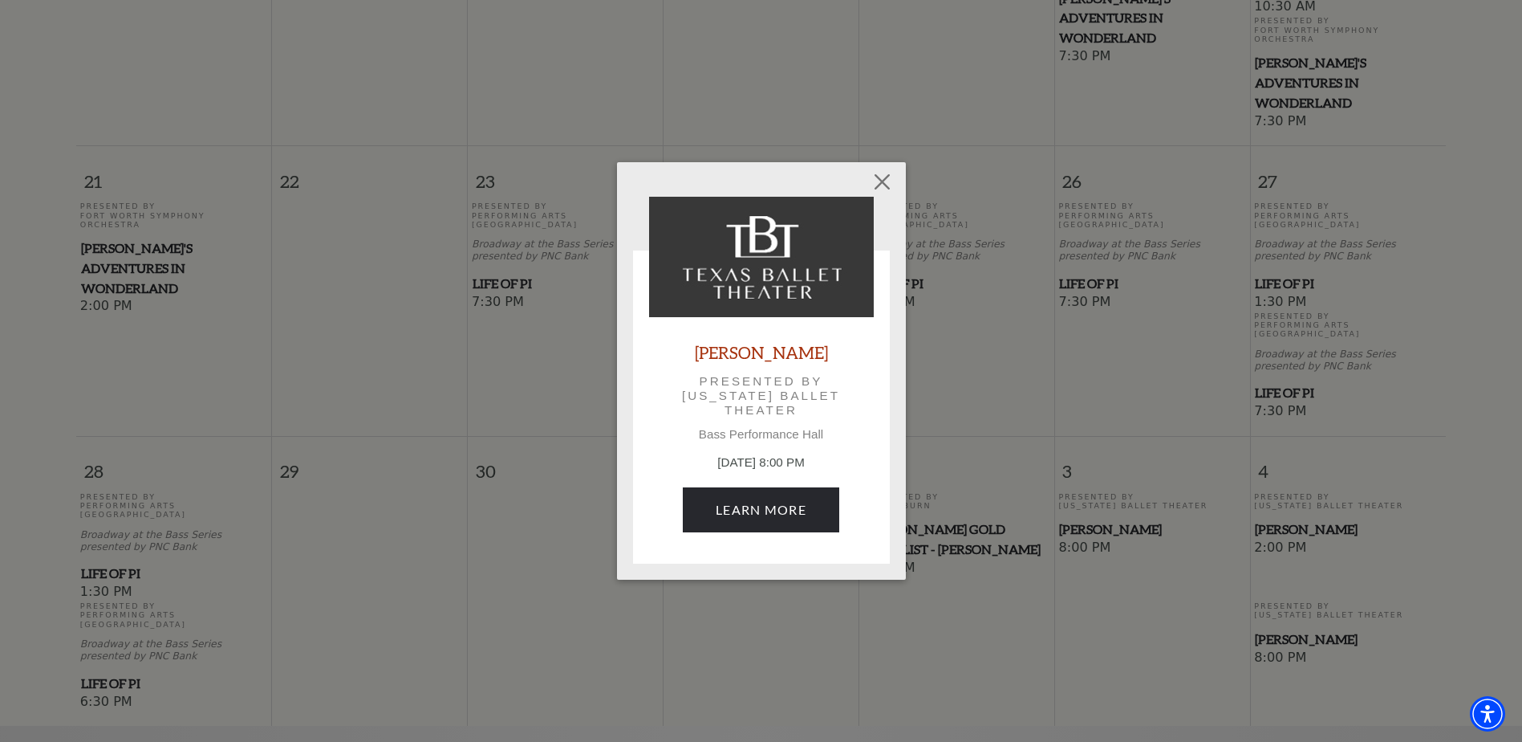
click at [1087, 417] on div "[PERSON_NAME] Presented by [US_STATE] Ballet Theater Bass Performance Hall [DAT…" at bounding box center [761, 371] width 1522 height 742
drag, startPoint x: 883, startPoint y: 183, endPoint x: 899, endPoint y: 199, distance: 22.7
click at [884, 184] on button "Close" at bounding box center [882, 182] width 30 height 30
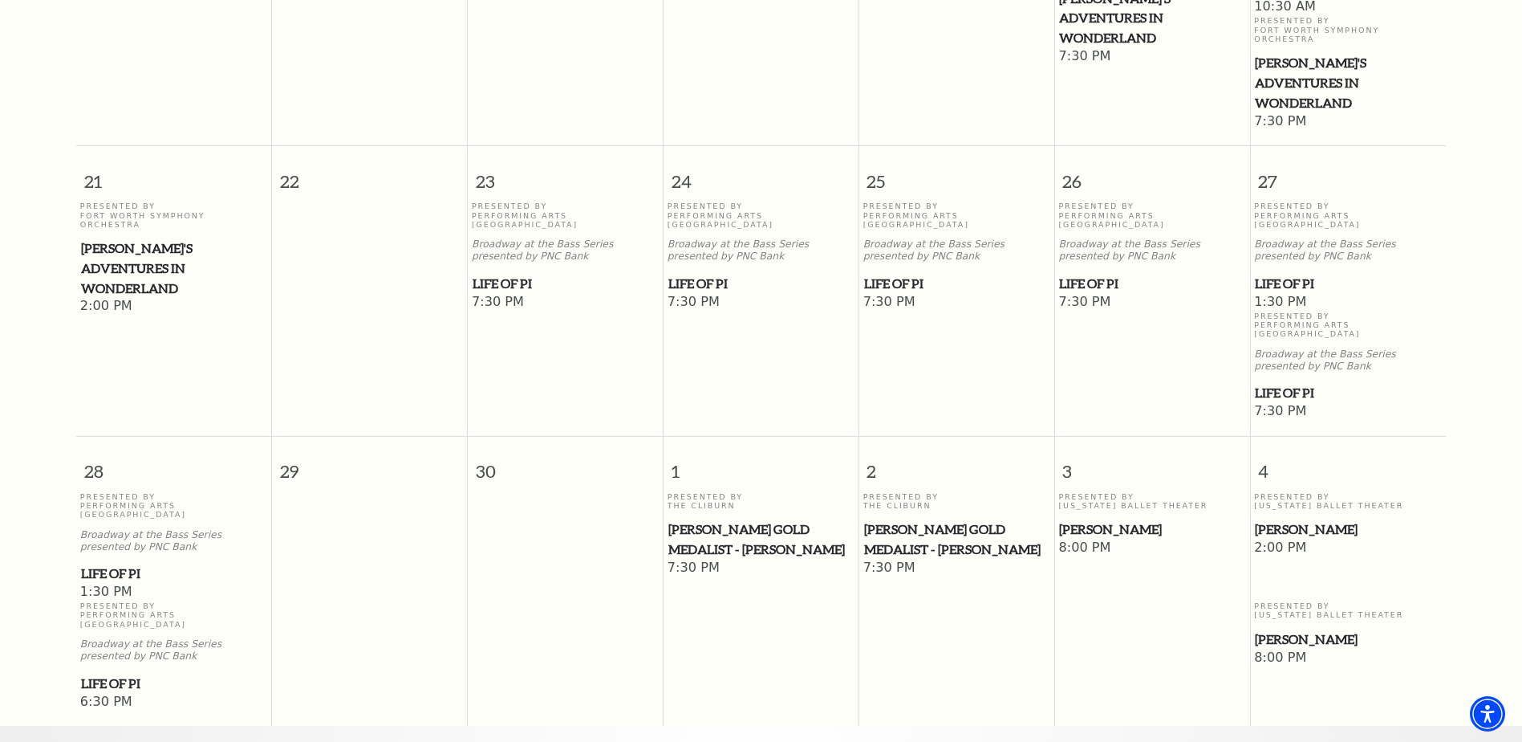
click at [1287, 519] on span "[PERSON_NAME]" at bounding box center [1348, 529] width 186 height 20
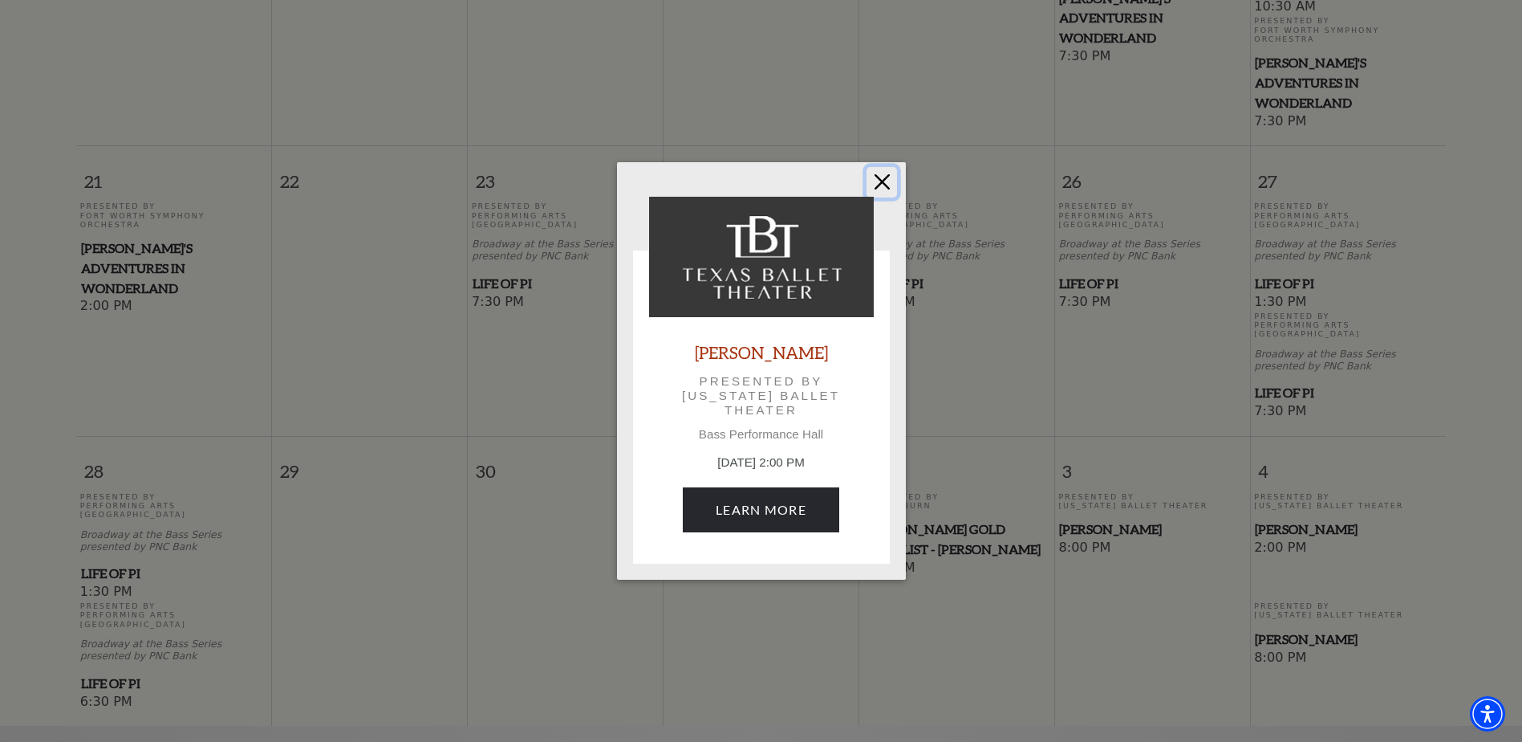
click at [876, 178] on button "Close" at bounding box center [882, 182] width 30 height 30
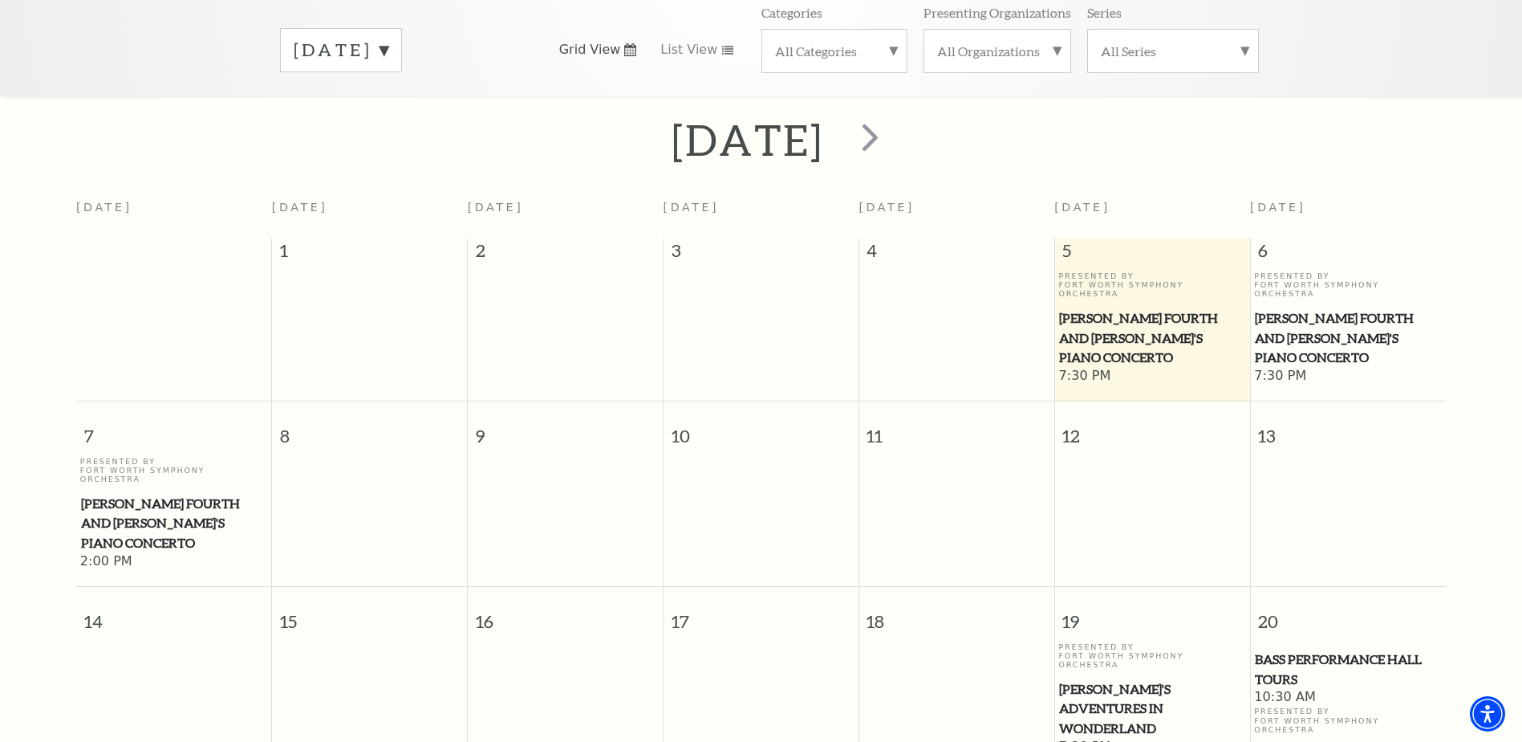
scroll to position [222, 0]
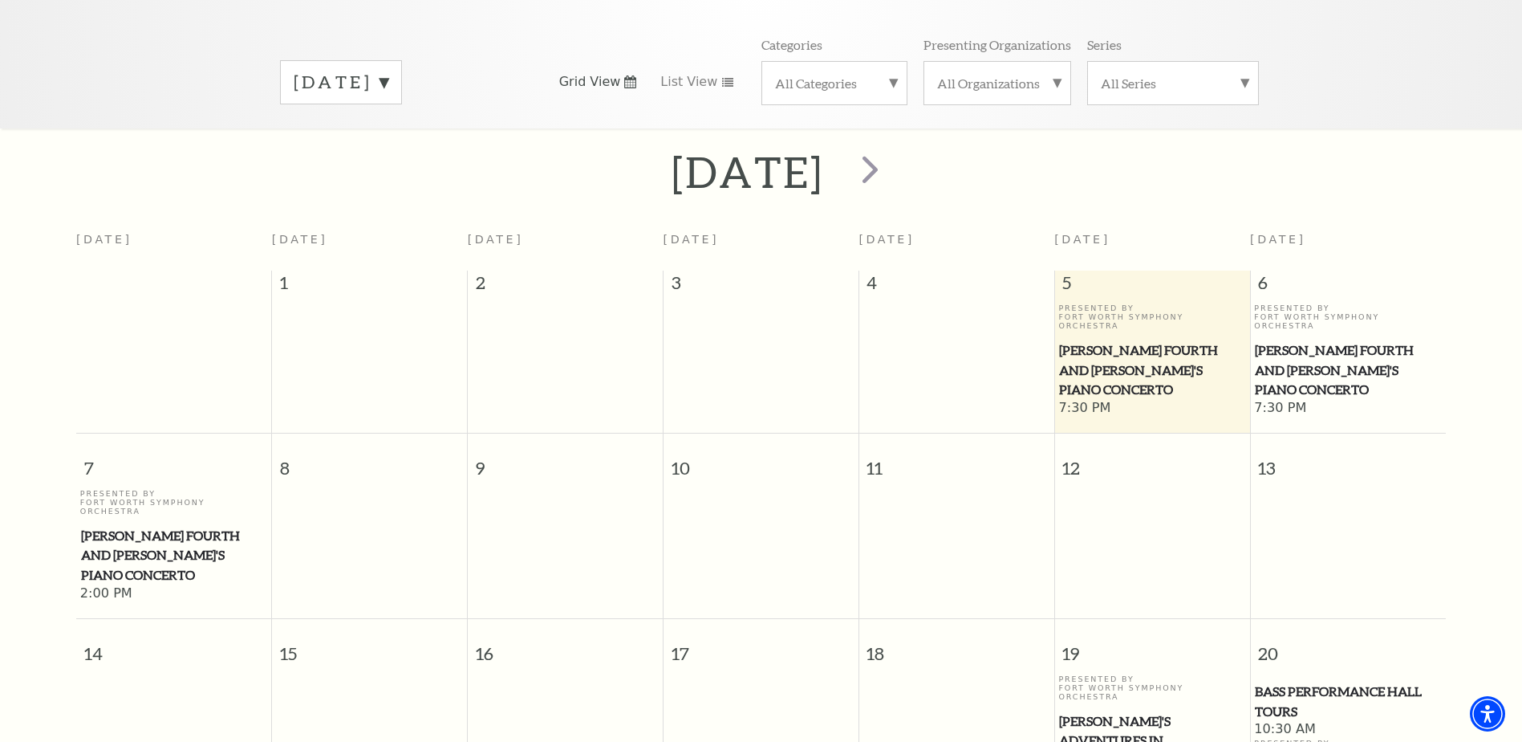
click at [1136, 711] on span "[PERSON_NAME]'s Adventures in Wonderland" at bounding box center [1151, 740] width 185 height 59
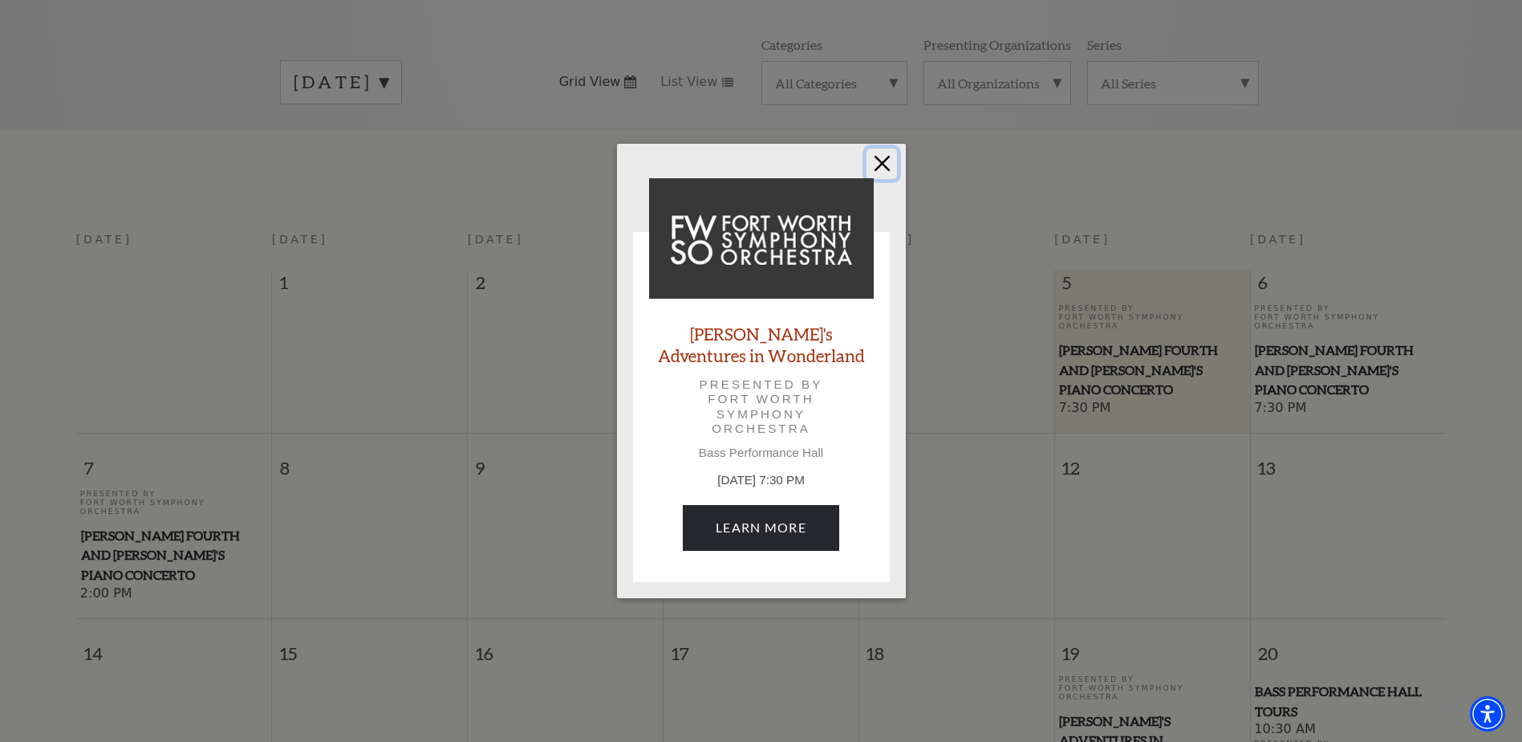
click at [881, 163] on button "Close" at bounding box center [882, 163] width 30 height 30
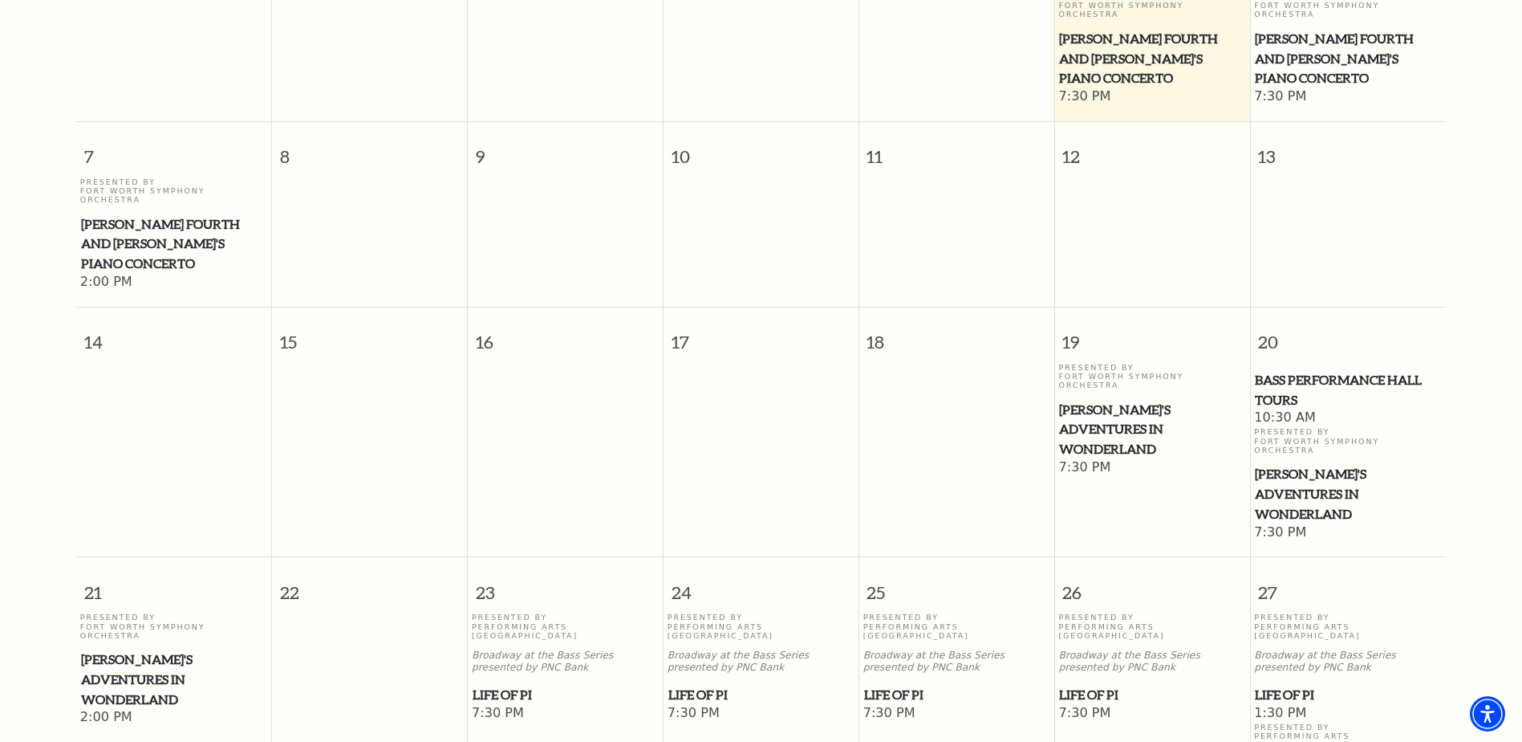
scroll to position [784, 0]
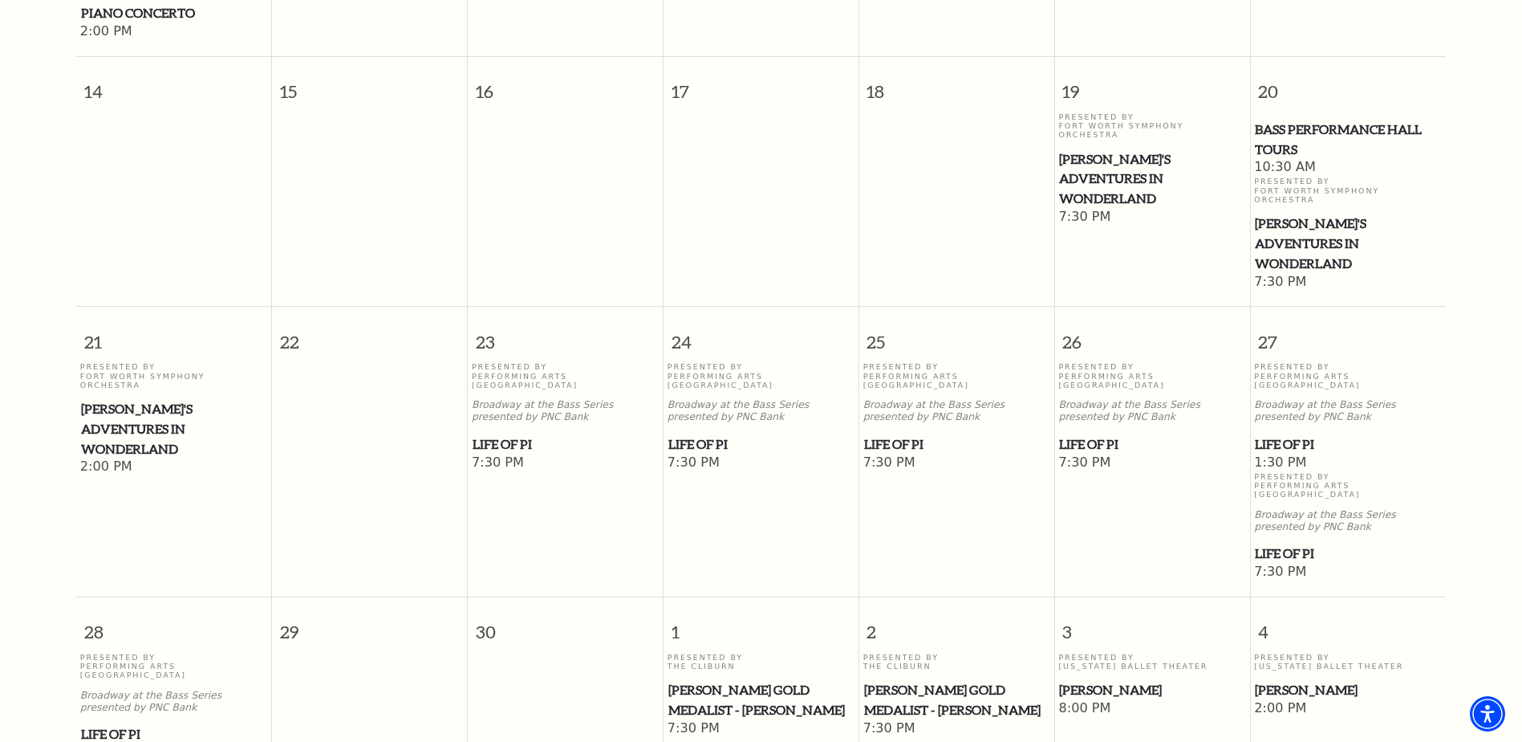
click at [136, 399] on span "[PERSON_NAME]'s Adventures in Wonderland" at bounding box center [174, 428] width 186 height 59
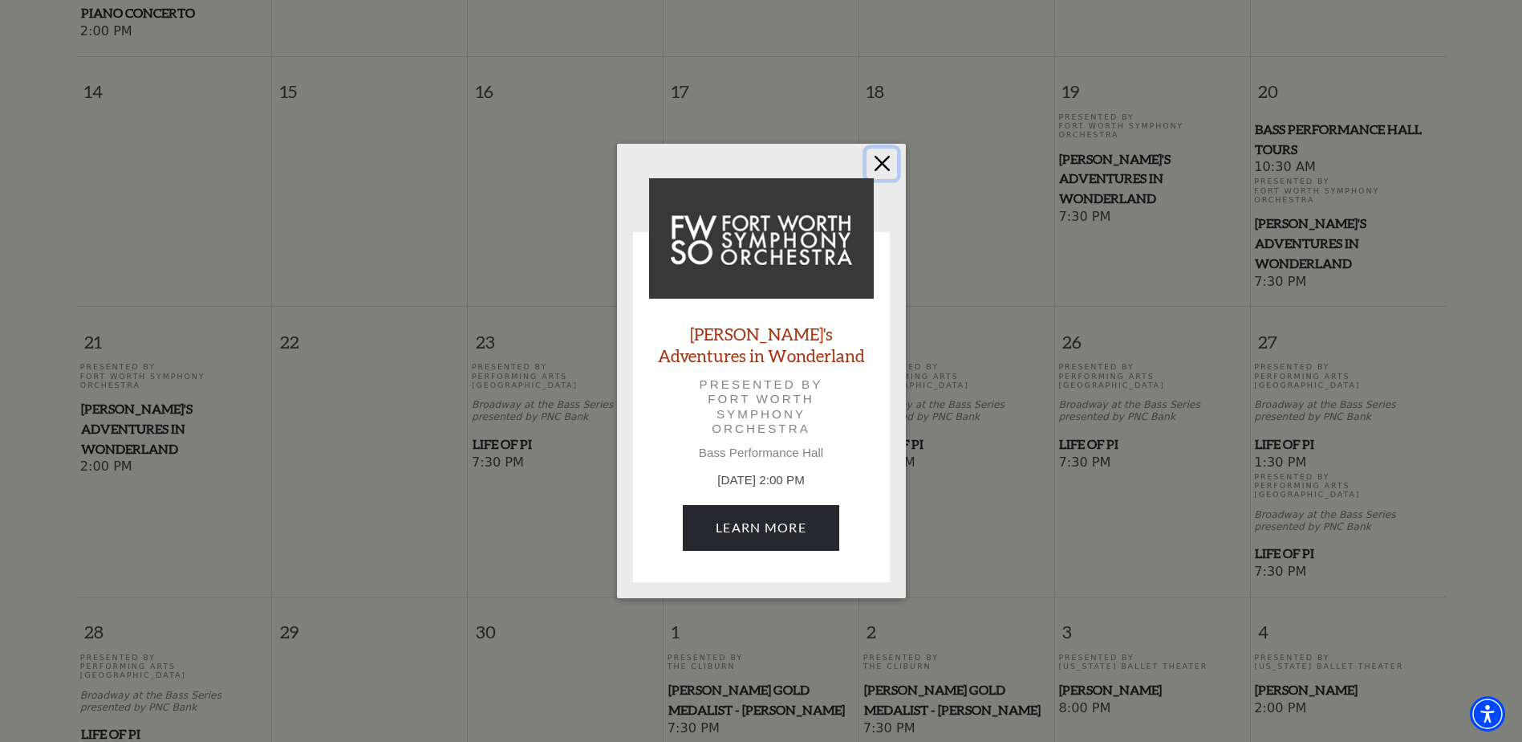
click at [881, 162] on button "Close" at bounding box center [882, 163] width 30 height 30
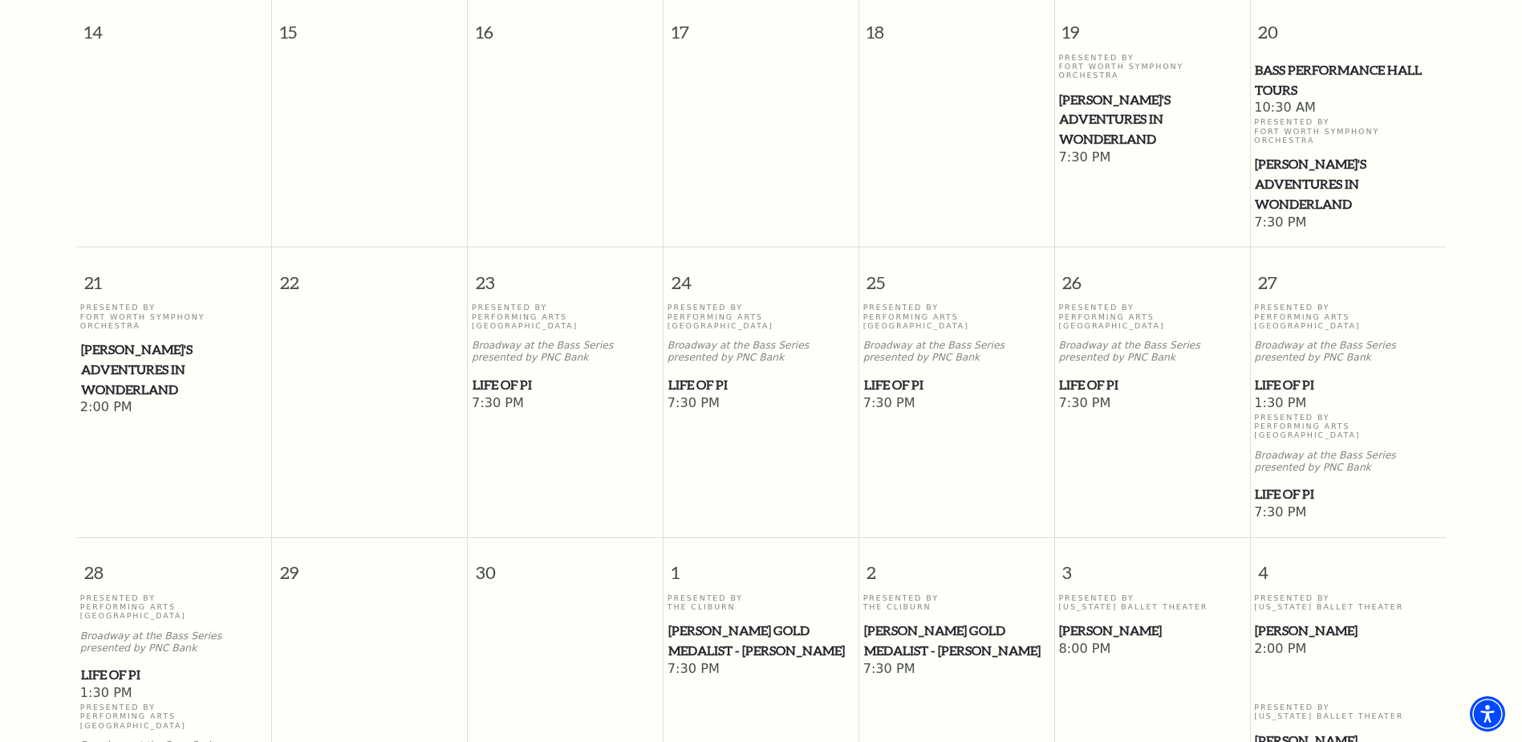
scroll to position [1025, 0]
